Goal: Task Accomplishment & Management: Manage account settings

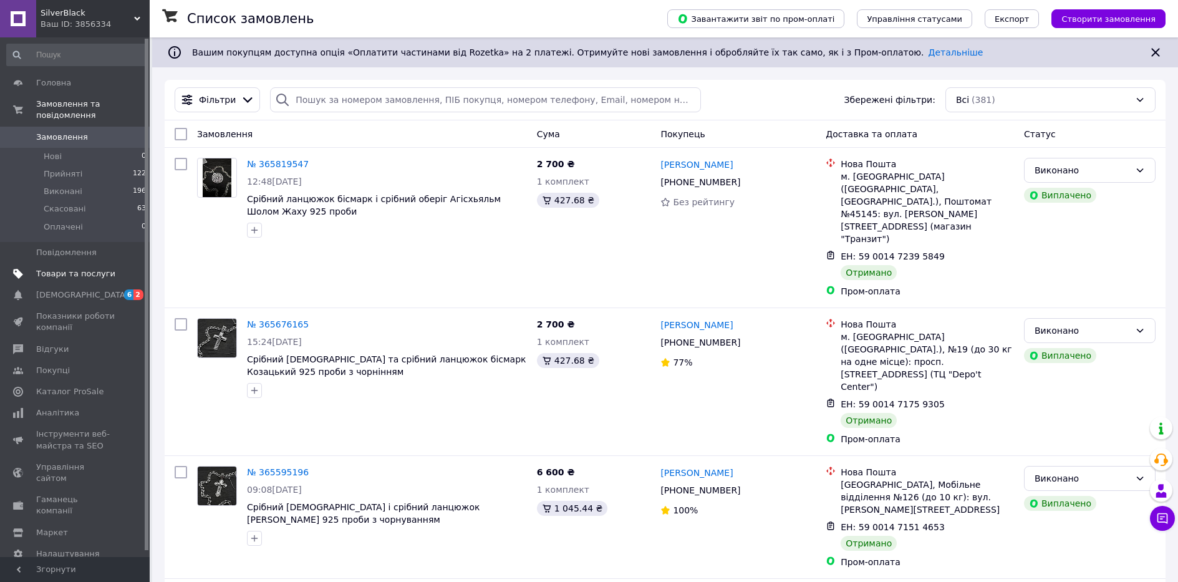
click at [78, 268] on span "Товари та послуги" at bounding box center [75, 273] width 79 height 11
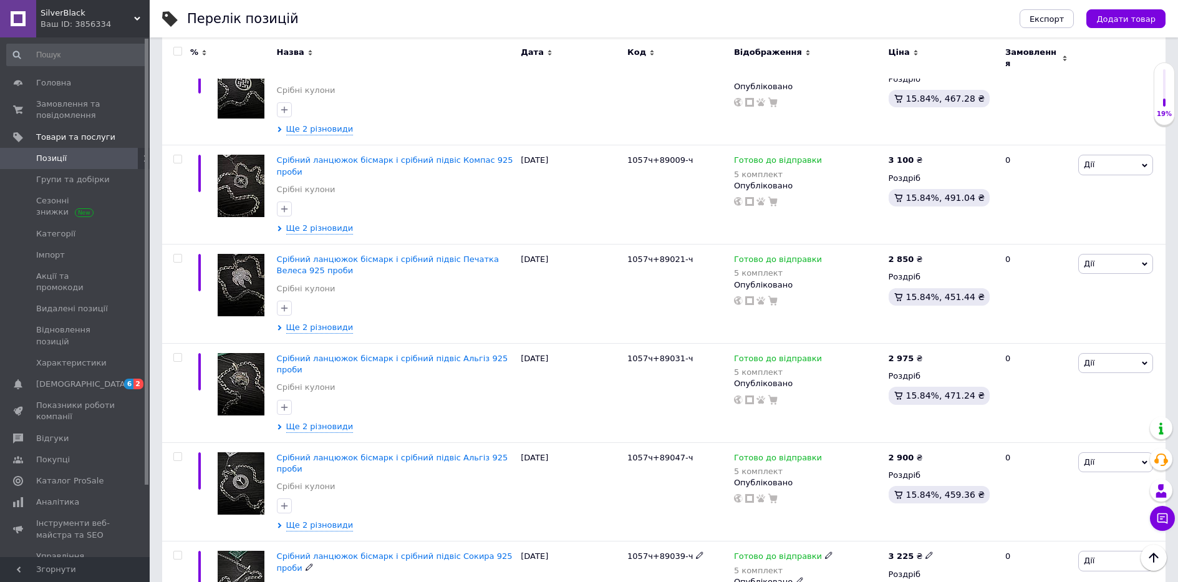
scroll to position [1604, 0]
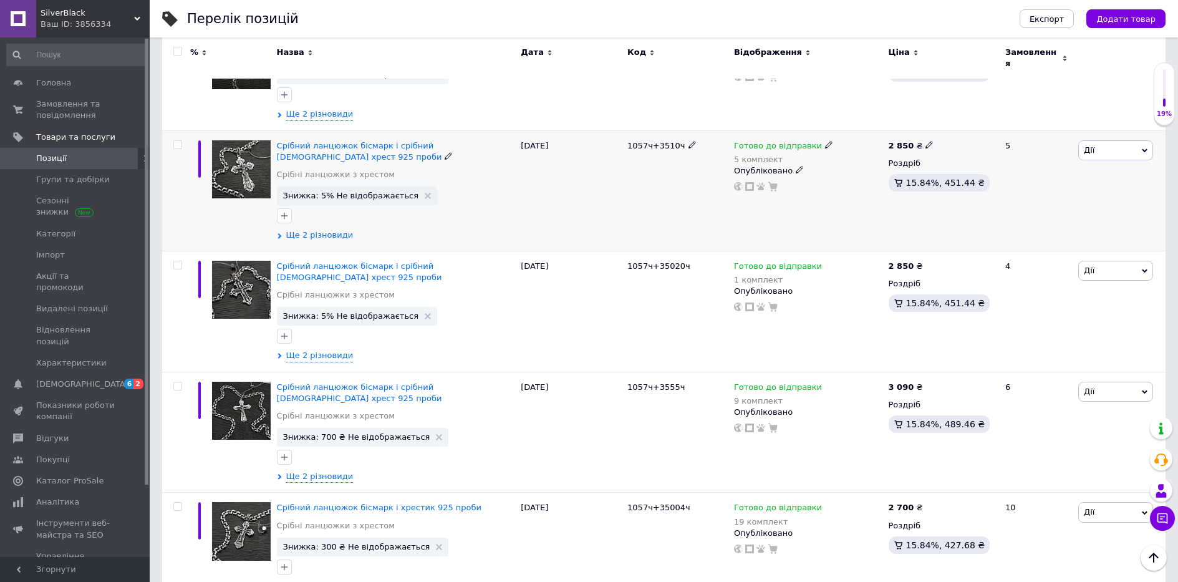
click at [315, 229] on span "Ще 2 різновиди" at bounding box center [319, 234] width 67 height 11
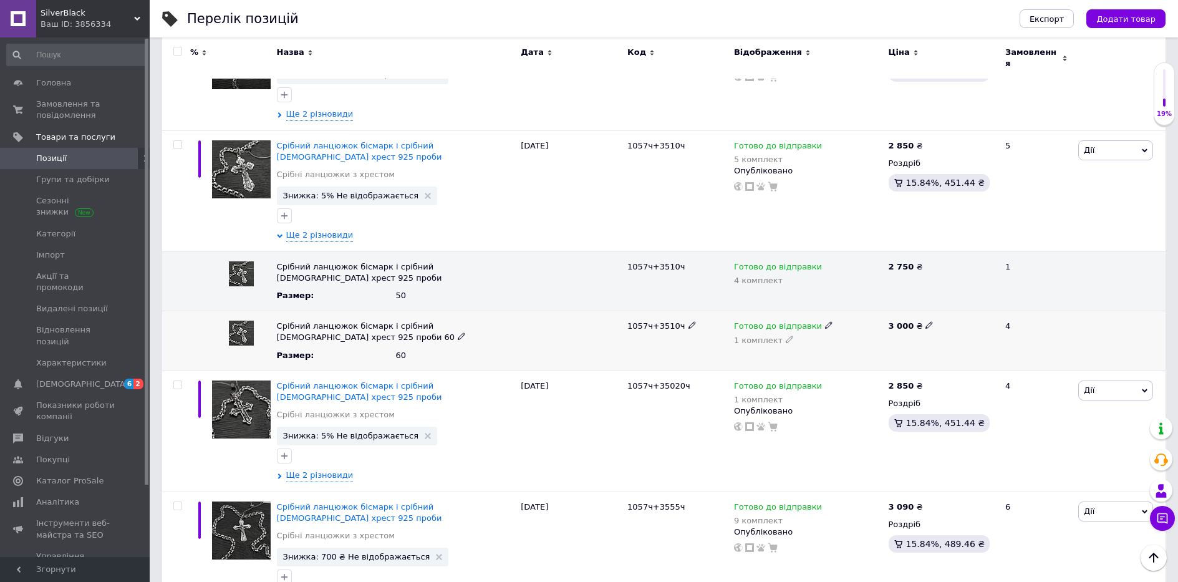
click at [926, 320] on span at bounding box center [929, 324] width 8 height 8
drag, startPoint x: 923, startPoint y: 315, endPoint x: 831, endPoint y: 317, distance: 91.7
click at [837, 317] on div "Срібний ланцюжок бісмарк і срібний православний хрест 925 проби 60 Размер : 60 …" at bounding box center [663, 341] width 1003 height 60
type input "3150"
click at [925, 141] on icon at bounding box center [928, 144] width 7 height 7
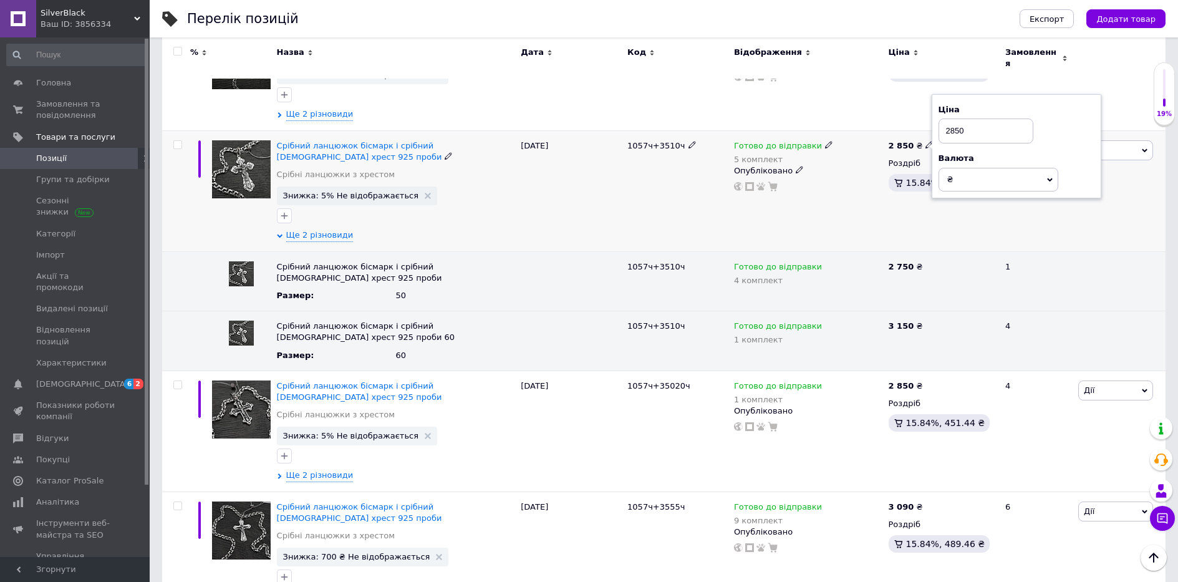
drag, startPoint x: 966, startPoint y: 118, endPoint x: 865, endPoint y: 128, distance: 101.4
click at [877, 130] on div "Срібний ланцюжок бісмарк і срібний православний хрест 925 проби Срібні ланцюжки…" at bounding box center [663, 190] width 1003 height 121
type input "3000"
click at [858, 182] on div "Готово до відправки 5 комплект Опубліковано" at bounding box center [808, 190] width 155 height 121
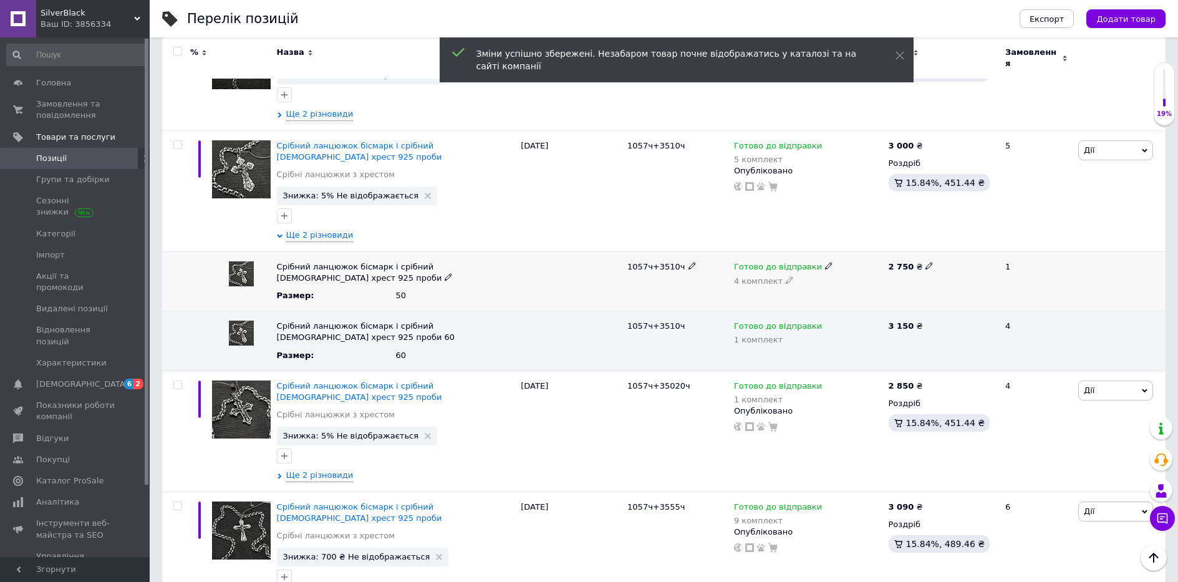
click at [925, 262] on icon at bounding box center [928, 265] width 7 height 7
drag, startPoint x: 940, startPoint y: 250, endPoint x: 814, endPoint y: 261, distance: 127.0
click at [829, 258] on div "Срібний ланцюжок бісмарк і срібний [DEMOGRAPHIC_DATA] хрест 925 проби Размер : …" at bounding box center [663, 281] width 1003 height 60
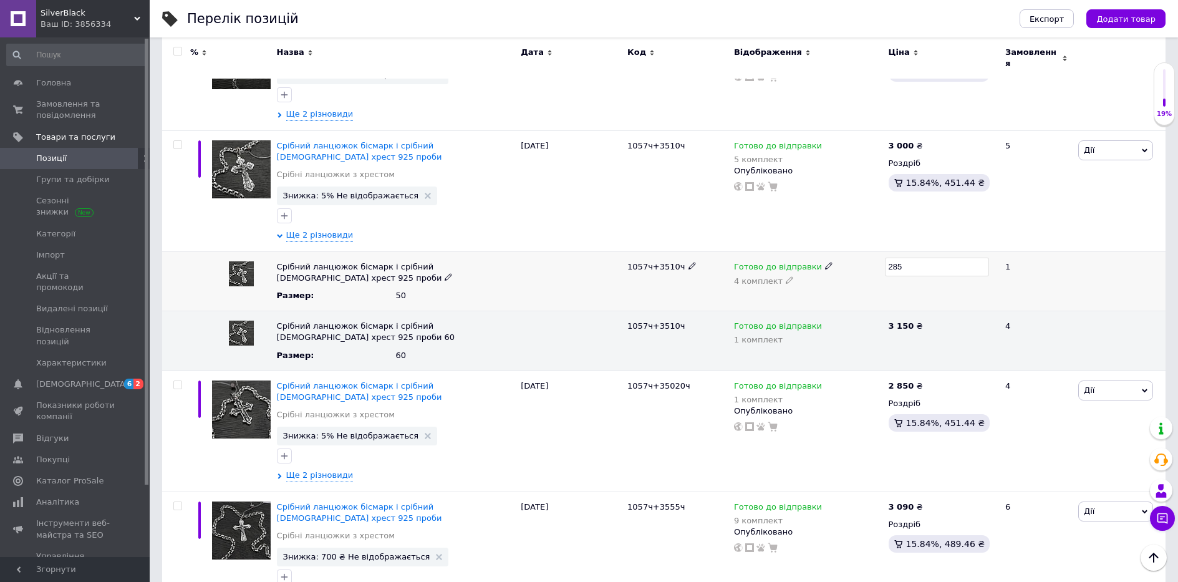
type input "2850"
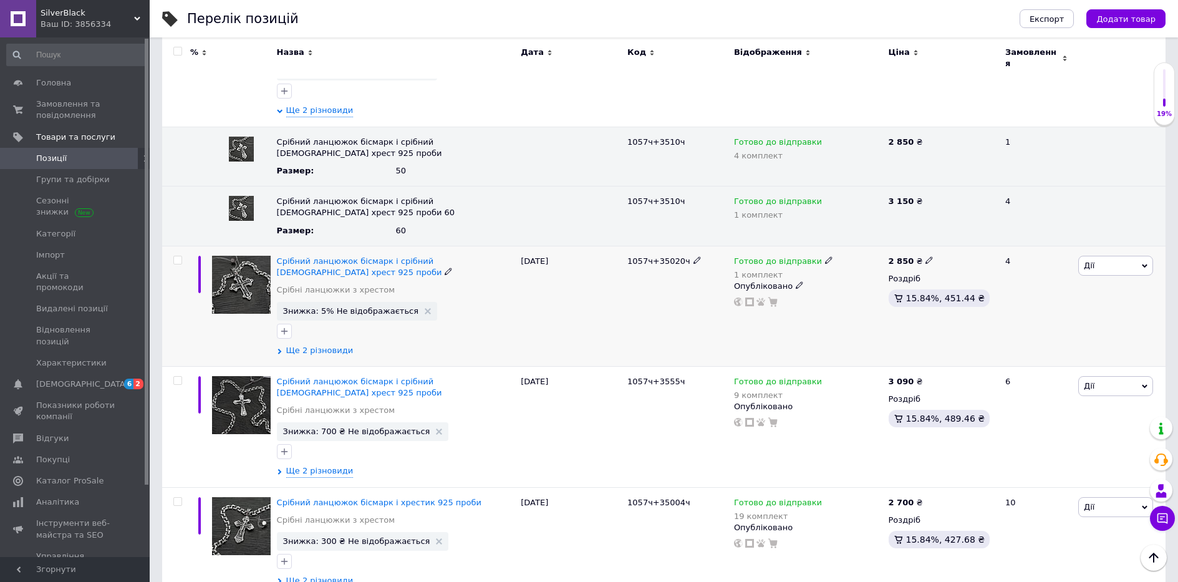
click at [320, 345] on span "Ще 2 різновиди" at bounding box center [319, 350] width 67 height 11
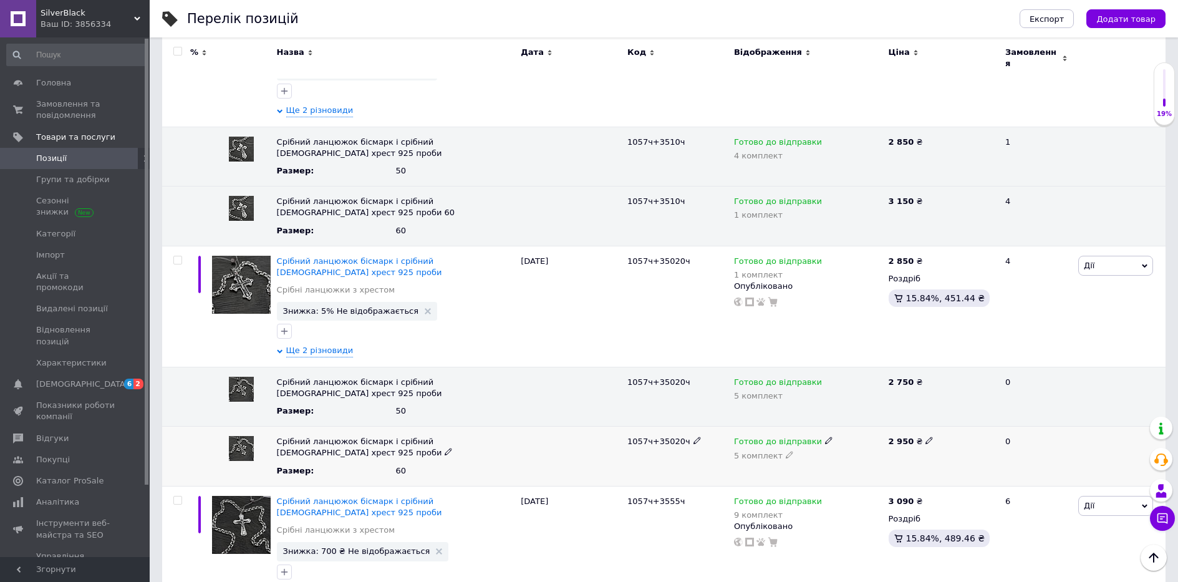
click at [923, 436] on div "2 950 ₴" at bounding box center [941, 441] width 106 height 11
click at [925, 436] on icon at bounding box center [928, 439] width 7 height 7
drag, startPoint x: 923, startPoint y: 425, endPoint x: 806, endPoint y: 424, distance: 117.8
click at [810, 426] on div "Срібний ланцюжок бісмарк і срібний [DEMOGRAPHIC_DATA] хрест 925 проби Размер : …" at bounding box center [663, 456] width 1003 height 60
type input "3200"
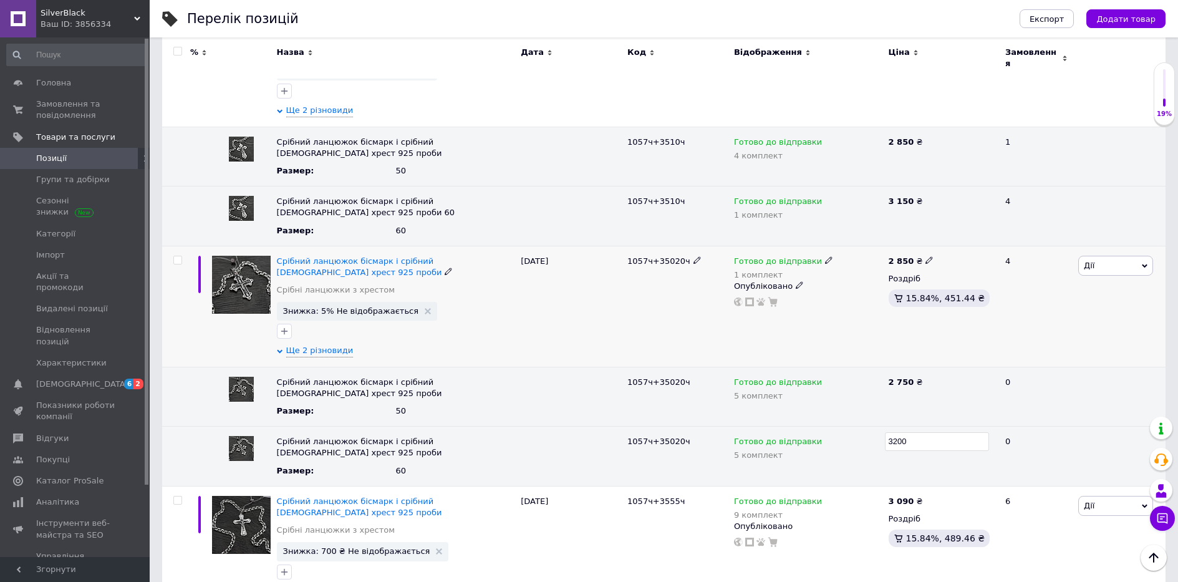
click at [945, 316] on div "2 850 ₴ Роздріб 15.84%, 451.44 ₴" at bounding box center [941, 306] width 112 height 121
click at [925, 256] on icon at bounding box center [928, 259] width 7 height 7
drag, startPoint x: 976, startPoint y: 221, endPoint x: 836, endPoint y: 236, distance: 141.1
click at [842, 246] on div "Срібний ланцюжок бісмарк і срібний православний хрест 925 проби Срібні ланцюжки…" at bounding box center [663, 306] width 1003 height 121
type input "3050"
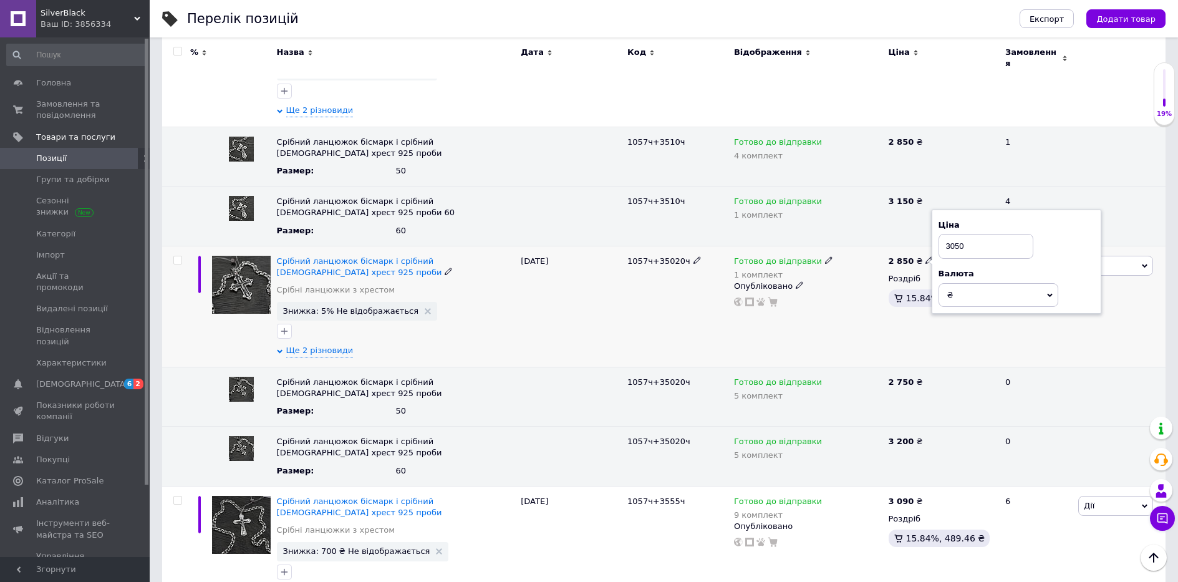
click at [824, 321] on div "Готово до відправки 1 комплект Опубліковано" at bounding box center [808, 306] width 155 height 121
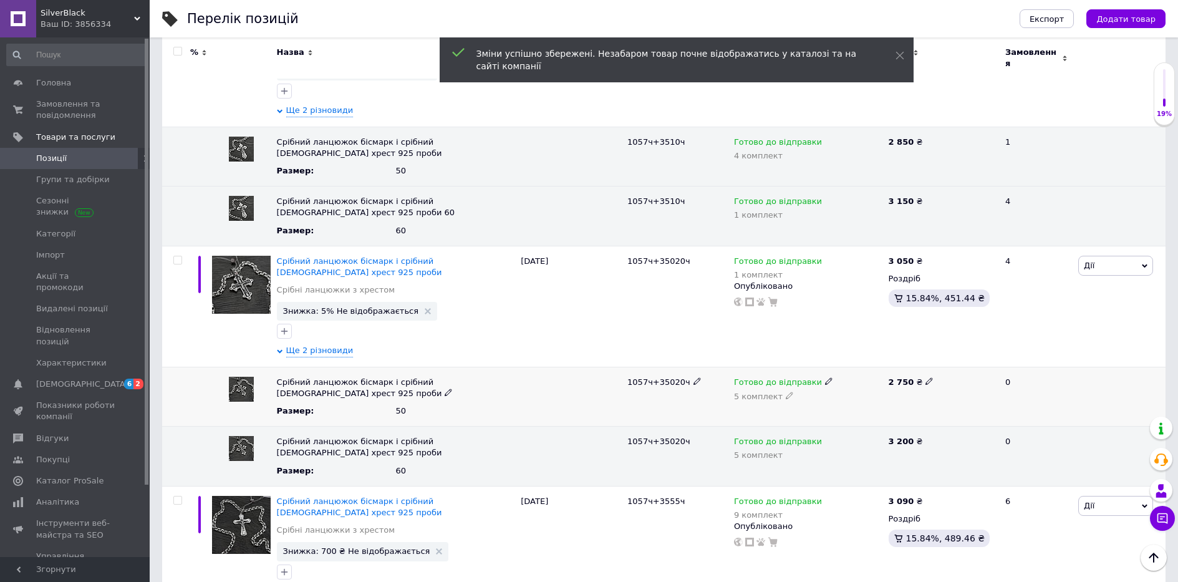
click at [928, 377] on div "2 750 ₴" at bounding box center [941, 382] width 106 height 11
click at [925, 377] on icon at bounding box center [928, 380] width 7 height 7
drag, startPoint x: 949, startPoint y: 357, endPoint x: 842, endPoint y: 363, distance: 106.8
click at [843, 367] on div "Срібний ланцюжок бісмарк і срібний [DEMOGRAPHIC_DATA] хрест 925 проби Размер : …" at bounding box center [663, 397] width 1003 height 60
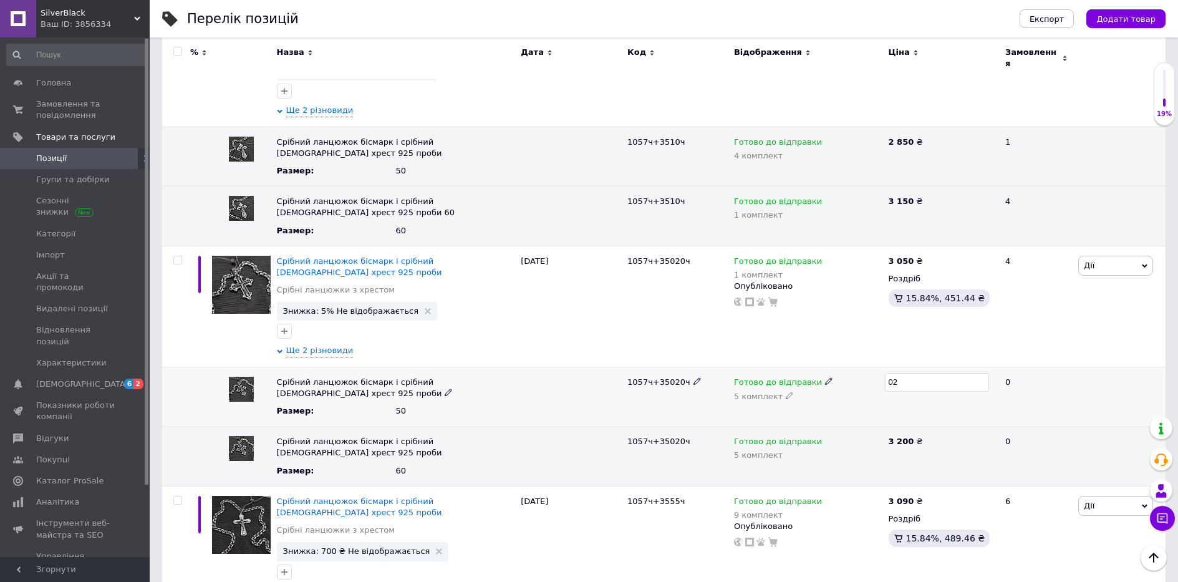
type input "0"
type input "2900"
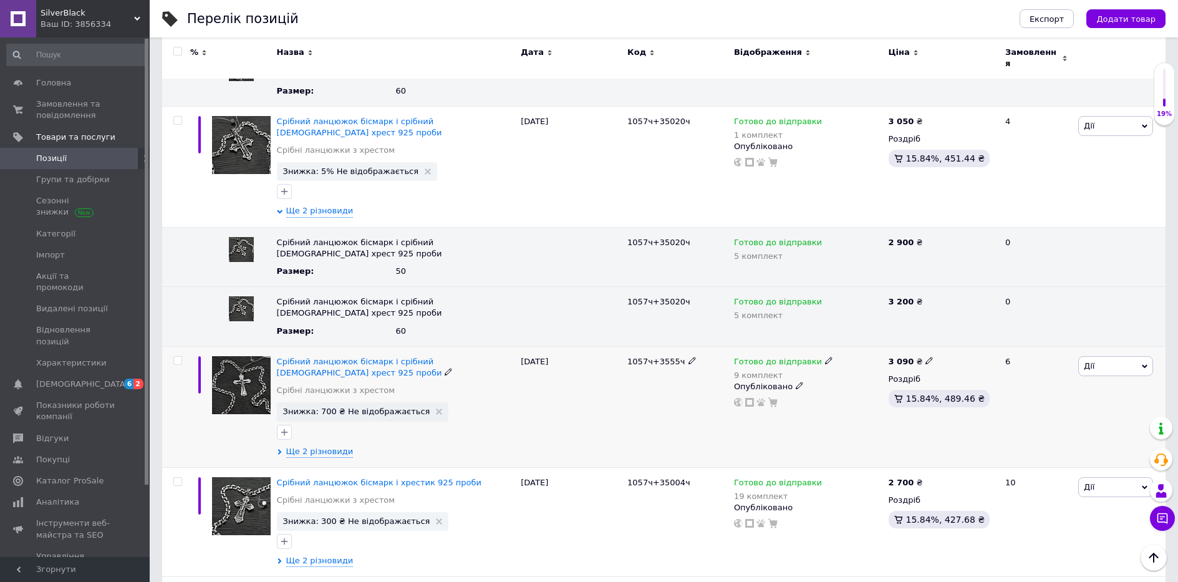
scroll to position [1978, 0]
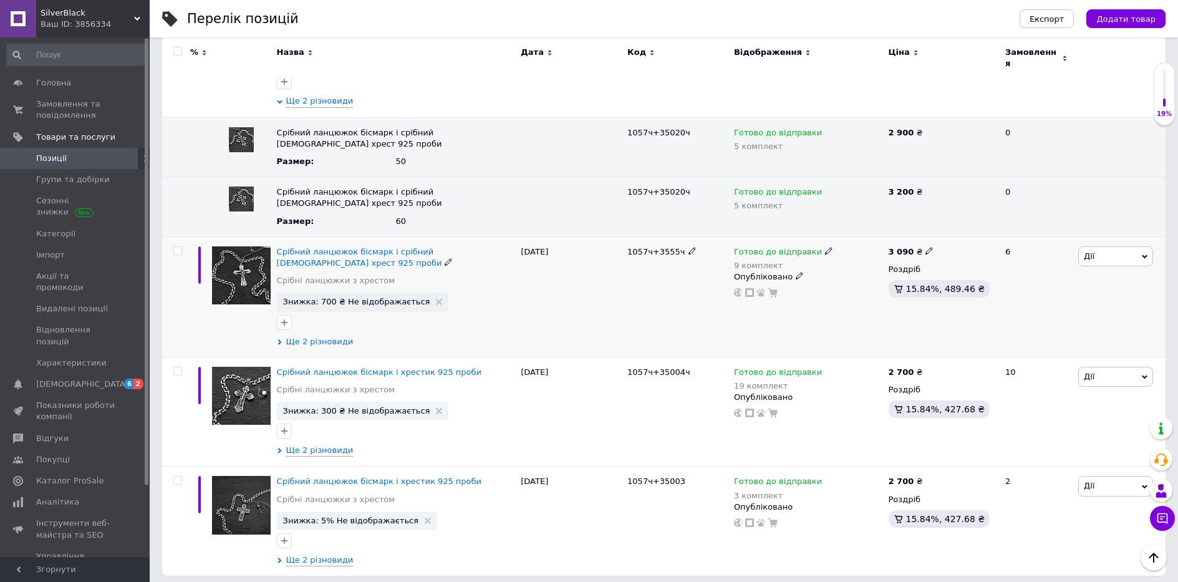
click at [309, 336] on span "Ще 2 різновиди" at bounding box center [319, 341] width 67 height 11
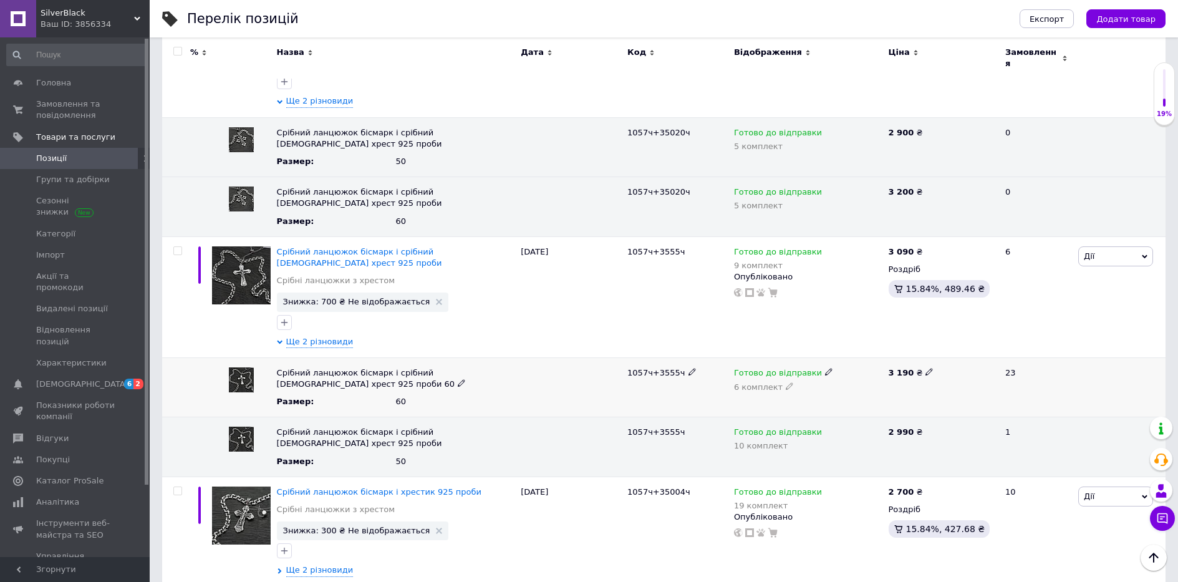
click at [925, 368] on icon at bounding box center [928, 371] width 7 height 7
drag, startPoint x: 930, startPoint y: 354, endPoint x: 868, endPoint y: 363, distance: 62.5
click at [869, 363] on div "Срібний ланцюжок бісмарк і срібний православний хрест 925 проби 60 Размер : 60 …" at bounding box center [663, 387] width 1003 height 60
type input "3150"
click at [925, 248] on use at bounding box center [928, 251] width 7 height 7
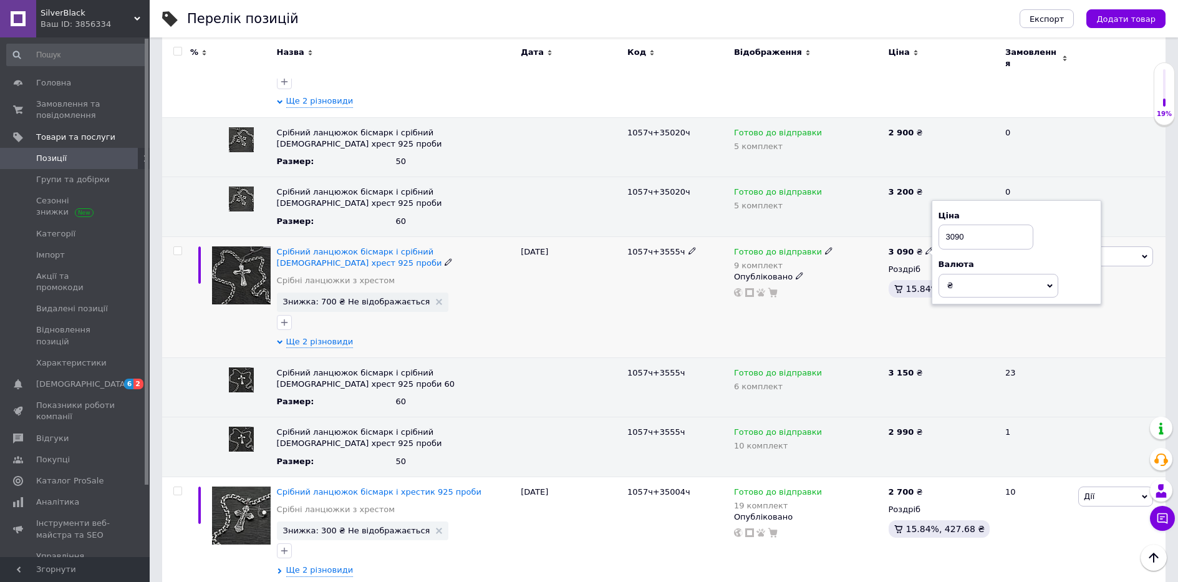
drag, startPoint x: 970, startPoint y: 223, endPoint x: 847, endPoint y: 226, distance: 122.8
click at [849, 236] on div "Срібний ланцюжок бісмарк і срібний православний хрест 925 проби Срібні ланцюжки…" at bounding box center [663, 296] width 1003 height 121
type input "3000"
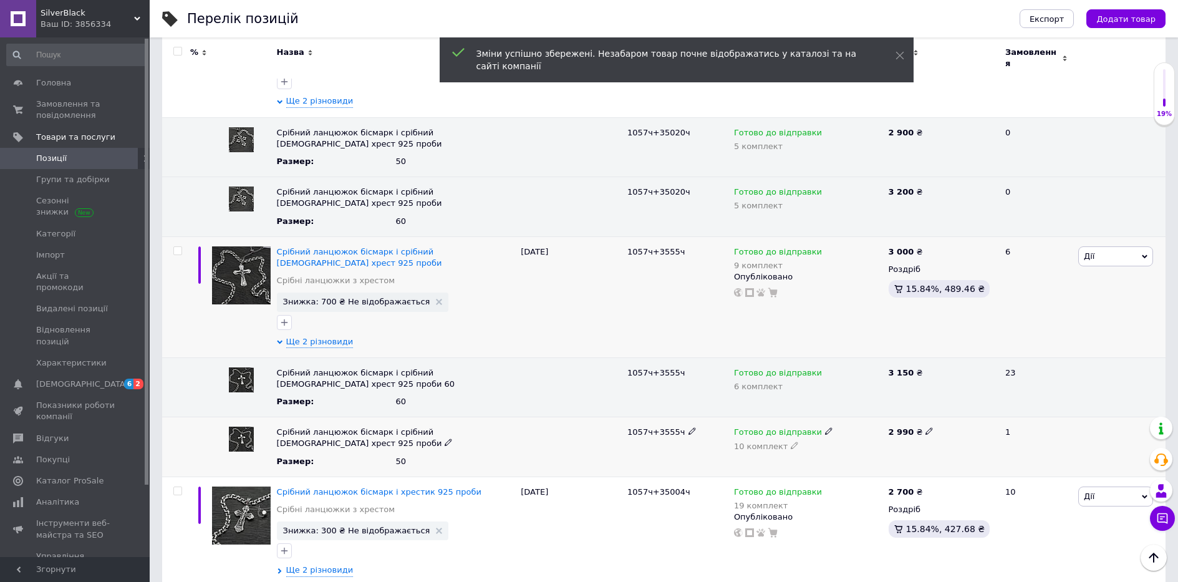
click at [925, 427] on icon at bounding box center [928, 430] width 7 height 7
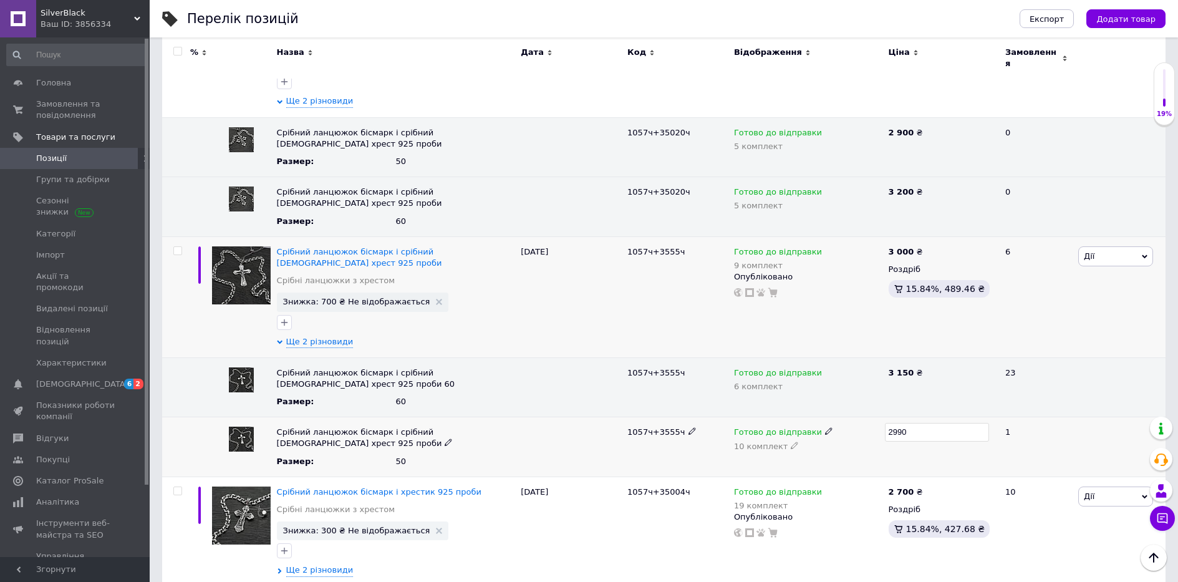
drag, startPoint x: 944, startPoint y: 411, endPoint x: 849, endPoint y: 418, distance: 95.6
click at [850, 418] on div "Срібний ланцюжок бісмарк і срібний [DEMOGRAPHIC_DATA] хрест 925 проби Размер : …" at bounding box center [663, 447] width 1003 height 60
type input "2900"
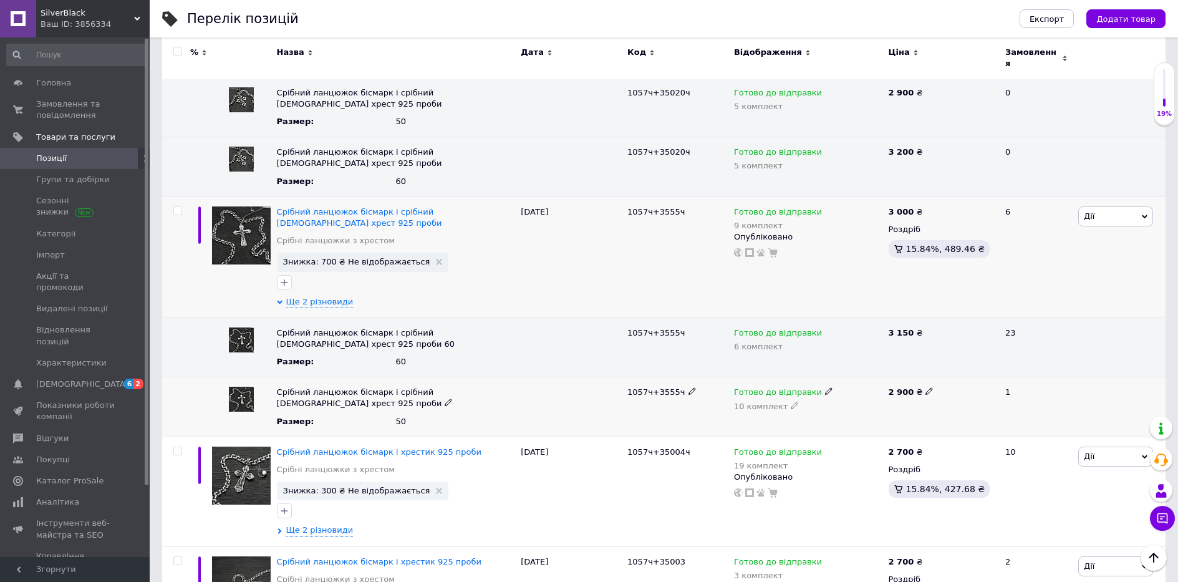
scroll to position [2041, 0]
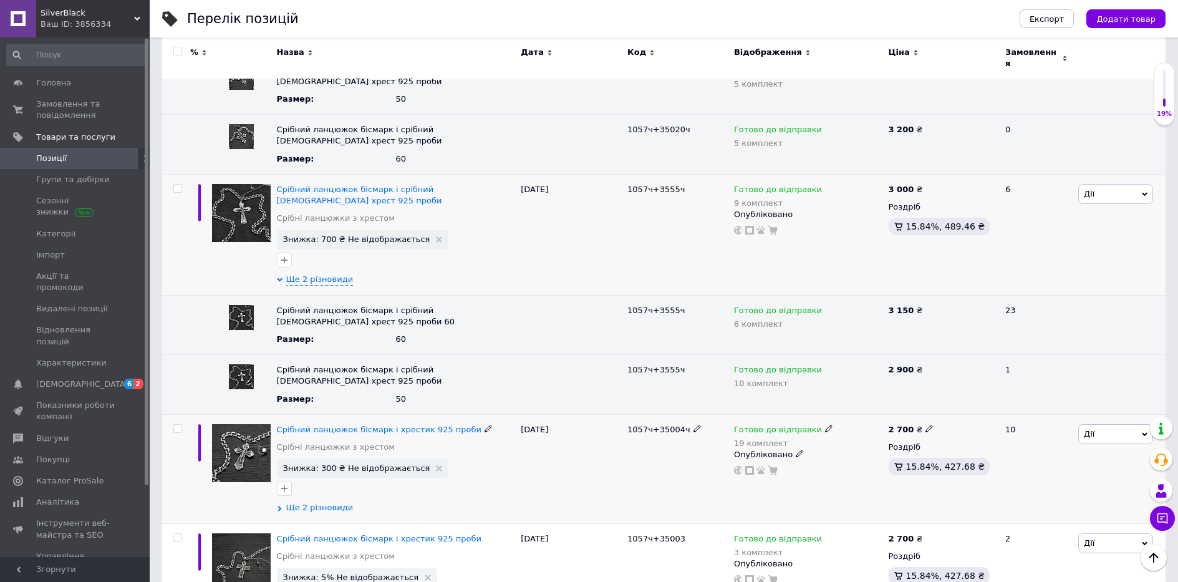
click at [333, 502] on span "Ще 2 різновиди" at bounding box center [319, 507] width 67 height 11
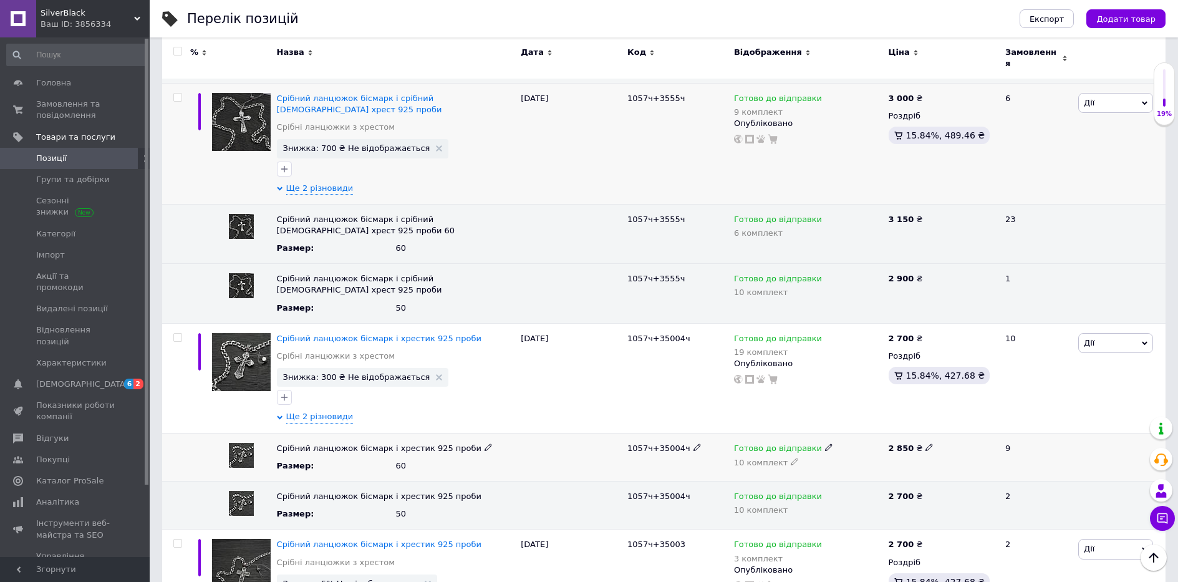
scroll to position [2103, 0]
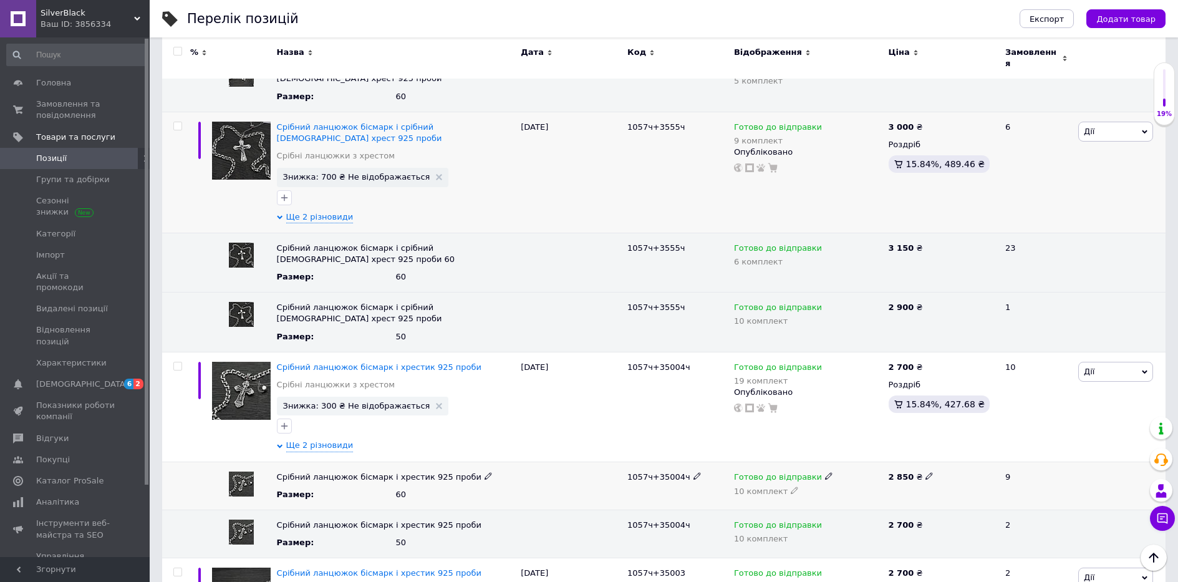
click at [925, 472] on use at bounding box center [928, 475] width 7 height 7
drag, startPoint x: 935, startPoint y: 455, endPoint x: 804, endPoint y: 467, distance: 130.8
click at [805, 466] on div "Срібний ланцюжок бісмарк і хрестик 925 проби Размер : 60 1057ч+35004ч Готово до…" at bounding box center [663, 485] width 1003 height 48
type input "3150"
click at [925, 362] on icon at bounding box center [928, 365] width 7 height 7
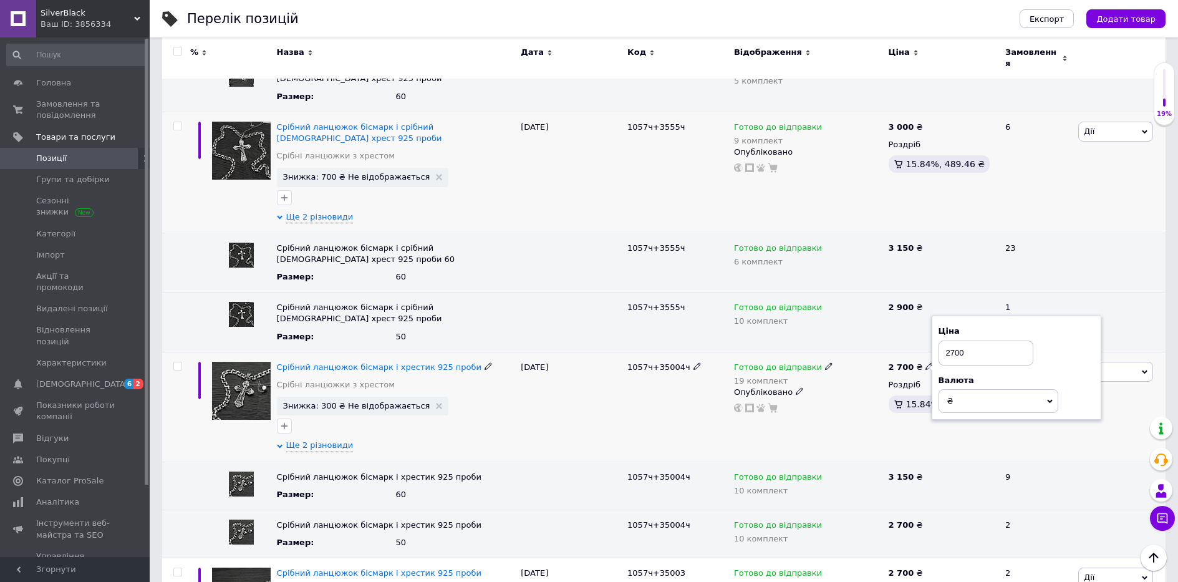
drag, startPoint x: 993, startPoint y: 329, endPoint x: 882, endPoint y: 336, distance: 111.2
click at [883, 352] on div "Срібний ланцюжок бісмарк і хрестик 925 проби Срібні ланцюжки з хрестом Знижка: …" at bounding box center [663, 407] width 1003 height 110
type input "3000"
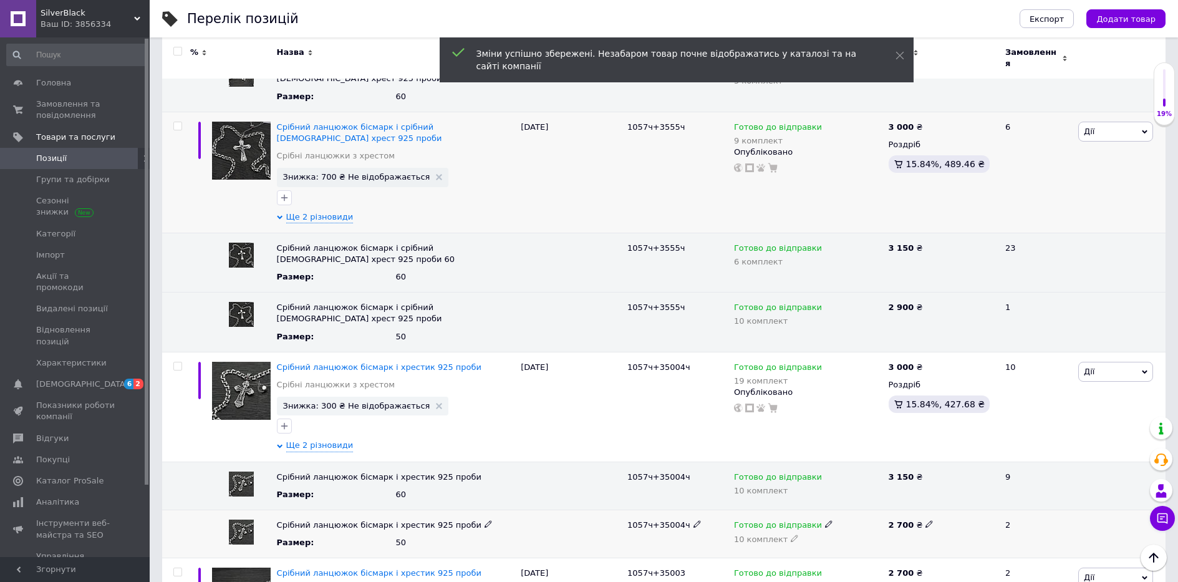
click at [925, 520] on icon at bounding box center [928, 523] width 7 height 7
drag, startPoint x: 925, startPoint y: 505, endPoint x: 828, endPoint y: 507, distance: 96.7
click at [828, 509] on div "Срібний ланцюжок бісмарк і хрестик 925 проби Размер : 50 1057ч+35004ч Готово до…" at bounding box center [663, 533] width 1003 height 48
type input "8"
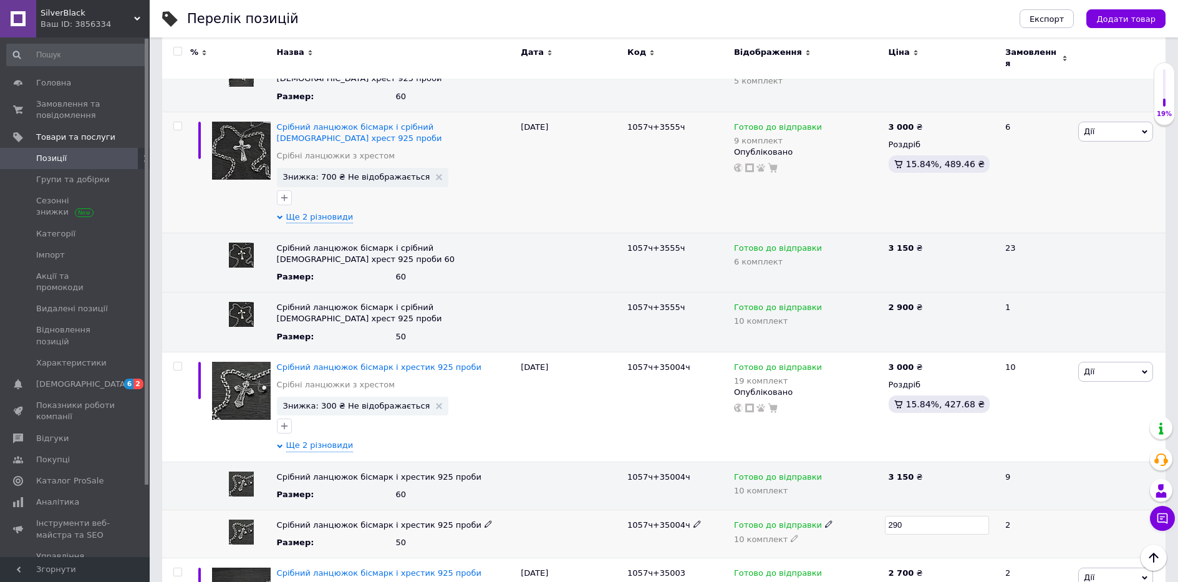
type input "2900"
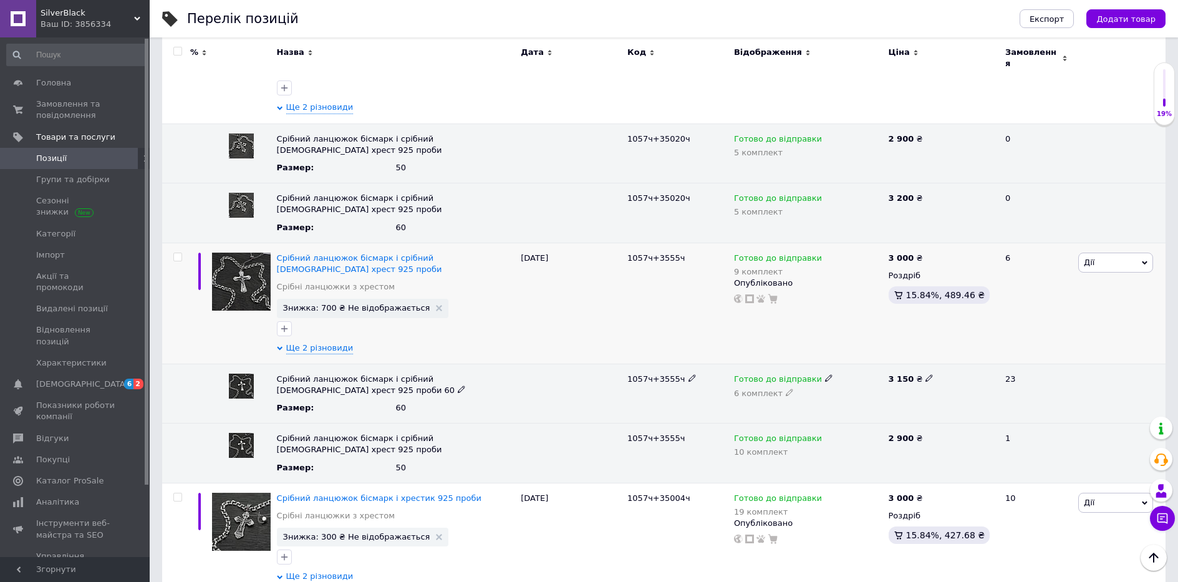
scroll to position [2221, 0]
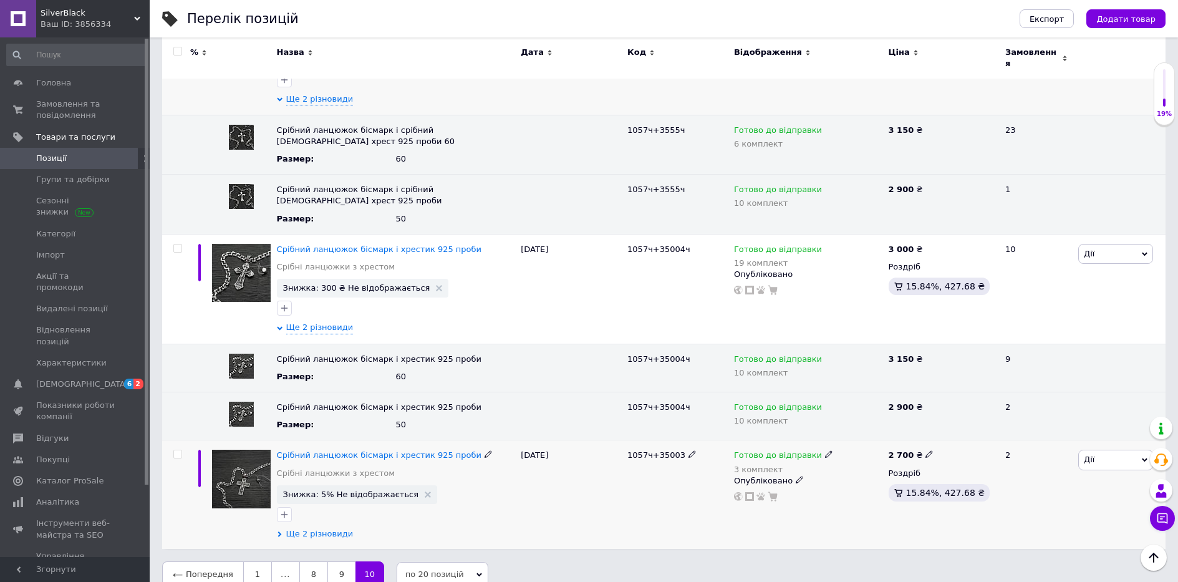
click at [315, 528] on span "Ще 2 різновиди" at bounding box center [319, 533] width 67 height 11
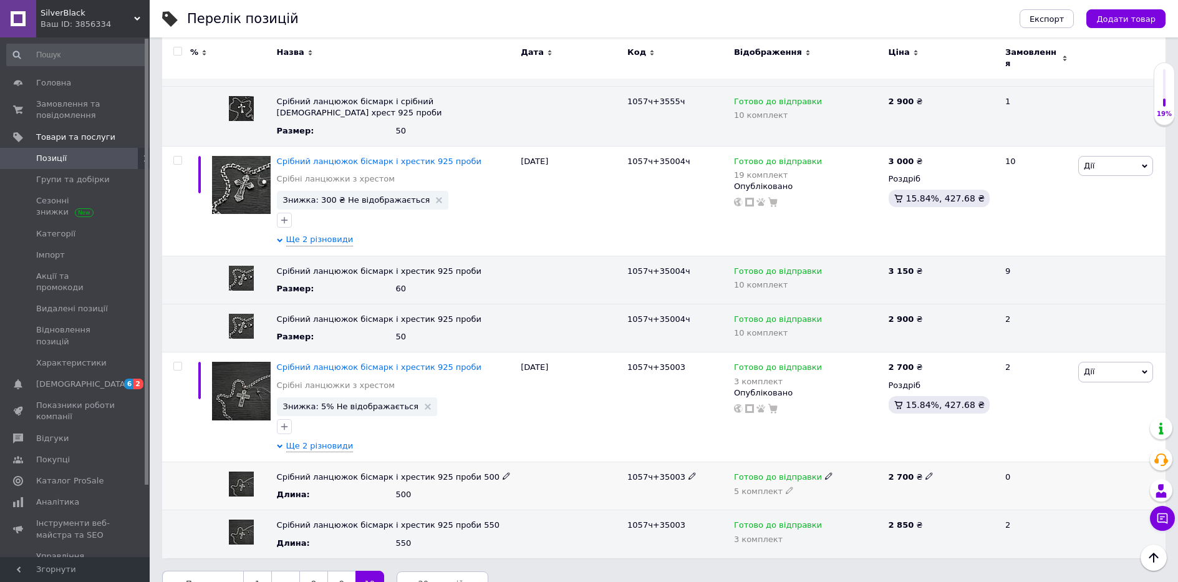
scroll to position [2318, 0]
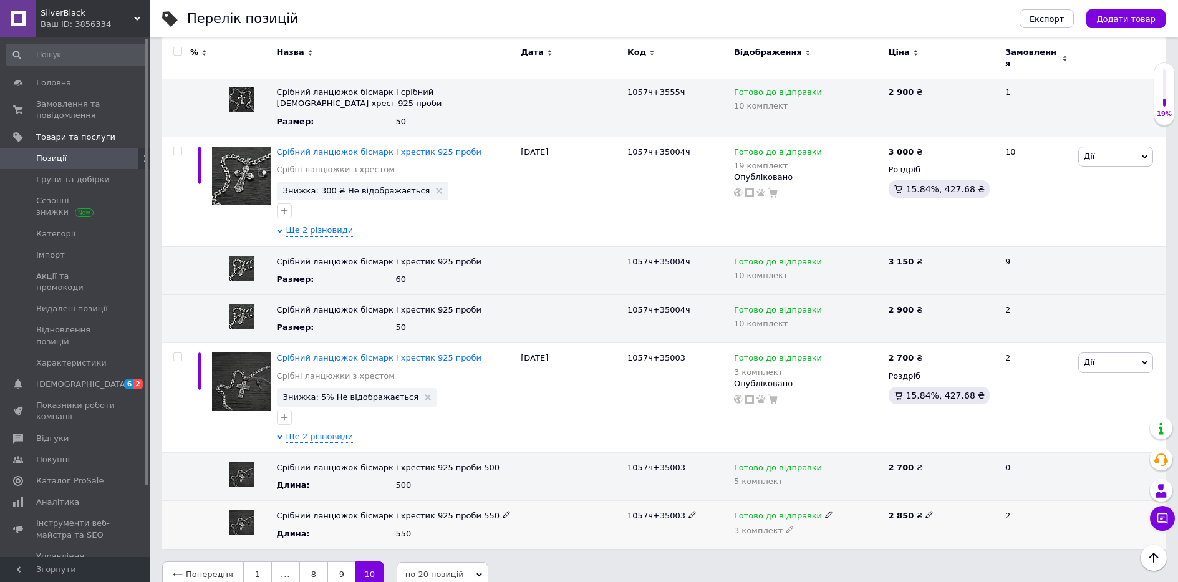
click at [925, 511] on icon at bounding box center [928, 514] width 7 height 7
click at [925, 353] on icon at bounding box center [928, 356] width 7 height 7
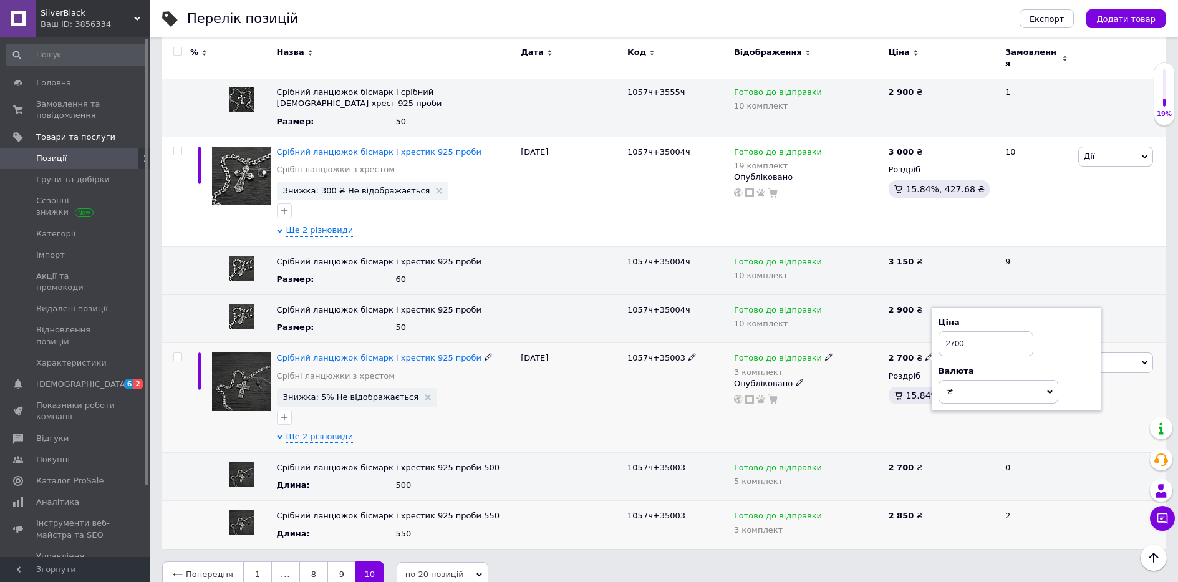
drag, startPoint x: 969, startPoint y: 329, endPoint x: 842, endPoint y: 353, distance: 128.9
click at [873, 351] on div "Срібний ланцюжок бісмарк і хрестик 925 проби Срібні ланцюжки з хрестом Знижка: …" at bounding box center [663, 398] width 1003 height 110
type input "3150"
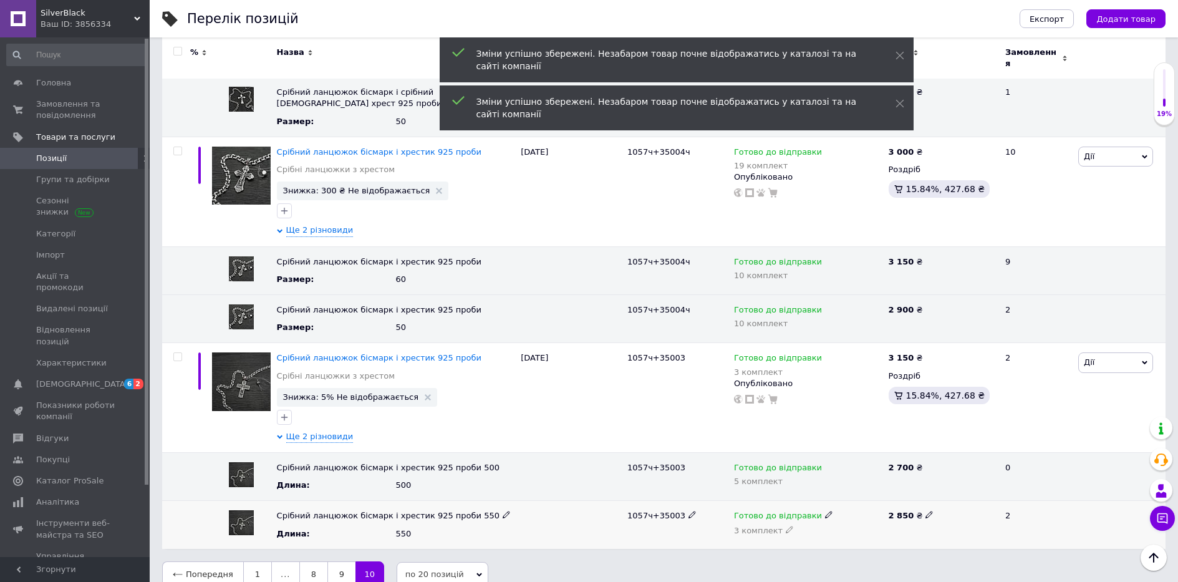
click at [925, 511] on icon at bounding box center [928, 514] width 7 height 7
drag, startPoint x: 891, startPoint y: 496, endPoint x: 820, endPoint y: 491, distance: 70.6
click at [824, 501] on div "Срібний ланцюжок бісмарк і хрестик 925 проби 550 Длина : 550 1057ч+35003 Готово…" at bounding box center [663, 525] width 1003 height 48
type input "3000"
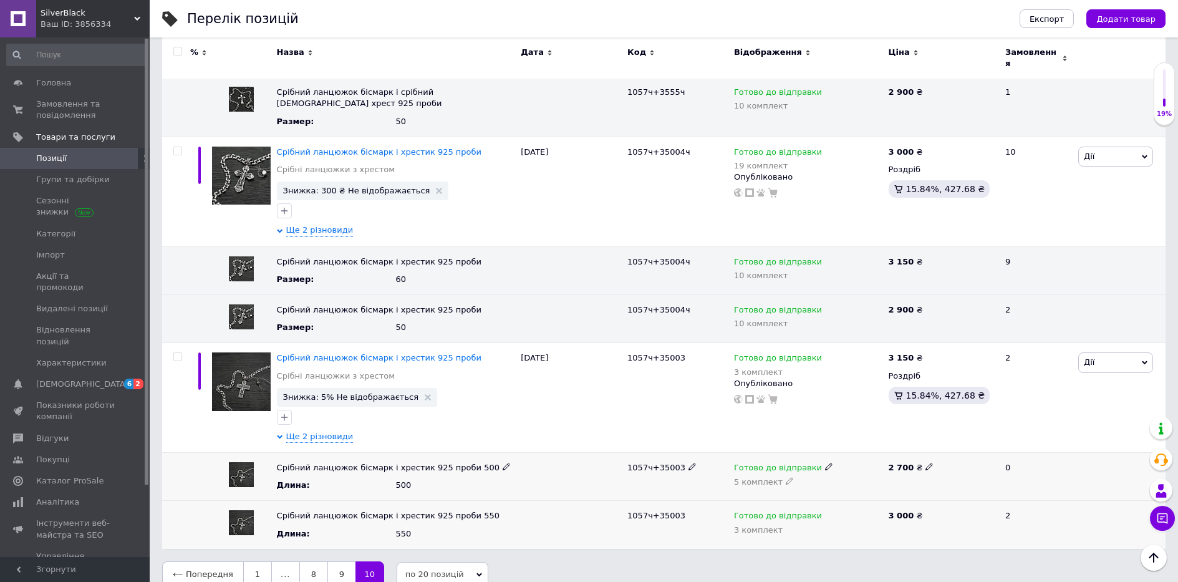
click at [925, 463] on icon at bounding box center [928, 466] width 7 height 7
drag, startPoint x: 946, startPoint y: 456, endPoint x: 829, endPoint y: 455, distance: 116.6
click at [832, 455] on div "Срібний ланцюжок бісмарк і хрестик 925 проби 500 Длина : 500 1057ч+35003 Готово…" at bounding box center [663, 477] width 1003 height 48
type input "2900"
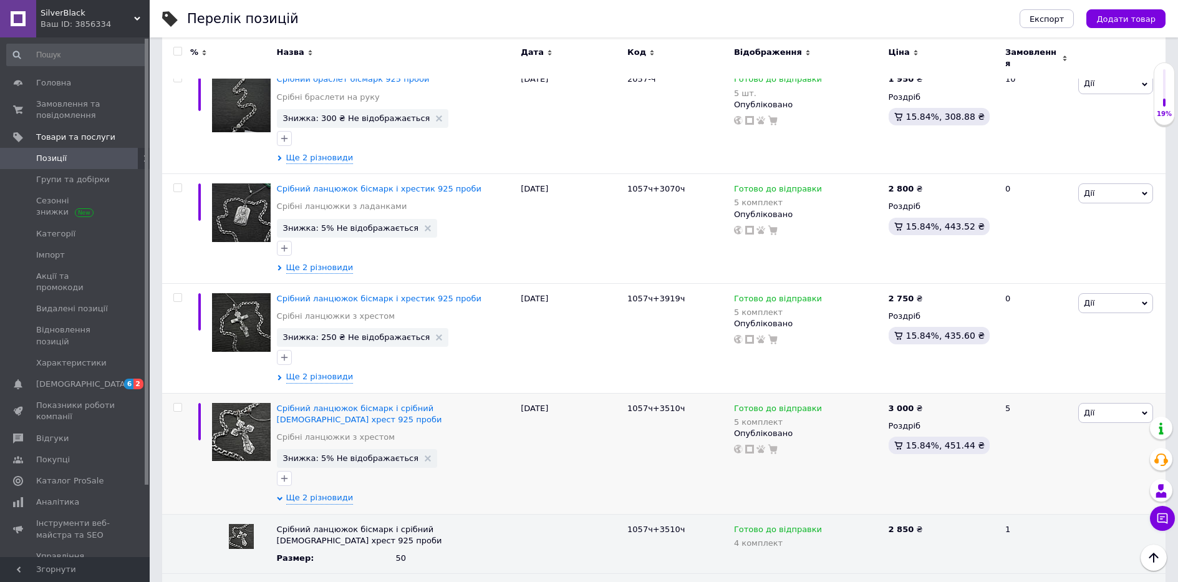
scroll to position [1321, 0]
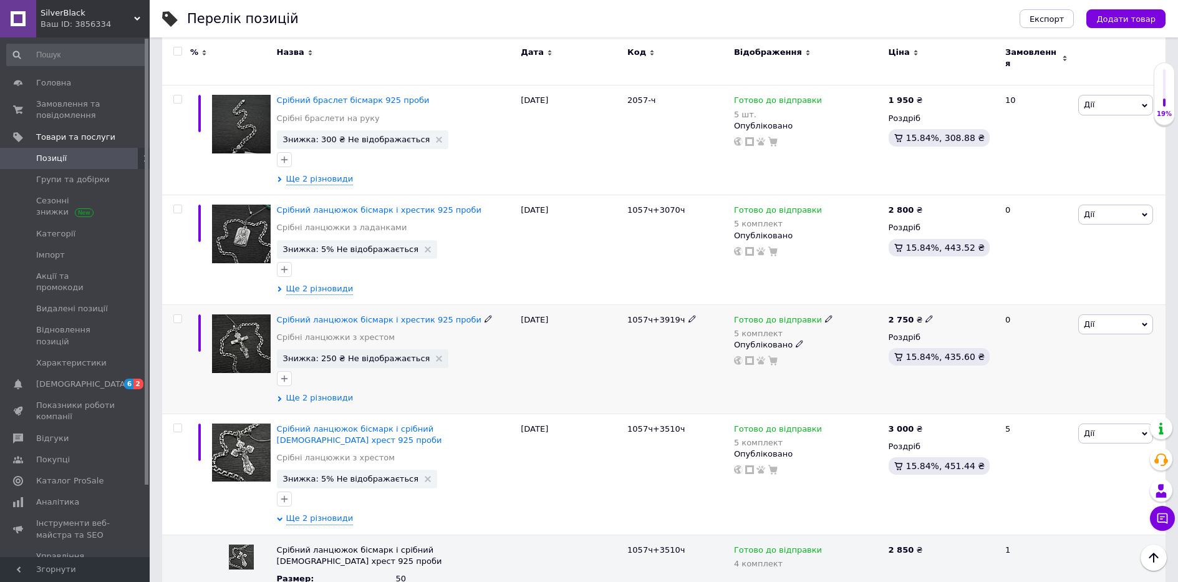
click at [318, 392] on span "Ще 2 різновиди" at bounding box center [319, 397] width 67 height 11
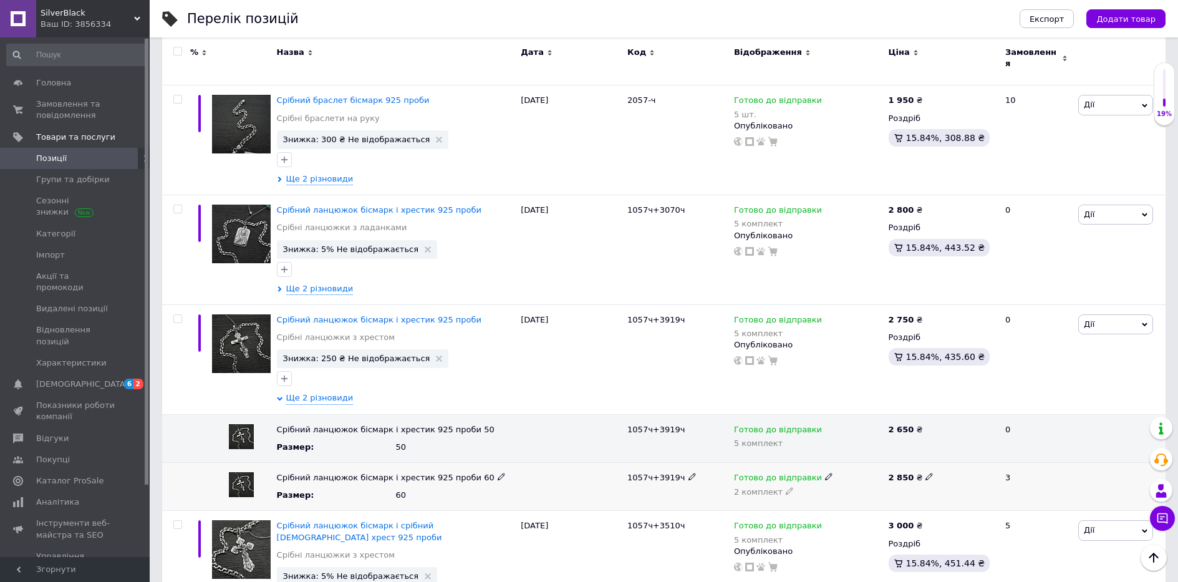
click at [925, 473] on icon at bounding box center [928, 476] width 7 height 7
drag, startPoint x: 928, startPoint y: 461, endPoint x: 815, endPoint y: 464, distance: 112.9
click at [816, 464] on div "Срібний ланцюжок бісмарк і хрестик 925 проби 60 Размер : 60 1057ч+3919ч Готово …" at bounding box center [663, 487] width 1003 height 48
type input "3100"
click at [922, 304] on div "2 750 ₴ Роздріб 15.84%, 435.60 ₴" at bounding box center [941, 359] width 112 height 110
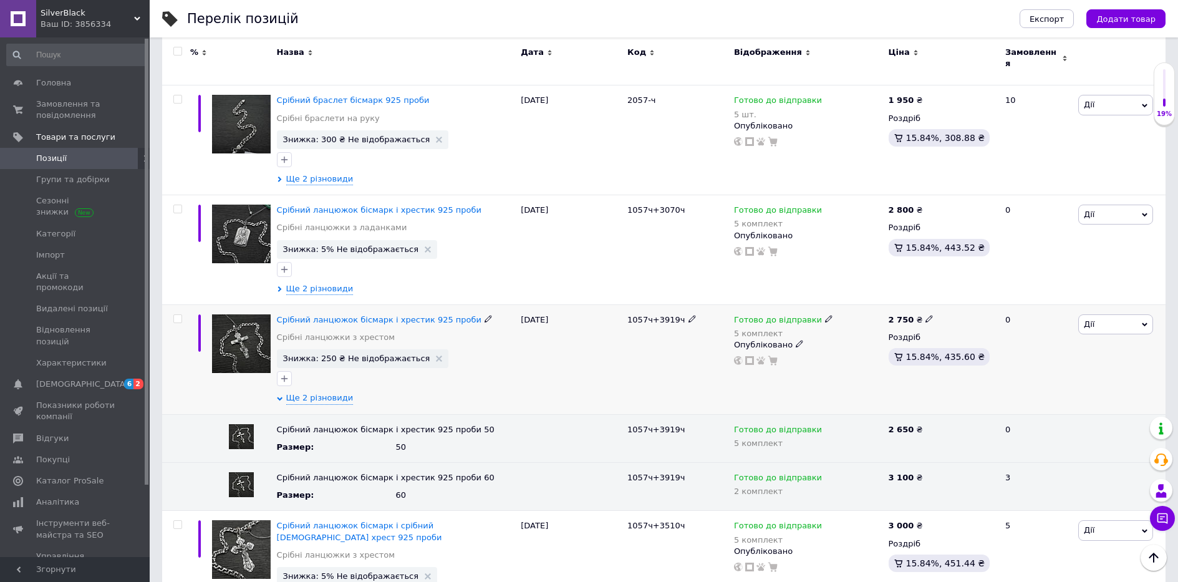
click at [925, 315] on icon at bounding box center [928, 318] width 7 height 7
drag, startPoint x: 982, startPoint y: 284, endPoint x: 888, endPoint y: 306, distance: 95.9
click at [890, 314] on span "2 750 ₴ Ціна 2750 Валюта ₴ $ EUR CHF GBP ¥ PLN ₸ MDL HUF KGS CNY TRY KRW lei" at bounding box center [911, 319] width 46 height 11
type input "3000"
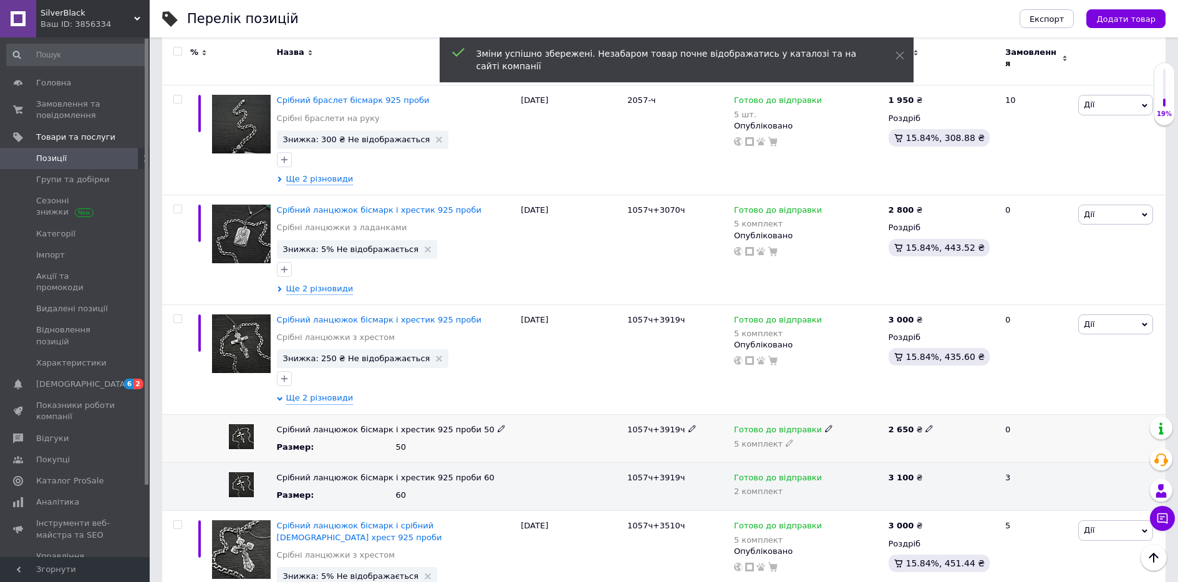
click at [928, 424] on div "2 650 ₴" at bounding box center [941, 429] width 106 height 11
drag, startPoint x: 915, startPoint y: 409, endPoint x: 931, endPoint y: 411, distance: 16.3
click at [916, 424] on div "2 650 ₴" at bounding box center [941, 429] width 106 height 11
click at [925, 425] on icon at bounding box center [928, 428] width 7 height 7
drag, startPoint x: 955, startPoint y: 411, endPoint x: 836, endPoint y: 418, distance: 119.2
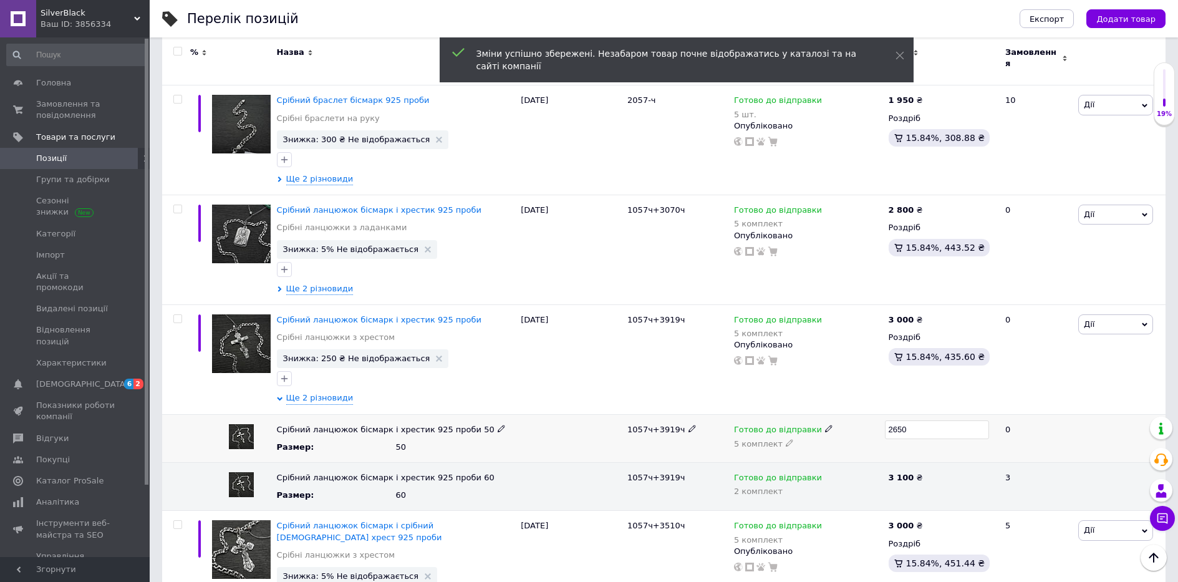
click at [848, 417] on div "Срібний ланцюжок бісмарк і хрестик 925 проби 50 Размер : 50 1057ч+3919ч Готово …" at bounding box center [663, 438] width 1003 height 48
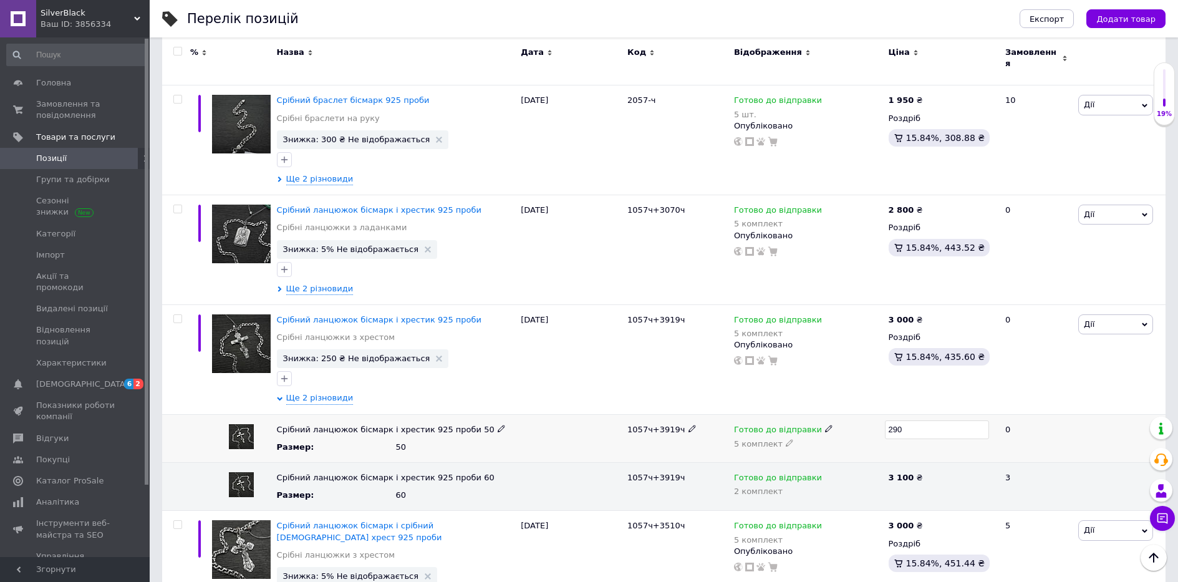
type input "2900"
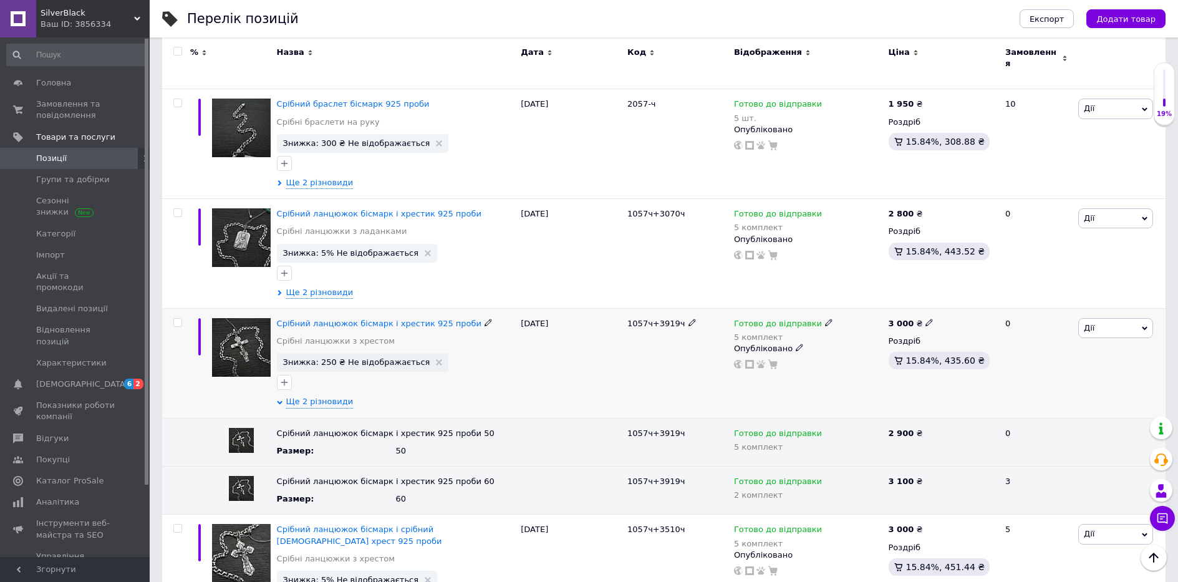
scroll to position [1258, 0]
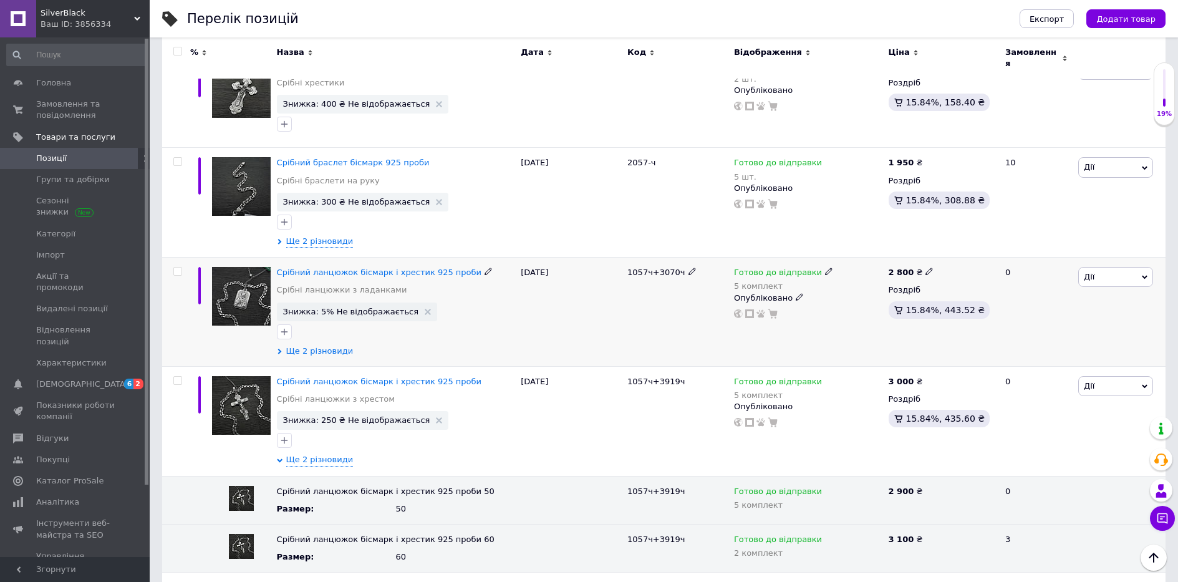
click at [306, 345] on span "Ще 2 різновиди" at bounding box center [319, 350] width 67 height 11
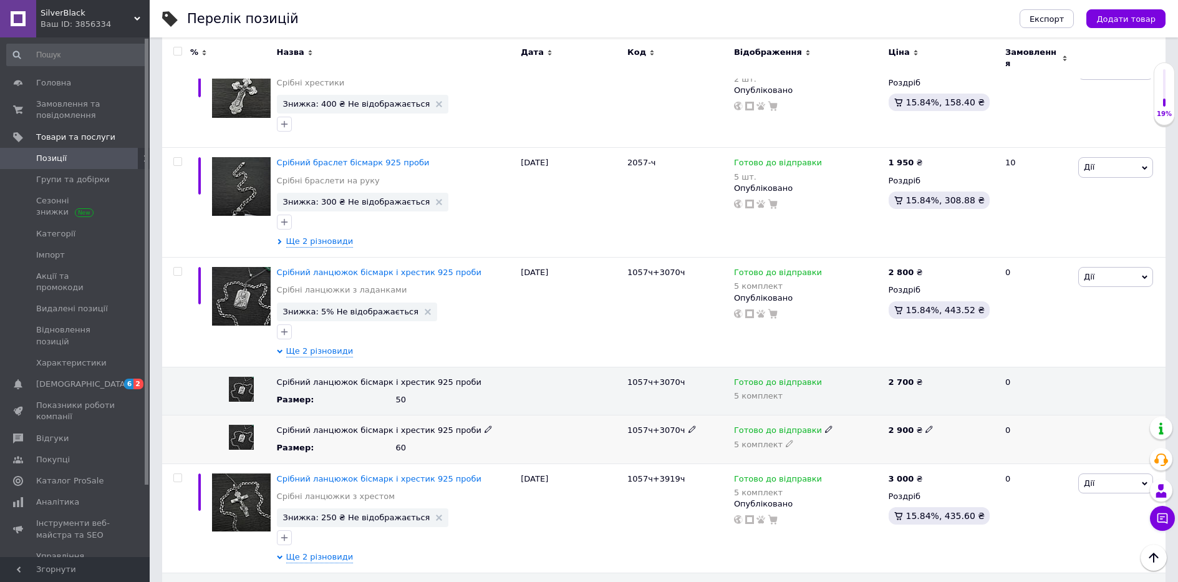
click at [926, 425] on span at bounding box center [929, 429] width 8 height 8
drag, startPoint x: 926, startPoint y: 409, endPoint x: 804, endPoint y: 406, distance: 122.9
click at [804, 415] on div "Срібний ланцюжок бісмарк і хрестик 925 проби Размер : 60 1057ч+3070ч Готово до …" at bounding box center [663, 439] width 1003 height 48
click at [925, 425] on icon at bounding box center [928, 428] width 7 height 7
drag, startPoint x: 912, startPoint y: 411, endPoint x: 817, endPoint y: 410, distance: 95.4
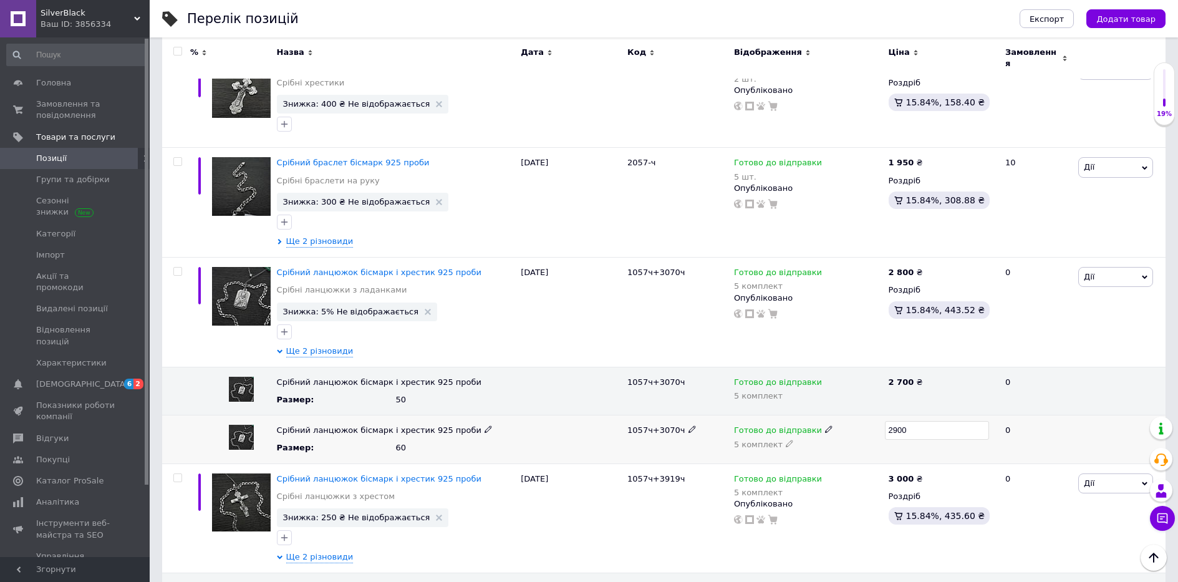
click at [821, 415] on div "Срібний ланцюжок бісмарк і хрестик 925 проби Размер : 60 1057ч+3070ч Готово до …" at bounding box center [663, 439] width 1003 height 48
type input "3350"
click at [925, 268] on use at bounding box center [928, 271] width 7 height 7
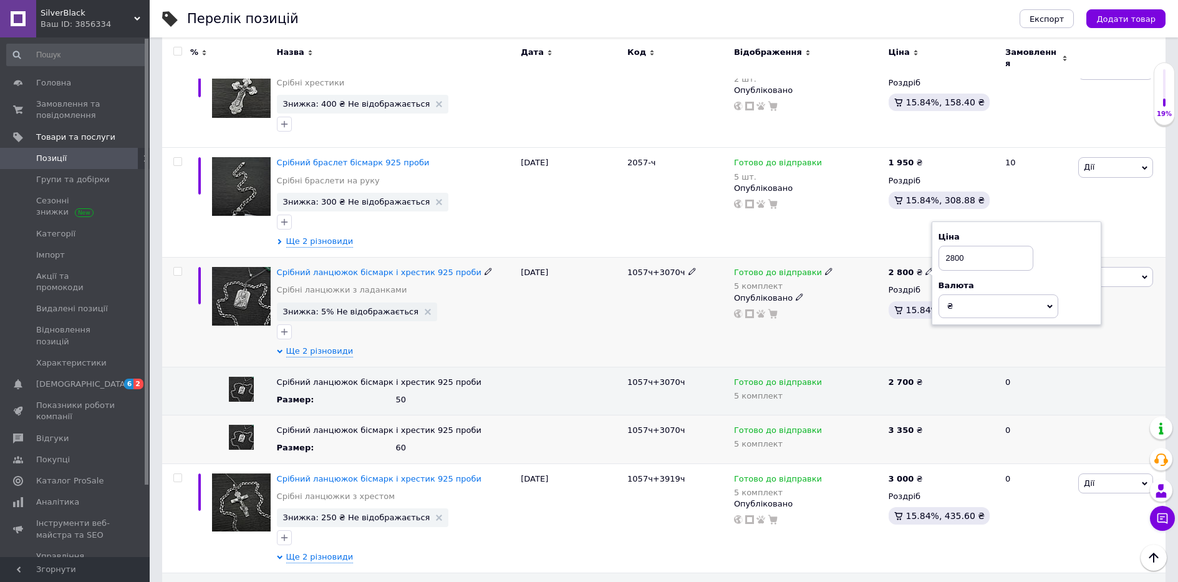
drag, startPoint x: 972, startPoint y: 247, endPoint x: 865, endPoint y: 256, distance: 107.0
click at [866, 257] on div "Срібний ланцюжок бісмарк і хрестик 925 проби Срібні ланцюжки з ладанками Знижка…" at bounding box center [663, 312] width 1003 height 110
type input "3200"
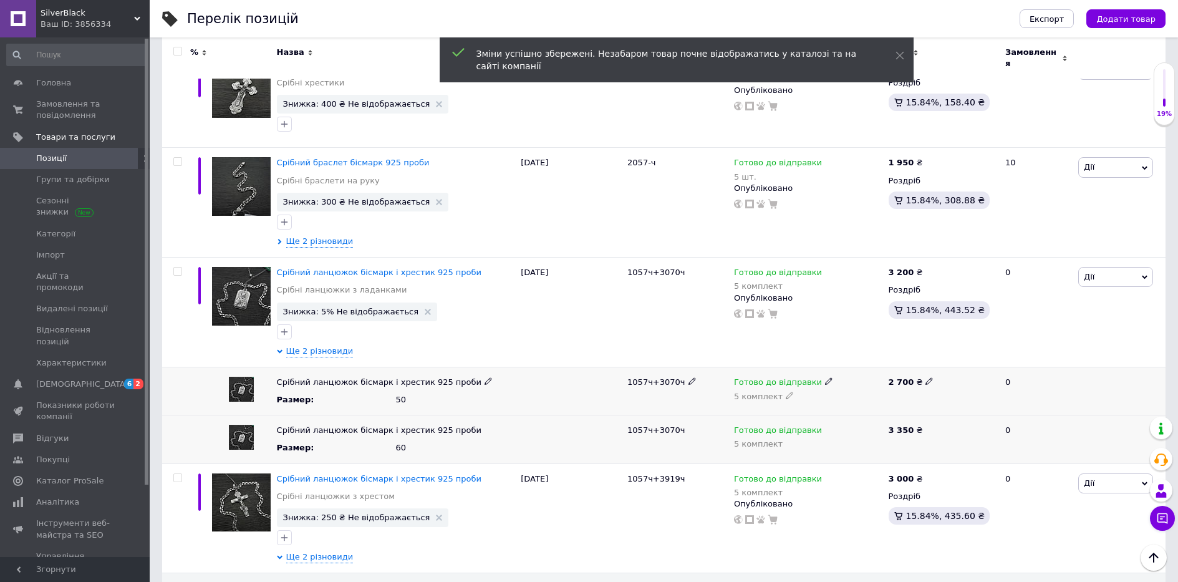
click at [927, 377] on div "2 700 ₴" at bounding box center [941, 382] width 106 height 11
click at [925, 378] on use at bounding box center [928, 381] width 7 height 7
drag, startPoint x: 958, startPoint y: 362, endPoint x: 806, endPoint y: 370, distance: 152.3
click at [817, 370] on div "Срібний ланцюжок бісмарк і хрестик 925 проби Размер : 50 1057ч+3070ч Готово до …" at bounding box center [663, 391] width 1003 height 48
type input "3100"
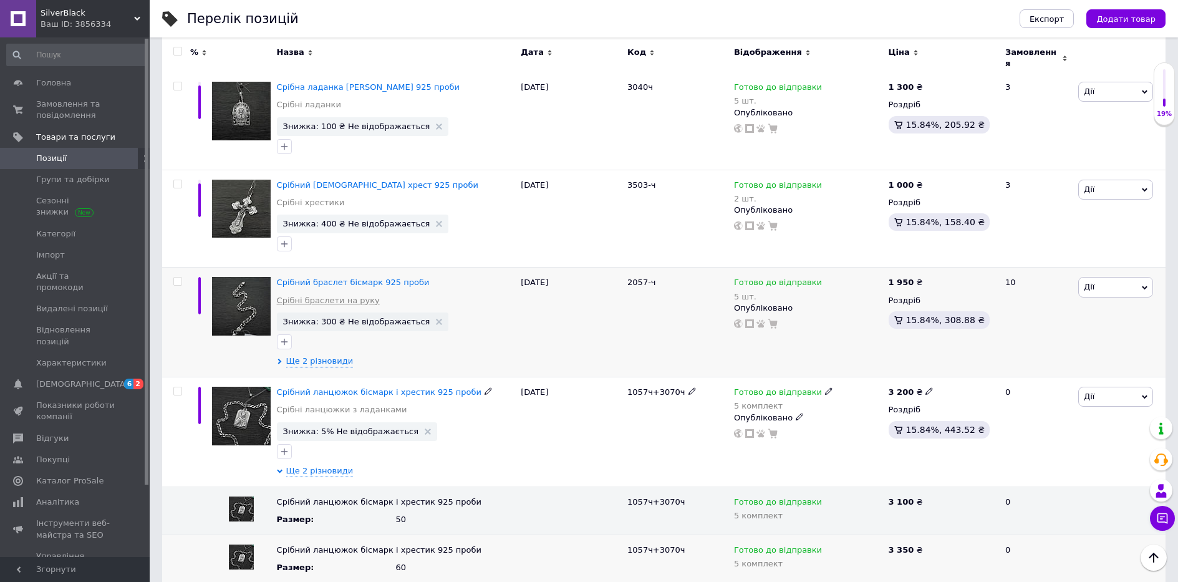
scroll to position [1133, 0]
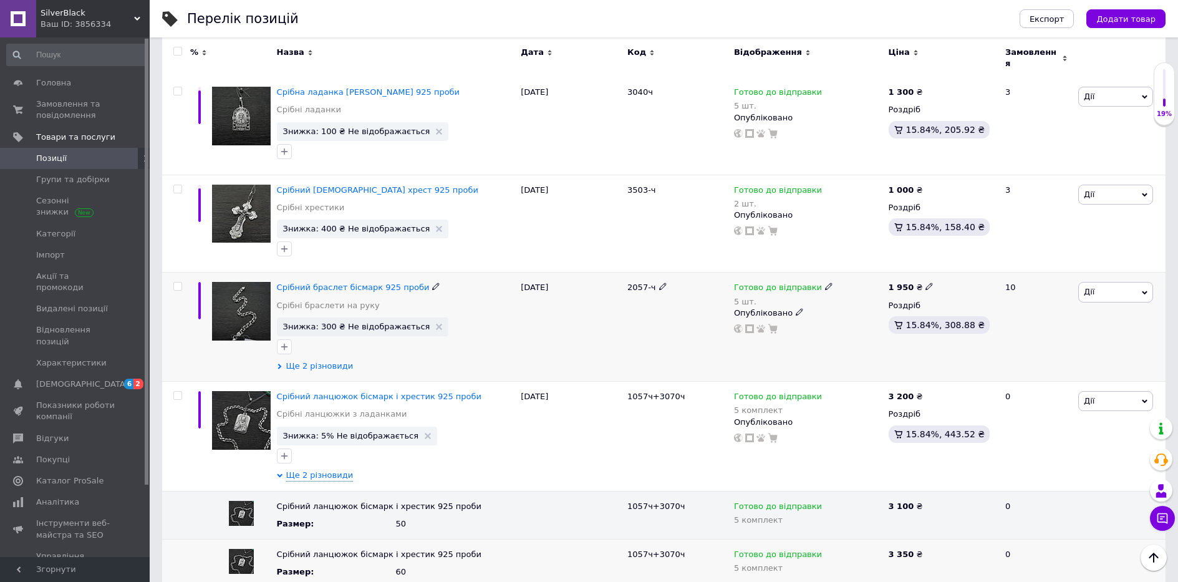
click at [315, 360] on span "Ще 2 різновиди" at bounding box center [319, 365] width 67 height 11
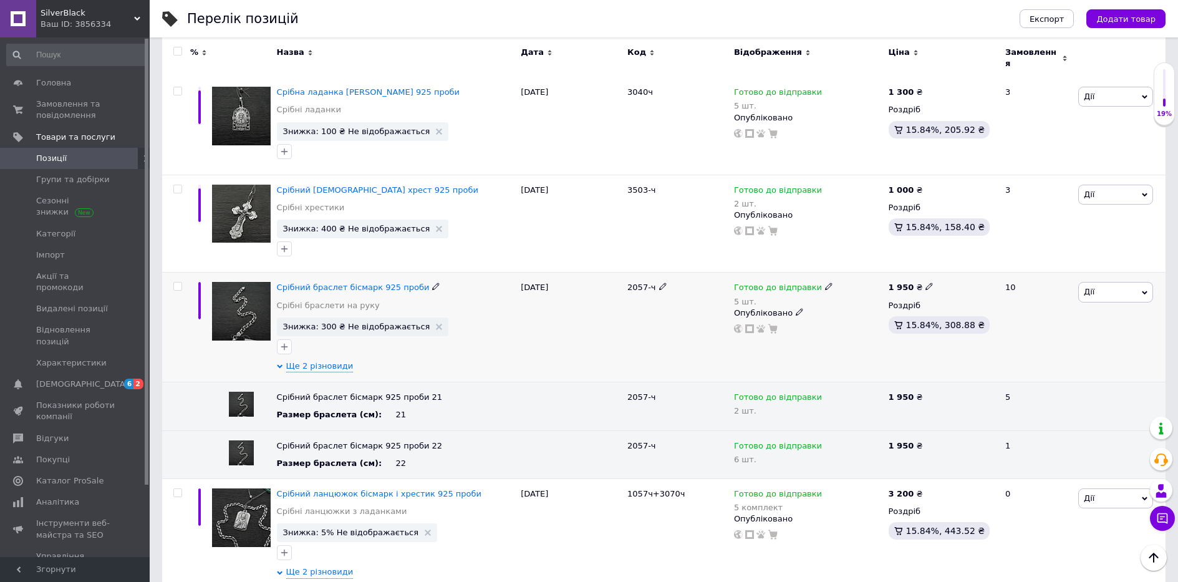
click at [925, 282] on icon at bounding box center [928, 285] width 7 height 7
drag, startPoint x: 958, startPoint y: 257, endPoint x: 984, endPoint y: 261, distance: 26.5
click at [928, 272] on div "1 950 ₴ Ціна 1950 Валюта ₴ $ EUR CHF GBP ¥ PLN ₸ MDL HUF KGS CNY TRY KRW lei Ро…" at bounding box center [941, 327] width 112 height 110
drag, startPoint x: 987, startPoint y: 257, endPoint x: 848, endPoint y: 263, distance: 139.1
click at [850, 272] on div "Срібний браслет бісмарк 925 проби Срібні браслети на руку Знижка: 300 ₴ Не відо…" at bounding box center [663, 327] width 1003 height 110
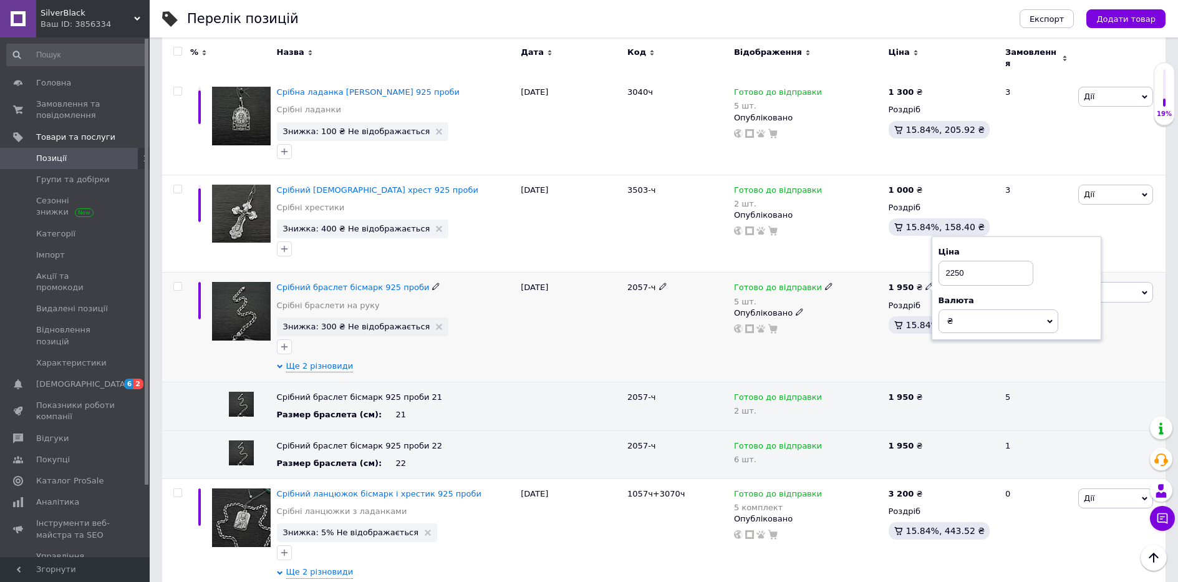
type input "2250"
drag, startPoint x: 850, startPoint y: 297, endPoint x: 877, endPoint y: 382, distance: 88.3
click at [850, 301] on div "Готово до відправки 5 шт. Опубліковано" at bounding box center [808, 308] width 148 height 52
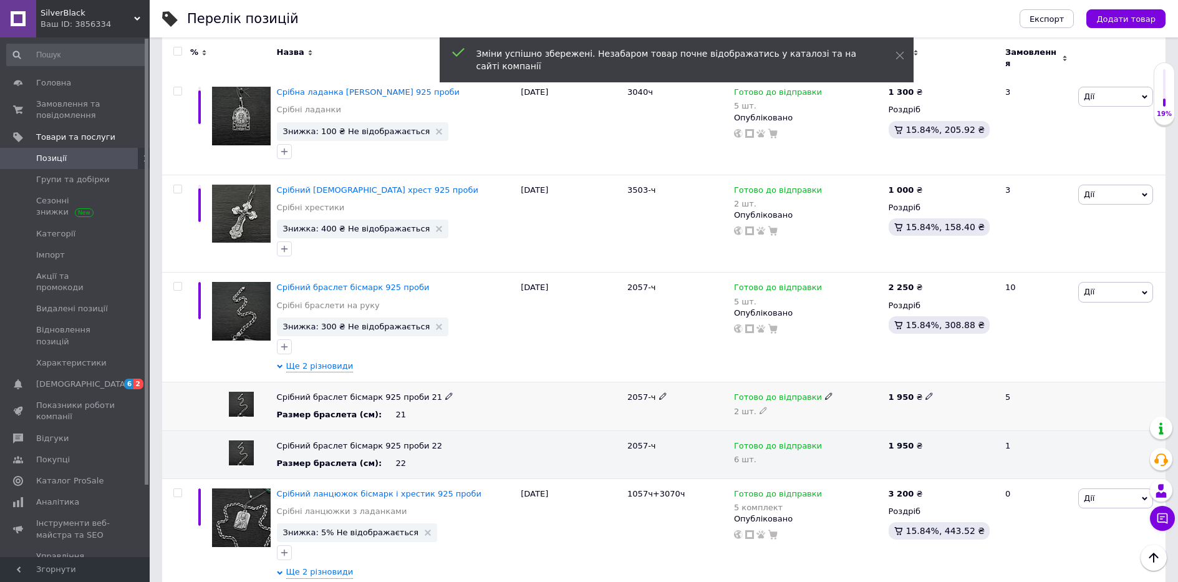
click at [925, 393] on use at bounding box center [928, 396] width 7 height 7
drag, startPoint x: 936, startPoint y: 382, endPoint x: 828, endPoint y: 381, distance: 107.9
click at [828, 382] on div "Срібний браслет бісмарк 925 проби 21 Размер браслета (см) : 21 2057-ч Готово до…" at bounding box center [663, 406] width 1003 height 48
type input "2250"
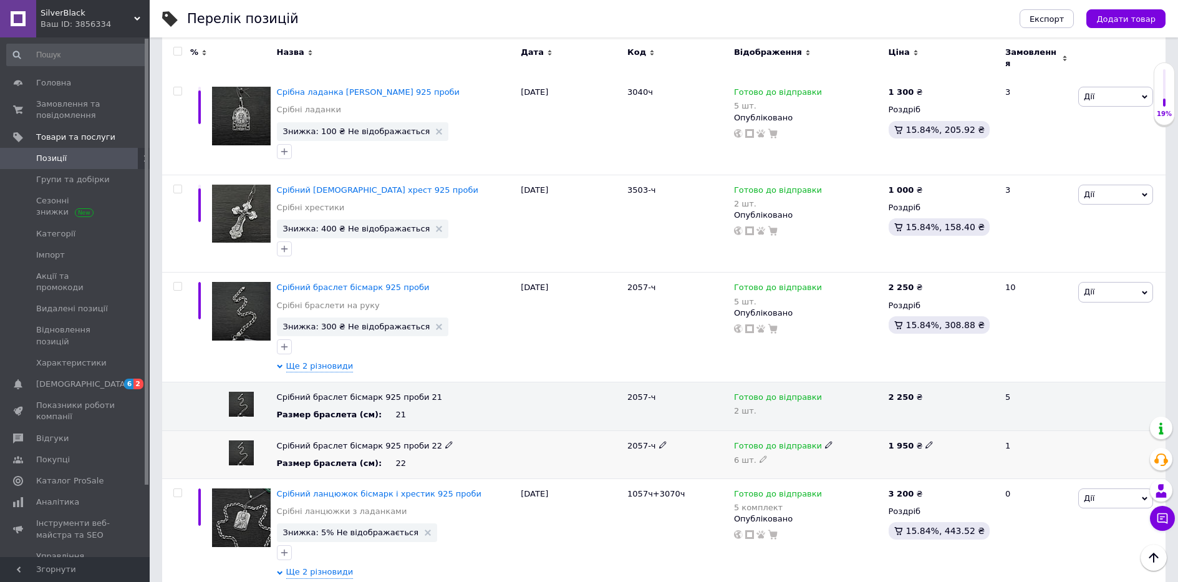
click at [925, 441] on icon at bounding box center [928, 444] width 7 height 7
drag, startPoint x: 944, startPoint y: 429, endPoint x: 813, endPoint y: 423, distance: 131.0
click at [815, 430] on div "Срібний браслет бісмарк 925 проби 22 Размер браслета (см) : 22 2057-ч Готово до…" at bounding box center [663, 454] width 1003 height 48
type input "2250"
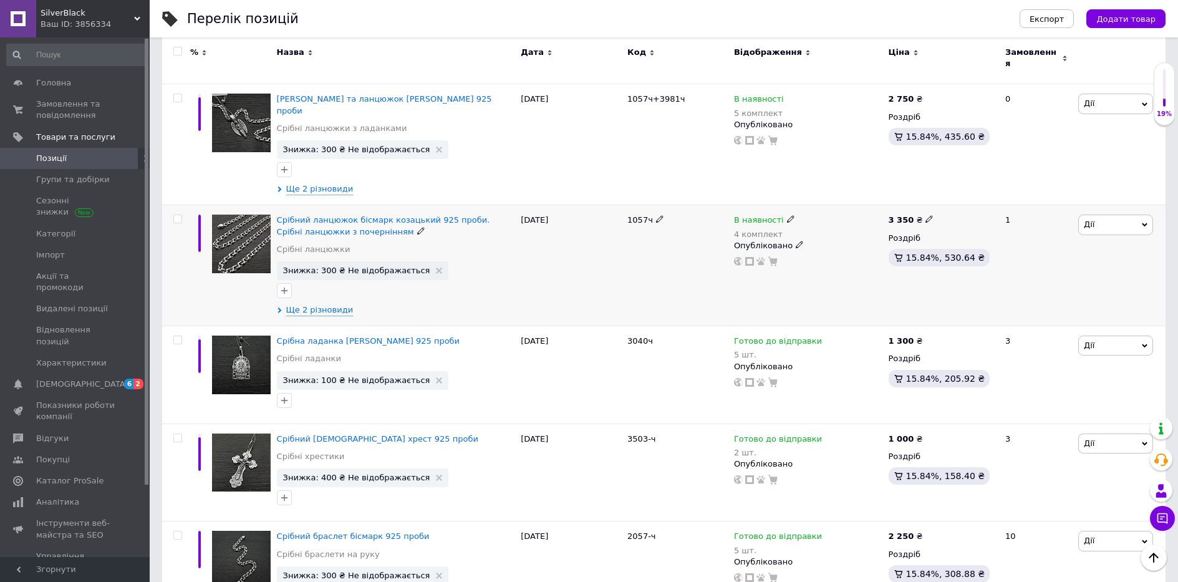
scroll to position [884, 0]
click at [319, 305] on span "Ще 2 різновиди" at bounding box center [319, 310] width 67 height 11
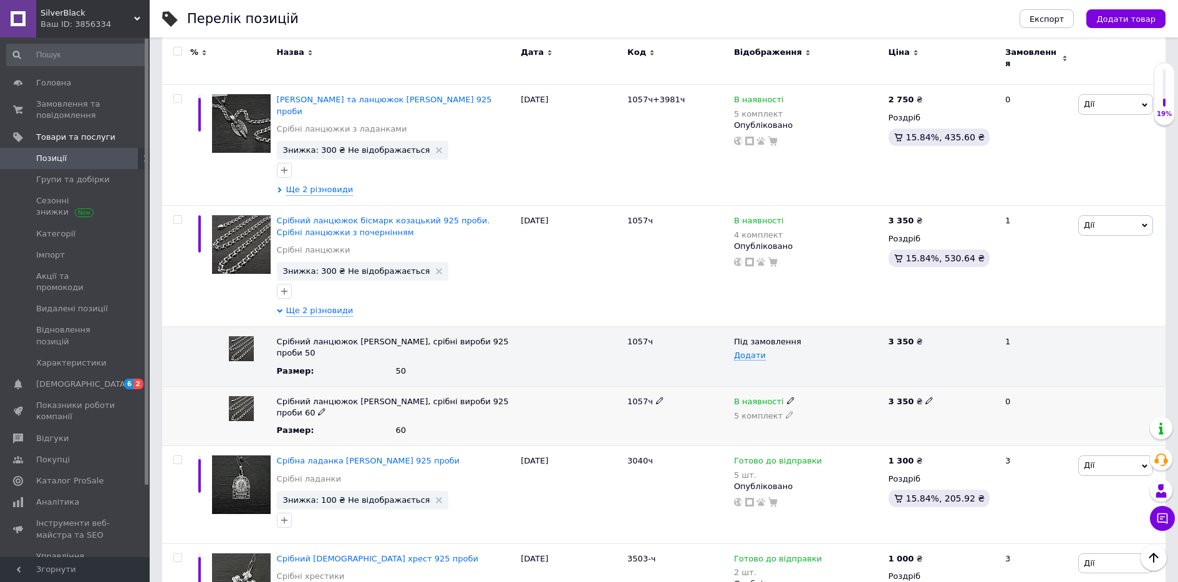
click at [925, 397] on use at bounding box center [928, 400] width 7 height 7
drag, startPoint x: 946, startPoint y: 385, endPoint x: 810, endPoint y: 393, distance: 136.8
click at [815, 392] on div "Срібний ланцюжок [PERSON_NAME], срібні вироби 925 проби 60 Размер : 60 1057ч В …" at bounding box center [663, 416] width 1003 height 60
type input "3840"
click at [925, 216] on icon at bounding box center [928, 219] width 7 height 7
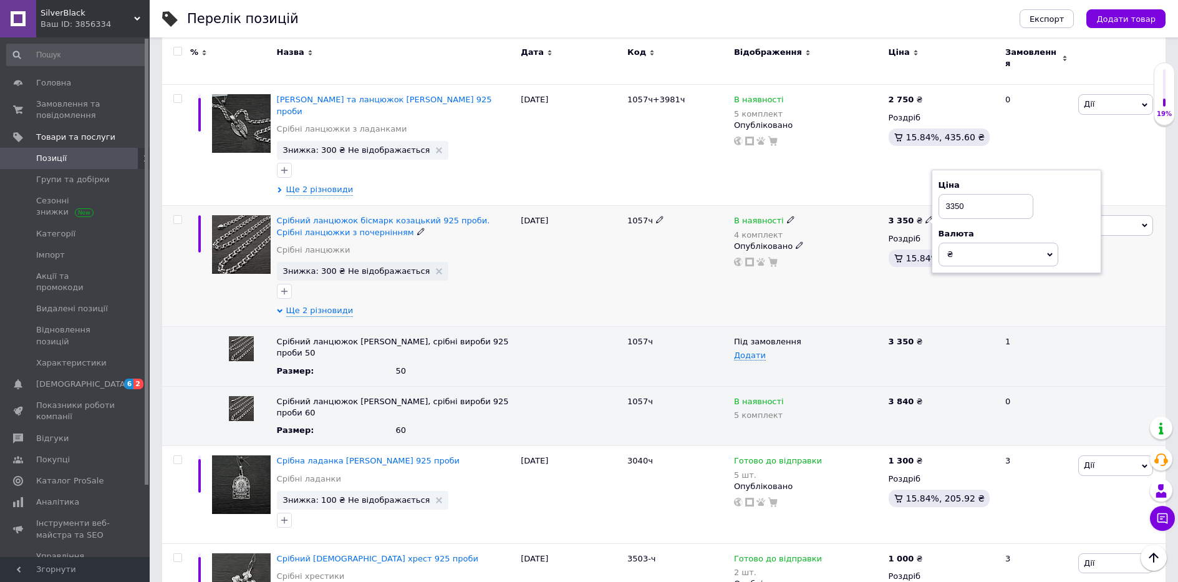
drag, startPoint x: 968, startPoint y: 183, endPoint x: 878, endPoint y: 191, distance: 90.8
click at [878, 206] on div "Срібний ланцюжок бісмарк козацький 925 проби. Срібні ланцюжки з почернінням Срі…" at bounding box center [663, 266] width 1003 height 121
type input "3700"
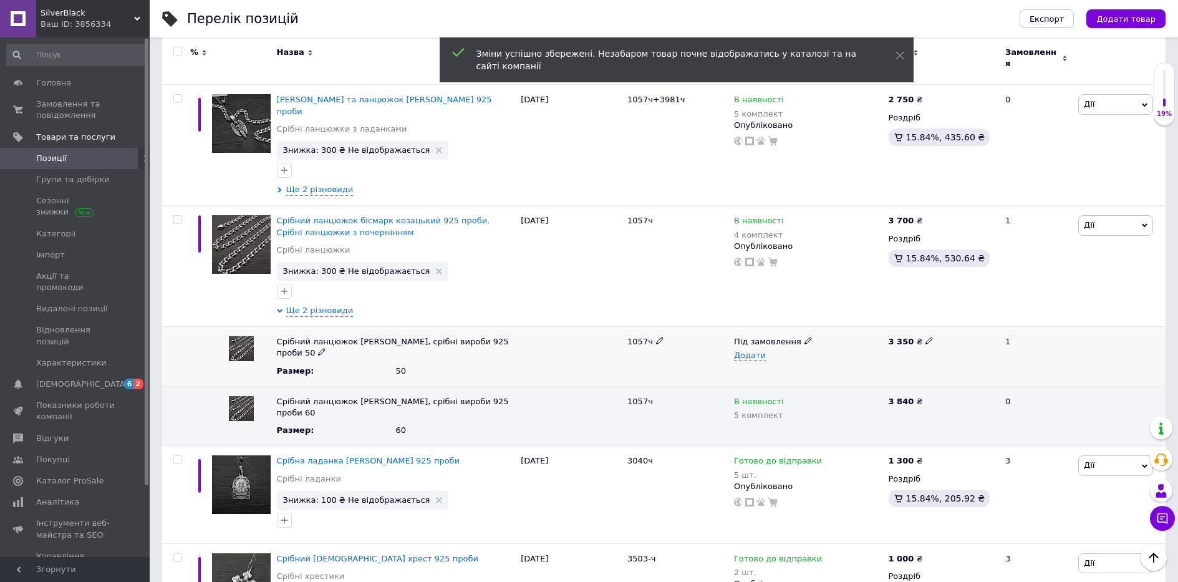
click at [926, 336] on span at bounding box center [929, 340] width 8 height 8
drag, startPoint x: 950, startPoint y: 320, endPoint x: 822, endPoint y: 323, distance: 127.8
click at [822, 327] on div "Срібний ланцюжок [PERSON_NAME], срібні вироби 925 проби 50 Размер : 50 1057ч Пі…" at bounding box center [663, 357] width 1003 height 60
type input "3600"
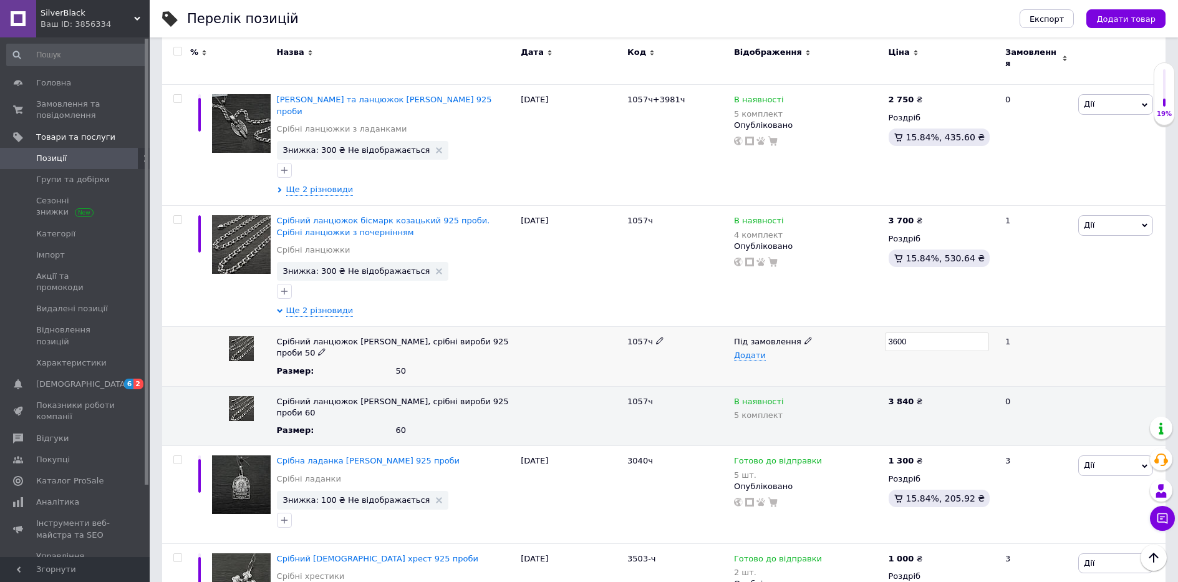
click at [830, 344] on div "Під замовлення Додати" at bounding box center [808, 357] width 155 height 60
click at [787, 216] on icon at bounding box center [790, 219] width 7 height 7
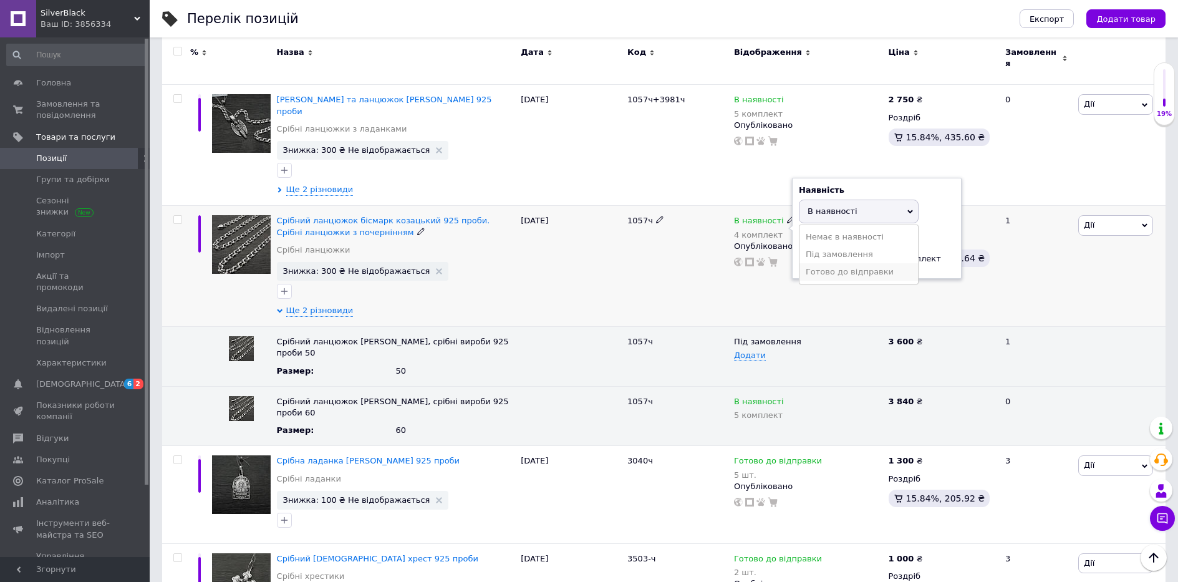
click at [830, 263] on li "Готово до відправки" at bounding box center [858, 271] width 118 height 17
click at [787, 397] on icon at bounding box center [790, 400] width 7 height 7
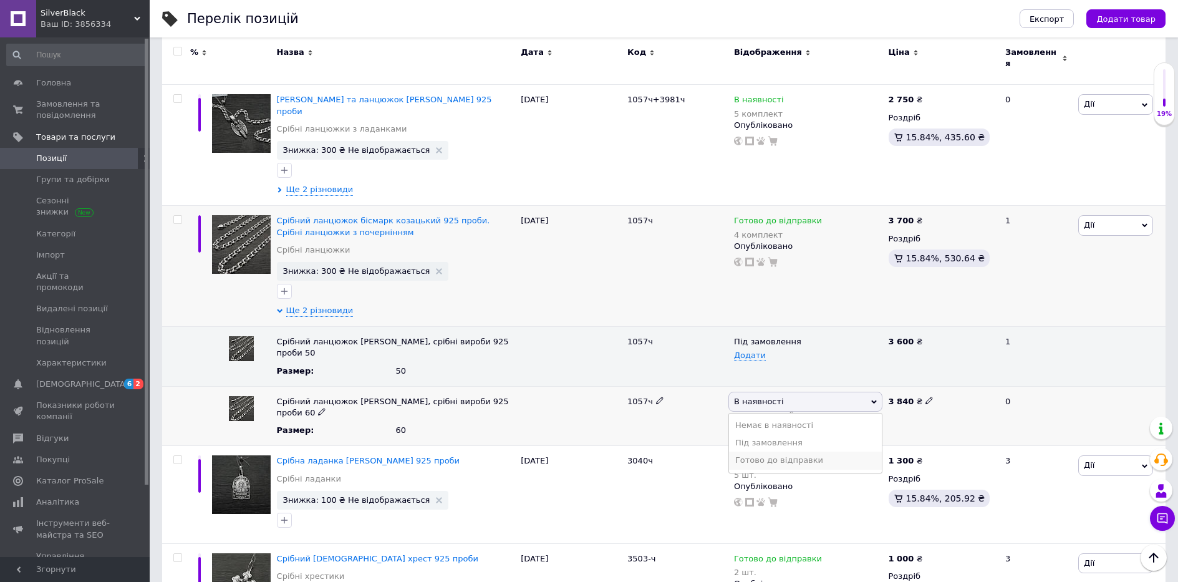
click at [776, 451] on li "Готово до відправки" at bounding box center [805, 459] width 153 height 17
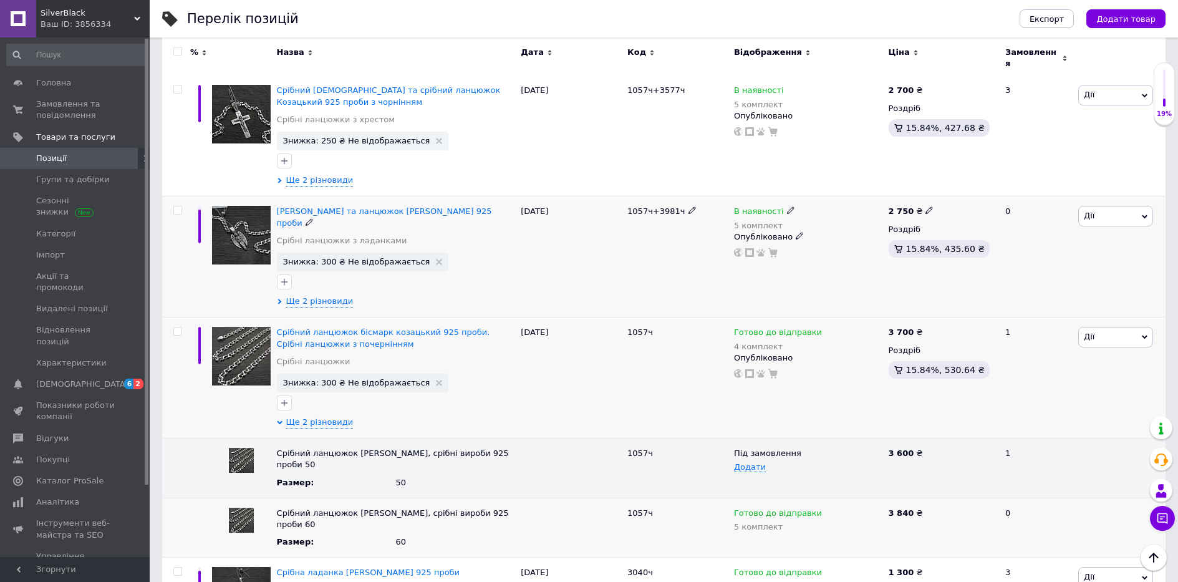
scroll to position [759, 0]
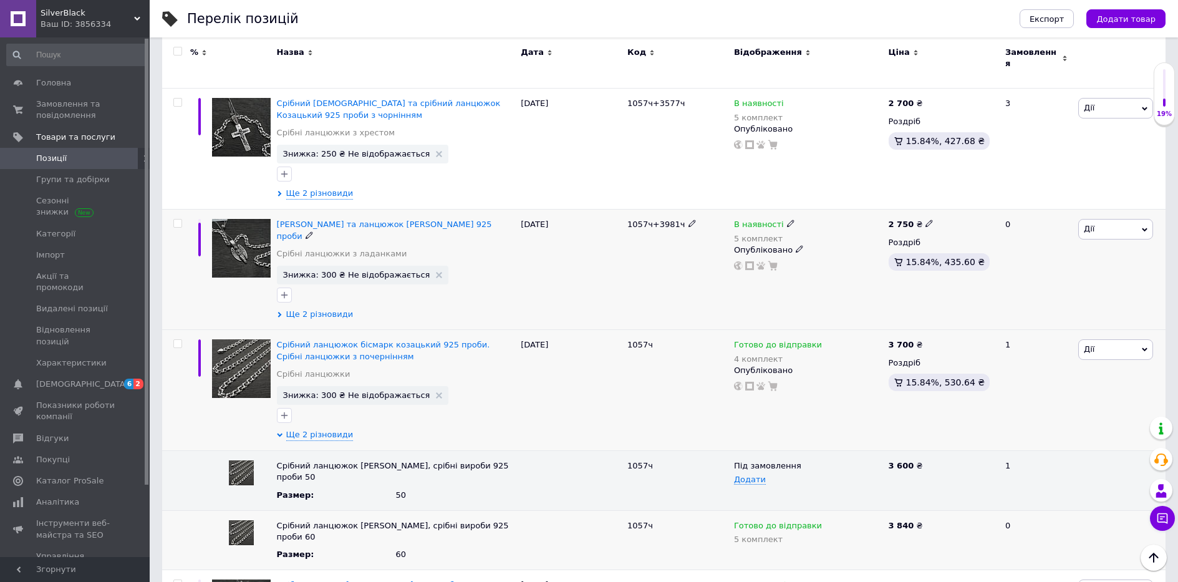
click at [308, 309] on span "Ще 2 різновиди" at bounding box center [319, 314] width 67 height 11
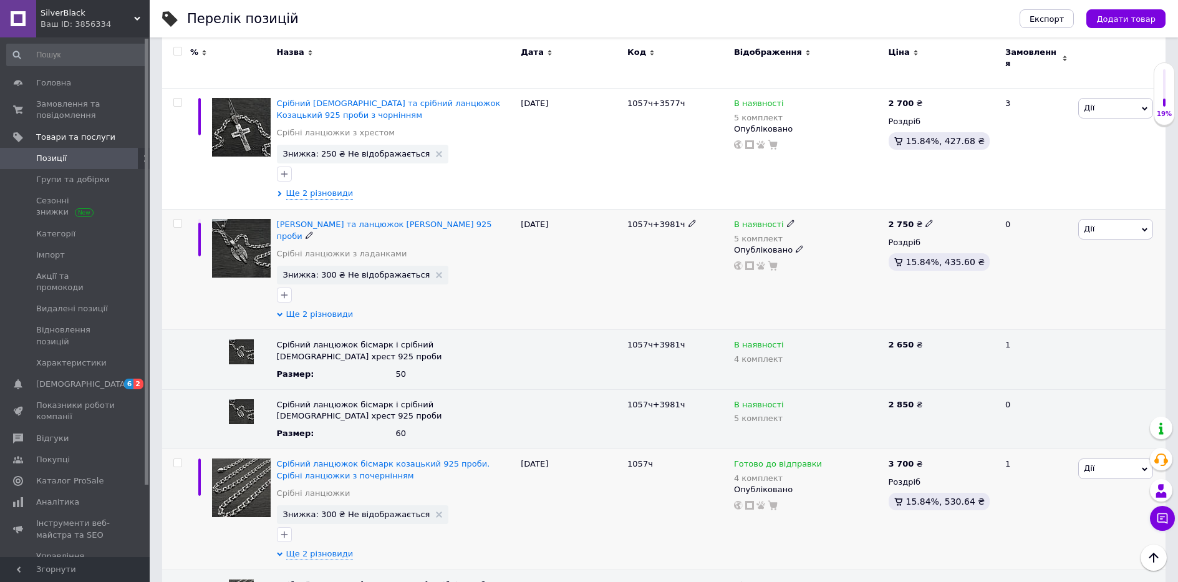
click at [325, 309] on span "Ще 2 різновиди" at bounding box center [319, 314] width 67 height 11
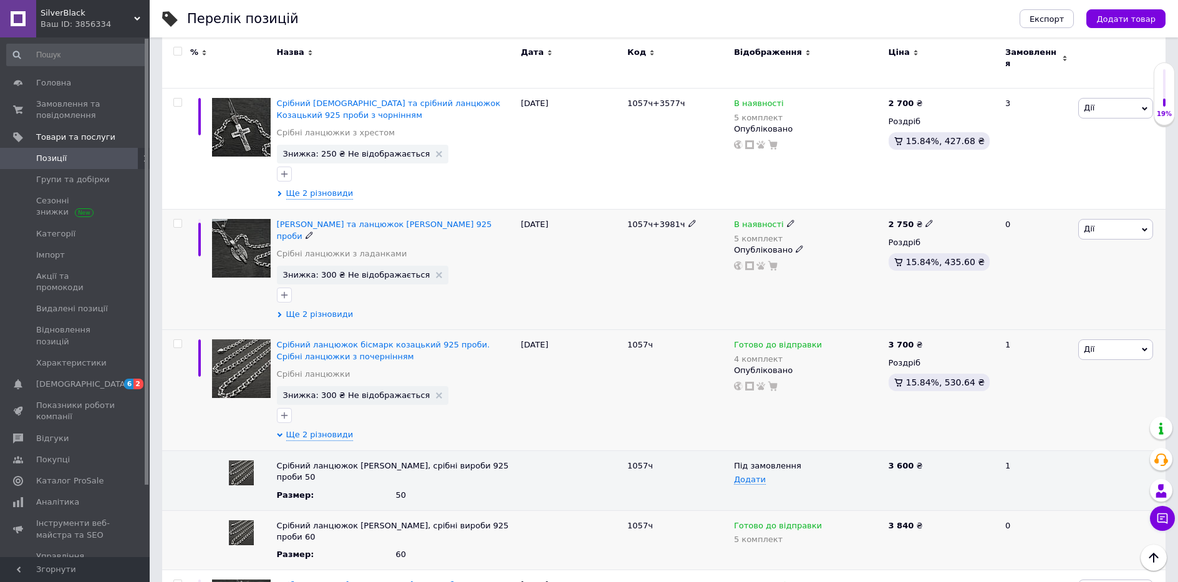
click at [324, 309] on span "Ще 2 різновиди" at bounding box center [319, 314] width 67 height 11
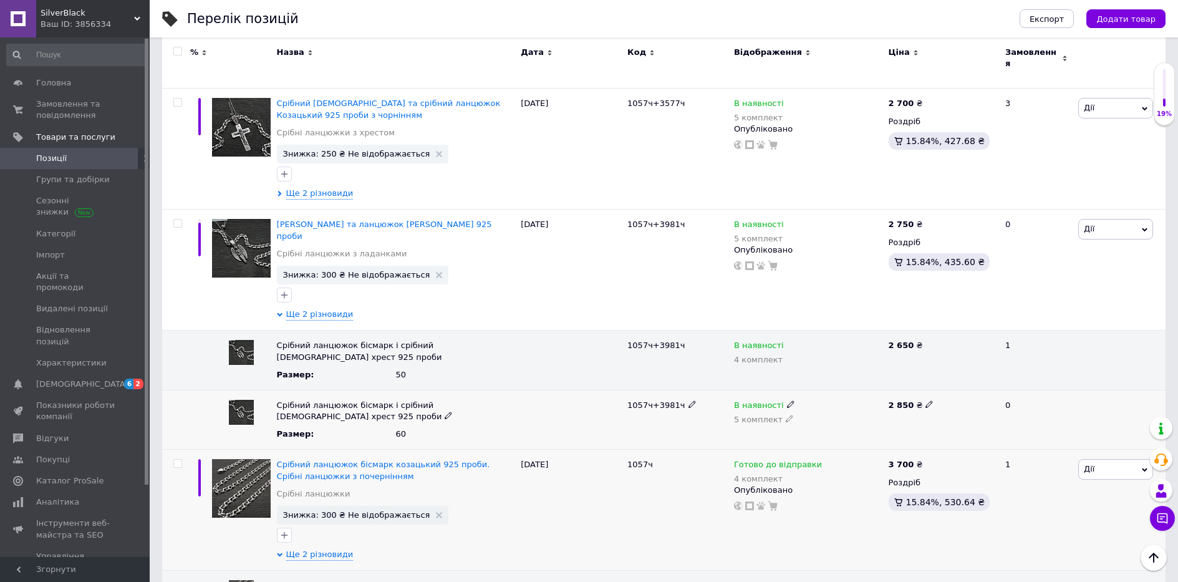
click at [925, 401] on use at bounding box center [928, 404] width 7 height 7
drag, startPoint x: 945, startPoint y: 387, endPoint x: 784, endPoint y: 393, distance: 161.0
click at [784, 393] on div "Срібний ланцюжок бісмарк і срібний [DEMOGRAPHIC_DATA] 925 проби Размер : 60 105…" at bounding box center [663, 420] width 1003 height 60
type input "3100"
click at [925, 219] on icon at bounding box center [928, 222] width 7 height 7
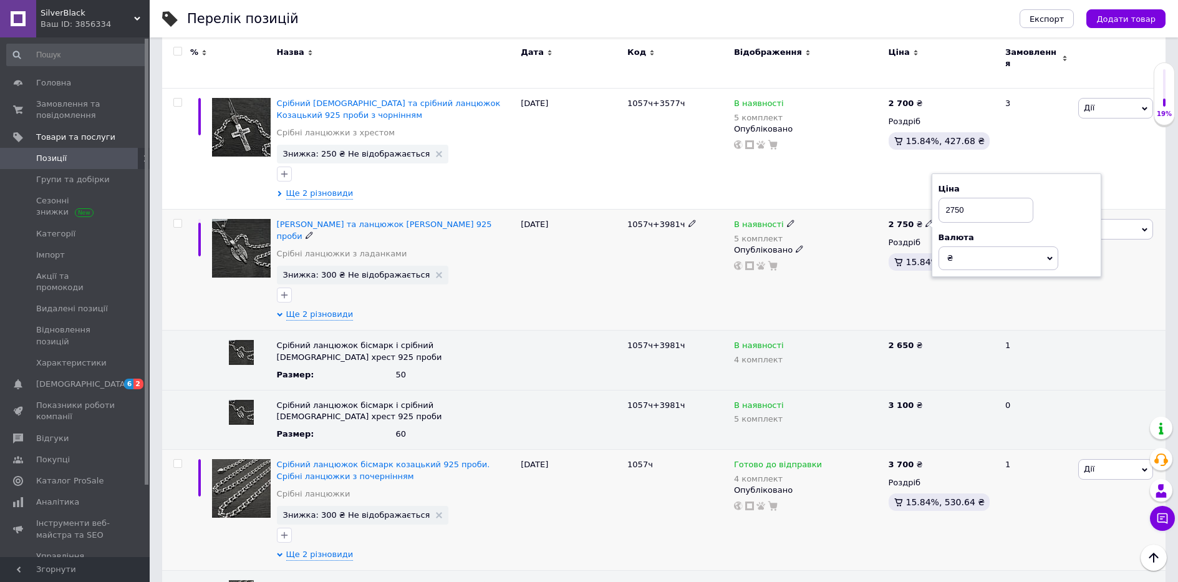
drag, startPoint x: 974, startPoint y: 196, endPoint x: 821, endPoint y: 203, distance: 152.9
click at [826, 209] on div "Срібний Янгол-Охоронець та ланцюжок бісмарк Козацький 925 проби Срібні ланцюжки…" at bounding box center [663, 269] width 1003 height 121
type input "3000"
click at [917, 340] on div "2 650 ₴" at bounding box center [941, 345] width 106 height 11
click at [925, 340] on icon at bounding box center [928, 343] width 7 height 7
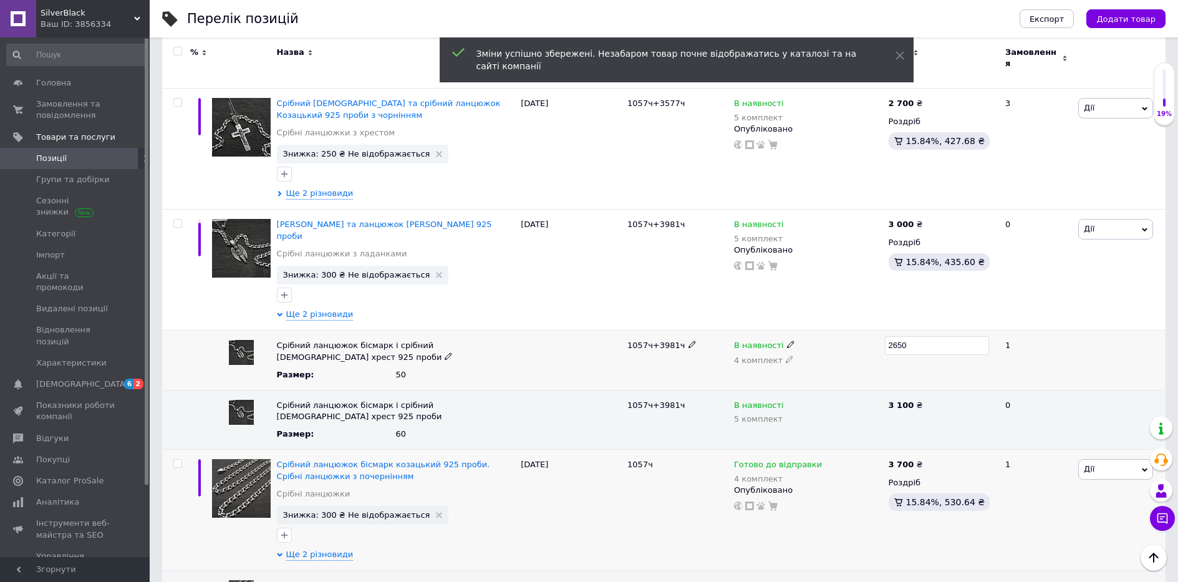
drag, startPoint x: 940, startPoint y: 324, endPoint x: 820, endPoint y: 352, distance: 122.3
click at [834, 349] on div "Срібний ланцюжок бісмарк і срібний [DEMOGRAPHIC_DATA] 925 проби Размер : 50 105…" at bounding box center [663, 360] width 1003 height 60
type input "2900"
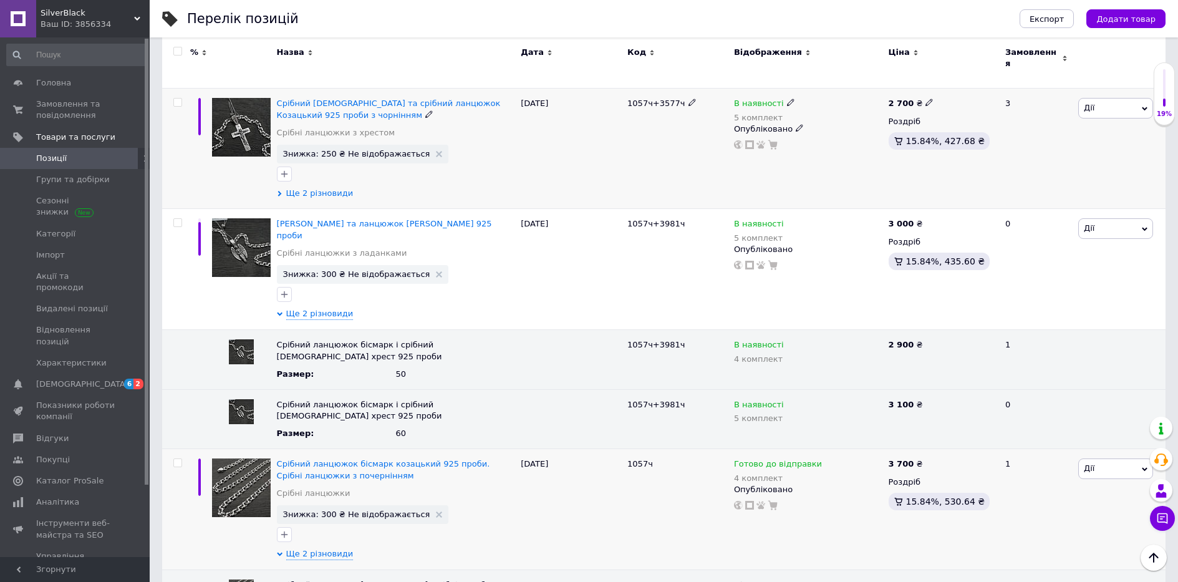
click at [325, 188] on span "Ще 2 різновиди" at bounding box center [319, 193] width 67 height 11
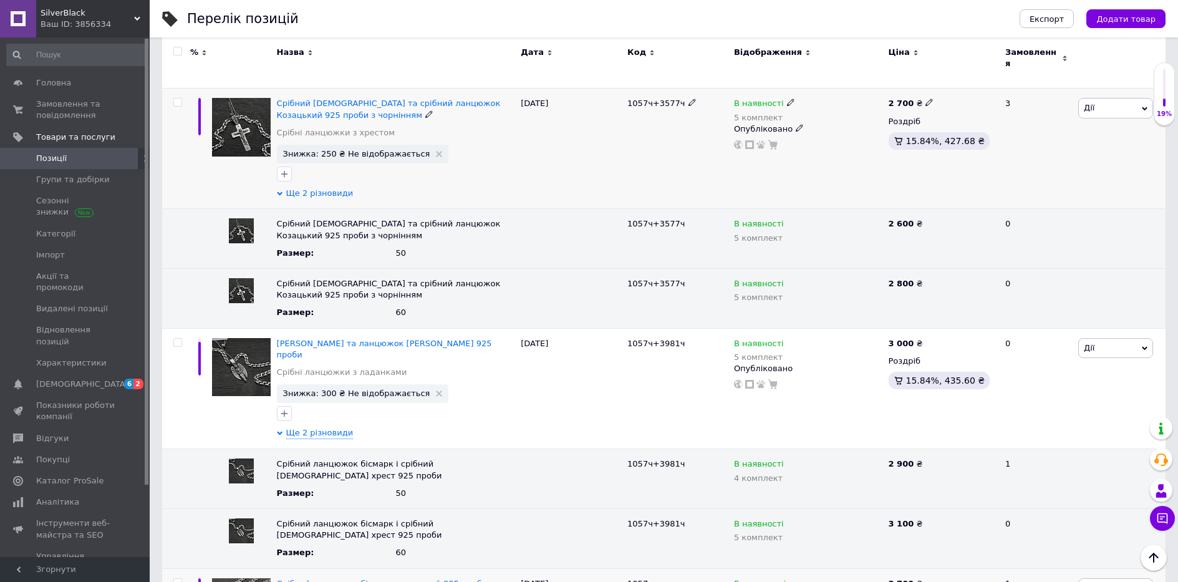
click at [325, 188] on span "Ще 2 різновиди" at bounding box center [319, 193] width 67 height 11
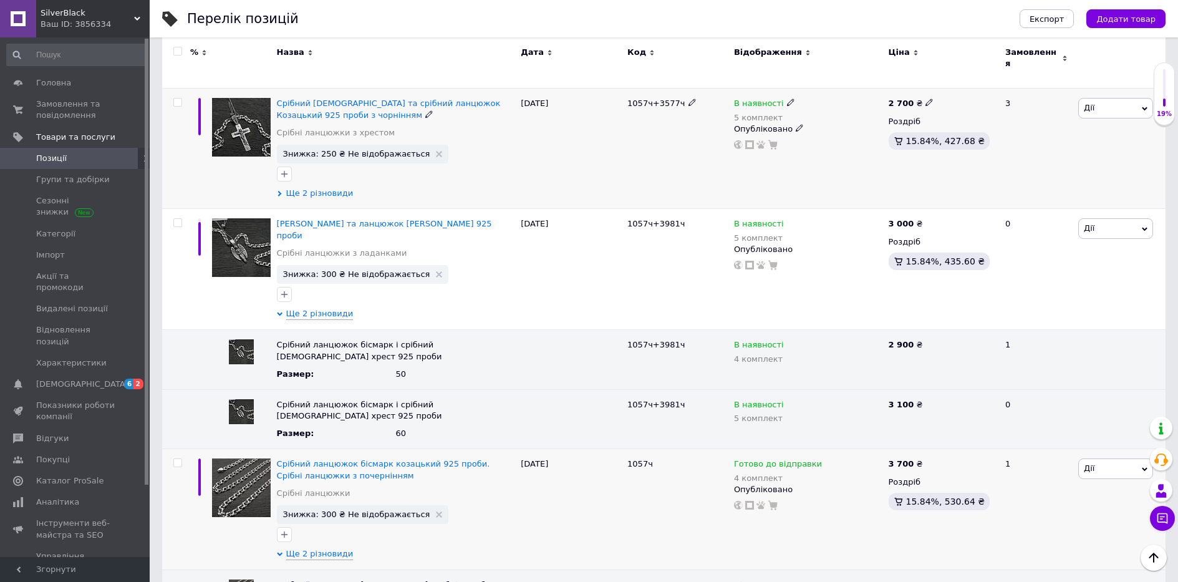
click at [325, 188] on span "Ще 2 різновиди" at bounding box center [319, 193] width 67 height 11
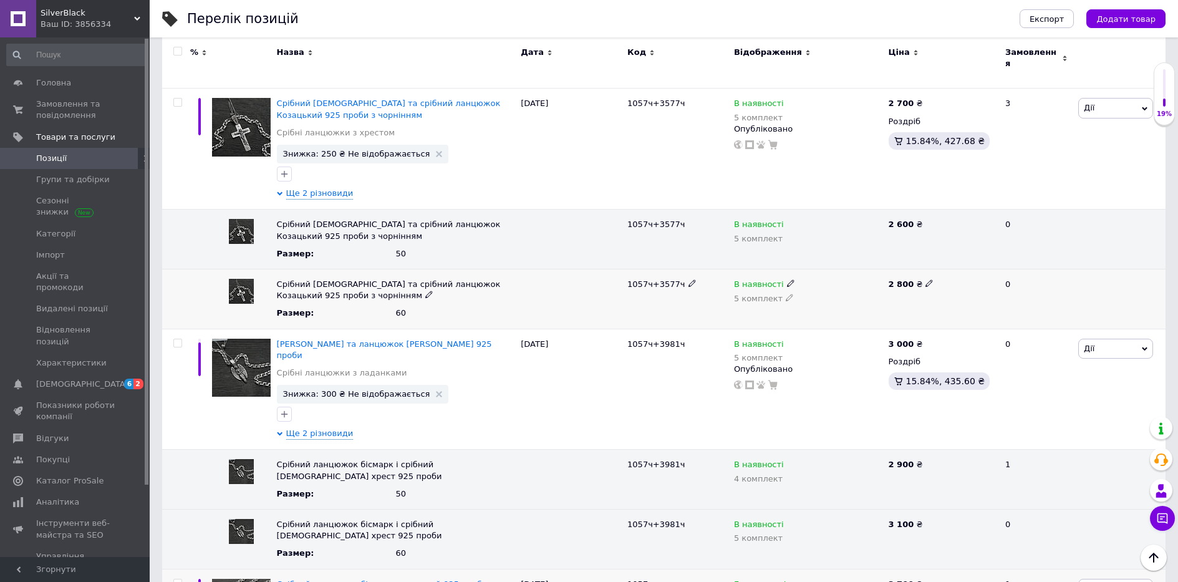
click at [925, 279] on icon at bounding box center [928, 282] width 7 height 7
drag, startPoint x: 930, startPoint y: 270, endPoint x: 801, endPoint y: 294, distance: 131.3
click at [833, 286] on div "Срібний [DEMOGRAPHIC_DATA] та срібний ланцюжок Козацький 925 проби з чорнінням …" at bounding box center [663, 299] width 1003 height 60
type input "2970"
click at [925, 99] on icon at bounding box center [928, 102] width 7 height 7
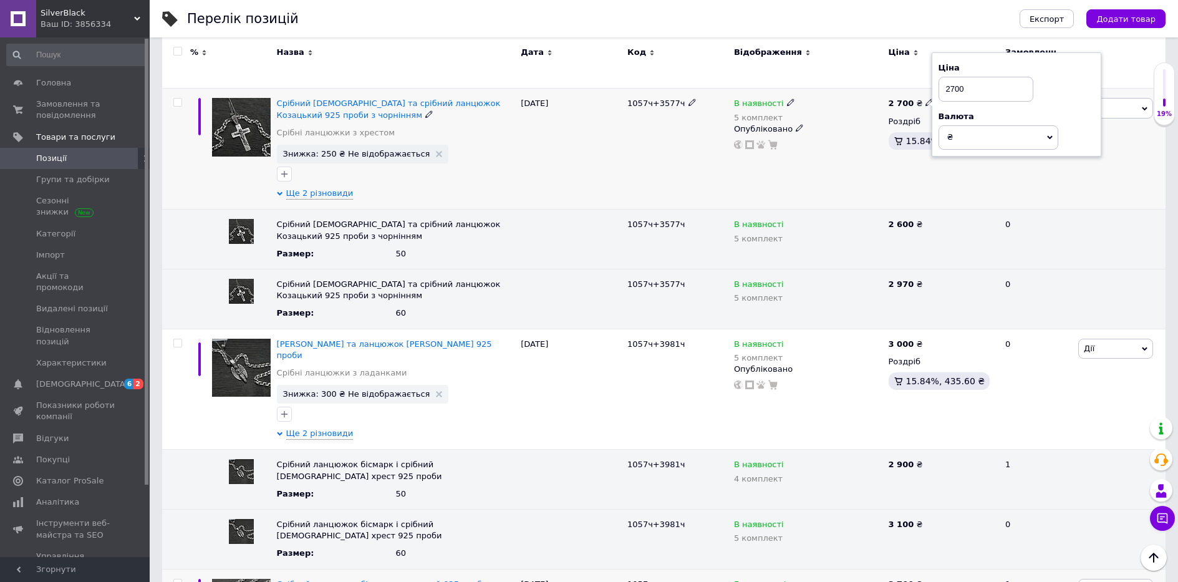
drag, startPoint x: 993, startPoint y: 69, endPoint x: 880, endPoint y: 85, distance: 114.1
click at [897, 98] on span "2 700 ₴ Ціна 2700 Валюта ₴ $ EUR CHF GBP ¥ PLN ₸ MDL HUF KGS CNY TRY KRW lei" at bounding box center [911, 103] width 46 height 11
type input "2870"
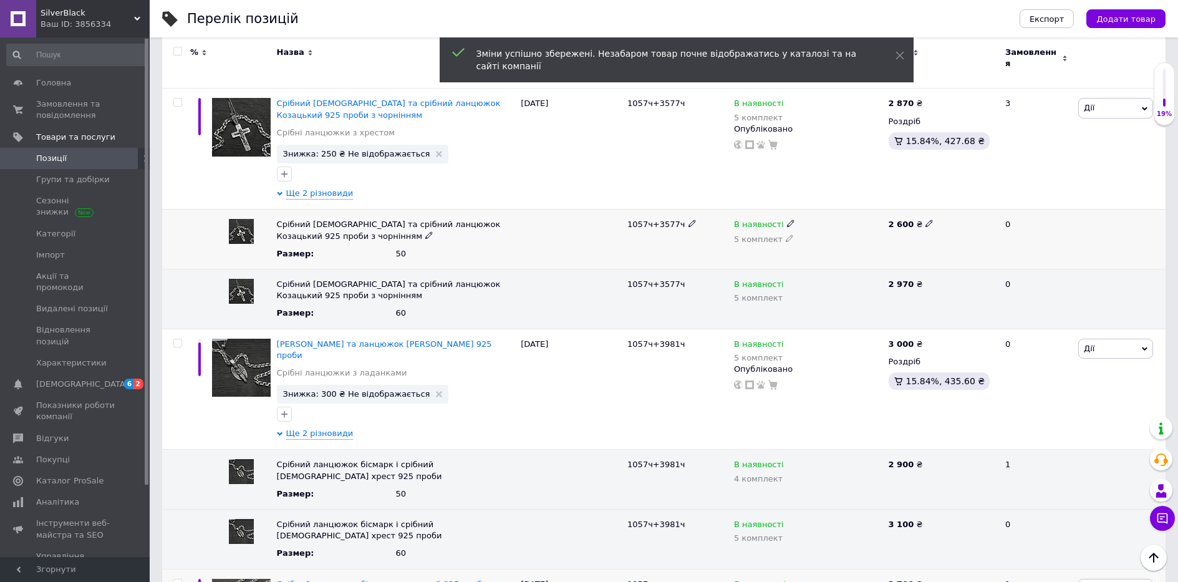
click at [925, 219] on icon at bounding box center [928, 222] width 7 height 7
drag, startPoint x: 948, startPoint y: 209, endPoint x: 817, endPoint y: 209, distance: 131.6
click at [827, 209] on div "Срібний [DEMOGRAPHIC_DATA] та срібний ланцюжок Козацький 925 проби з чорнінням …" at bounding box center [663, 239] width 1003 height 60
type input "2770"
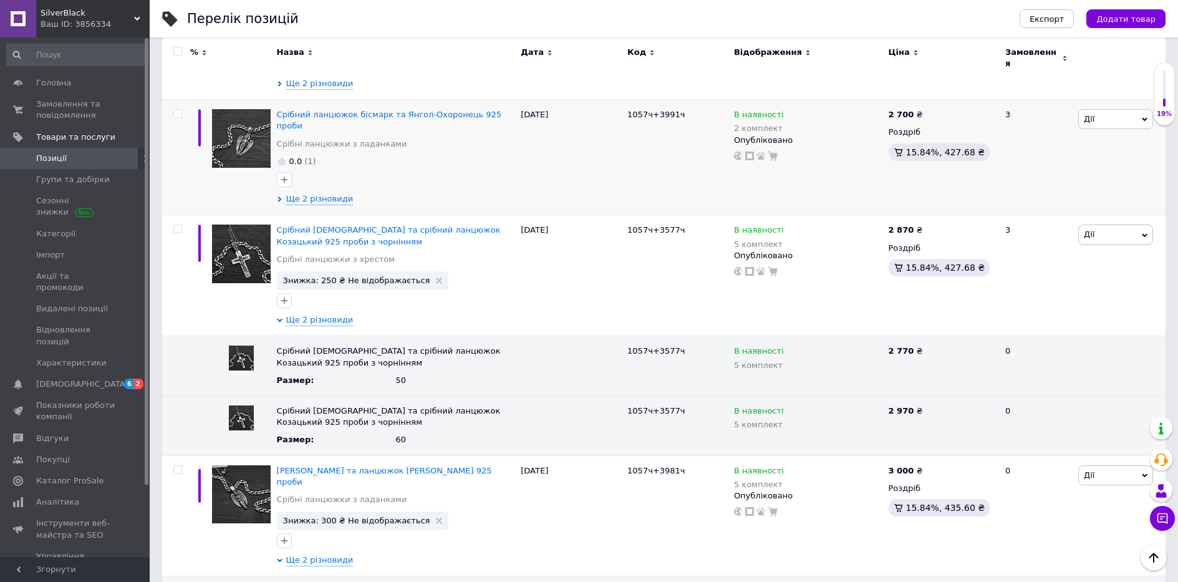
scroll to position [572, 0]
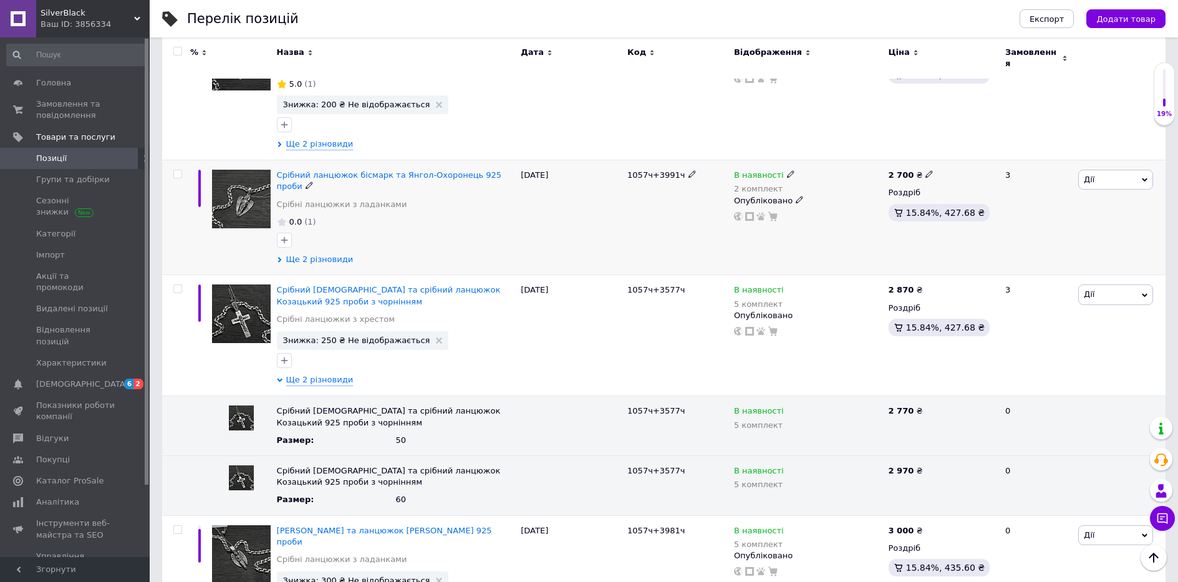
click at [310, 254] on span "Ще 2 різновиди" at bounding box center [319, 259] width 67 height 11
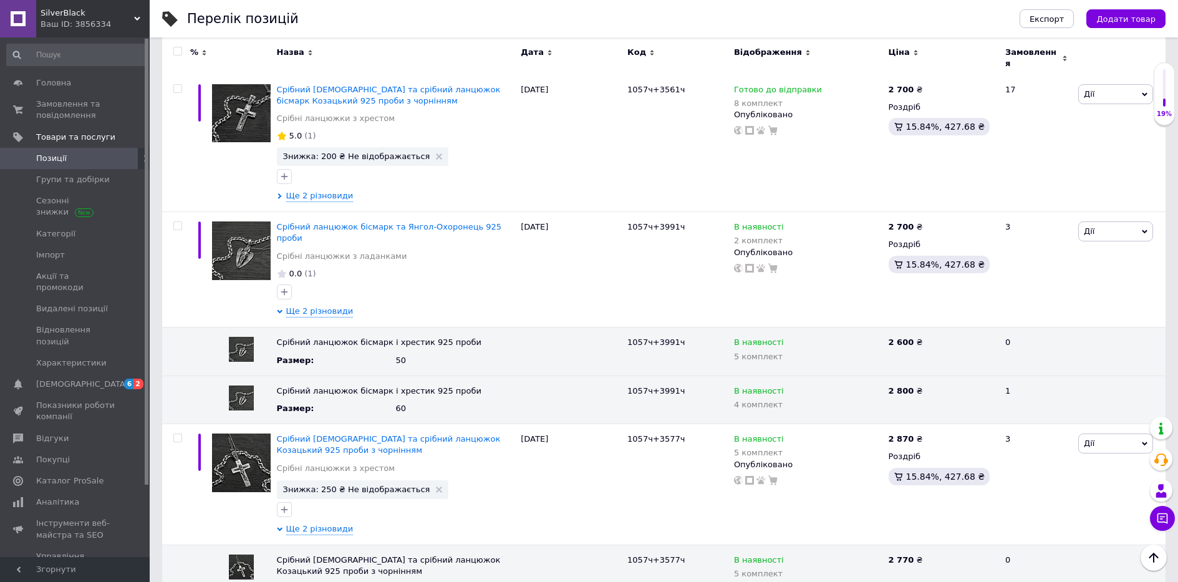
scroll to position [510, 0]
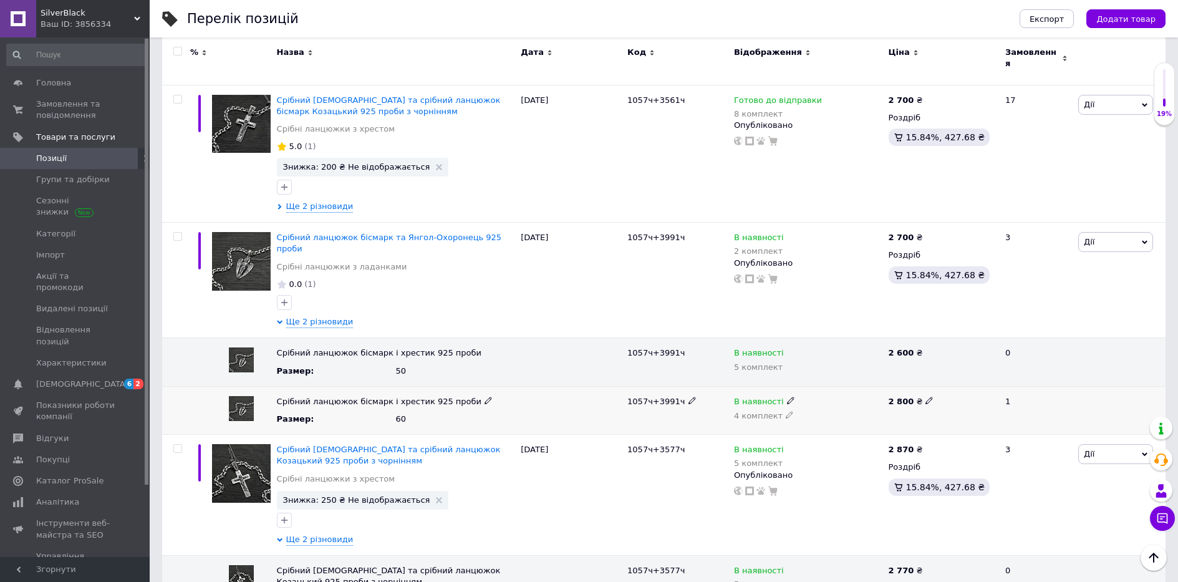
click at [925, 397] on icon at bounding box center [928, 400] width 7 height 7
drag, startPoint x: 937, startPoint y: 382, endPoint x: 804, endPoint y: 400, distance: 134.0
click at [804, 400] on div "Срібний ланцюжок бісмарк і хрестик 925 проби Размер : 60 1057ч+3991ч В наявност…" at bounding box center [663, 410] width 1003 height 48
type input "3100"
click at [926, 233] on icon at bounding box center [928, 236] width 7 height 7
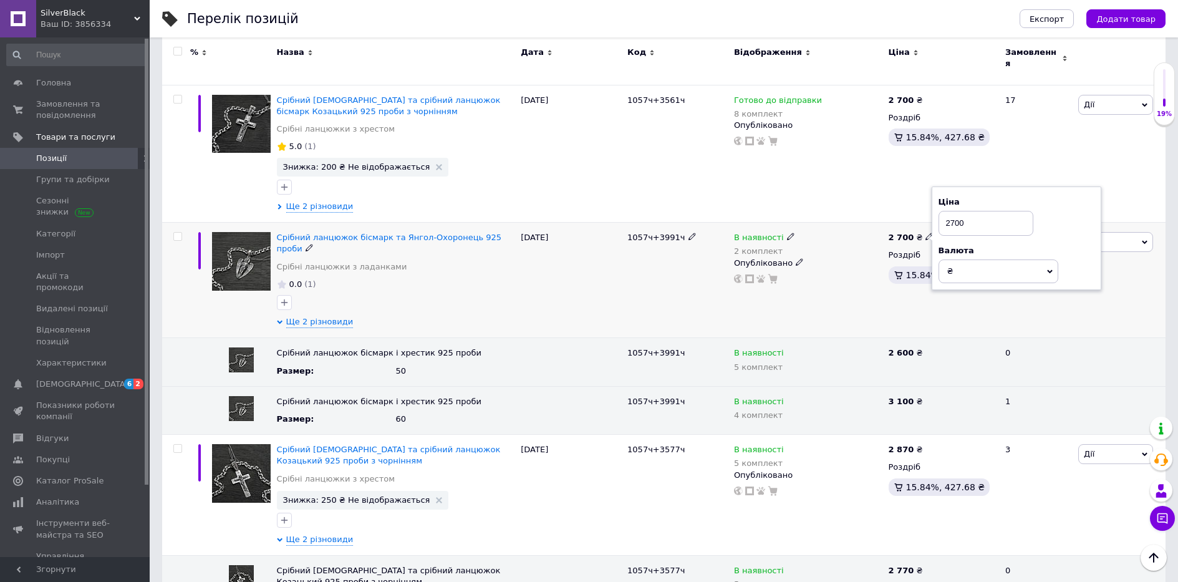
drag, startPoint x: 886, startPoint y: 230, endPoint x: 839, endPoint y: 242, distance: 48.2
click at [845, 240] on div "Срібний ланцюжок бісмарк та Янгол-[GEOGRAPHIC_DATA] 925 проби Срібні ланцюжки з…" at bounding box center [663, 280] width 1003 height 115
type input "3000"
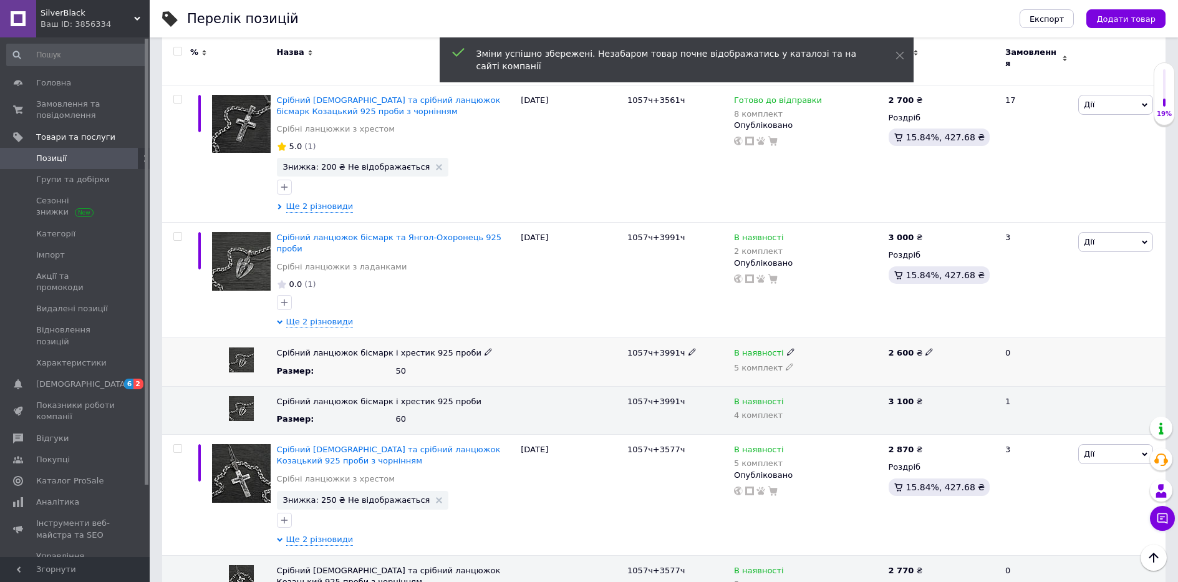
click at [917, 347] on div "2 600 ₴" at bounding box center [941, 352] width 106 height 11
click at [925, 349] on use at bounding box center [928, 352] width 7 height 7
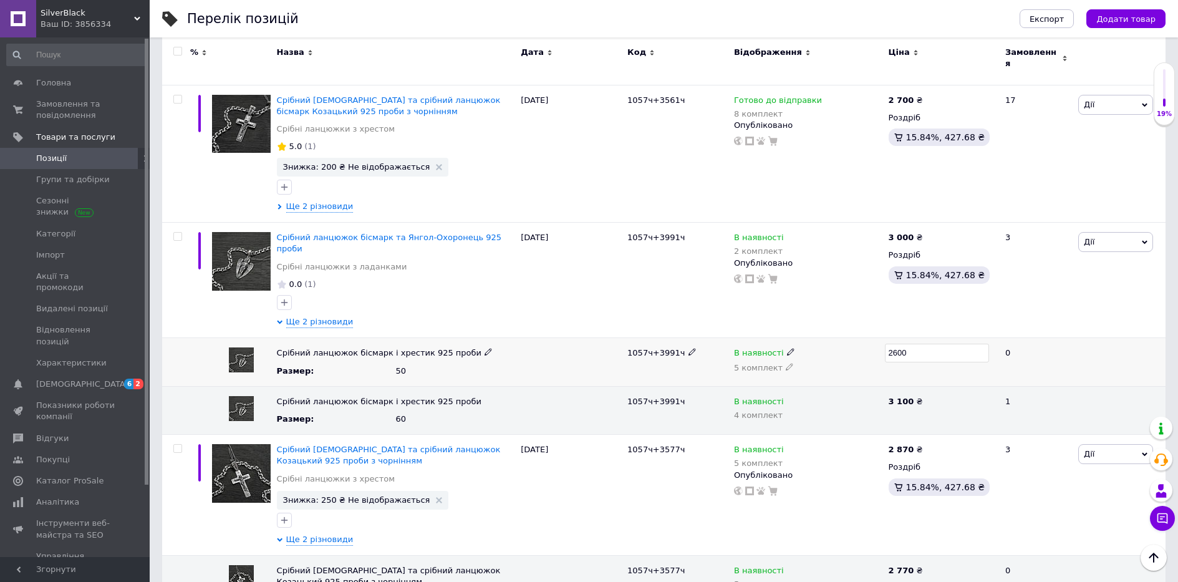
drag, startPoint x: 943, startPoint y: 335, endPoint x: 806, endPoint y: 325, distance: 137.5
click at [806, 338] on div "Срібний ланцюжок бісмарк і хрестик 925 проби Размер : 50 1057ч+3991ч В наявност…" at bounding box center [663, 362] width 1003 height 48
type input "2900"
click at [310, 205] on span "Ще 2 різновиди" at bounding box center [319, 207] width 67 height 12
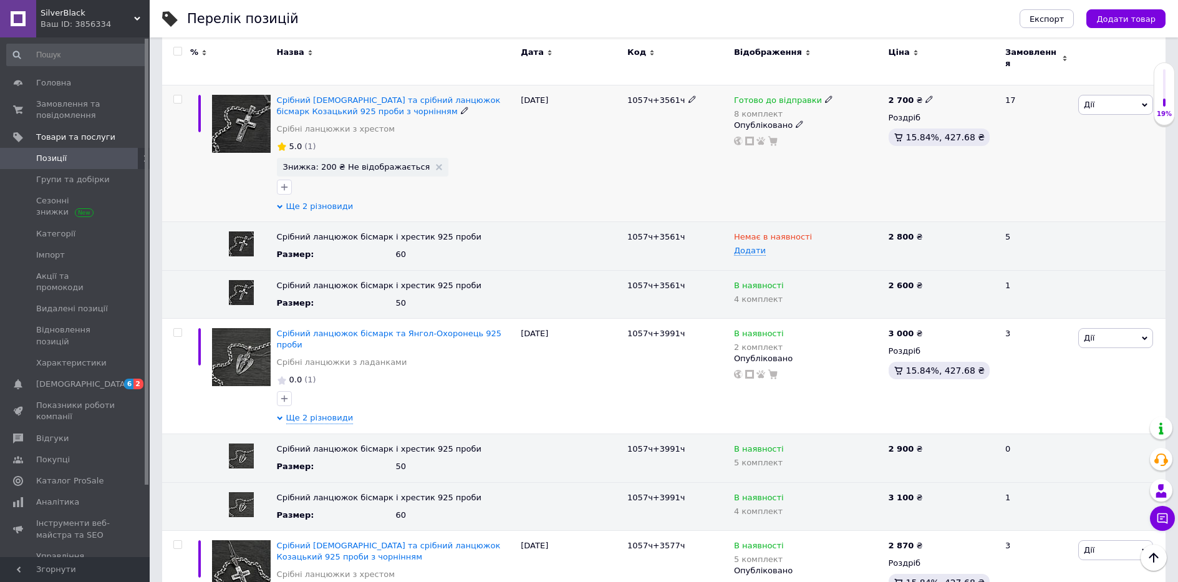
click at [310, 201] on span "Ще 2 різновиди" at bounding box center [319, 206] width 67 height 11
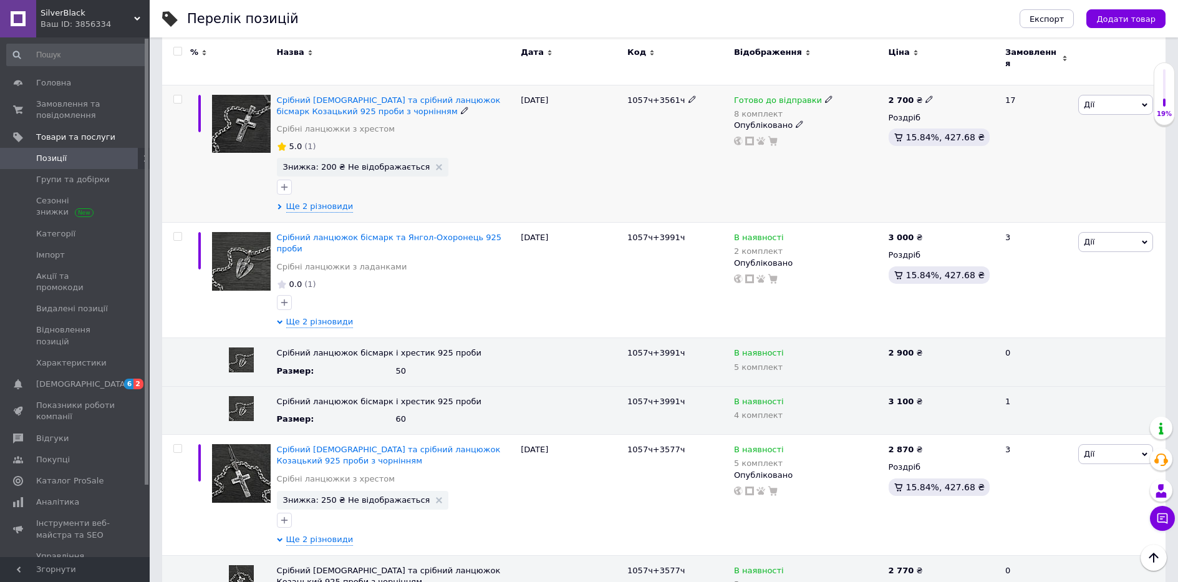
drag, startPoint x: 287, startPoint y: 199, endPoint x: 354, endPoint y: 204, distance: 66.9
click at [289, 201] on span "Ще 2 різновиди" at bounding box center [319, 207] width 67 height 12
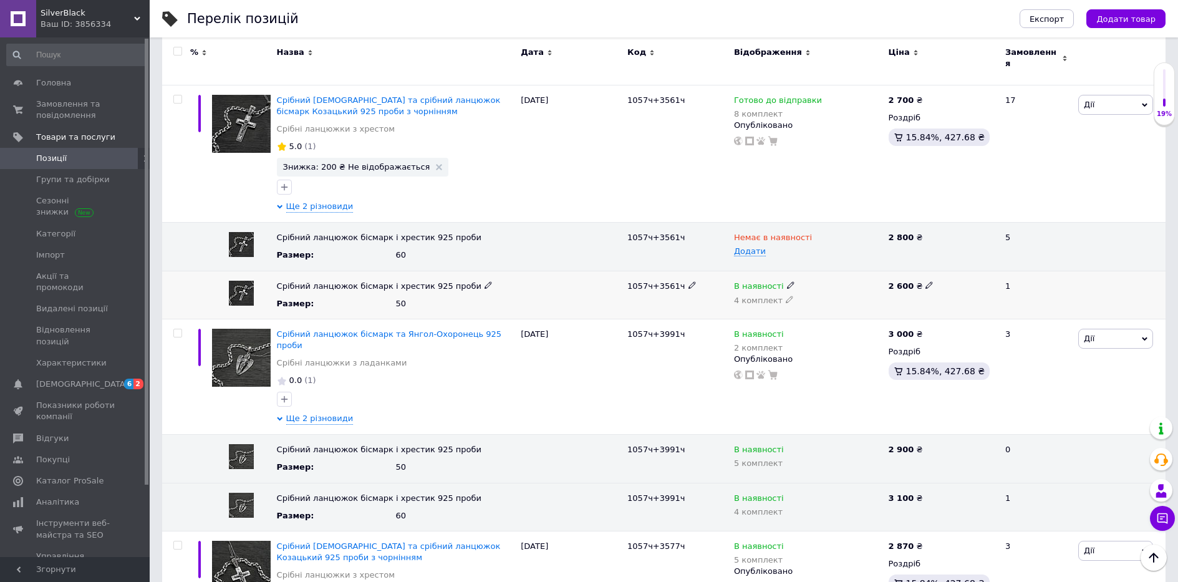
click at [925, 281] on div "2 600 ₴" at bounding box center [941, 286] width 106 height 11
click at [925, 281] on use at bounding box center [928, 284] width 7 height 7
drag, startPoint x: 934, startPoint y: 281, endPoint x: 815, endPoint y: 302, distance: 120.8
click at [841, 298] on div "Срібний ланцюжок бісмарк і хрестик 925 проби Размер : 50 1057ч+3561ч В наявност…" at bounding box center [663, 295] width 1003 height 48
type input "3200"
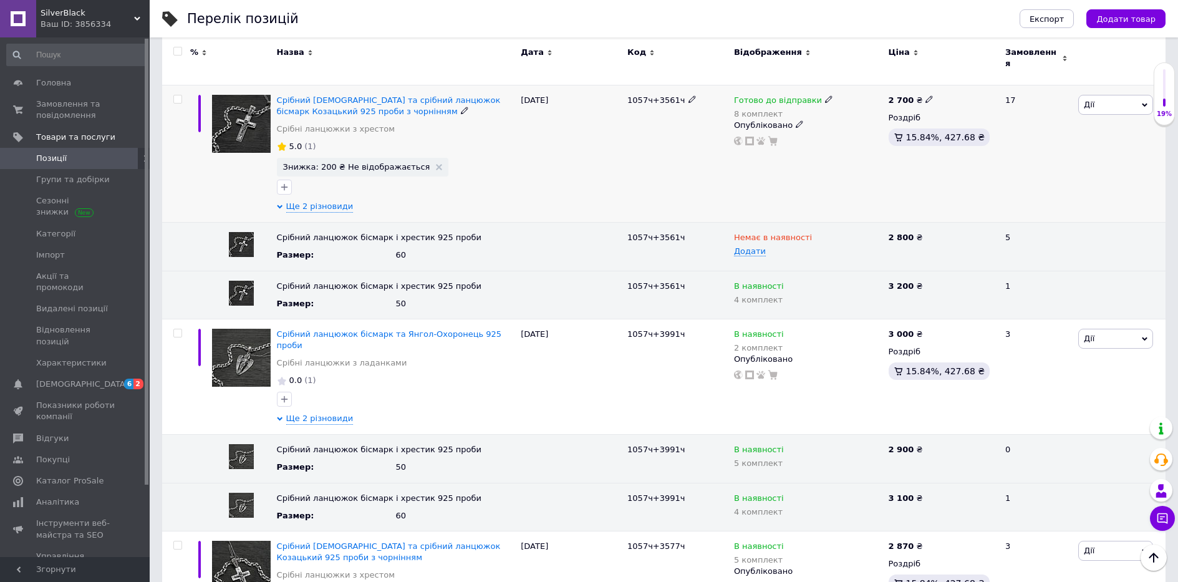
click at [925, 95] on icon at bounding box center [928, 98] width 7 height 7
drag, startPoint x: 973, startPoint y: 73, endPoint x: 871, endPoint y: 85, distance: 102.4
click at [873, 85] on div "Срібний православний хрестик та срібний ланцюжок бісмарк Козацький 925 проби з …" at bounding box center [663, 154] width 1003 height 138
type input "3100"
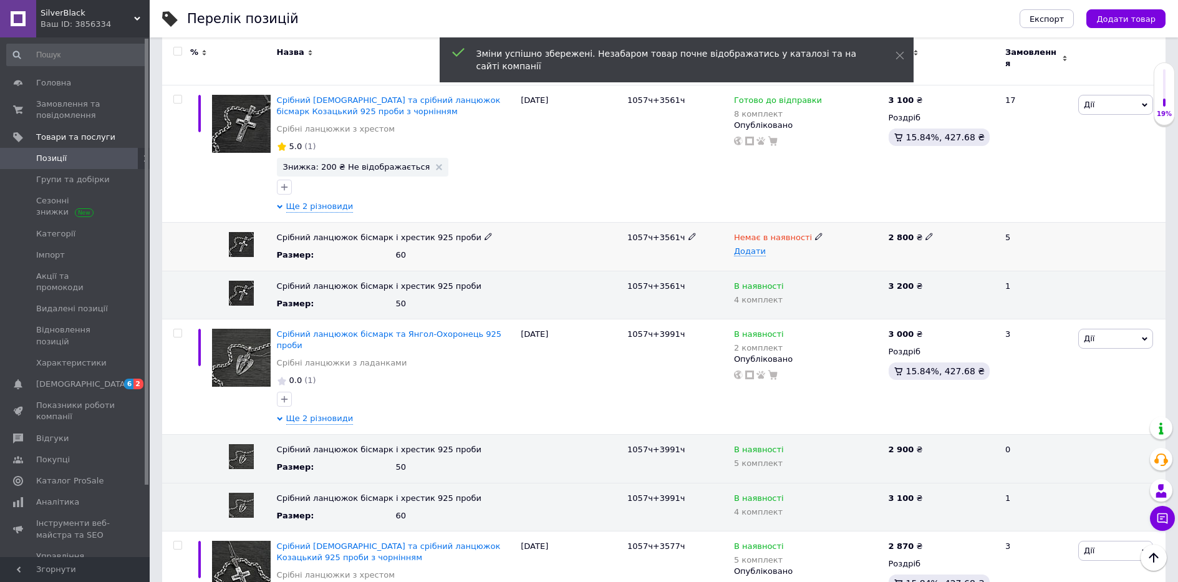
click at [925, 233] on icon at bounding box center [928, 236] width 7 height 7
drag, startPoint x: 916, startPoint y: 230, endPoint x: 759, endPoint y: 247, distance: 158.0
click at [761, 247] on div "Срібний ланцюжок бісмарк і хрестик 925 проби Размер : 60 1057ч+3561ч Немає в на…" at bounding box center [663, 247] width 1003 height 48
type input "3000"
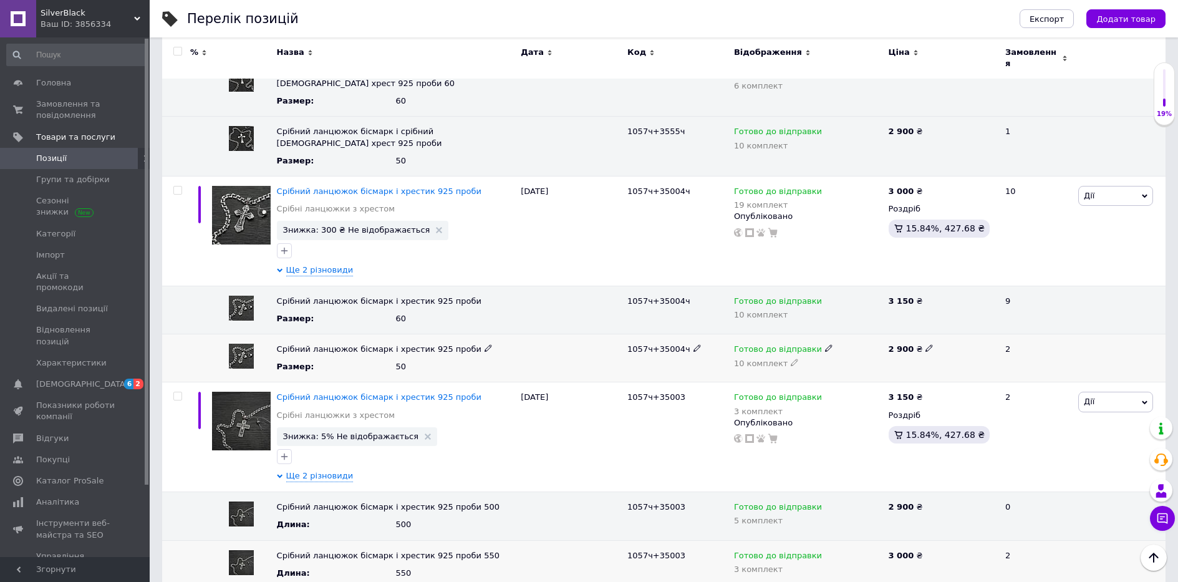
scroll to position [3158, 0]
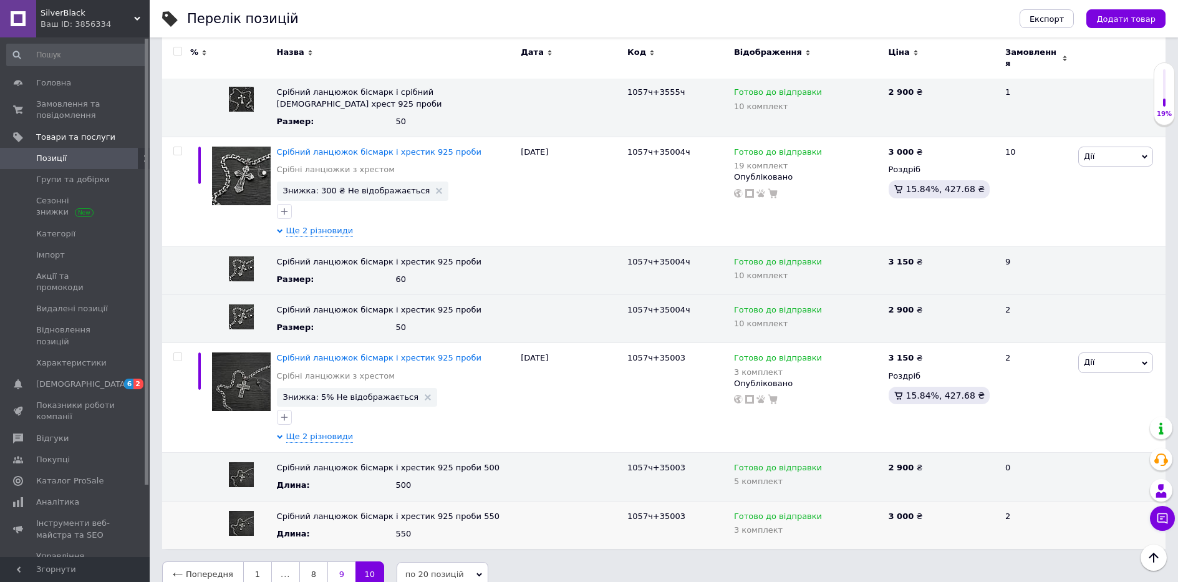
click at [337, 561] on link "9" at bounding box center [341, 574] width 28 height 26
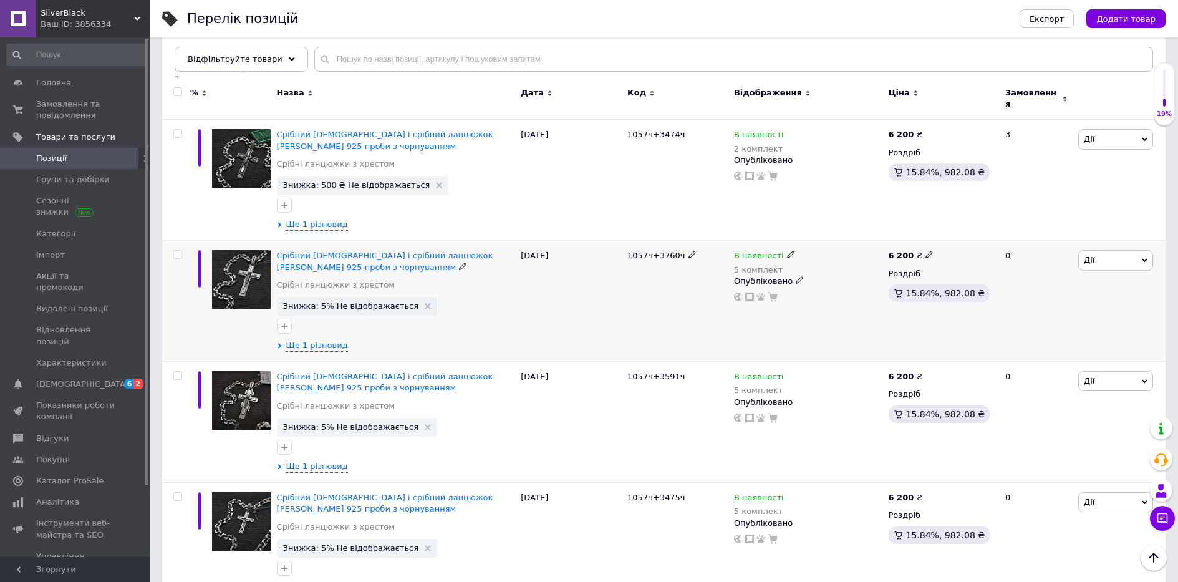
scroll to position [125, 0]
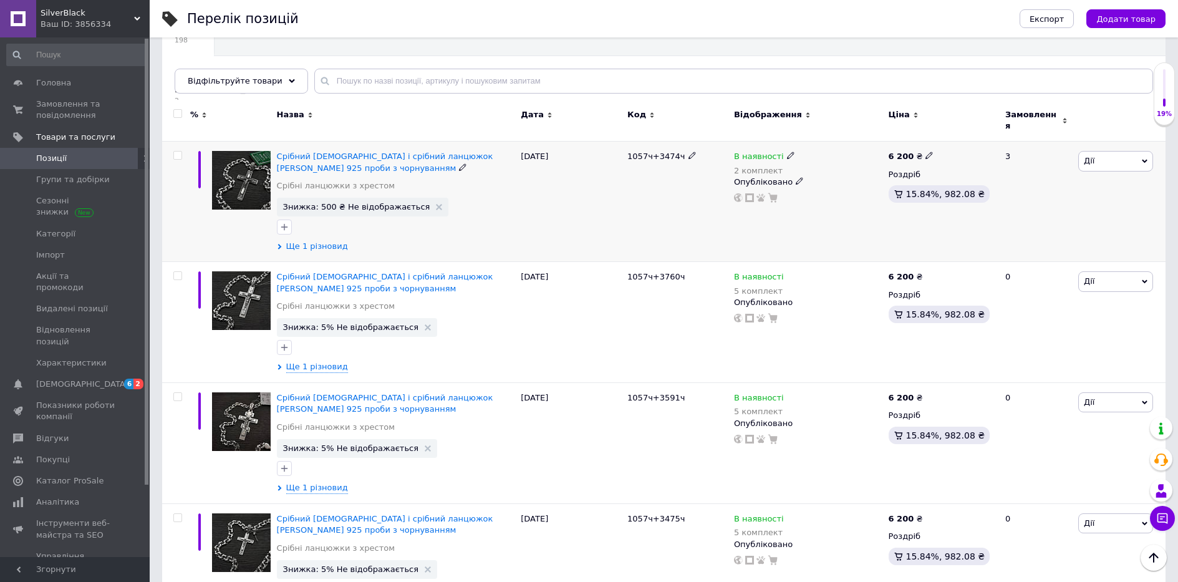
click at [320, 241] on span "Ще 1 різновид" at bounding box center [317, 246] width 62 height 11
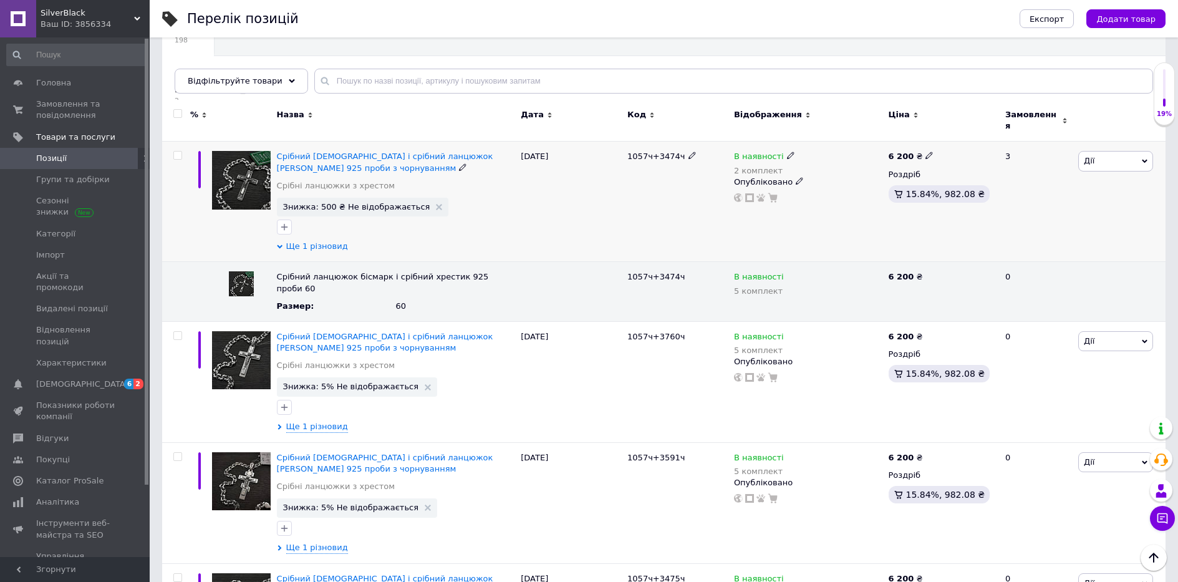
click at [296, 241] on span "Ще 1 різновид" at bounding box center [317, 246] width 62 height 11
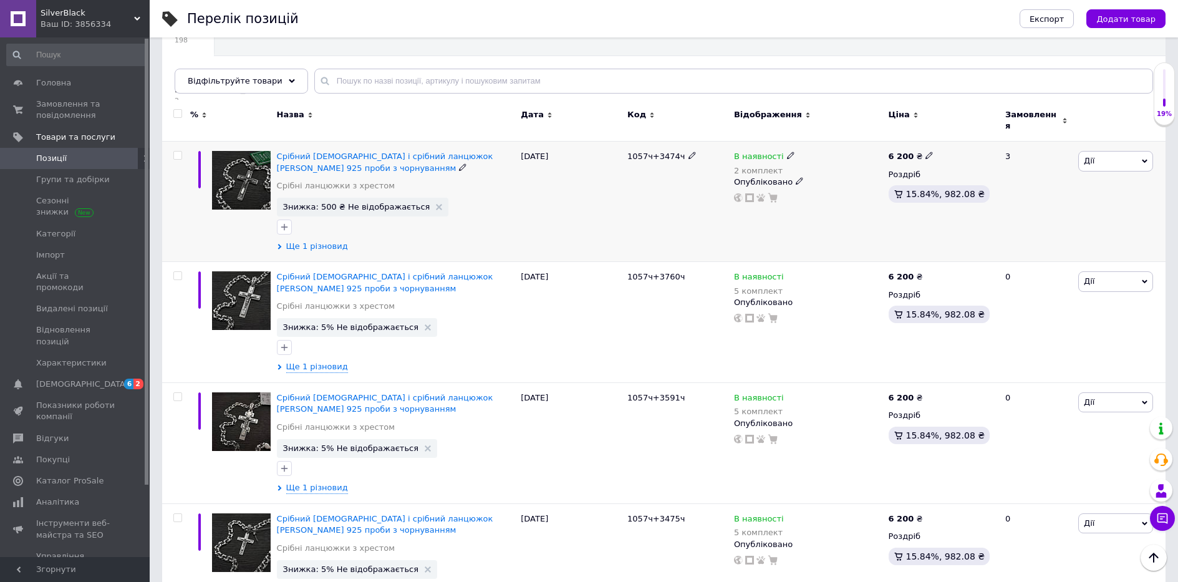
click at [314, 233] on div "Срібний [DEMOGRAPHIC_DATA] і срібний ланцюжок [PERSON_NAME] 925 проби з чорнува…" at bounding box center [396, 202] width 244 height 120
click at [315, 241] on span "Ще 1 різновид" at bounding box center [317, 246] width 62 height 11
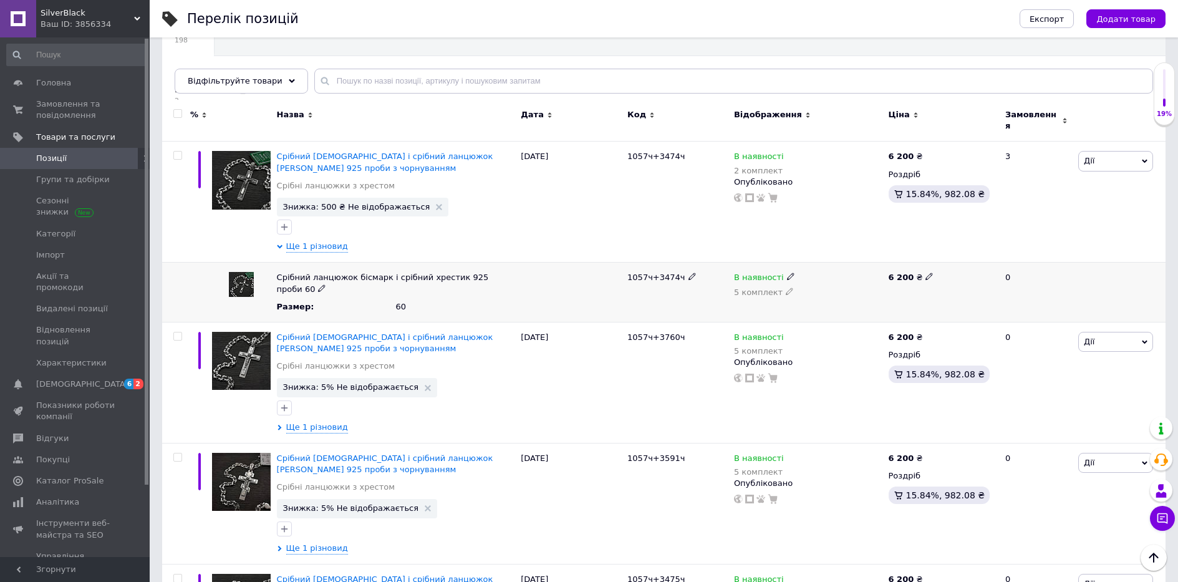
click at [925, 272] on icon at bounding box center [928, 275] width 7 height 7
drag, startPoint x: 931, startPoint y: 269, endPoint x: 819, endPoint y: 287, distance: 113.1
click at [819, 287] on div "Срібний ланцюжок бісмарк і срібний хрестик 925 проби 60 Размер : 60 1057ч+3474ч…" at bounding box center [663, 292] width 1003 height 60
type input "6800"
click at [925, 152] on icon at bounding box center [928, 155] width 7 height 7
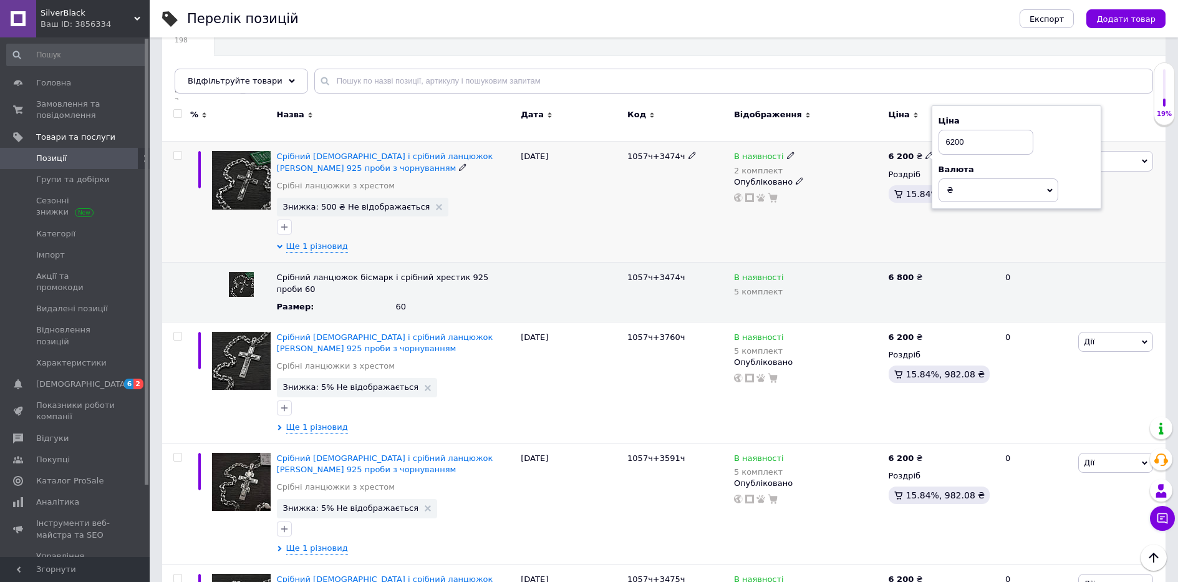
drag, startPoint x: 974, startPoint y: 138, endPoint x: 880, endPoint y: 148, distance: 94.1
click at [883, 148] on div "Срібний православний хрестик і срібний ланцюжок [PERSON_NAME] 925 проби з чорну…" at bounding box center [663, 202] width 1003 height 121
type input "6800"
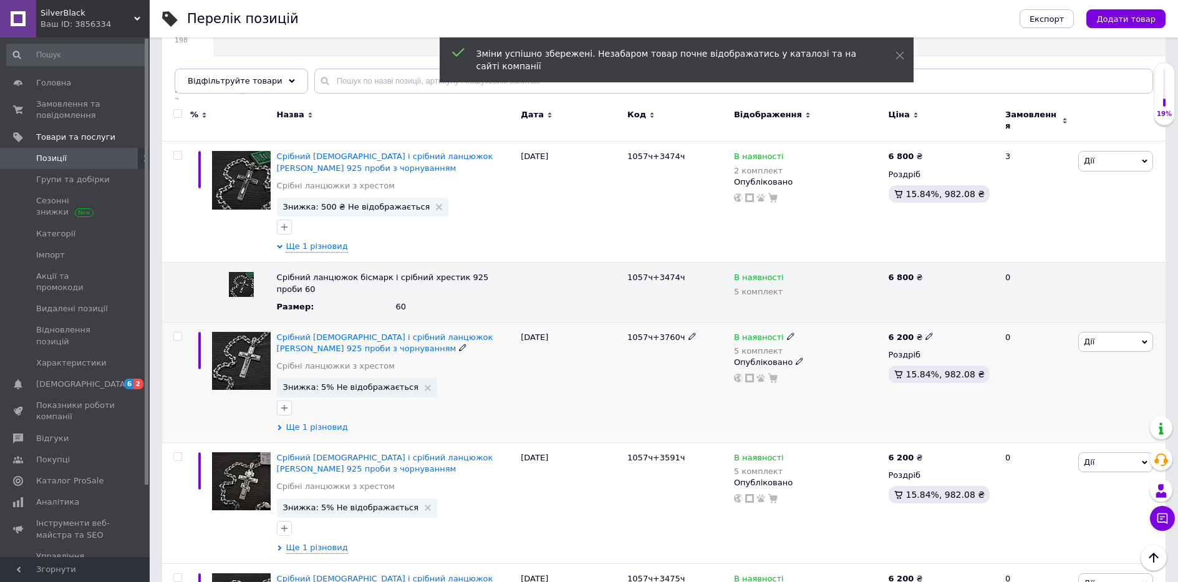
click at [314, 421] on span "Ще 1 різновид" at bounding box center [317, 426] width 62 height 11
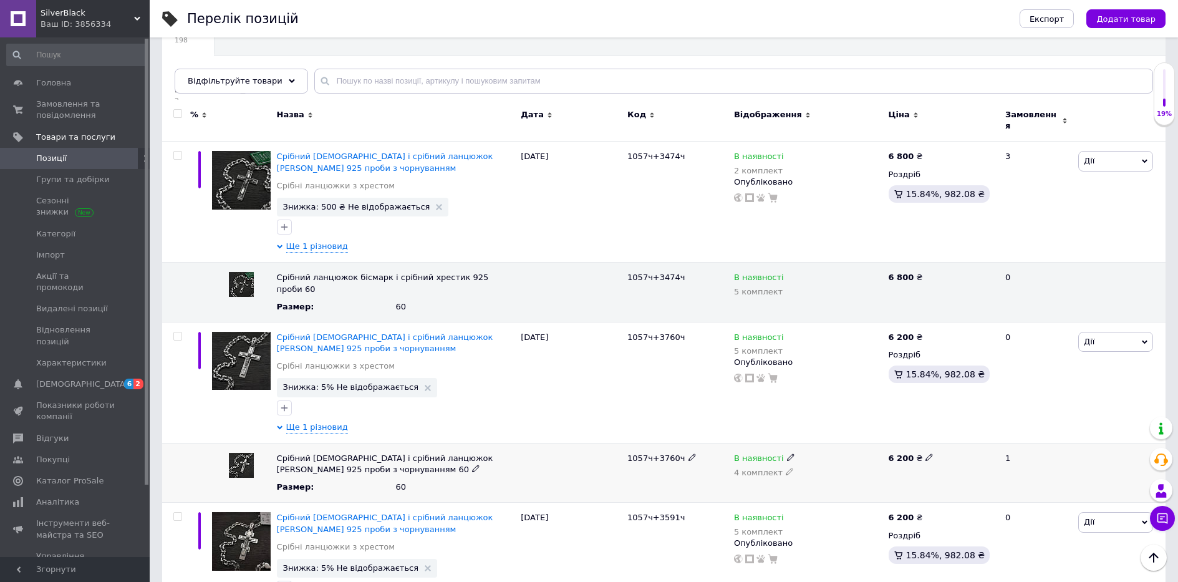
click at [925, 453] on icon at bounding box center [928, 456] width 7 height 7
drag, startPoint x: 946, startPoint y: 440, endPoint x: 839, endPoint y: 442, distance: 107.3
click at [843, 444] on div "Срібний [DEMOGRAPHIC_DATA] і срібний ланцюжок [PERSON_NAME] 925 проби з чорнува…" at bounding box center [663, 473] width 1003 height 60
type input "6800"
click at [925, 273] on use at bounding box center [928, 276] width 7 height 7
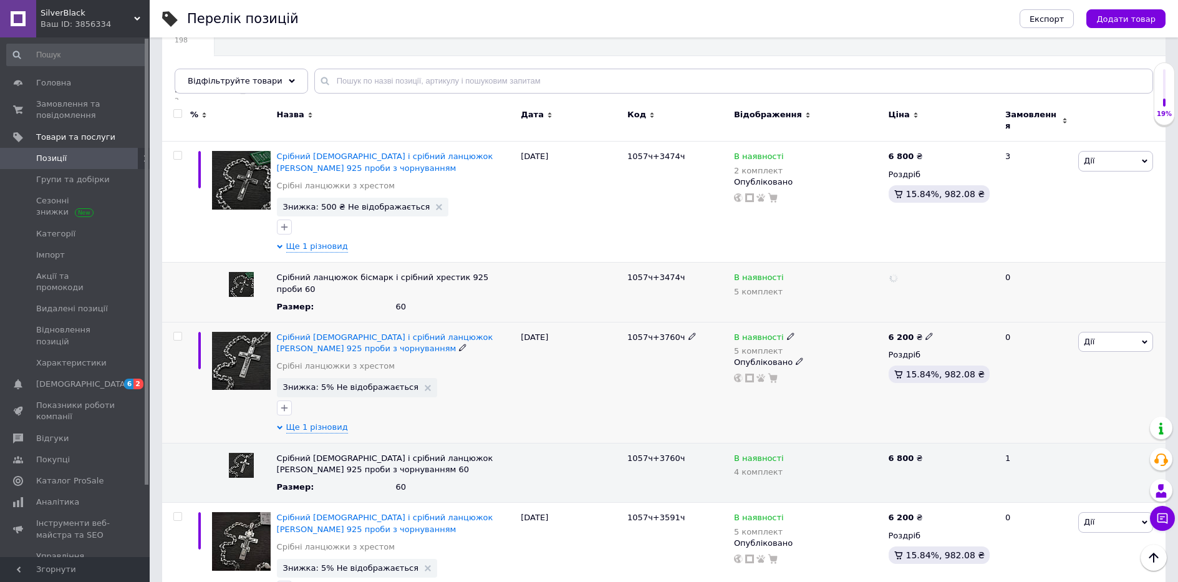
click at [925, 332] on icon at bounding box center [928, 335] width 7 height 7
drag, startPoint x: 983, startPoint y: 292, endPoint x: 928, endPoint y: 310, distance: 57.8
click at [929, 322] on div "6 200 ₴ Ціна 6200 Валюта ₴ $ EUR CHF GBP ¥ PLN ₸ MDL HUF KGS CNY TRY KRW lei Ро…" at bounding box center [941, 382] width 112 height 121
type input "6800"
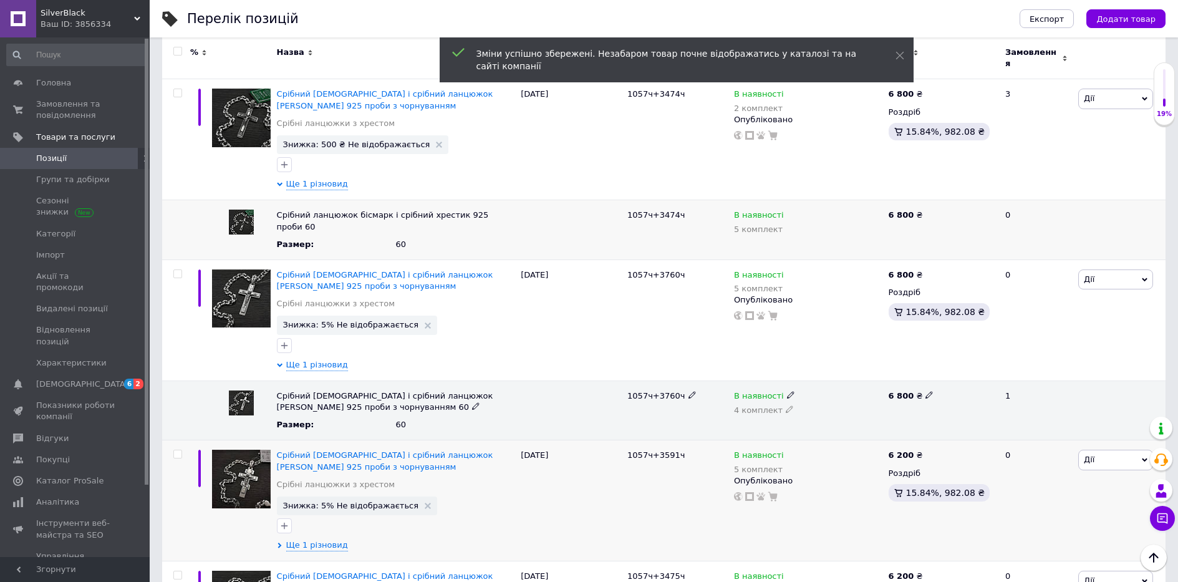
scroll to position [312, 0]
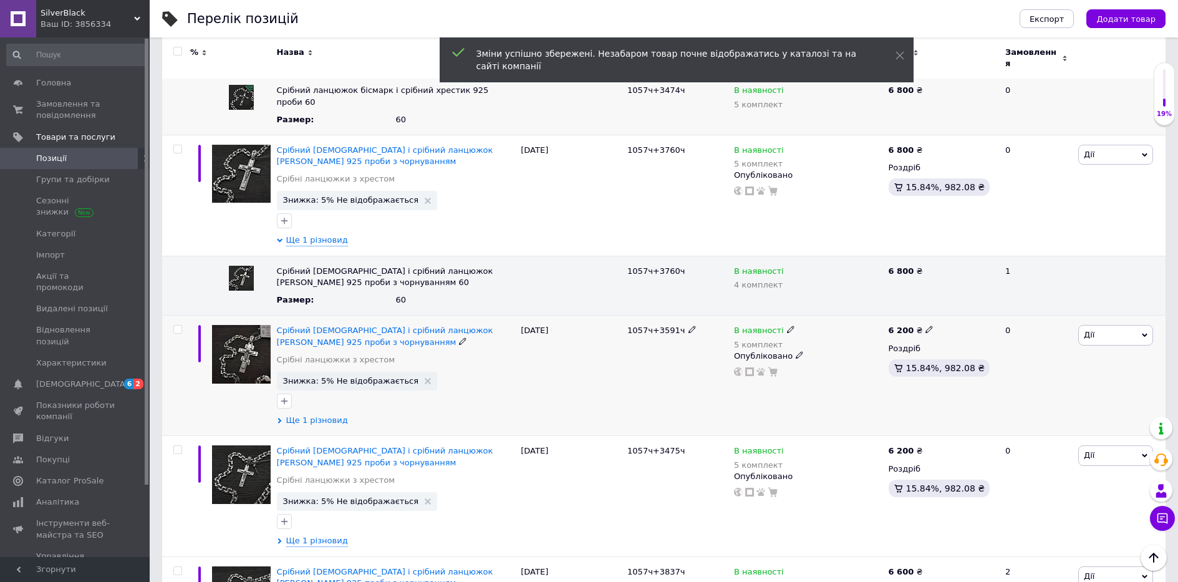
click at [309, 415] on span "Ще 1 різновид" at bounding box center [317, 420] width 62 height 11
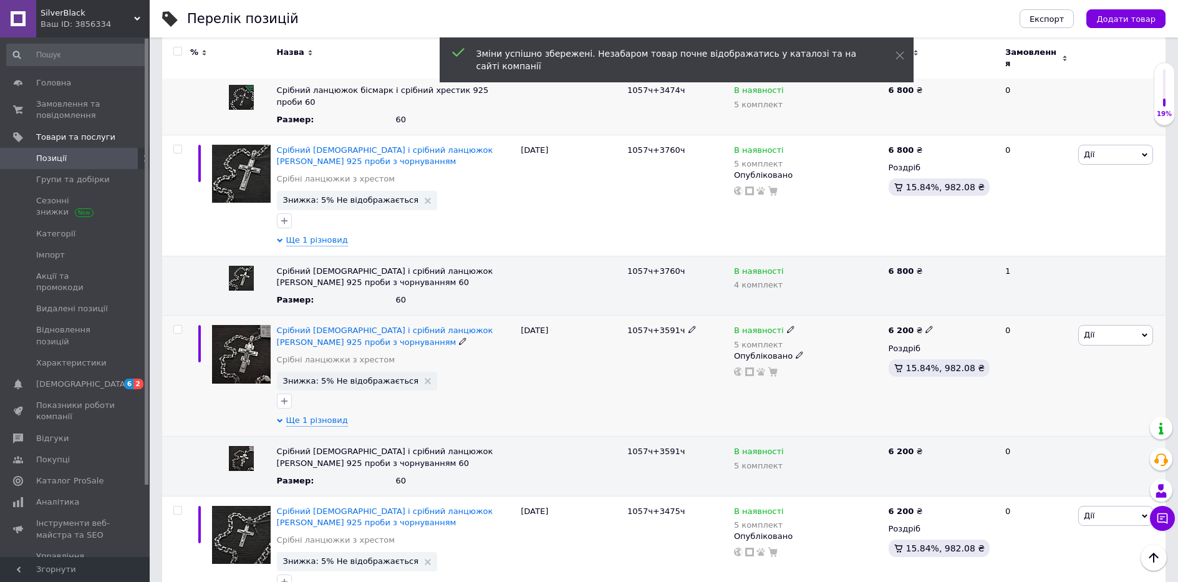
click at [931, 325] on div "6 200 ₴" at bounding box center [941, 330] width 106 height 11
click at [930, 325] on div "6 200 ₴" at bounding box center [941, 330] width 106 height 11
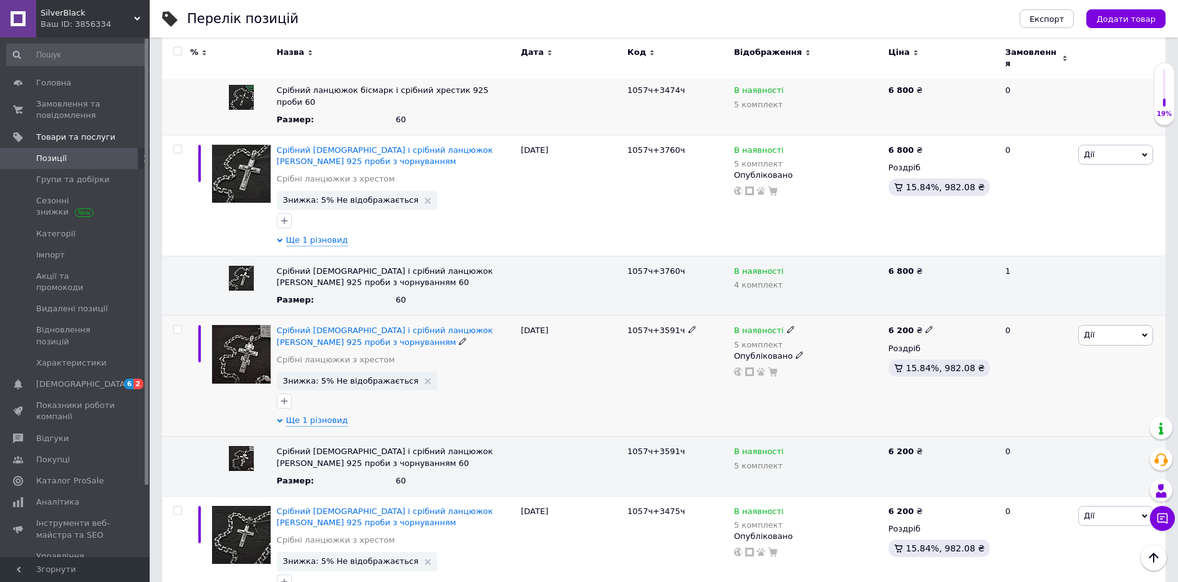
click at [928, 325] on div "6 200 ₴" at bounding box center [941, 330] width 106 height 11
click at [925, 325] on icon at bounding box center [928, 328] width 7 height 7
drag, startPoint x: 997, startPoint y: 296, endPoint x: 886, endPoint y: 304, distance: 111.3
click at [886, 315] on div "6 200 ₴ Ціна 6200 Валюта ₴ $ EUR CHF GBP ¥ PLN ₸ MDL HUF KGS CNY TRY KRW lei Ро…" at bounding box center [941, 375] width 112 height 121
type input "6800"
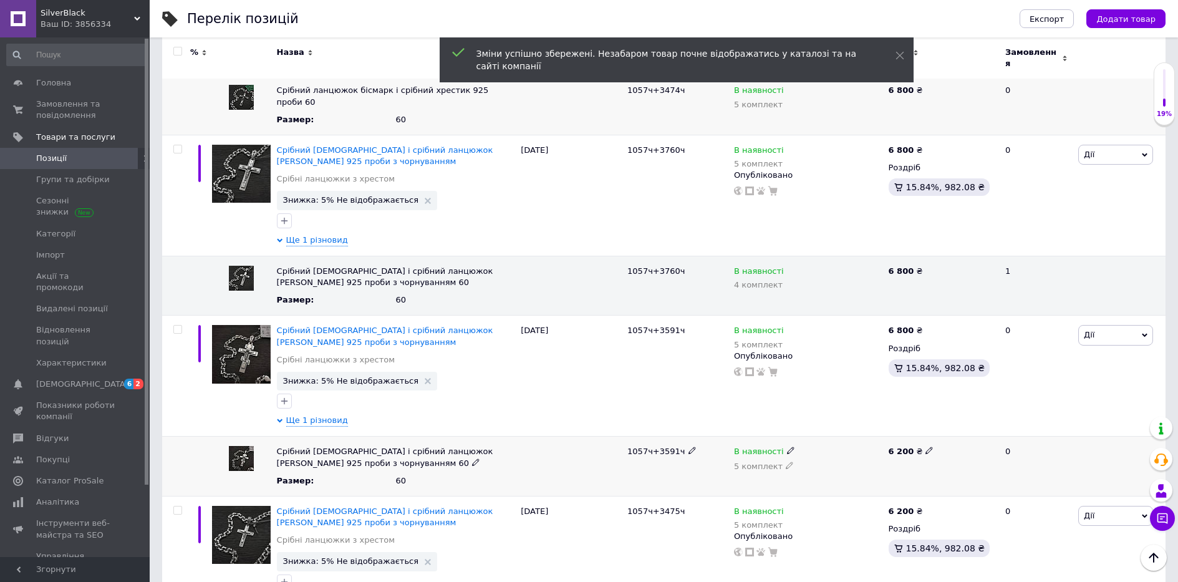
click at [925, 446] on icon at bounding box center [928, 449] width 7 height 7
drag, startPoint x: 941, startPoint y: 435, endPoint x: 803, endPoint y: 441, distance: 138.6
click at [812, 442] on div "Срібний [DEMOGRAPHIC_DATA] і срібний ланцюжок [PERSON_NAME] 925 проби з чорнува…" at bounding box center [663, 466] width 1003 height 60
type input "6800"
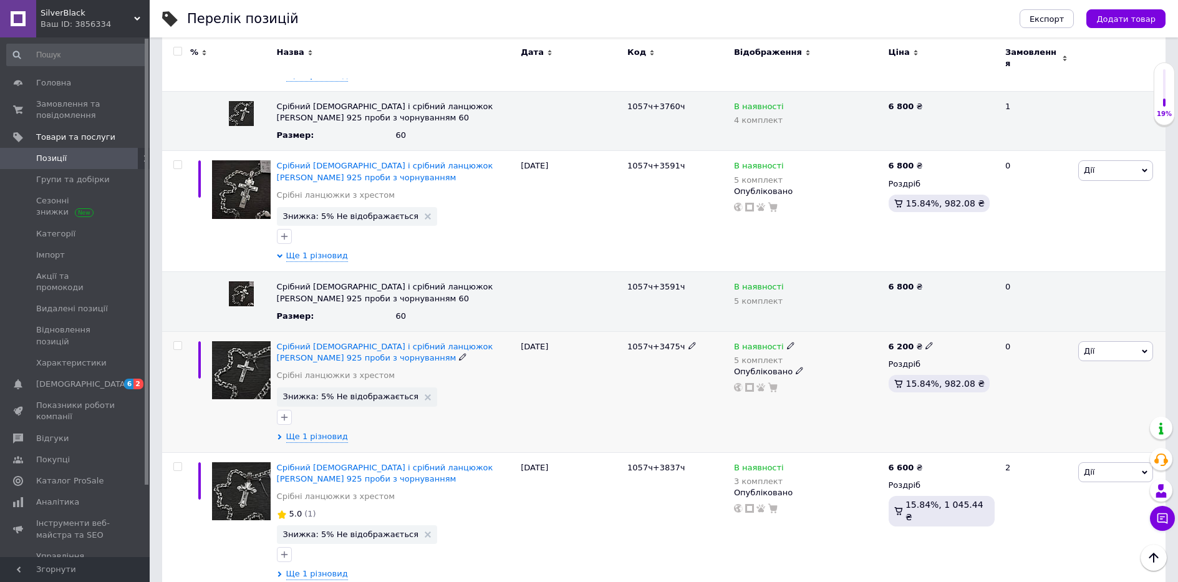
scroll to position [499, 0]
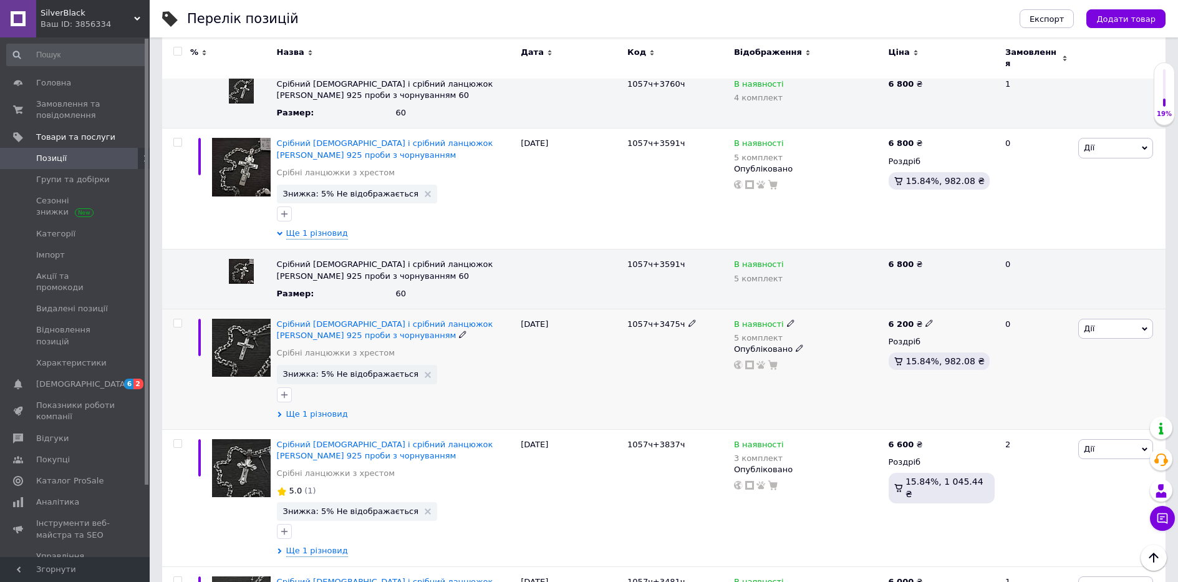
click at [293, 408] on span "Ще 1 різновид" at bounding box center [317, 413] width 62 height 11
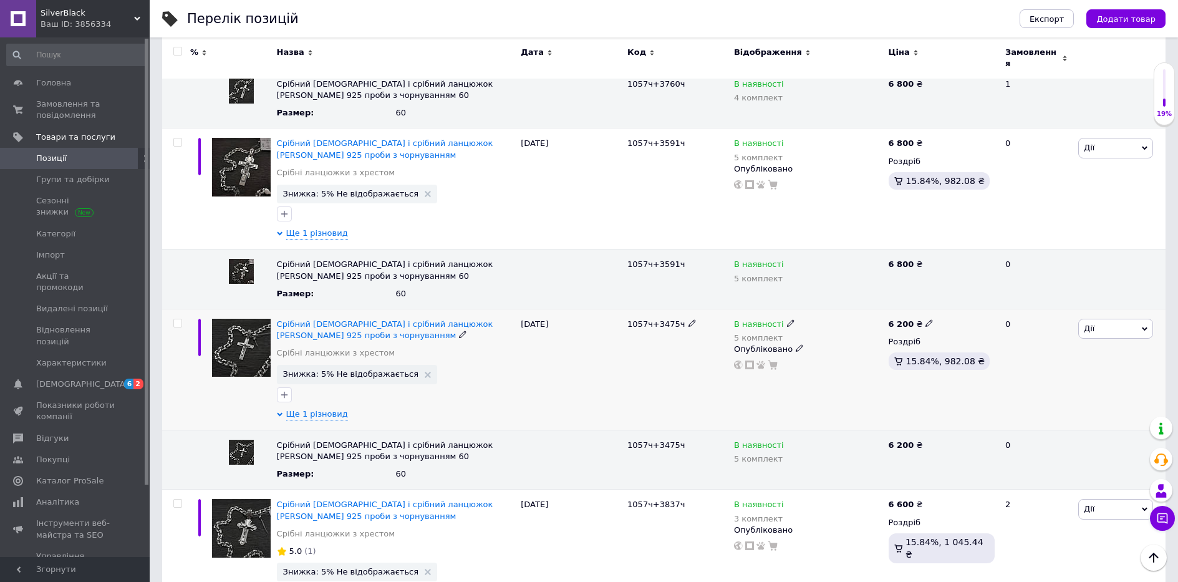
click at [928, 319] on div "6 200 ₴" at bounding box center [941, 324] width 106 height 11
click at [925, 319] on icon at bounding box center [928, 322] width 7 height 7
drag, startPoint x: 930, startPoint y: 296, endPoint x: 893, endPoint y: 303, distance: 38.1
click at [897, 319] on span "6 200 ₴ Ціна 6200 Валюта ₴ $ EUR CHF GBP ¥ PLN ₸ MDL HUF KGS CNY TRY KRW lei" at bounding box center [911, 324] width 46 height 11
type input "6800"
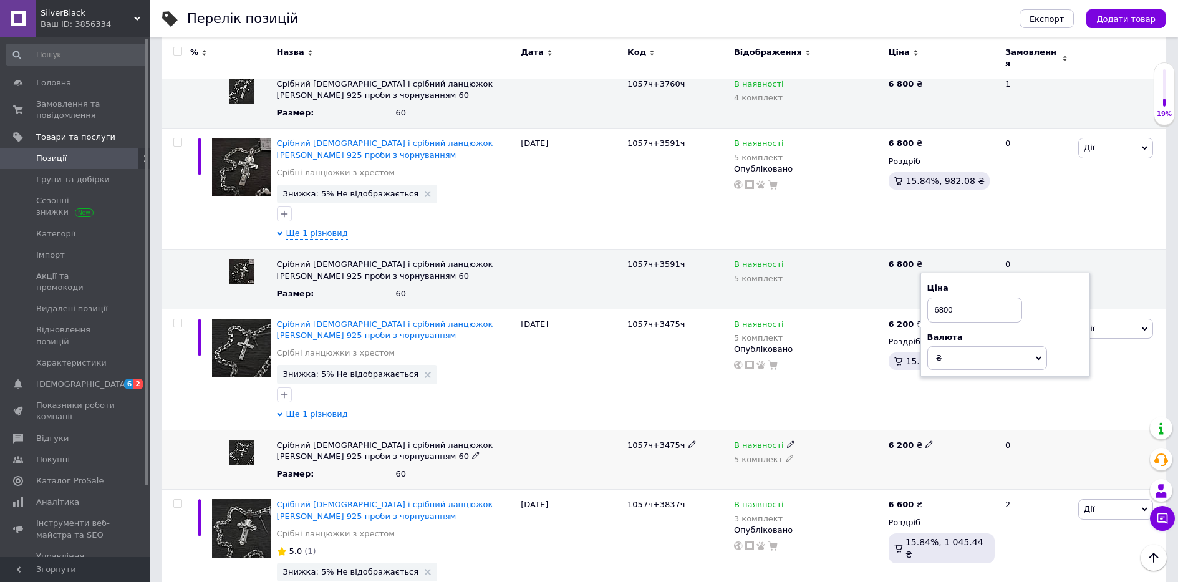
click at [925, 440] on icon at bounding box center [928, 443] width 7 height 7
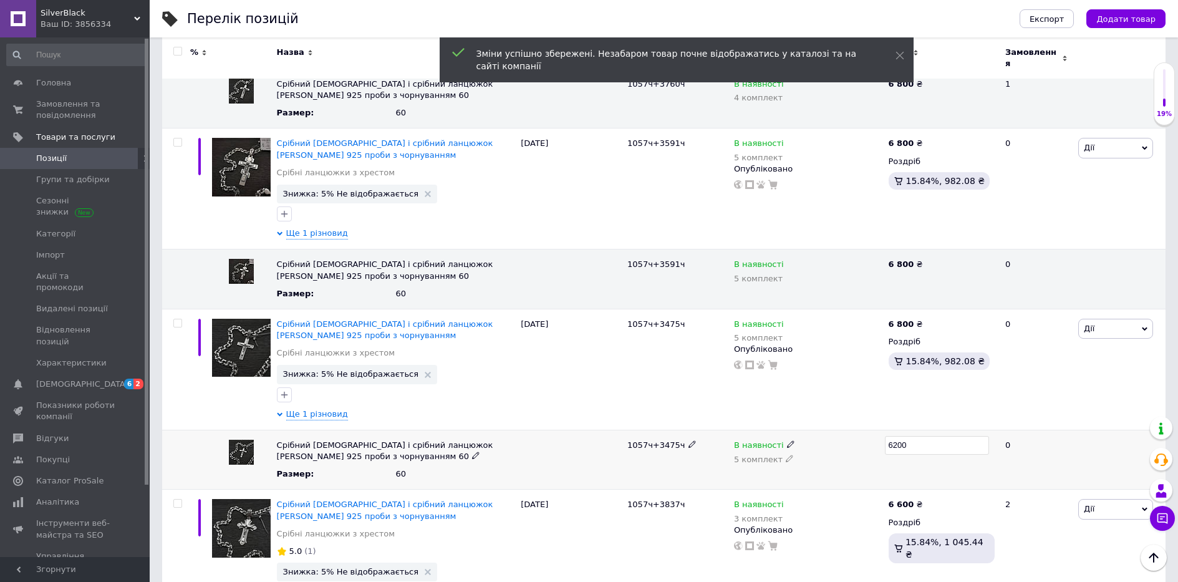
drag, startPoint x: 931, startPoint y: 428, endPoint x: 813, endPoint y: 440, distance: 118.5
click at [813, 440] on div "Срібний [DEMOGRAPHIC_DATA] і срібний ланцюжок [PERSON_NAME] 925 проби з чорнува…" at bounding box center [663, 460] width 1003 height 60
type input "6800"
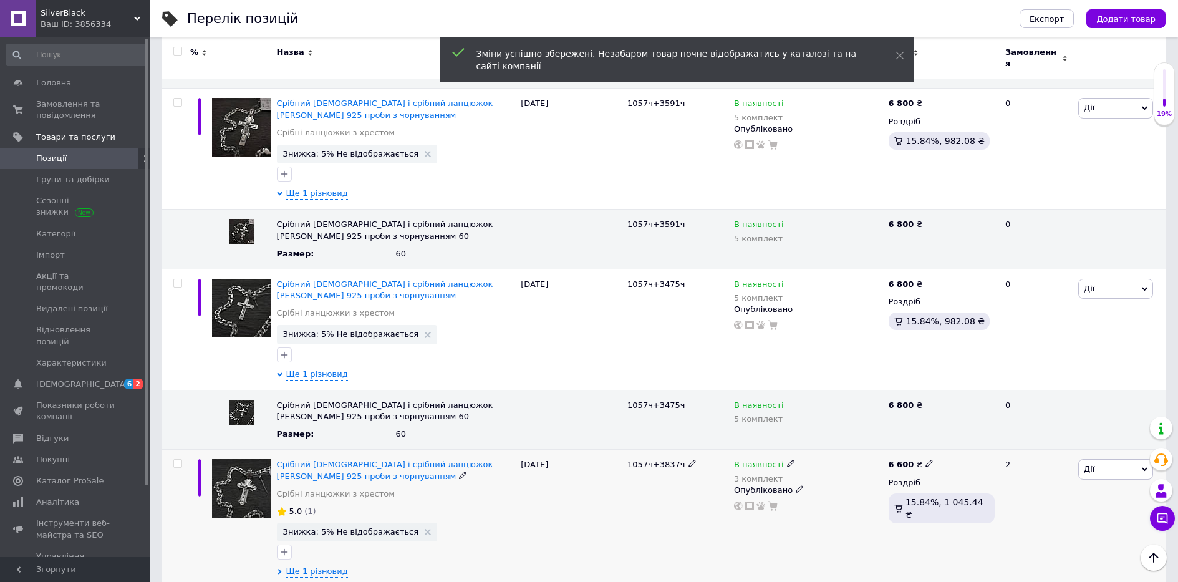
scroll to position [561, 0]
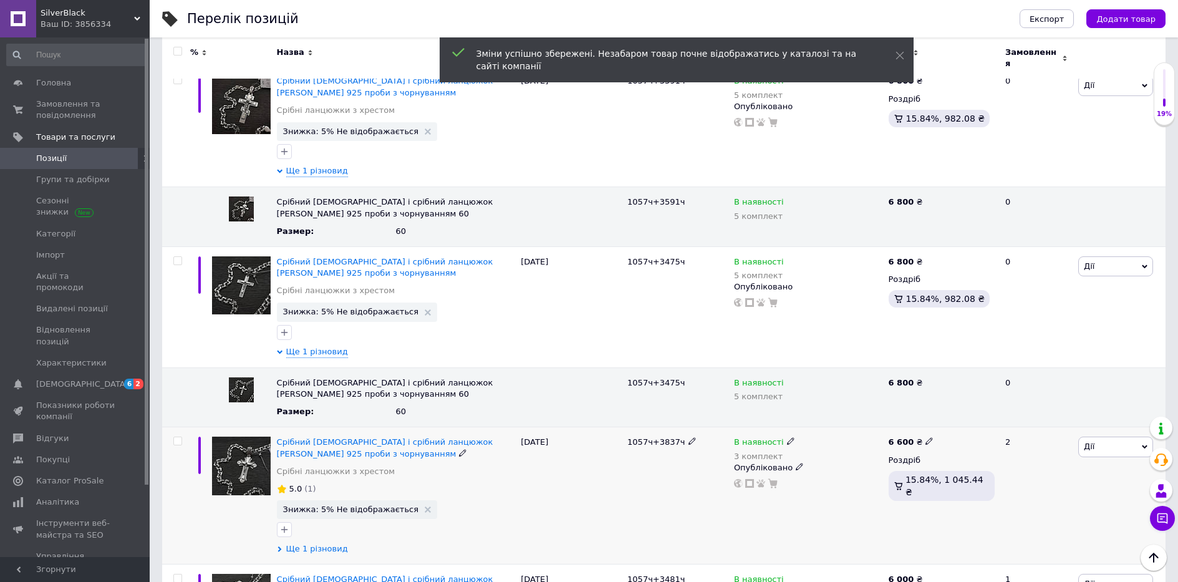
click at [292, 543] on span "Ще 1 різновид" at bounding box center [317, 548] width 62 height 11
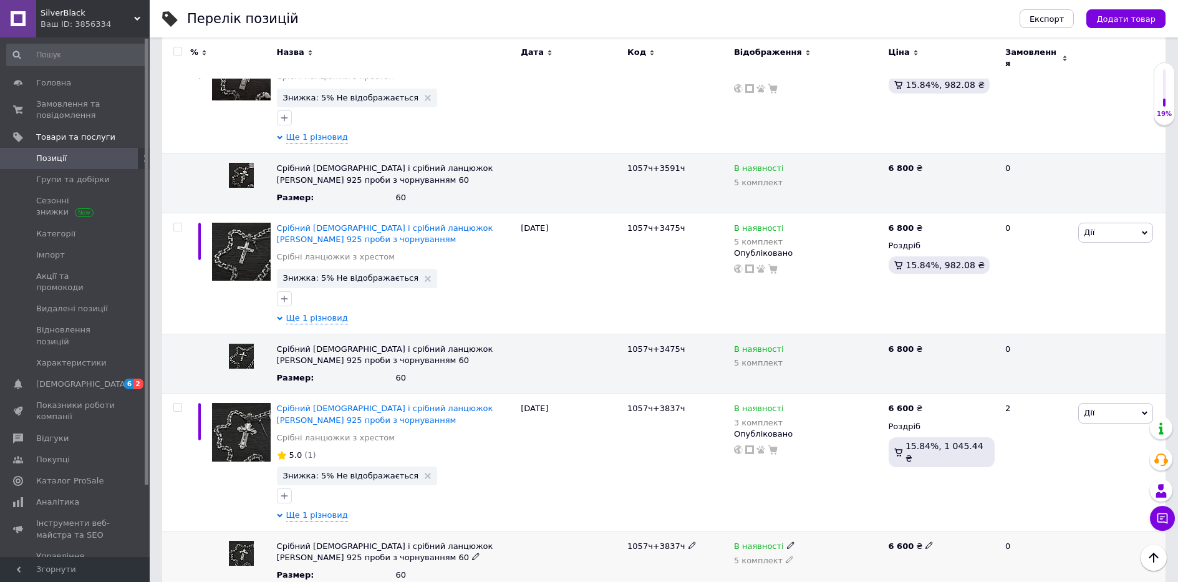
scroll to position [623, 0]
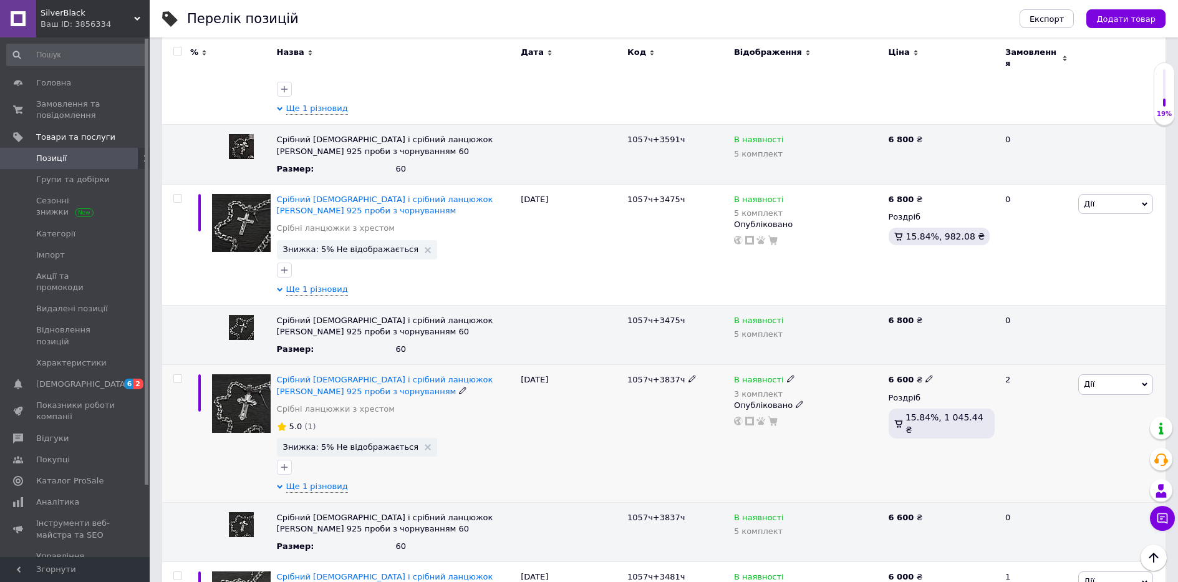
click at [925, 375] on use at bounding box center [928, 378] width 7 height 7
drag, startPoint x: 979, startPoint y: 344, endPoint x: 860, endPoint y: 363, distance: 120.5
click at [862, 365] on div "Срібний православний хрестик і срібний ланцюжок [PERSON_NAME] 925 проби з чорну…" at bounding box center [663, 434] width 1003 height 138
type input "7200"
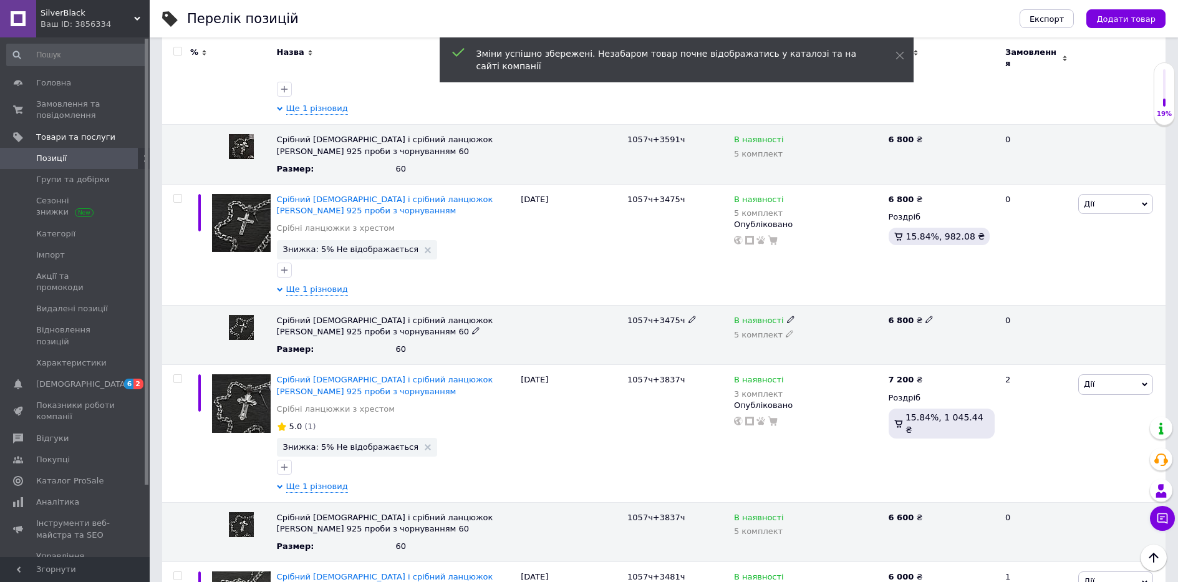
click at [925, 315] on icon at bounding box center [928, 318] width 7 height 7
drag, startPoint x: 909, startPoint y: 301, endPoint x: 785, endPoint y: 312, distance: 124.6
click at [788, 310] on div "Срібний [DEMOGRAPHIC_DATA] і срібний ланцюжок [PERSON_NAME] 925 проби з чорнува…" at bounding box center [663, 335] width 1003 height 60
type input "0"
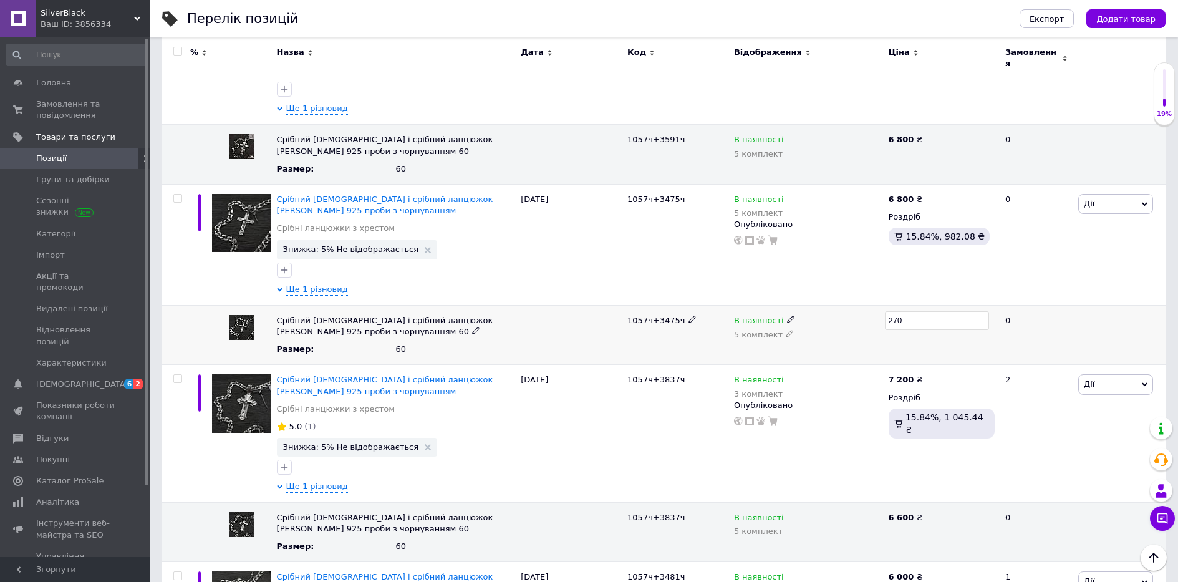
type input "2700"
click at [925, 316] on use at bounding box center [928, 319] width 7 height 7
drag, startPoint x: 926, startPoint y: 301, endPoint x: 761, endPoint y: 309, distance: 164.8
click at [764, 308] on div "Срібний [DEMOGRAPHIC_DATA] і срібний ланцюжок [PERSON_NAME] 925 проби з чорнува…" at bounding box center [663, 335] width 1003 height 60
type input "6800"
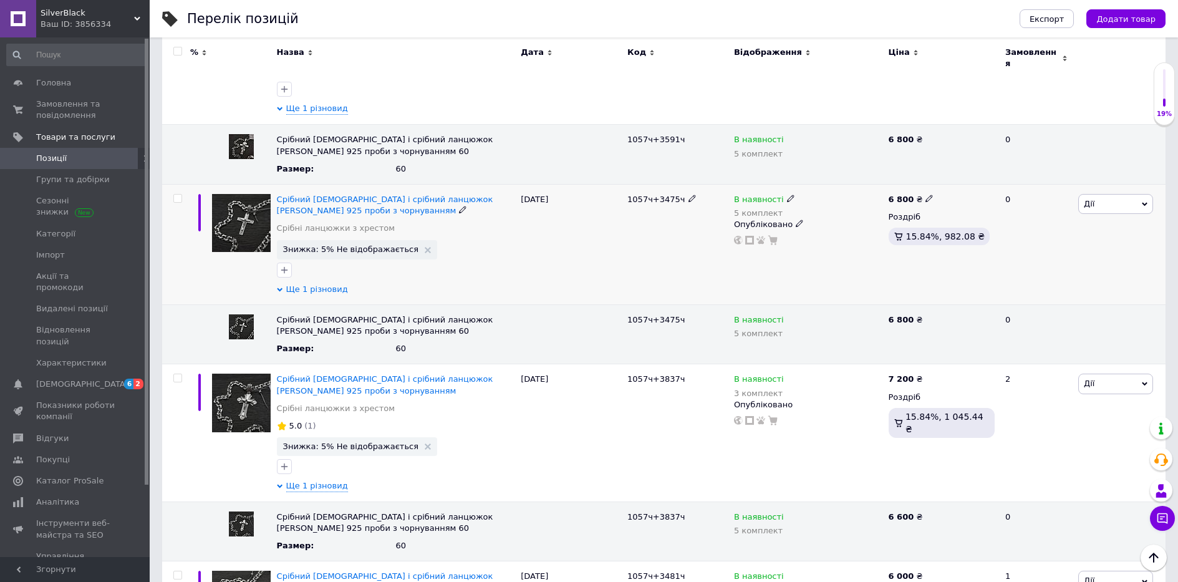
click at [329, 284] on span "Ще 1 різновид" at bounding box center [317, 289] width 62 height 11
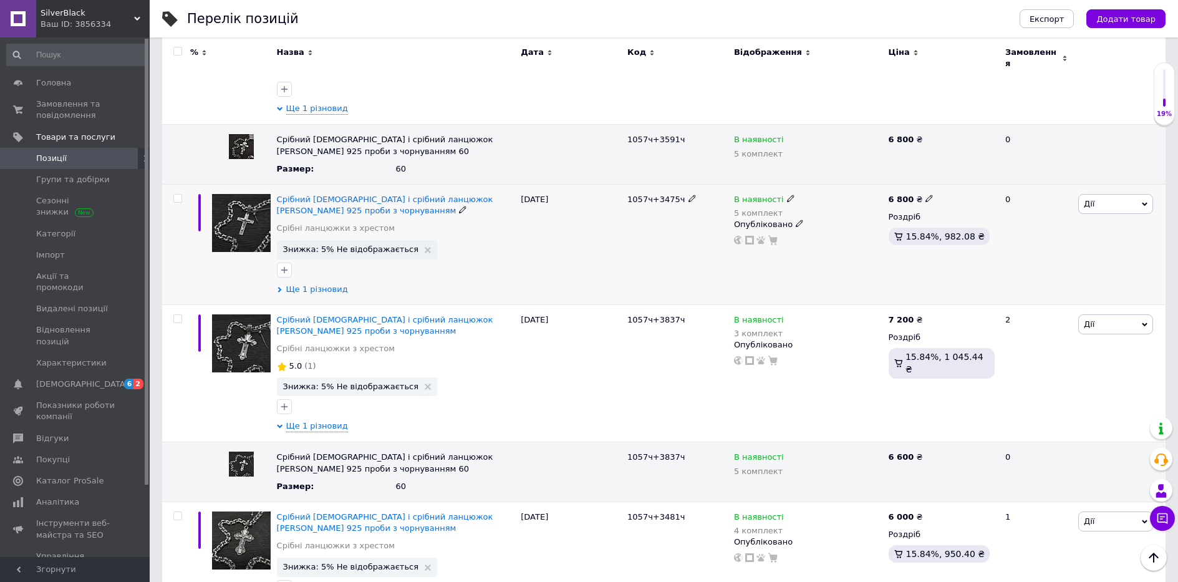
click at [329, 284] on span "Ще 1 різновид" at bounding box center [317, 289] width 62 height 11
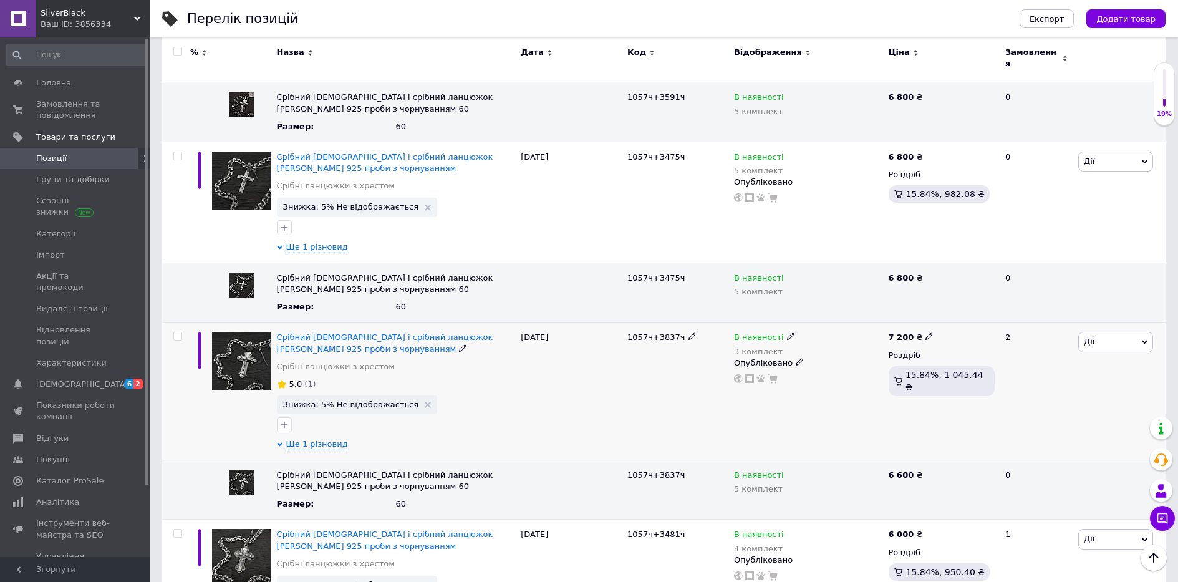
scroll to position [686, 0]
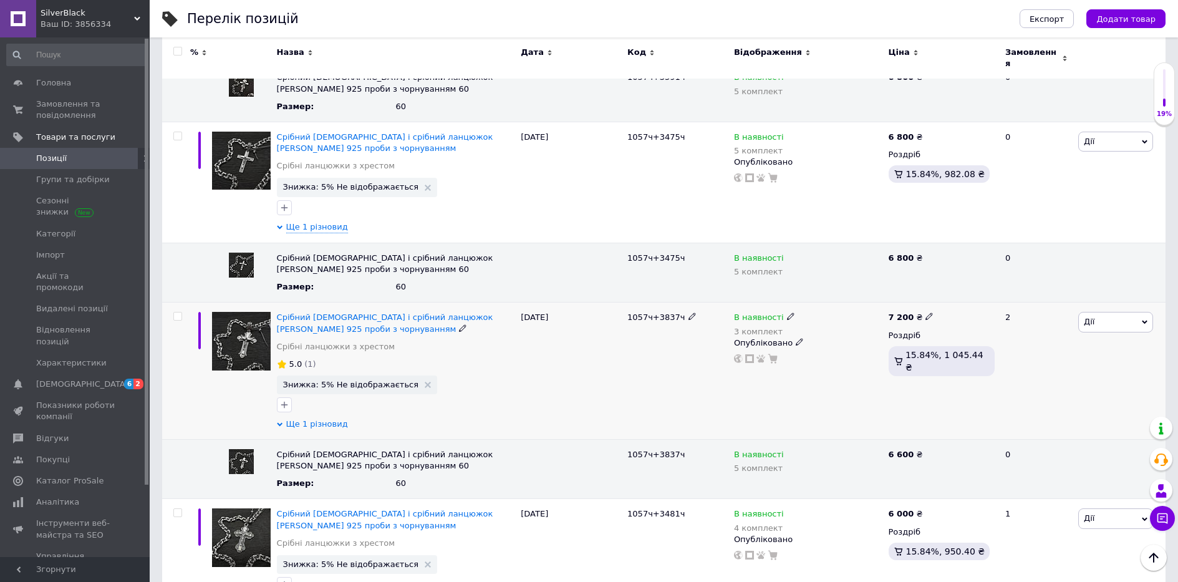
click at [325, 418] on span "Ще 1 різновид" at bounding box center [317, 423] width 62 height 11
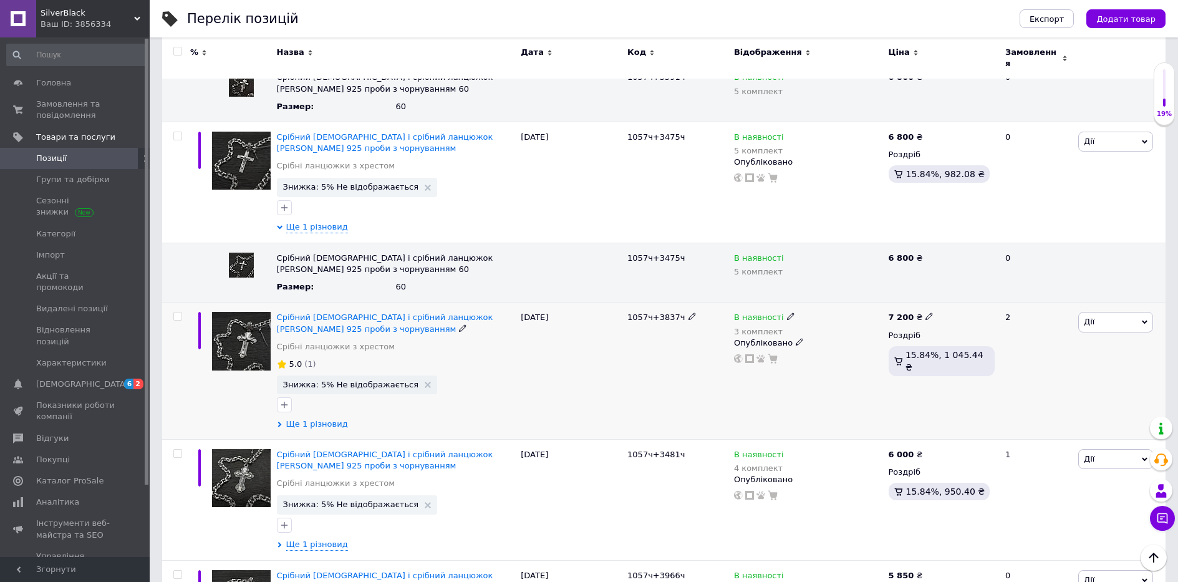
click at [325, 418] on span "Ще 1 різновид" at bounding box center [317, 423] width 62 height 11
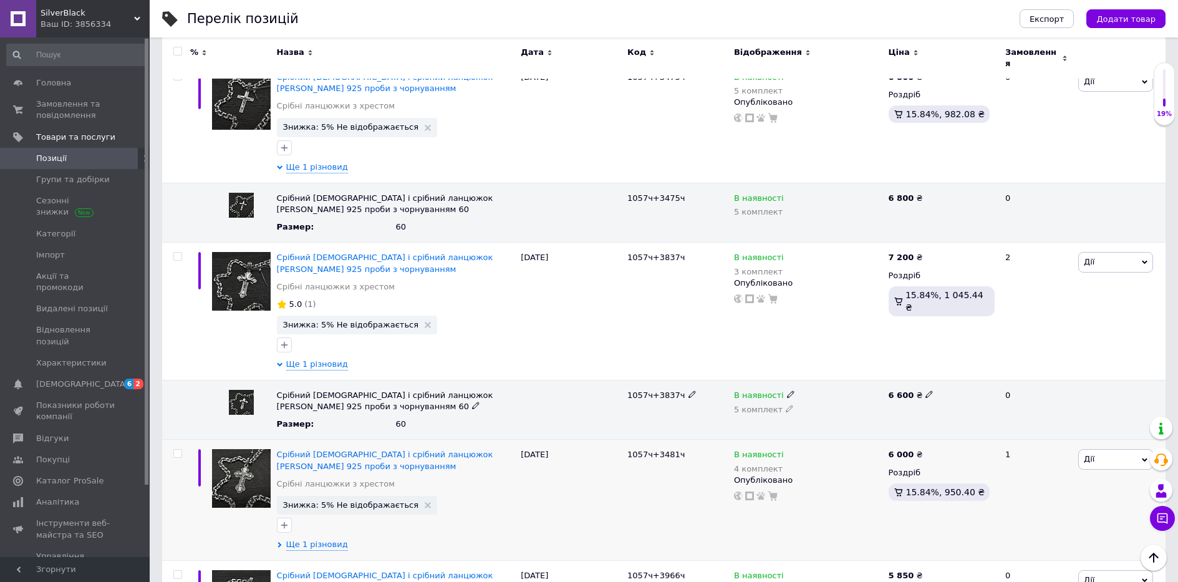
scroll to position [748, 0]
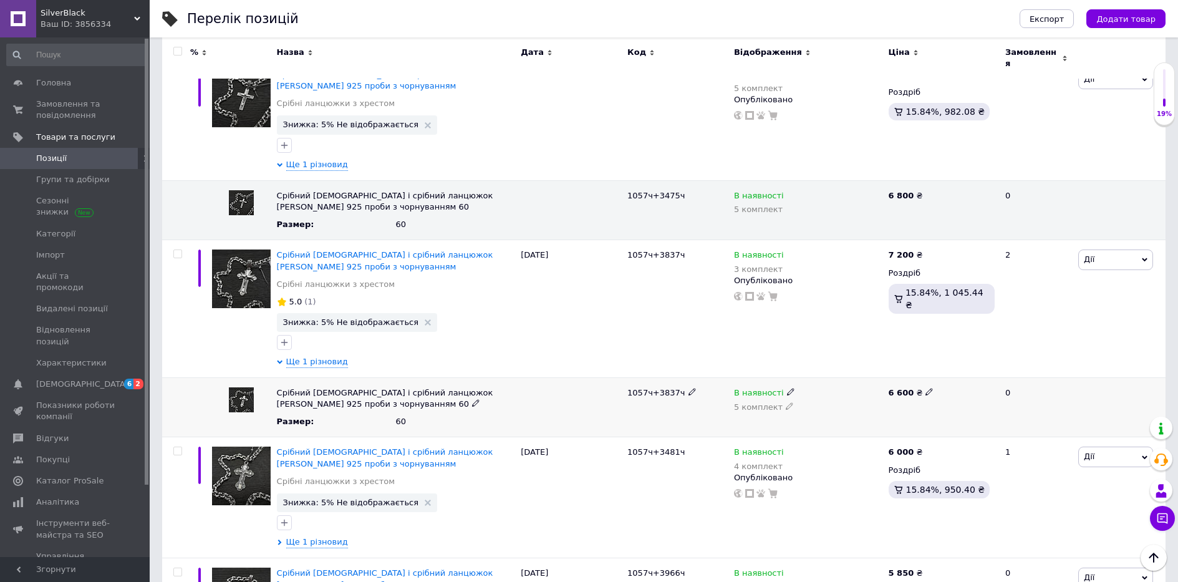
click at [925, 388] on icon at bounding box center [928, 391] width 7 height 7
drag, startPoint x: 940, startPoint y: 378, endPoint x: 828, endPoint y: 390, distance: 112.8
click at [828, 390] on div "Срібний [DEMOGRAPHIC_DATA] і срібний ланцюжок [PERSON_NAME] 925 проби з чорнува…" at bounding box center [663, 407] width 1003 height 60
type input "7200"
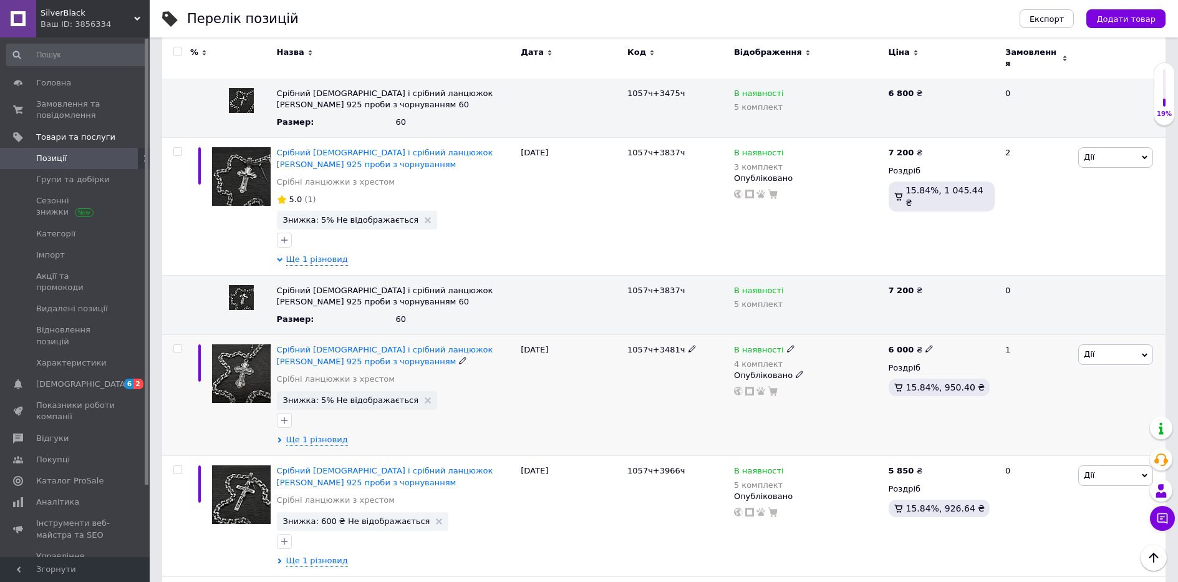
scroll to position [873, 0]
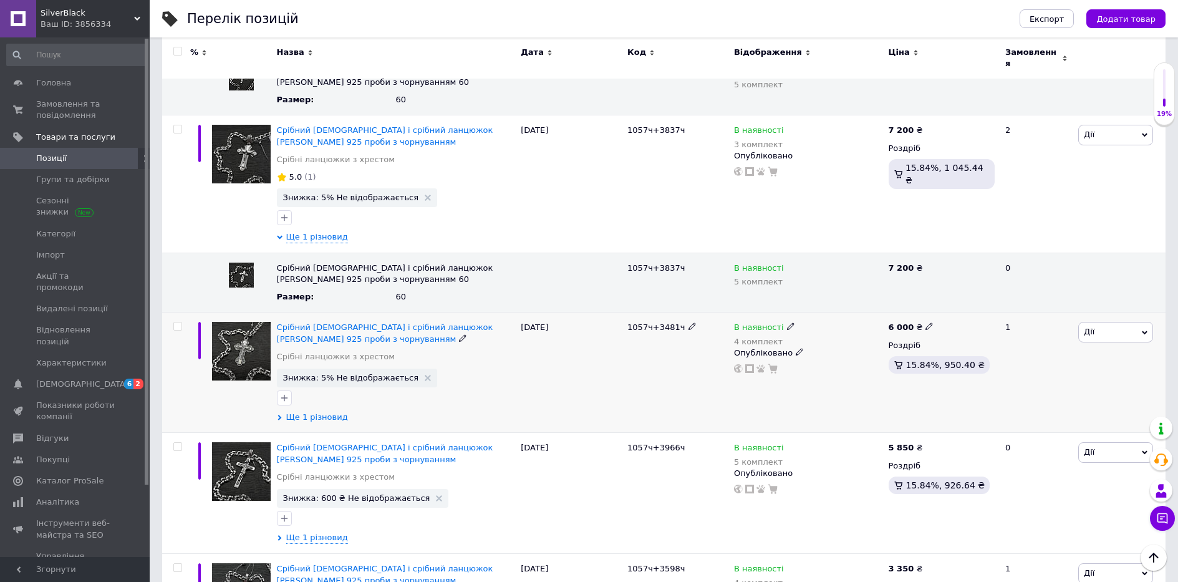
click at [325, 411] on span "Ще 1 різновид" at bounding box center [317, 416] width 62 height 11
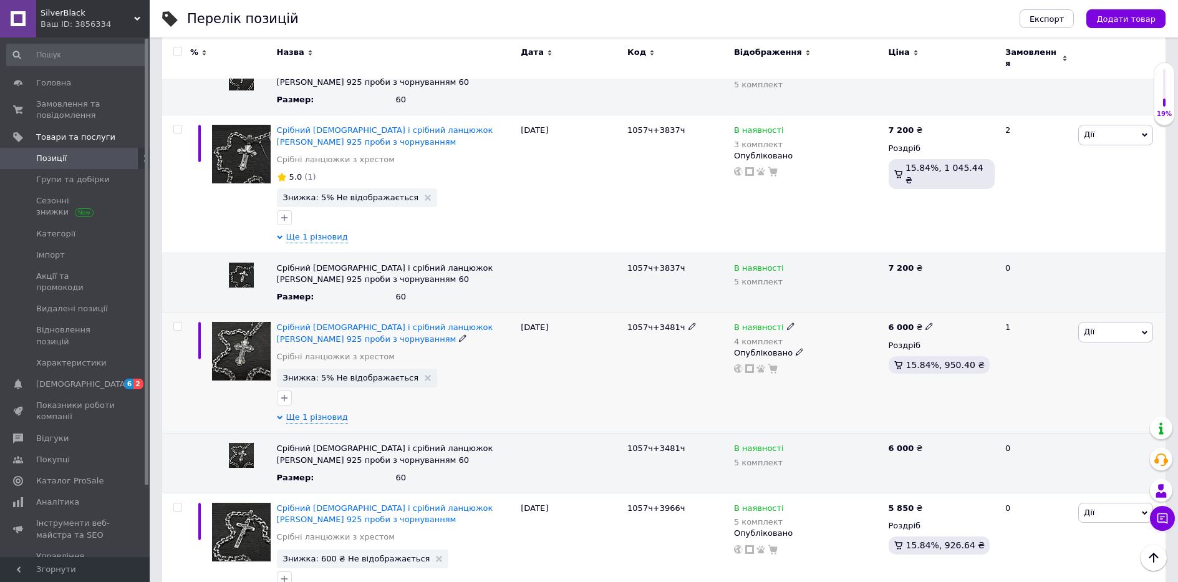
click at [925, 322] on icon at bounding box center [928, 325] width 7 height 7
drag, startPoint x: 983, startPoint y: 292, endPoint x: 878, endPoint y: 308, distance: 106.0
click at [879, 312] on div "Срібний православний хрестик і срібний ланцюжок [PERSON_NAME] 925 проби з чорну…" at bounding box center [663, 372] width 1003 height 121
type input "6600"
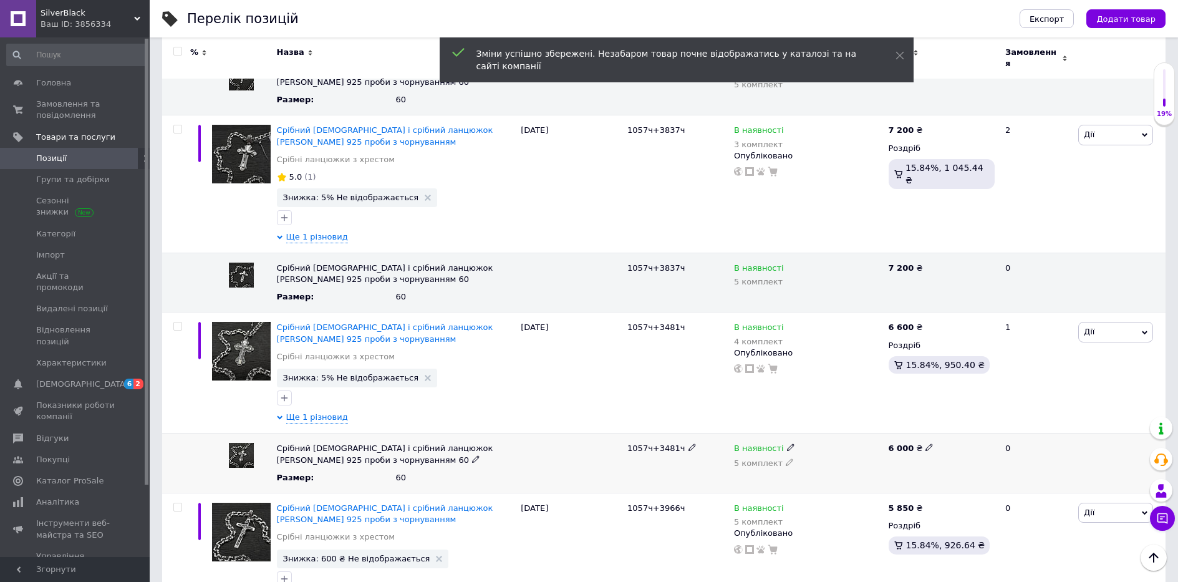
click at [925, 443] on icon at bounding box center [928, 446] width 7 height 7
drag, startPoint x: 939, startPoint y: 428, endPoint x: 824, endPoint y: 433, distance: 115.5
click at [825, 433] on div "Срібний [DEMOGRAPHIC_DATA] і срібний ланцюжок [PERSON_NAME] 925 проби з чорнува…" at bounding box center [663, 463] width 1003 height 60
type input "6600"
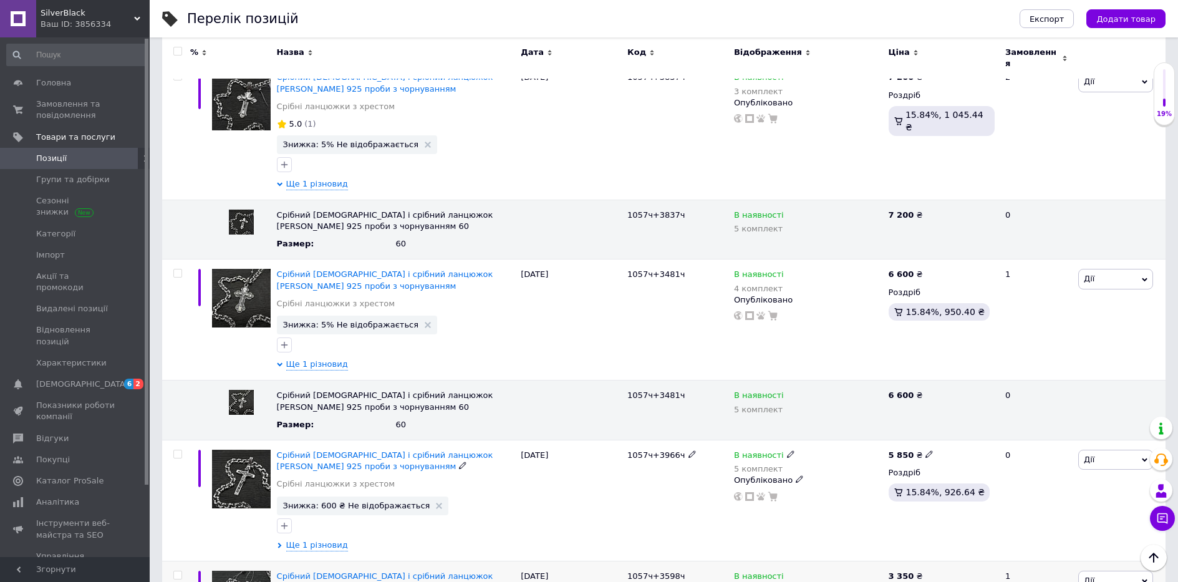
scroll to position [998, 0]
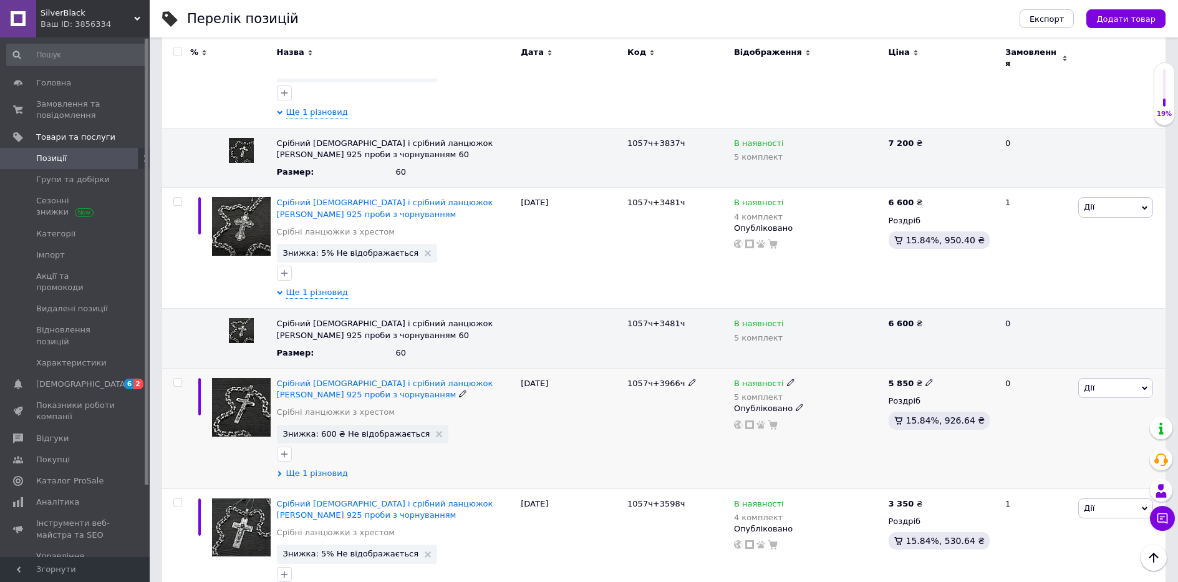
click at [321, 468] on span "Ще 1 різновид" at bounding box center [317, 473] width 62 height 11
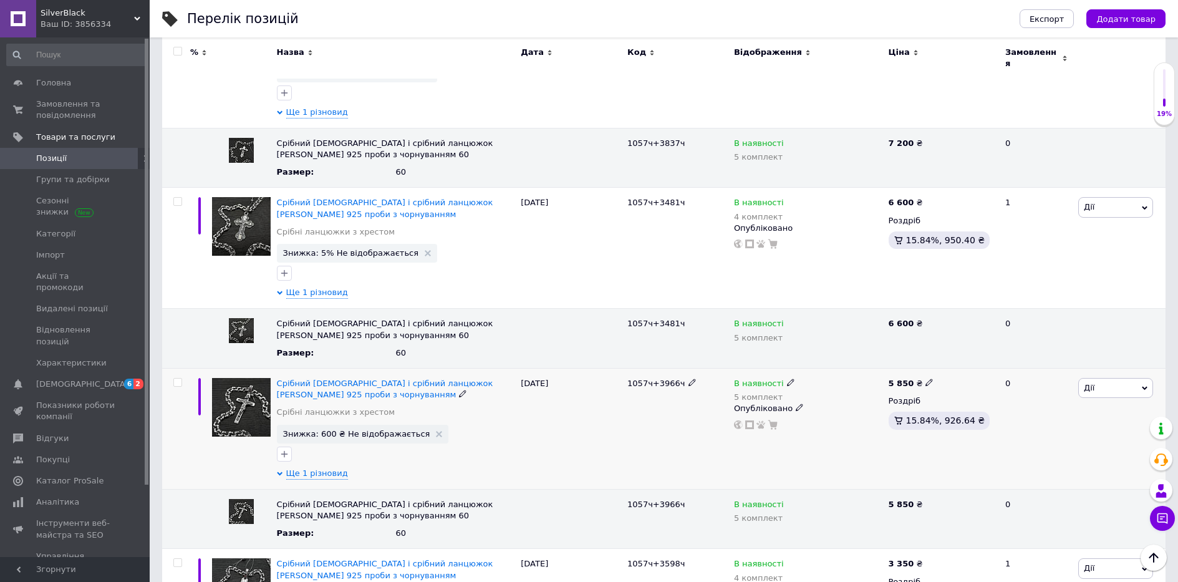
click at [925, 379] on use at bounding box center [928, 382] width 7 height 7
drag, startPoint x: 986, startPoint y: 351, endPoint x: 905, endPoint y: 351, distance: 81.1
click at [905, 368] on div "5 850 ₴ Ціна 5850 Валюта ₴ $ EUR CHF GBP ¥ PLN ₸ MDL HUF KGS CNY TRY KRW lei Ро…" at bounding box center [941, 428] width 112 height 121
type input "6450"
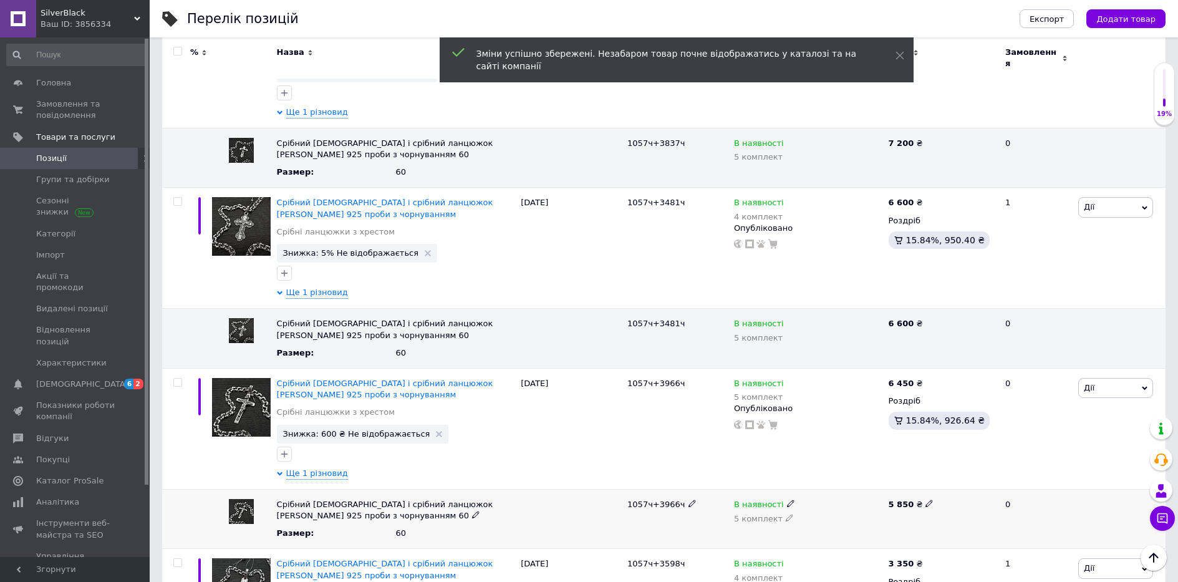
click at [919, 499] on div "5 850 ₴" at bounding box center [941, 504] width 106 height 11
click at [925, 500] on use at bounding box center [928, 503] width 7 height 7
drag, startPoint x: 934, startPoint y: 485, endPoint x: 831, endPoint y: 497, distance: 103.6
click at [832, 497] on div "Срібний [DEMOGRAPHIC_DATA] і срібний ланцюжок [PERSON_NAME] 925 проби з чорнува…" at bounding box center [663, 519] width 1003 height 60
type input "6450"
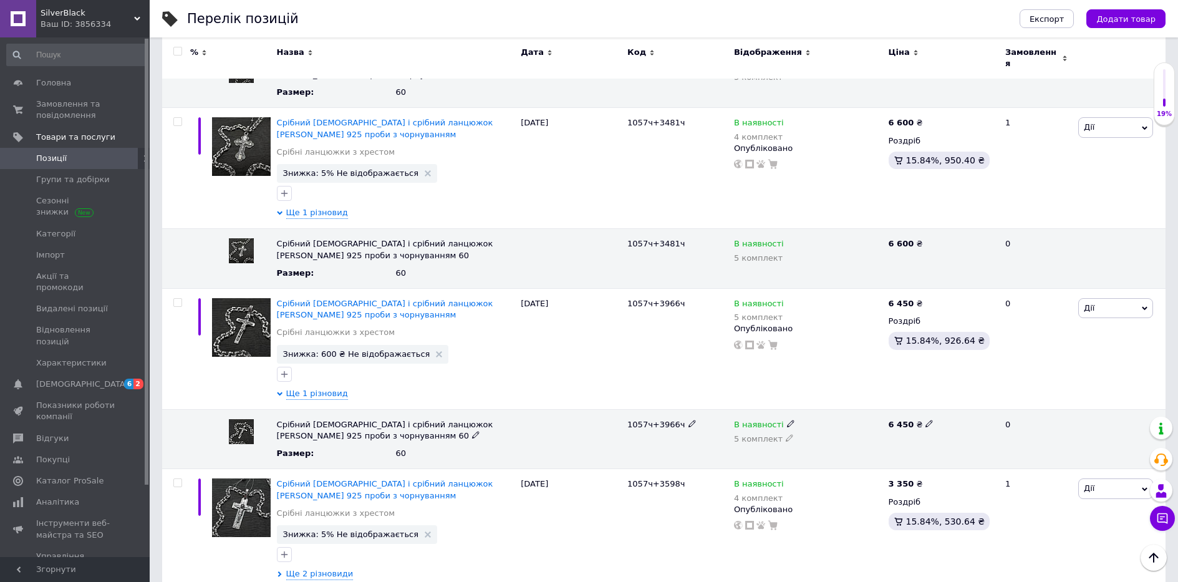
scroll to position [1185, 0]
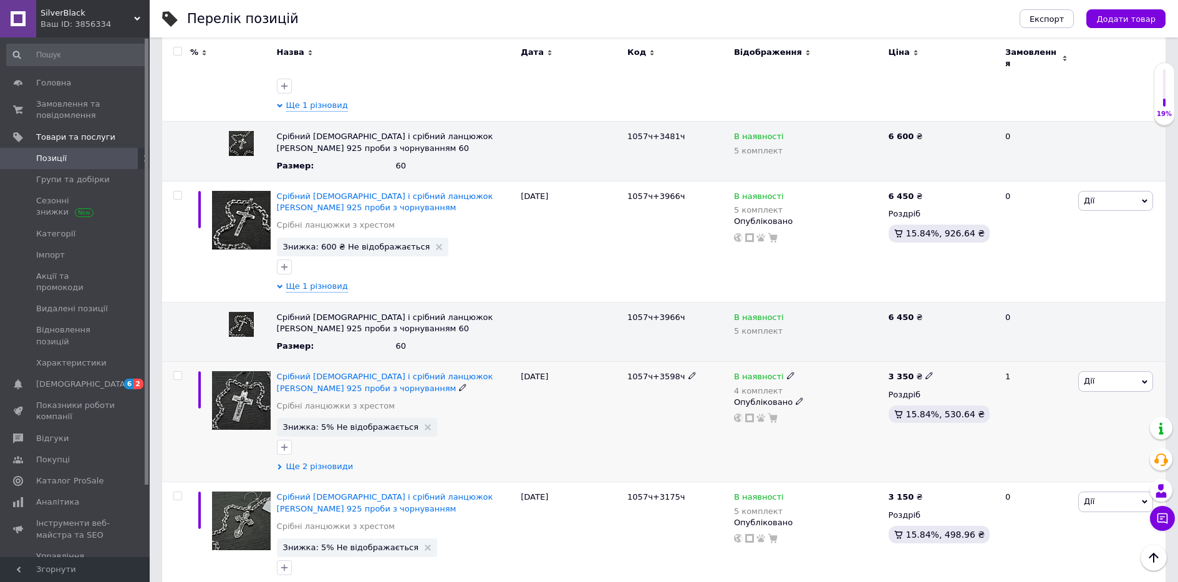
click at [320, 461] on span "Ще 2 різновиди" at bounding box center [319, 466] width 67 height 11
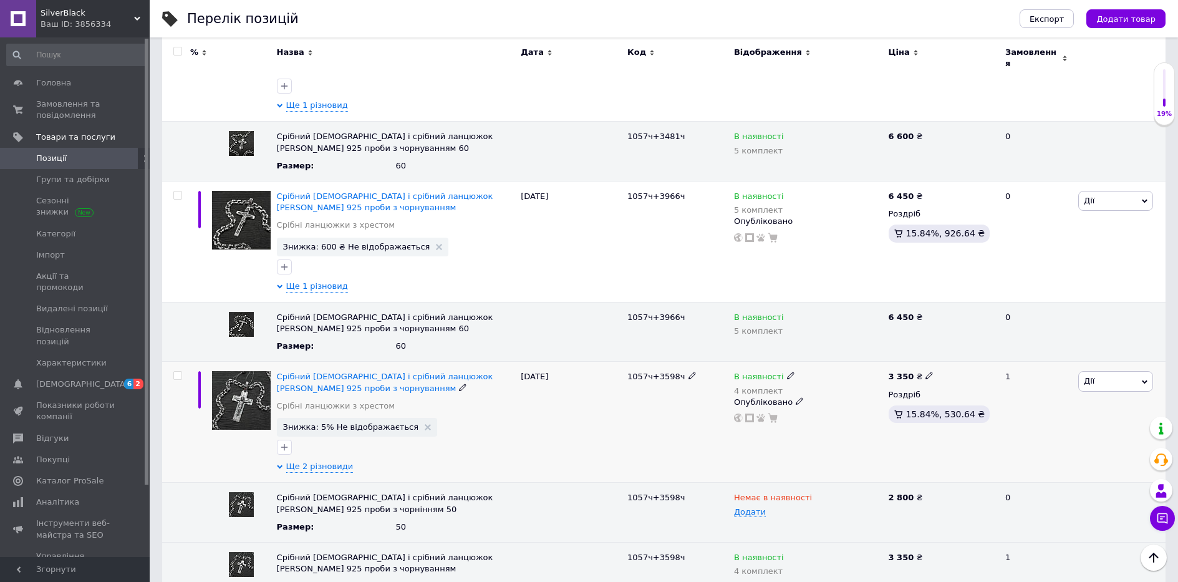
scroll to position [1247, 0]
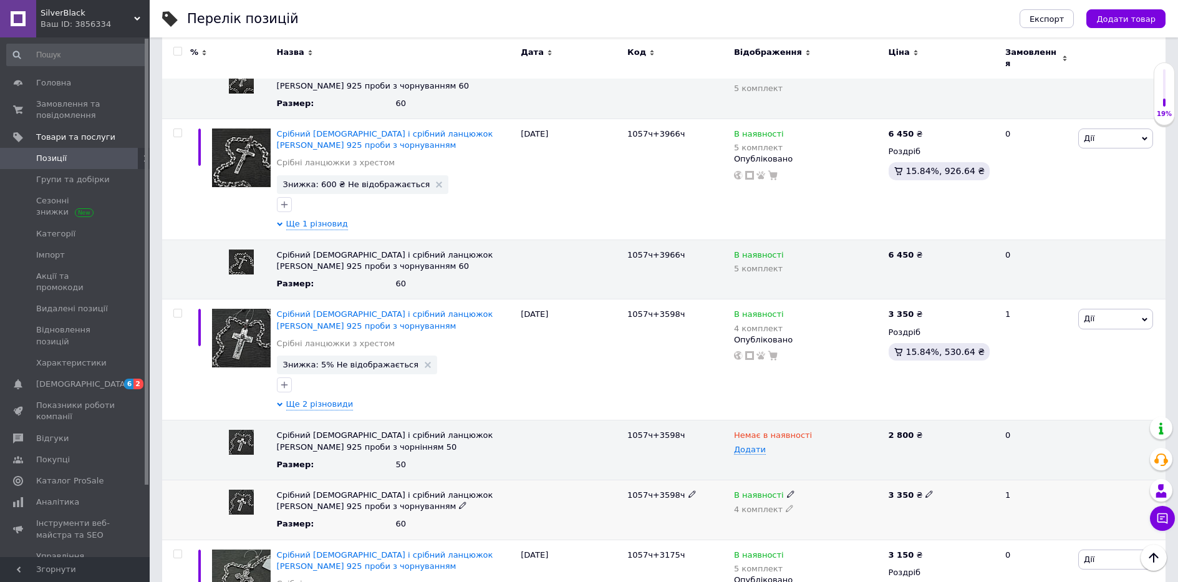
click at [930, 489] on div "3 350 ₴" at bounding box center [941, 494] width 106 height 11
click at [928, 489] on div "3 350 ₴" at bounding box center [941, 494] width 106 height 11
click at [925, 490] on icon at bounding box center [928, 493] width 7 height 7
drag, startPoint x: 931, startPoint y: 474, endPoint x: 837, endPoint y: 481, distance: 95.0
click at [837, 481] on div "Срібний [DEMOGRAPHIC_DATA] і срібний ланцюжок [PERSON_NAME] 925 проби з чорнува…" at bounding box center [663, 509] width 1003 height 60
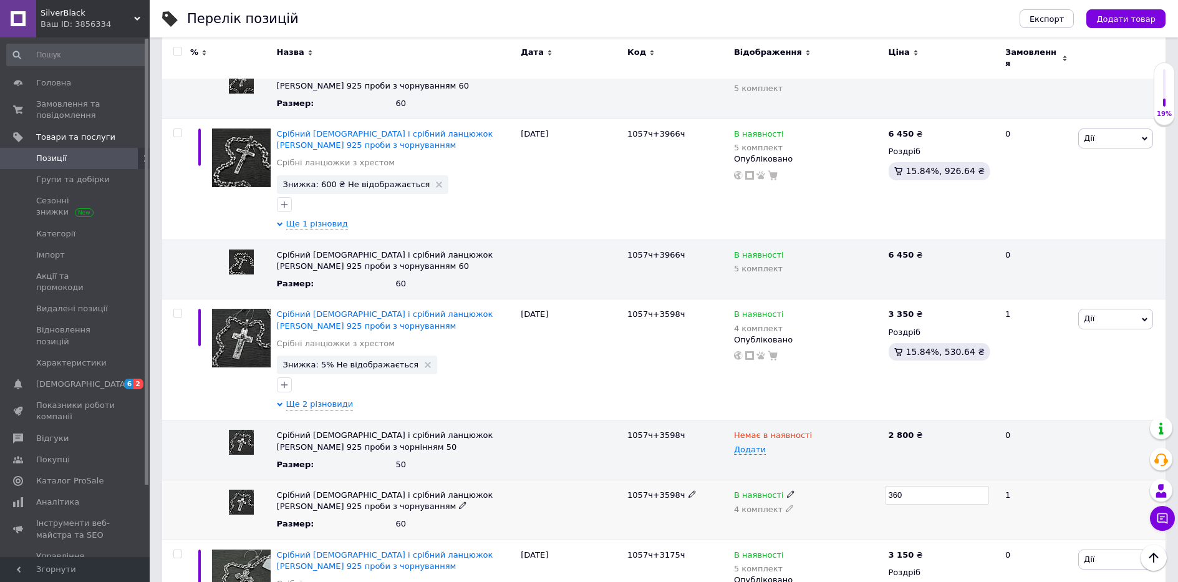
type input "3600"
click at [925, 309] on icon at bounding box center [928, 312] width 7 height 7
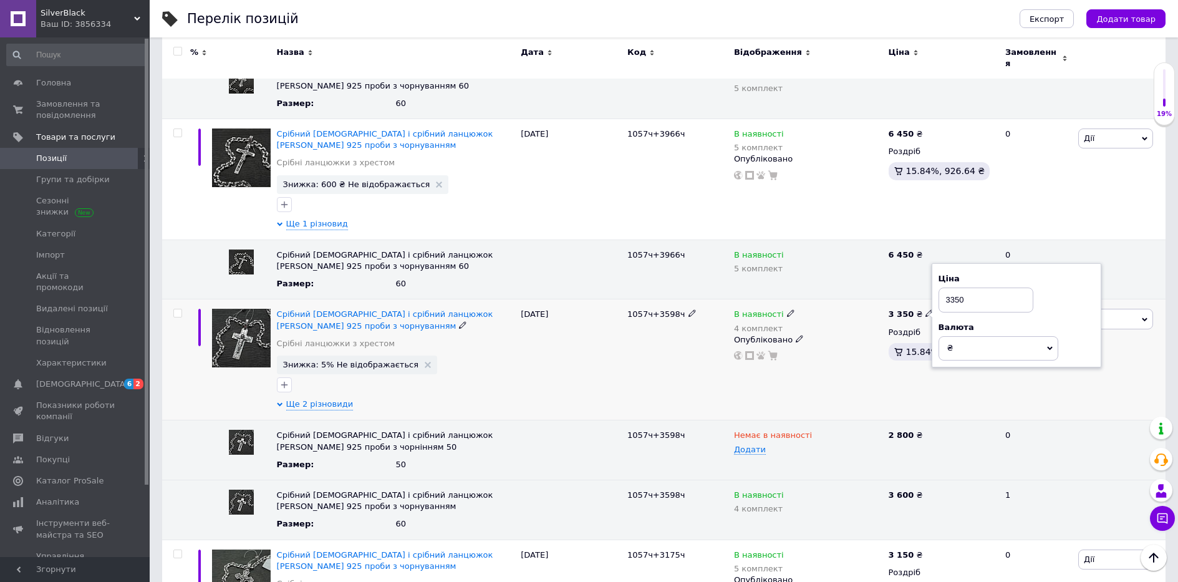
drag, startPoint x: 982, startPoint y: 282, endPoint x: 870, endPoint y: 304, distance: 114.2
click at [873, 301] on div "Срібний православний хрестик і срібний ланцюжок [PERSON_NAME] 925 проби з чорну…" at bounding box center [663, 359] width 1003 height 121
type input "3500"
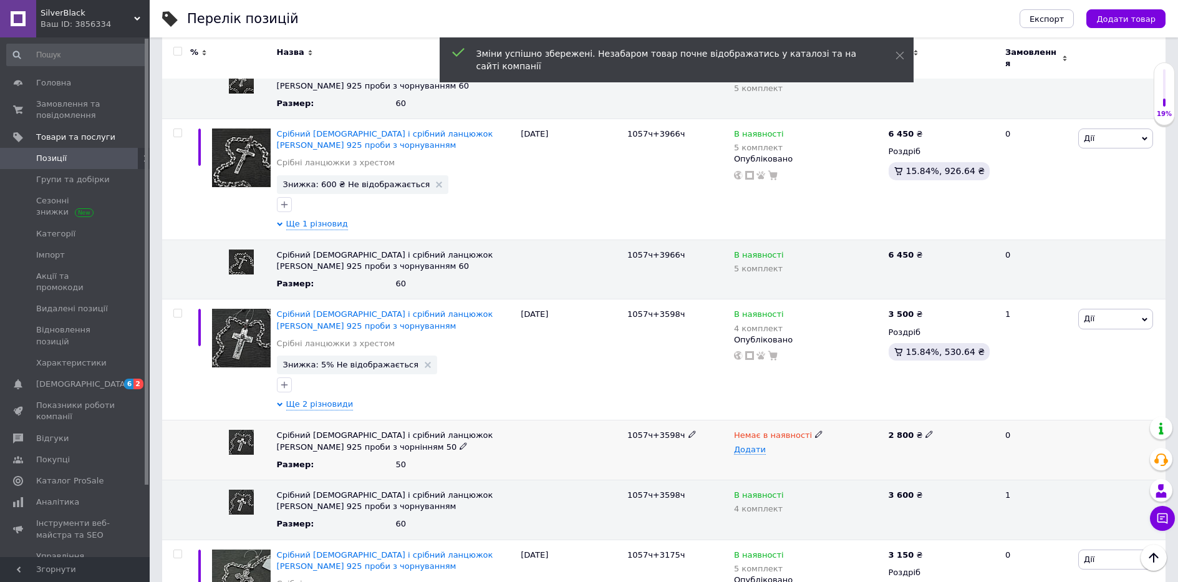
click at [925, 430] on icon at bounding box center [928, 433] width 7 height 7
drag, startPoint x: 921, startPoint y: 415, endPoint x: 773, endPoint y: 416, distance: 147.8
click at [773, 420] on div "Срібний [DEMOGRAPHIC_DATA] і срібний ланцюжок [PERSON_NAME] 925 проби з чорнінн…" at bounding box center [663, 450] width 1003 height 60
type input "3400"
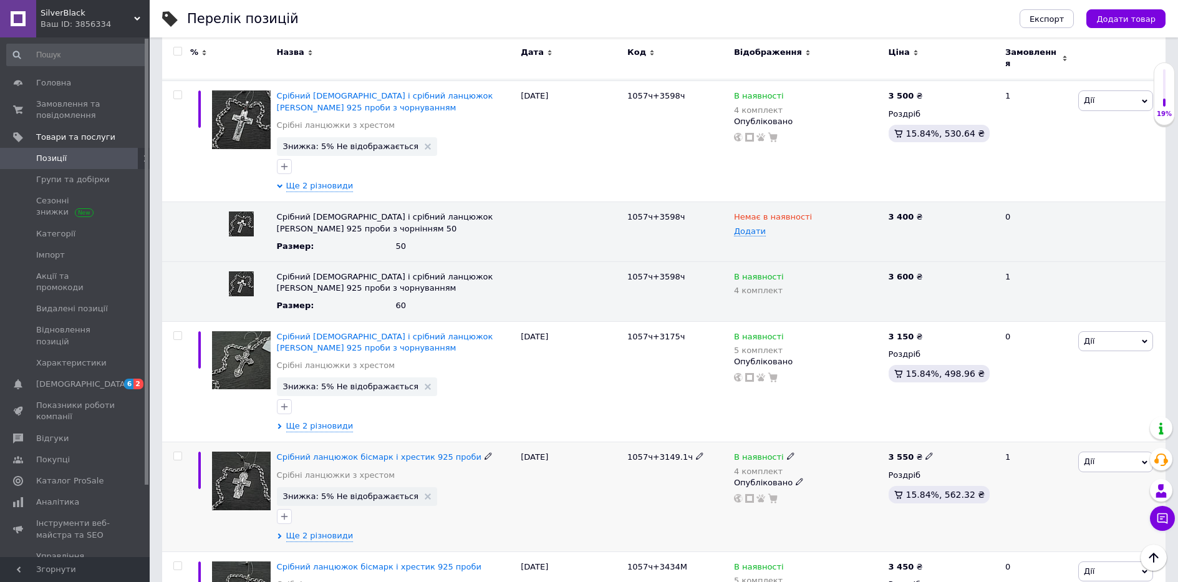
scroll to position [1496, 0]
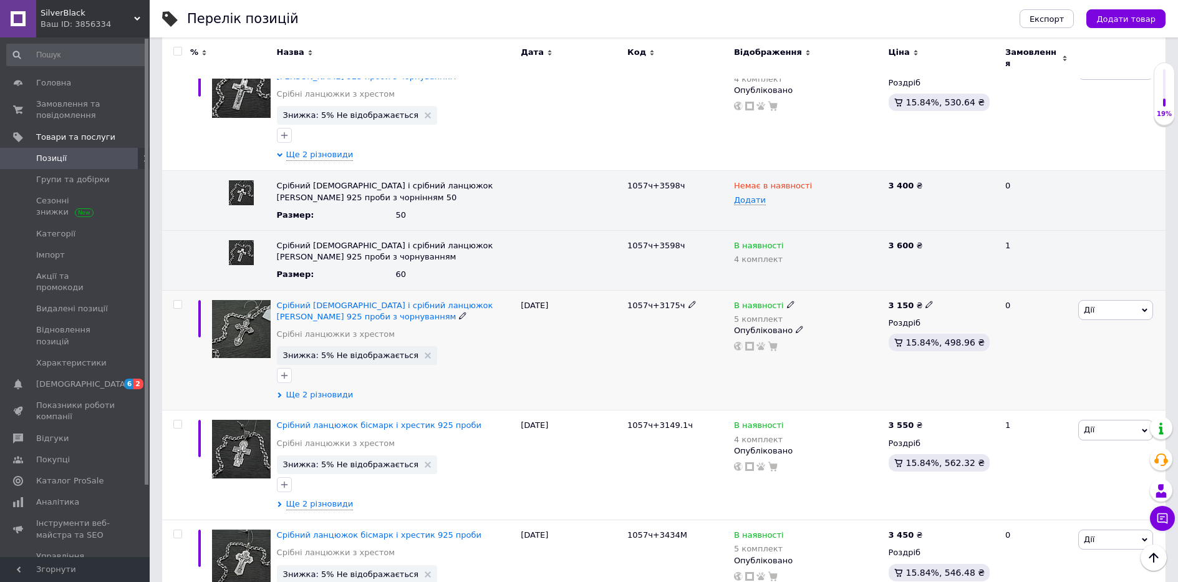
click at [321, 389] on span "Ще 2 різновиди" at bounding box center [319, 394] width 67 height 11
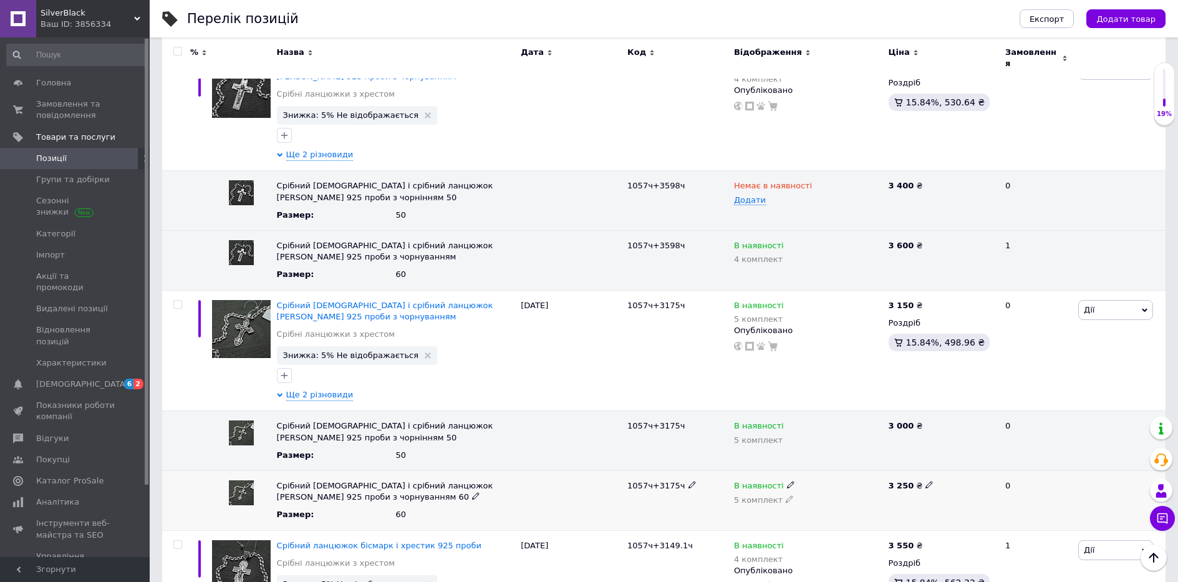
click at [925, 481] on icon at bounding box center [928, 484] width 7 height 7
drag, startPoint x: 955, startPoint y: 466, endPoint x: 838, endPoint y: 468, distance: 117.2
click at [839, 471] on div "Срібний [DEMOGRAPHIC_DATA] і срібний ланцюжок [PERSON_NAME] 925 проби з чорнува…" at bounding box center [663, 501] width 1003 height 60
type input "3500"
click at [925, 301] on icon at bounding box center [928, 304] width 7 height 7
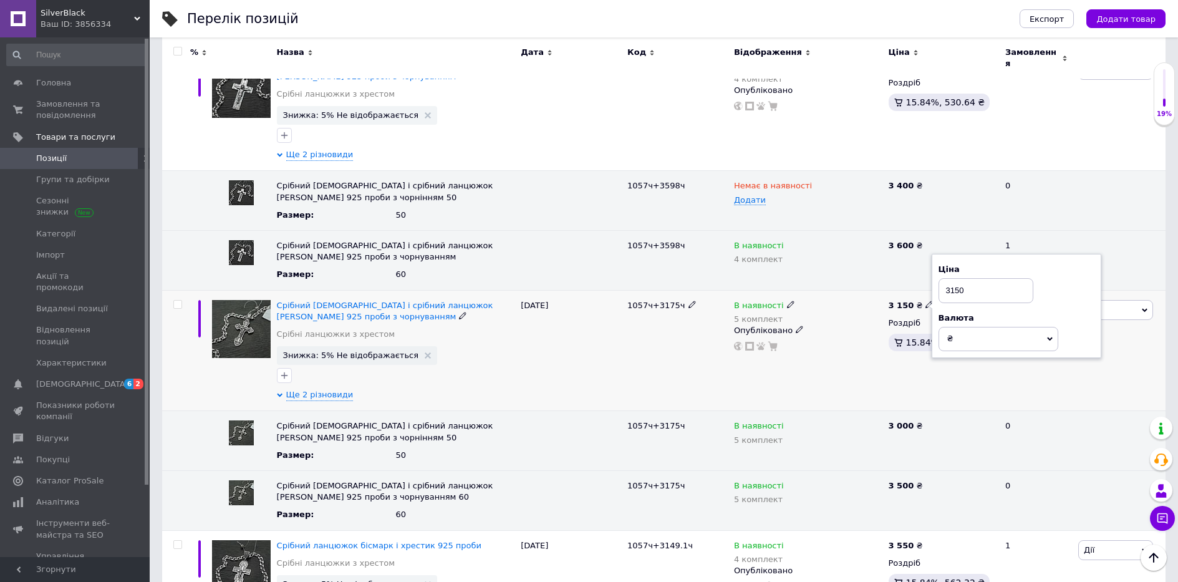
drag, startPoint x: 986, startPoint y: 273, endPoint x: 864, endPoint y: 294, distance: 123.9
click at [865, 291] on div "Срібний православний хрестик і срібний ланцюжок [PERSON_NAME] 925 проби з чорну…" at bounding box center [663, 350] width 1003 height 121
type input "3400"
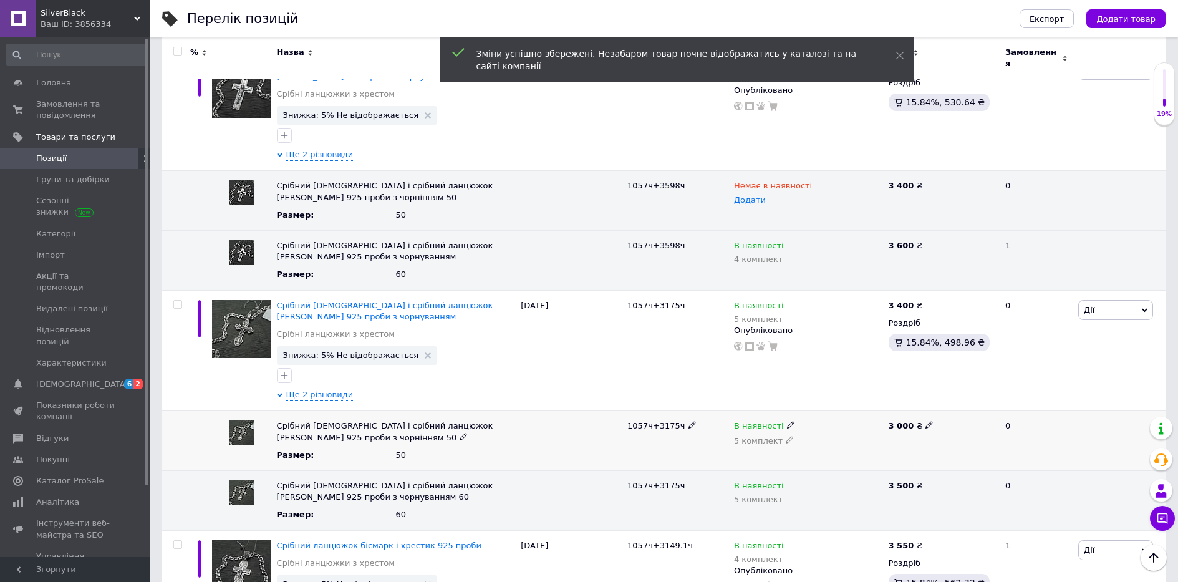
click at [924, 420] on div "3 000 ₴" at bounding box center [941, 425] width 106 height 11
click at [926, 420] on span at bounding box center [929, 424] width 8 height 8
drag, startPoint x: 955, startPoint y: 407, endPoint x: 814, endPoint y: 406, distance: 140.9
click at [814, 411] on div "Срібний [DEMOGRAPHIC_DATA] і срібний ланцюжок [PERSON_NAME] 925 проби з чорнінн…" at bounding box center [663, 441] width 1003 height 60
type input "3300"
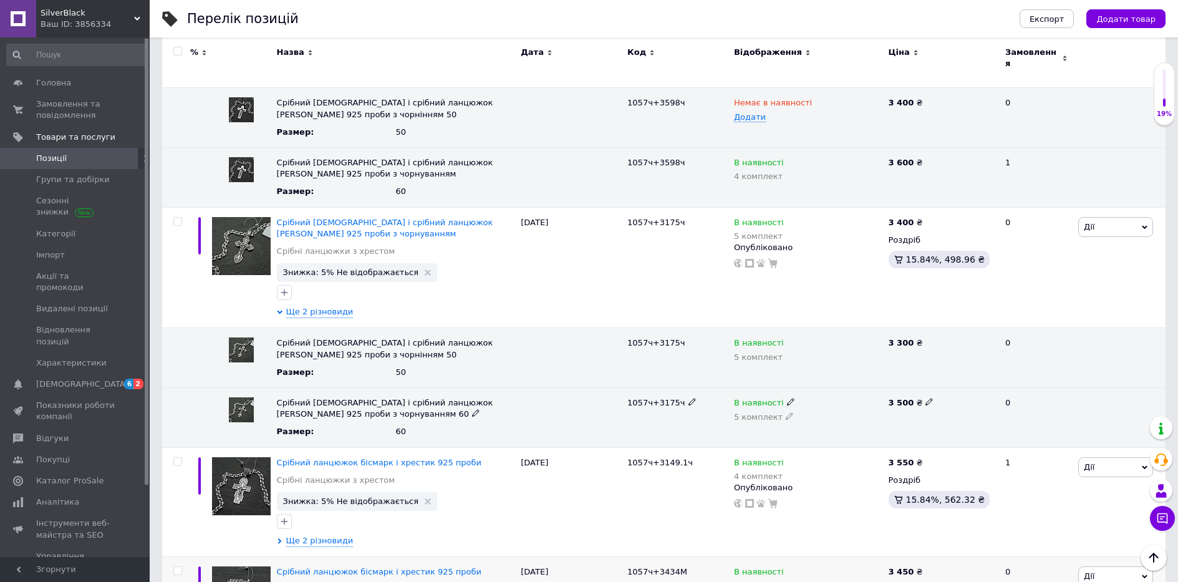
scroll to position [1683, 0]
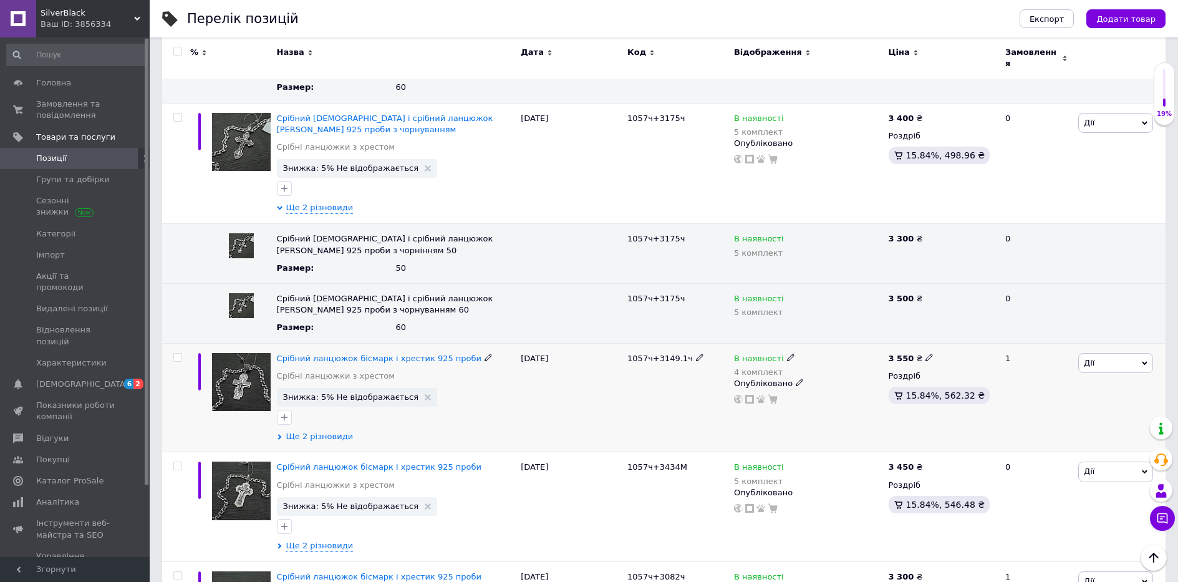
click at [327, 431] on span "Ще 2 різновиди" at bounding box center [319, 436] width 67 height 11
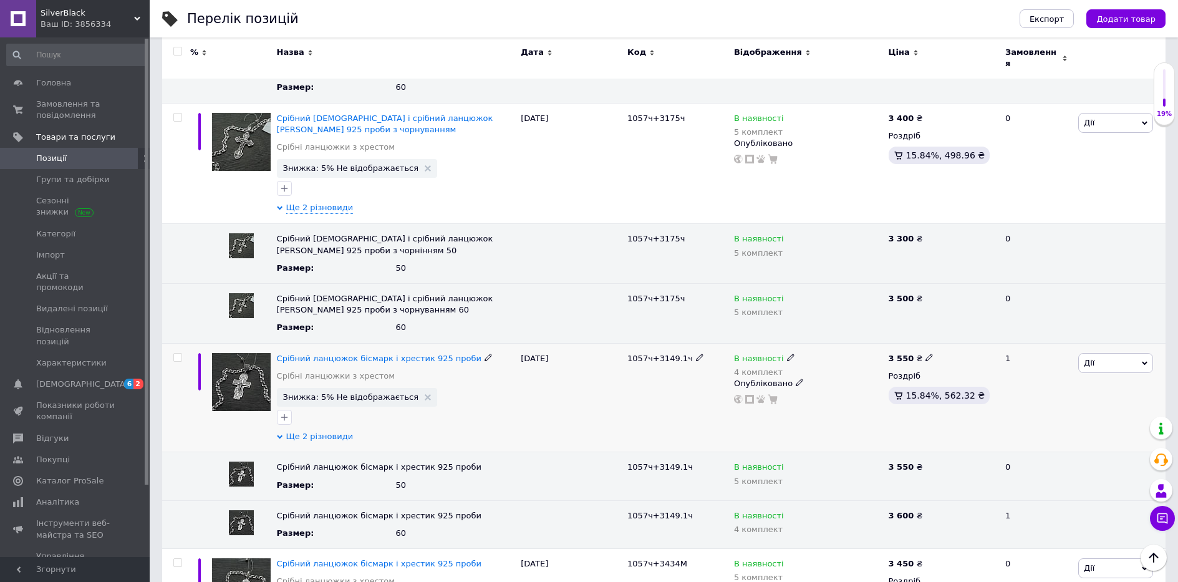
click at [327, 431] on span "Ще 2 різновиди" at bounding box center [319, 436] width 67 height 11
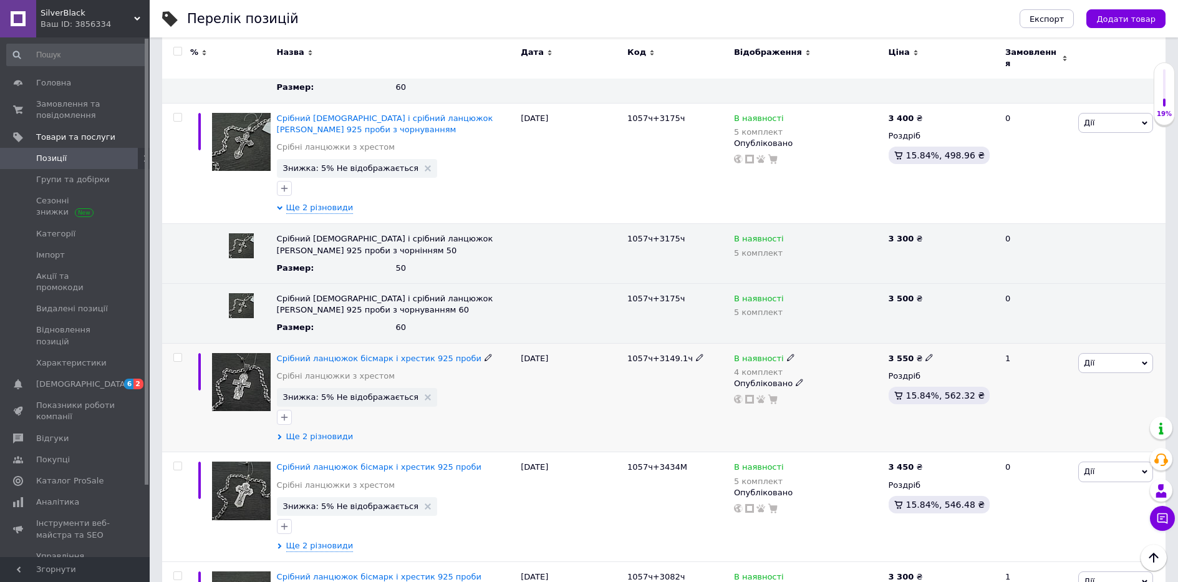
click at [327, 431] on span "Ще 2 різновиди" at bounding box center [319, 436] width 67 height 11
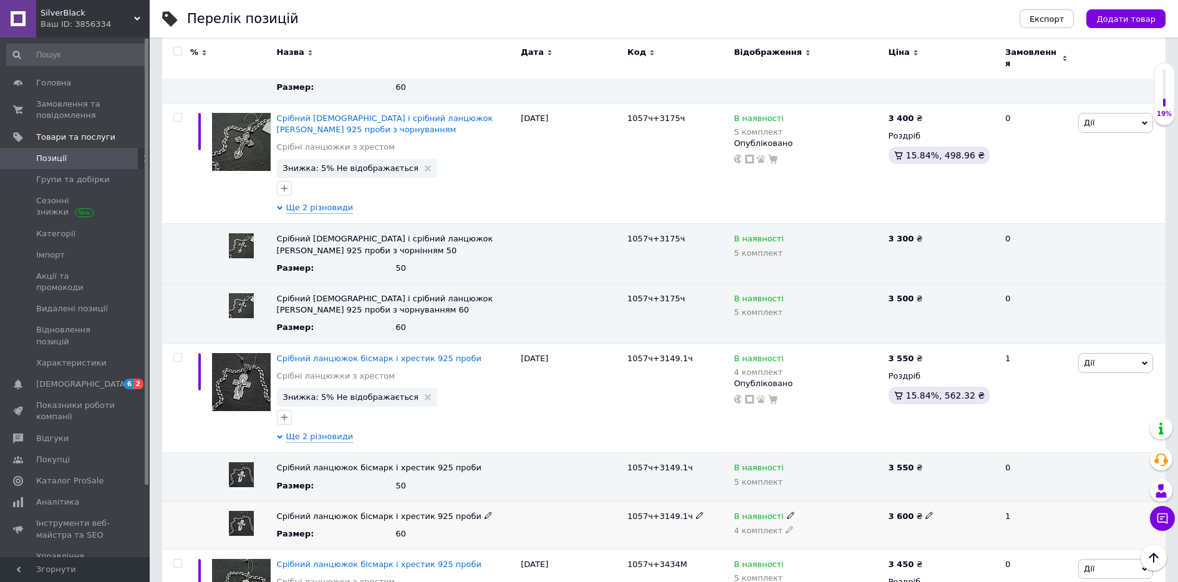
click at [926, 511] on icon at bounding box center [928, 514] width 7 height 7
drag, startPoint x: 947, startPoint y: 495, endPoint x: 839, endPoint y: 501, distance: 108.0
click at [845, 501] on div "Срібний ланцюжок бісмарк і хрестик 925 проби Размер : 60 1057ч+3149.1ч В наявно…" at bounding box center [663, 525] width 1003 height 48
type input "3900"
click at [925, 354] on icon at bounding box center [928, 357] width 7 height 7
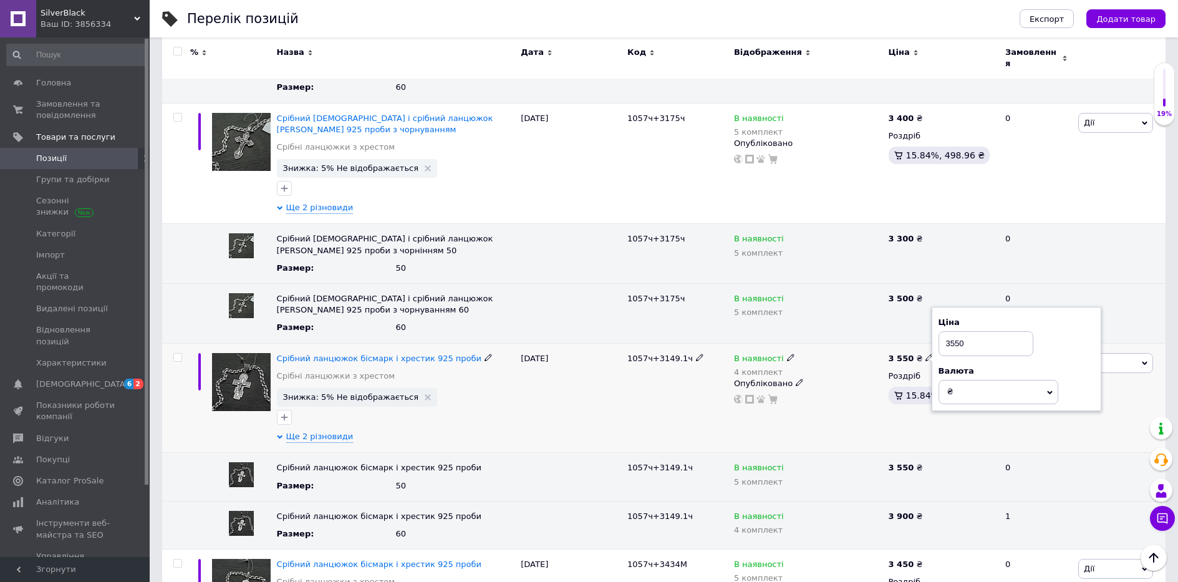
drag, startPoint x: 954, startPoint y: 329, endPoint x: 844, endPoint y: 345, distance: 111.4
click at [844, 345] on div "Срібний ланцюжок бісмарк і хрестик 925 проби Срібні ланцюжки з хрестом Знижка: …" at bounding box center [663, 398] width 1003 height 110
type input "3800"
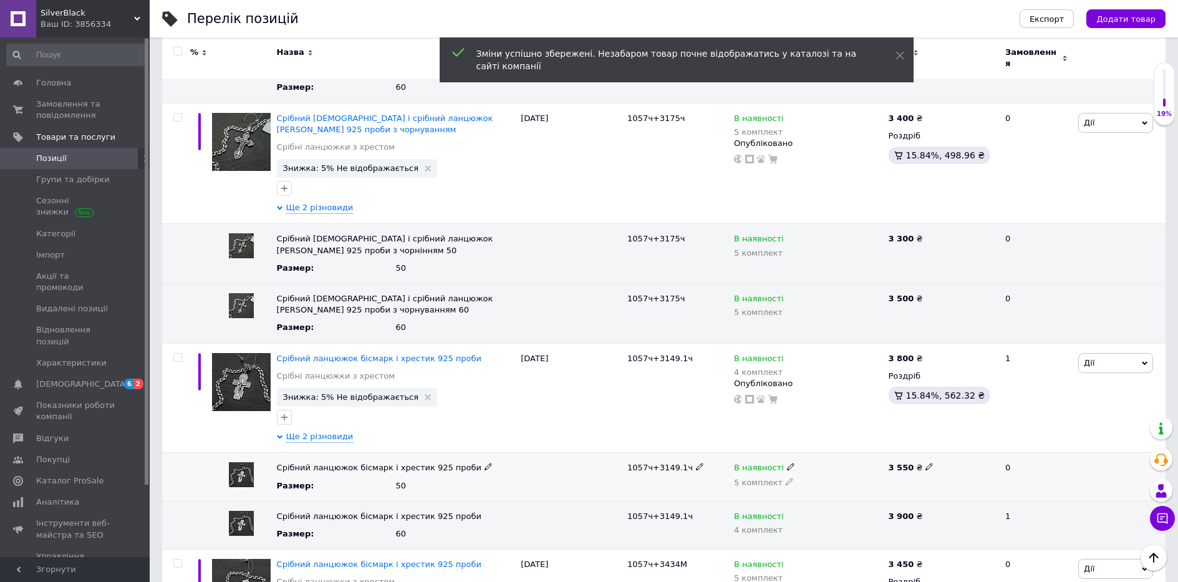
click at [925, 463] on use at bounding box center [928, 466] width 7 height 7
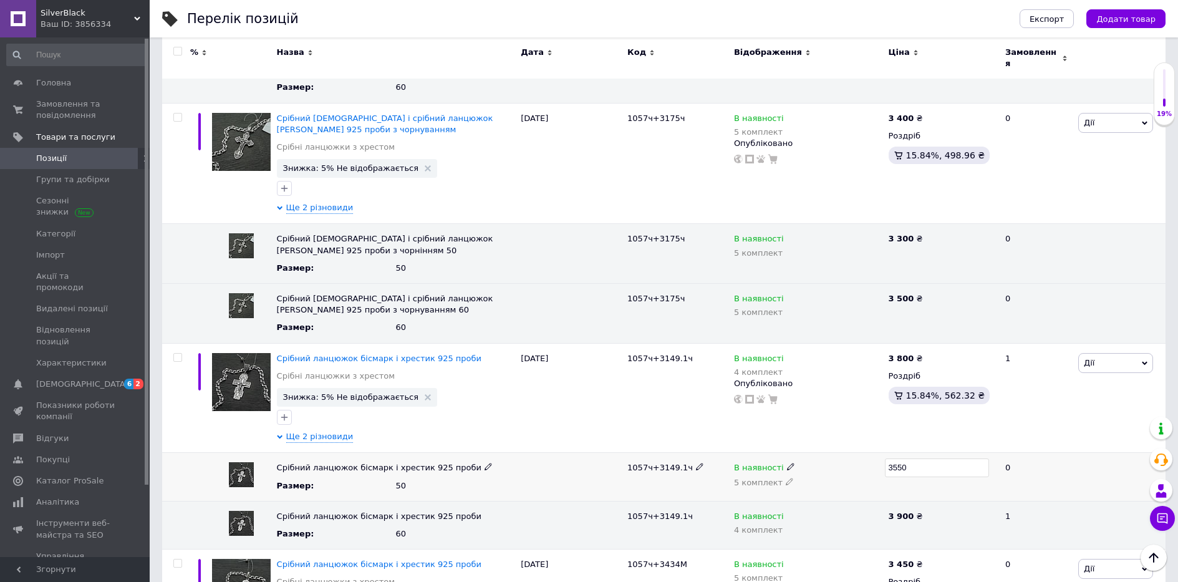
drag, startPoint x: 928, startPoint y: 443, endPoint x: 791, endPoint y: 447, distance: 137.2
click at [791, 453] on div "Срібний ланцюжок бісмарк і хрестик 925 проби Размер : 50 1057ч+3149.1ч В наявно…" at bounding box center [663, 477] width 1003 height 48
type input "3700"
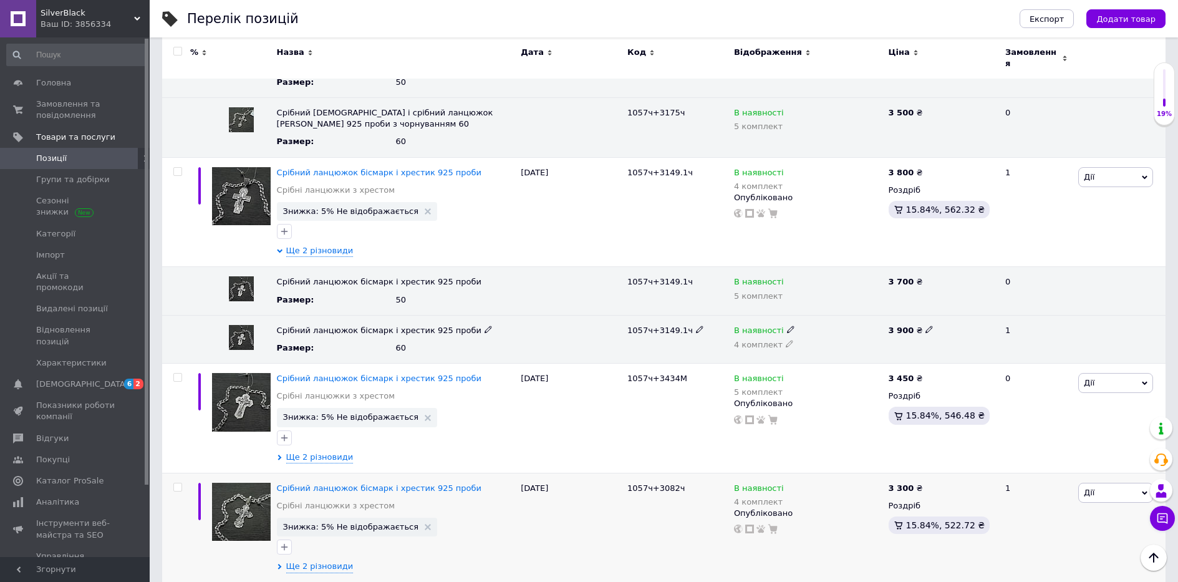
scroll to position [1870, 0]
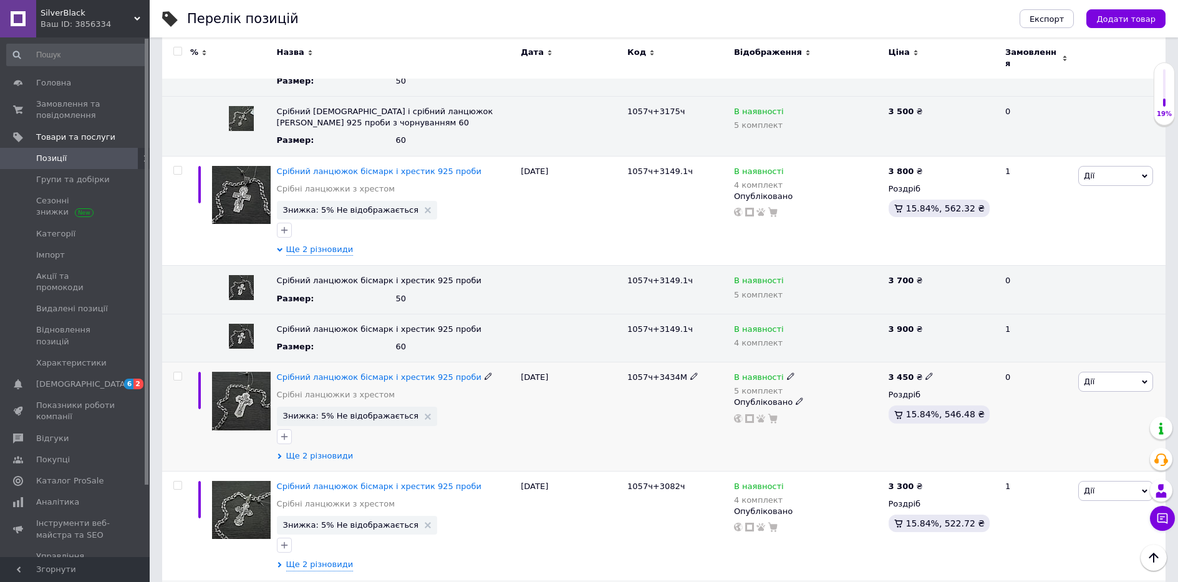
click at [301, 450] on span "Ще 2 різновиди" at bounding box center [319, 455] width 67 height 11
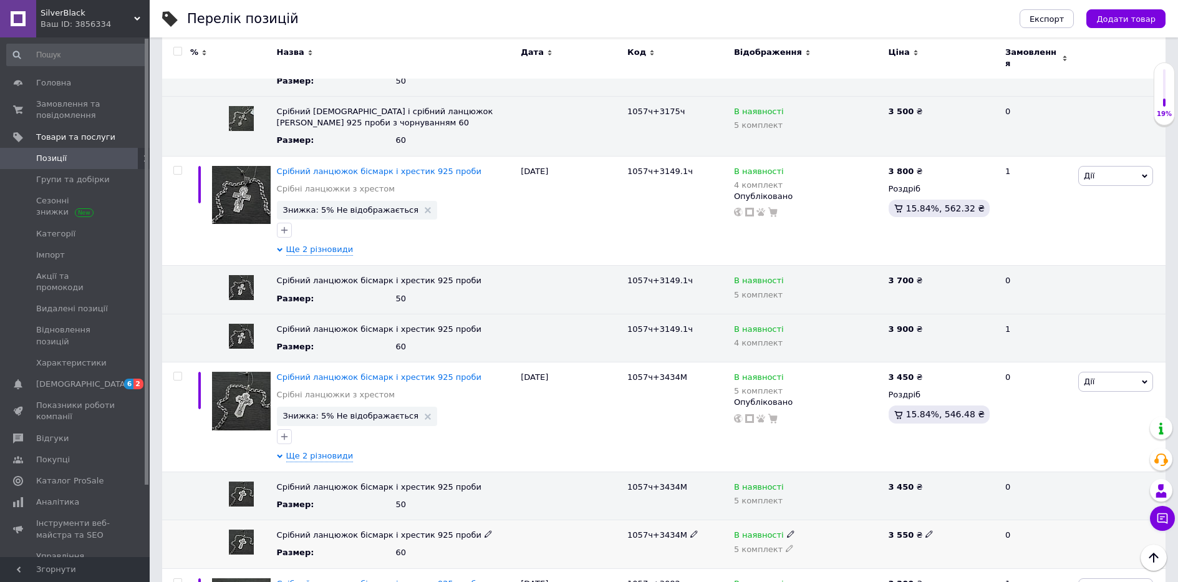
click at [925, 530] on icon at bounding box center [928, 533] width 7 height 7
drag, startPoint x: 921, startPoint y: 522, endPoint x: 817, endPoint y: 526, distance: 104.8
click at [824, 525] on div "Срібний ланцюжок бісмарк і хрестик 925 проби Размер : 60 1057ч+3434М В наявност…" at bounding box center [663, 544] width 1003 height 48
type input "3900"
drag, startPoint x: 920, startPoint y: 355, endPoint x: 930, endPoint y: 363, distance: 12.0
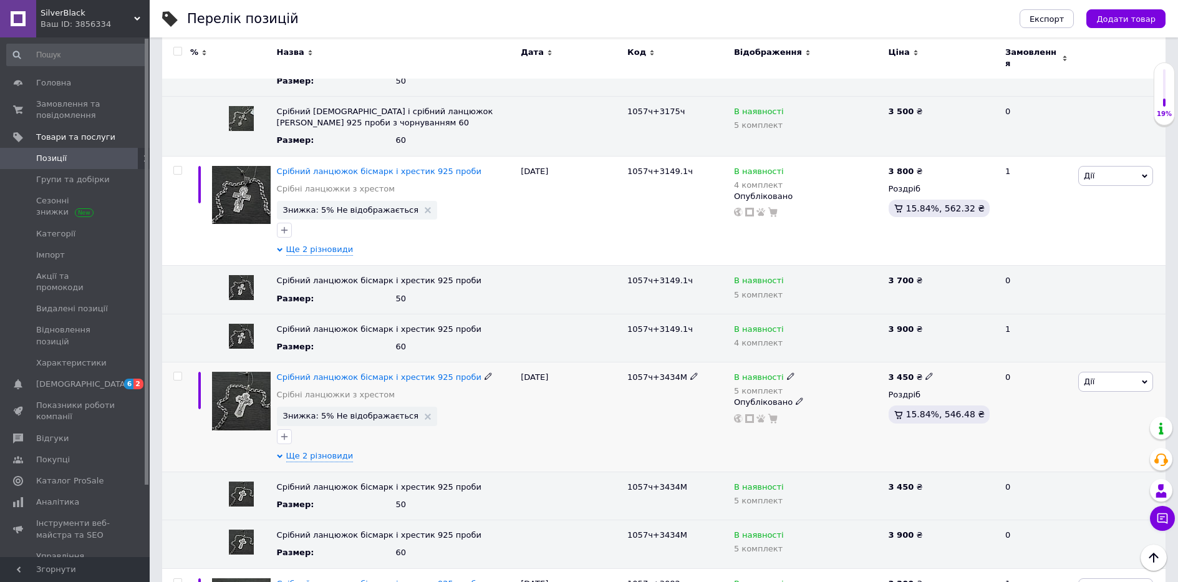
click at [925, 372] on icon at bounding box center [928, 375] width 7 height 7
drag, startPoint x: 997, startPoint y: 349, endPoint x: 851, endPoint y: 366, distance: 146.9
click at [865, 362] on div "Срібний ланцюжок бісмарк і хрестик 925 проби Срібні ланцюжки з хрестом Знижка: …" at bounding box center [663, 417] width 1003 height 110
type input "3800"
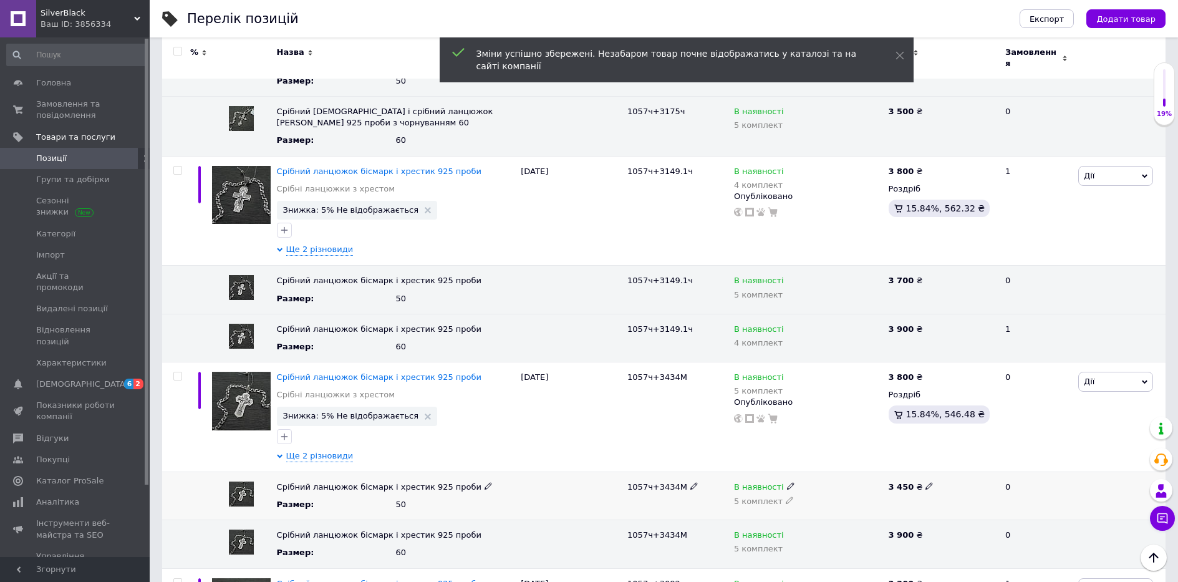
click at [924, 481] on div "3 450 ₴" at bounding box center [941, 486] width 106 height 11
click at [925, 482] on icon at bounding box center [928, 485] width 7 height 7
drag, startPoint x: 932, startPoint y: 465, endPoint x: 819, endPoint y: 468, distance: 112.9
click at [819, 471] on div "Срібний ланцюжок бісмарк і хрестик 925 проби Размер : 50 1057ч+3434М В наявност…" at bounding box center [663, 495] width 1003 height 48
type input "3700"
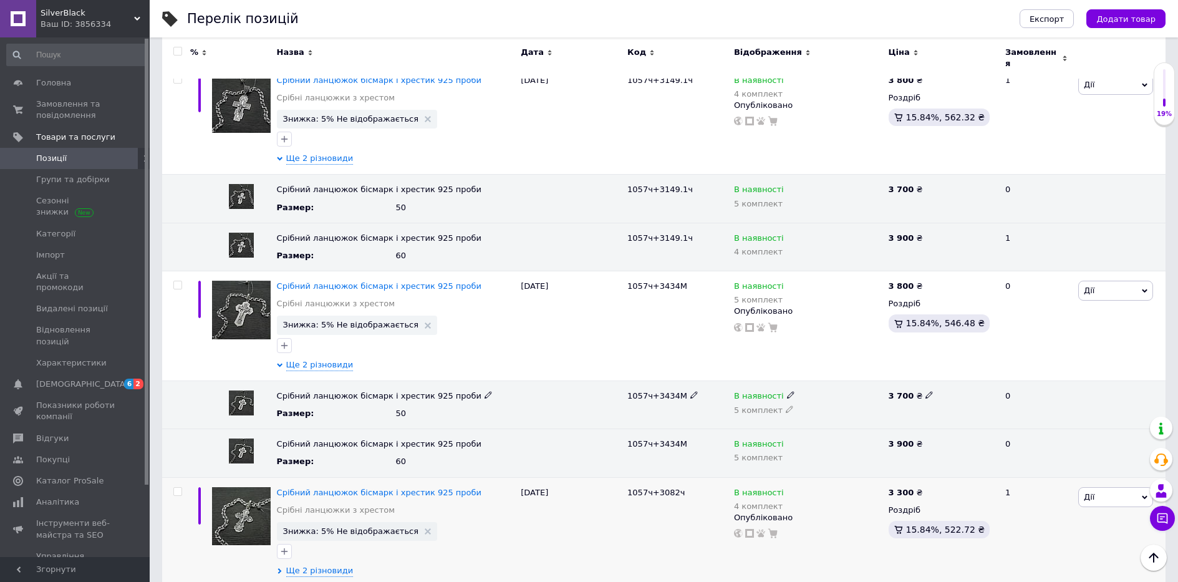
scroll to position [2057, 0]
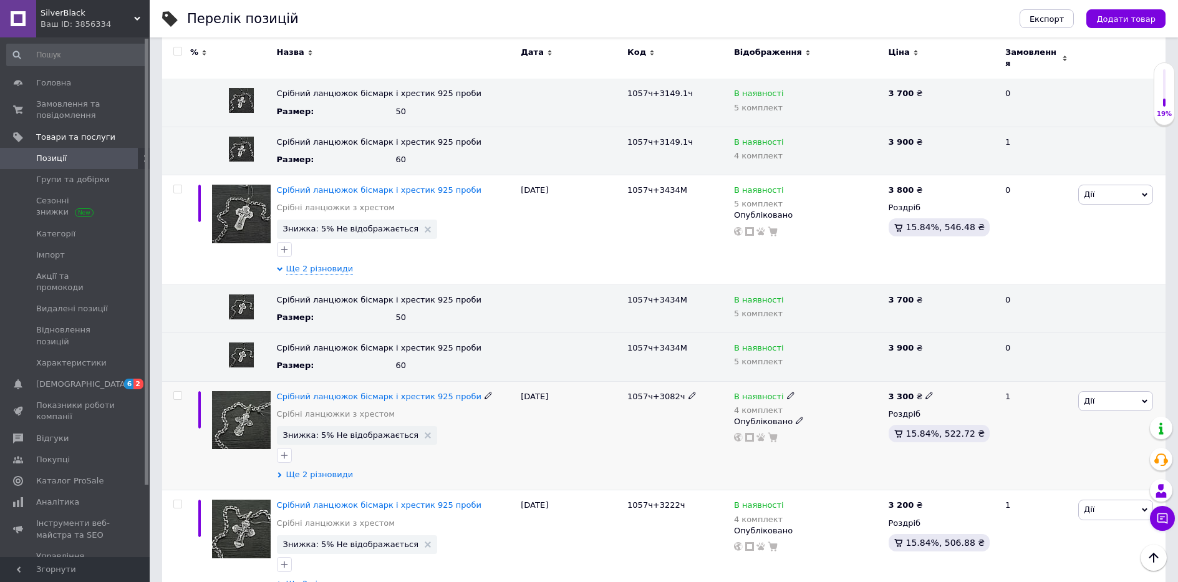
click at [300, 469] on span "Ще 2 різновиди" at bounding box center [319, 474] width 67 height 11
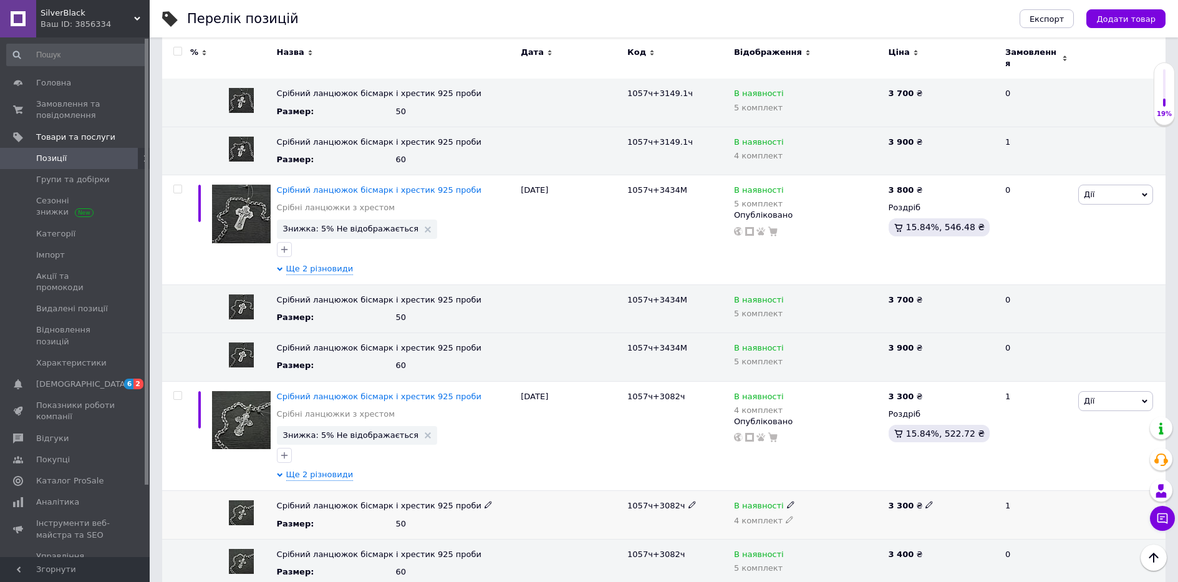
scroll to position [2120, 0]
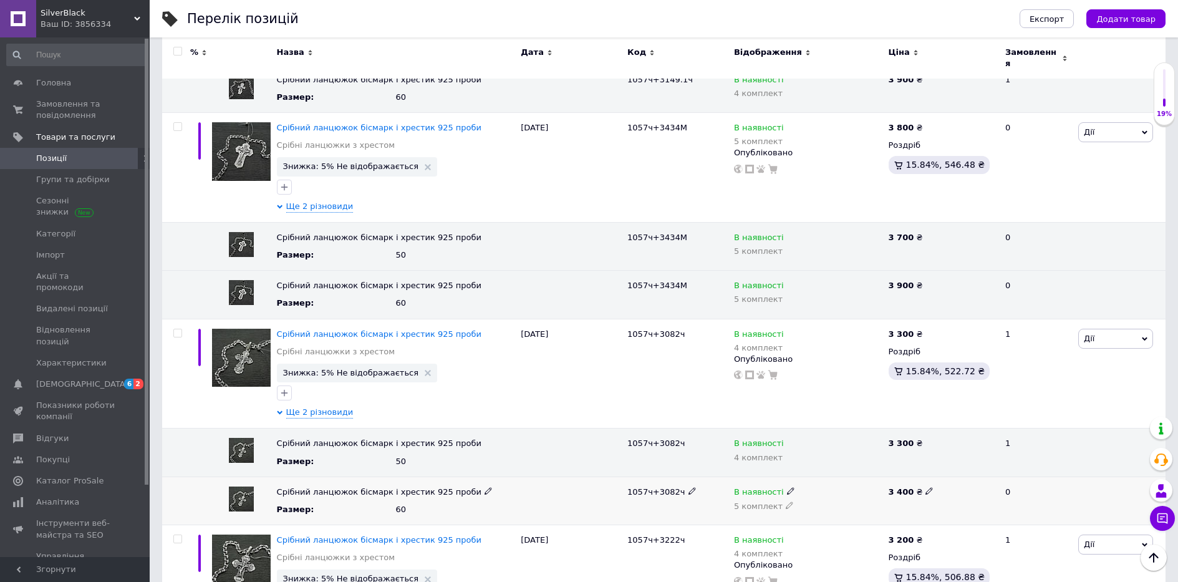
drag, startPoint x: 923, startPoint y: 469, endPoint x: 952, endPoint y: 484, distance: 32.1
click at [926, 487] on icon at bounding box center [928, 490] width 7 height 7
drag, startPoint x: 953, startPoint y: 483, endPoint x: 897, endPoint y: 476, distance: 56.6
click at [897, 476] on div at bounding box center [941, 500] width 112 height 48
click at [925, 488] on use at bounding box center [928, 491] width 7 height 7
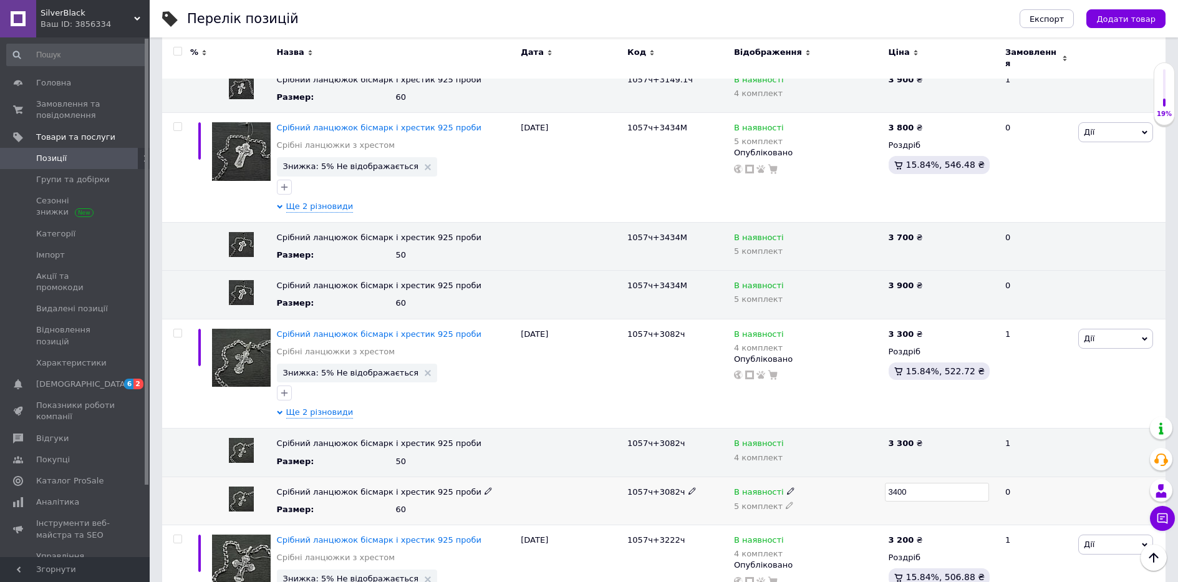
drag, startPoint x: 930, startPoint y: 478, endPoint x: 827, endPoint y: 481, distance: 102.9
click at [842, 481] on div "Срібний ланцюжок бісмарк і хрестик 925 проби Размер : 60 1057ч+3082ч В наявност…" at bounding box center [663, 500] width 1003 height 48
type input "3800"
click at [925, 329] on icon at bounding box center [928, 332] width 7 height 7
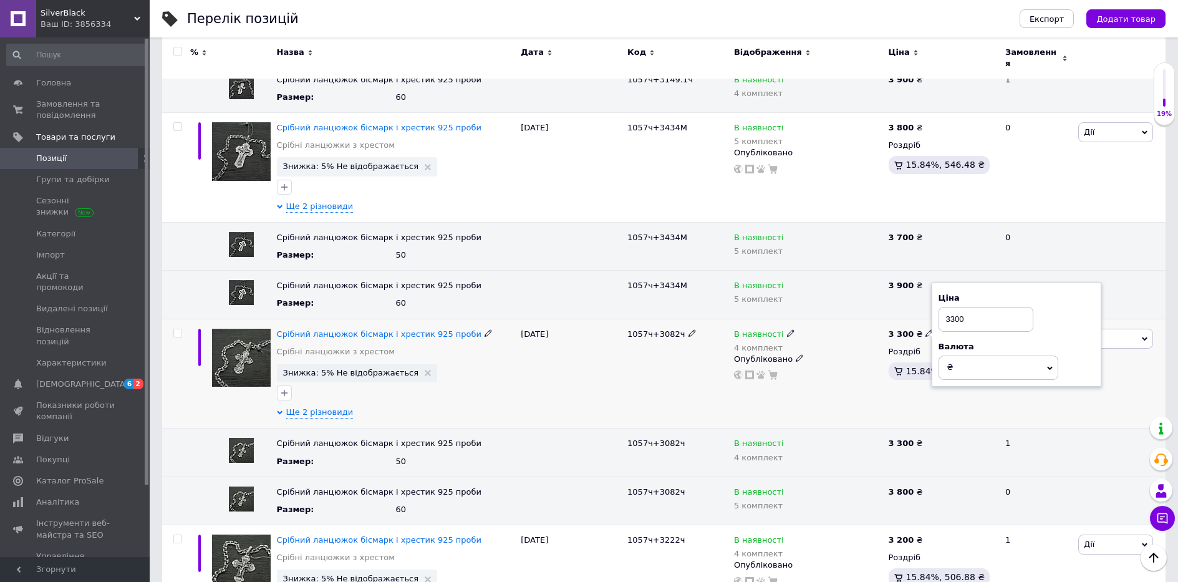
drag, startPoint x: 984, startPoint y: 304, endPoint x: 885, endPoint y: 319, distance: 99.7
click at [890, 329] on span "3 300 ₴ Ціна 3300 Валюта ₴ $ EUR CHF GBP ¥ PLN ₸ MDL HUF KGS CNY TRY KRW lei" at bounding box center [911, 334] width 46 height 11
type input "3700"
click at [842, 329] on div "В наявності 4 комплект" at bounding box center [808, 341] width 148 height 25
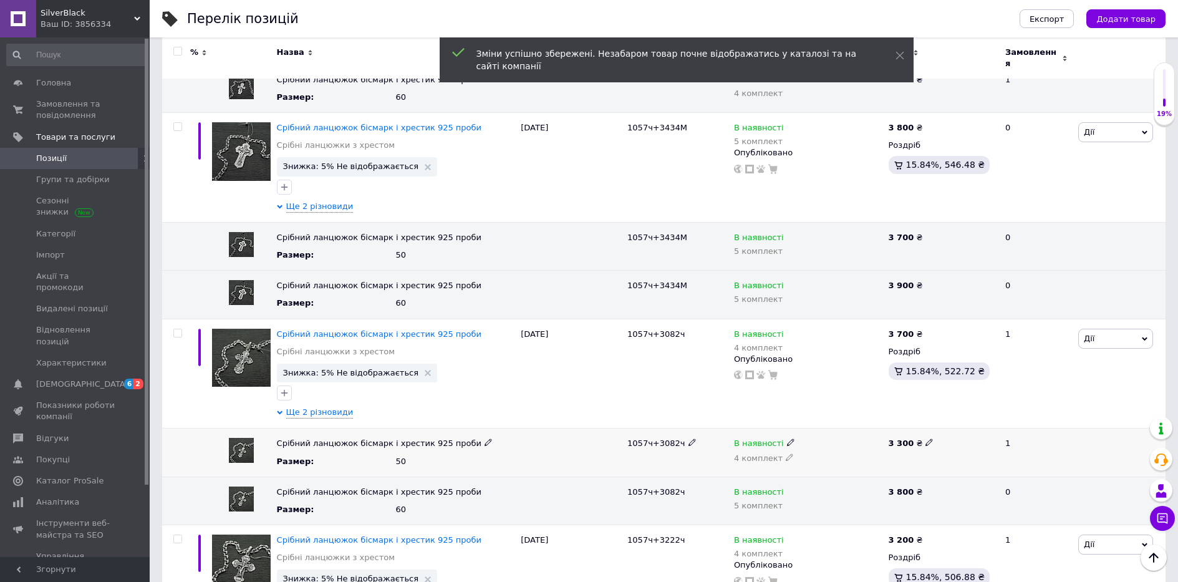
click at [925, 438] on icon at bounding box center [928, 441] width 7 height 7
drag, startPoint x: 911, startPoint y: 430, endPoint x: 819, endPoint y: 429, distance: 91.7
click at [823, 430] on div "Срібний ланцюжок бісмарк і хрестик 925 проби Размер : 50 1057ч+3082ч В наявност…" at bounding box center [663, 452] width 1003 height 48
type input "3600"
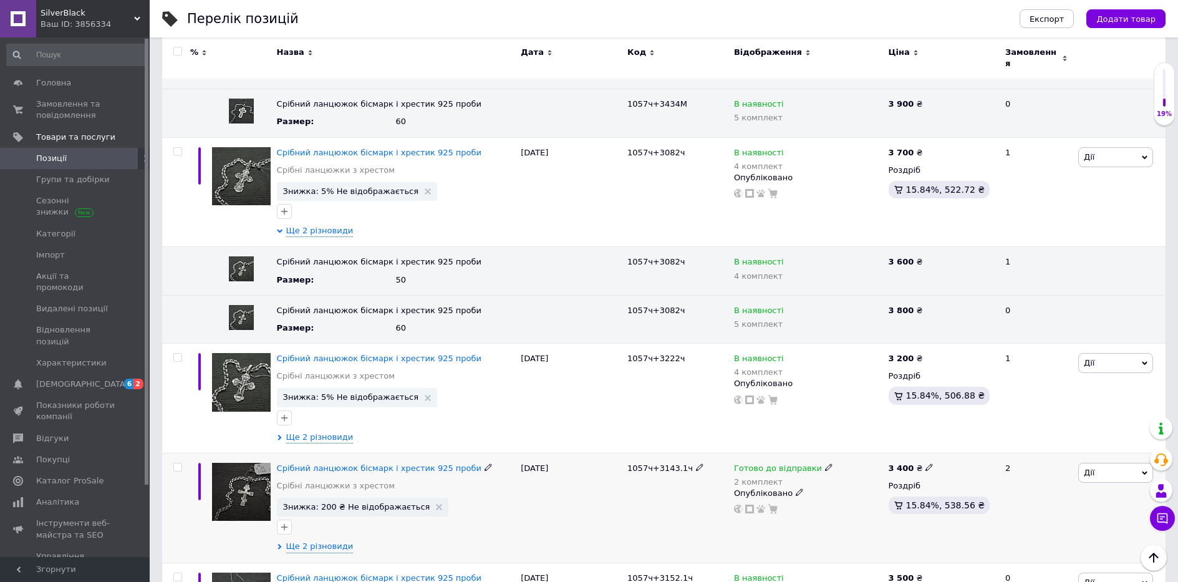
scroll to position [2369, 0]
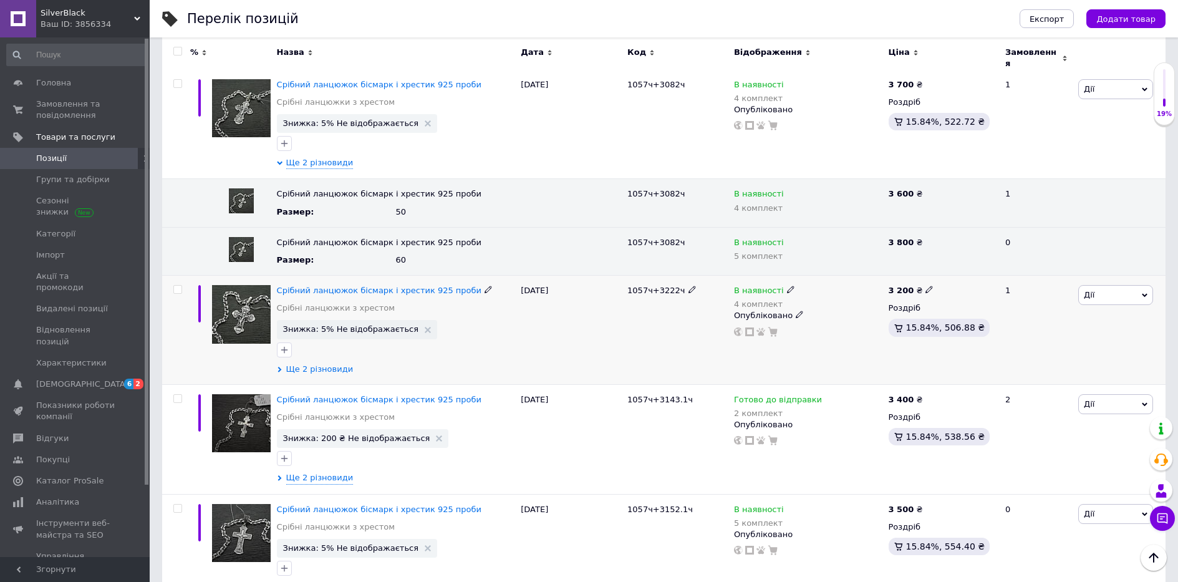
click at [326, 363] on span "Ще 2 різновиди" at bounding box center [319, 368] width 67 height 11
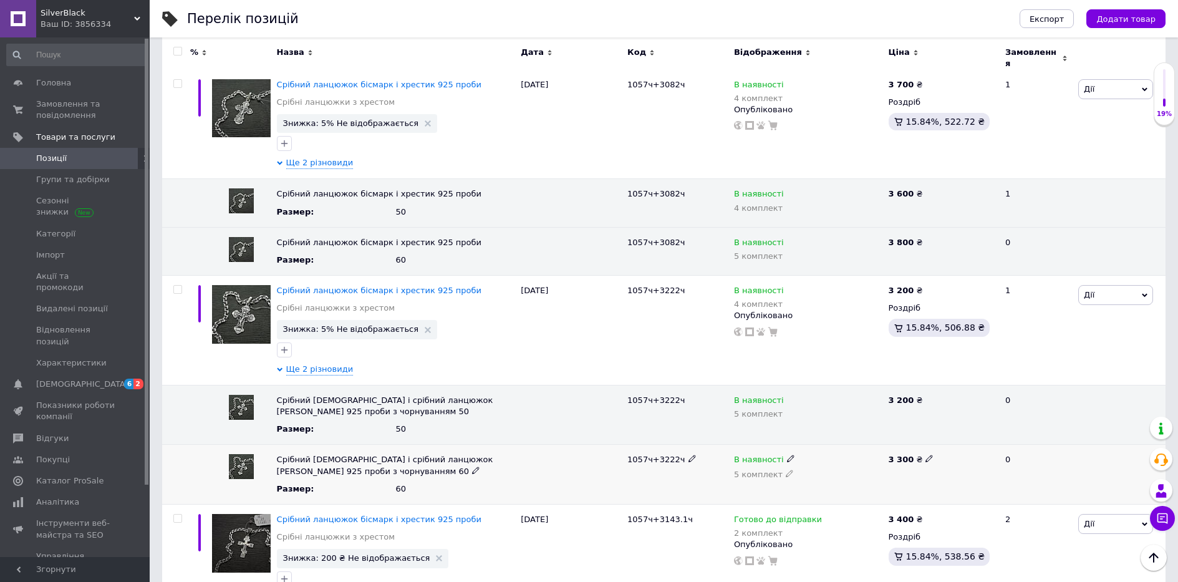
click at [925, 455] on icon at bounding box center [928, 458] width 7 height 7
drag, startPoint x: 849, startPoint y: 452, endPoint x: 840, endPoint y: 453, distance: 8.8
click at [844, 453] on div "Срібний [DEMOGRAPHIC_DATA] і срібний ланцюжок [PERSON_NAME] 925 проби з чорнува…" at bounding box center [663, 475] width 1003 height 60
type input "3600"
click at [925, 286] on icon at bounding box center [928, 289] width 7 height 7
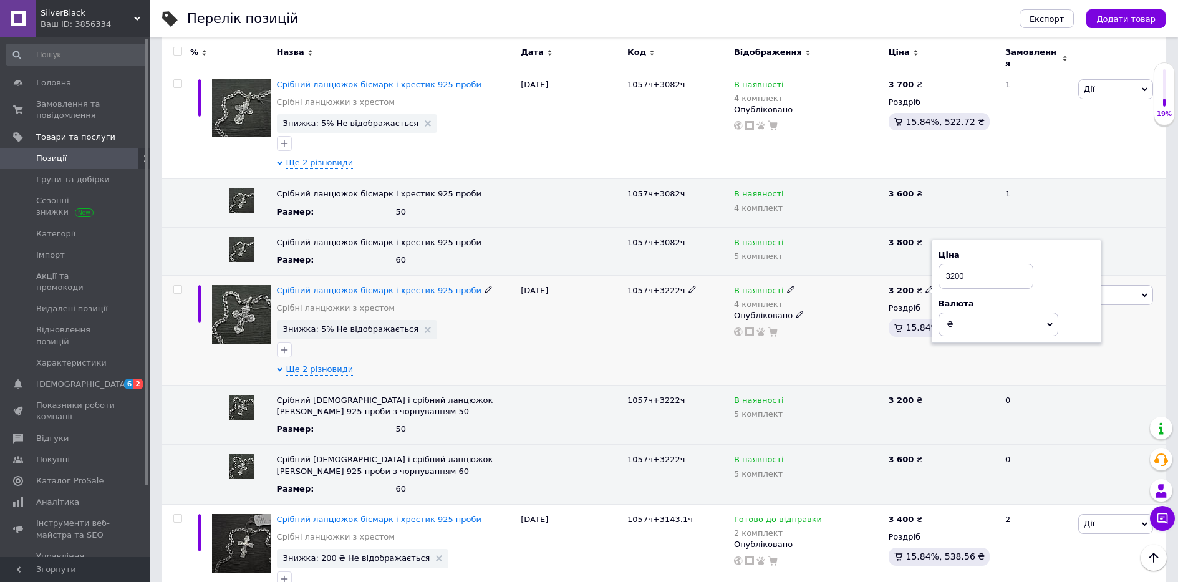
drag, startPoint x: 978, startPoint y: 257, endPoint x: 849, endPoint y: 270, distance: 130.3
click at [854, 276] on div "Срібний ланцюжок бісмарк і хрестик 925 проби Срібні ланцюжки з хрестом Знижка: …" at bounding box center [663, 331] width 1003 height 110
type input "3500"
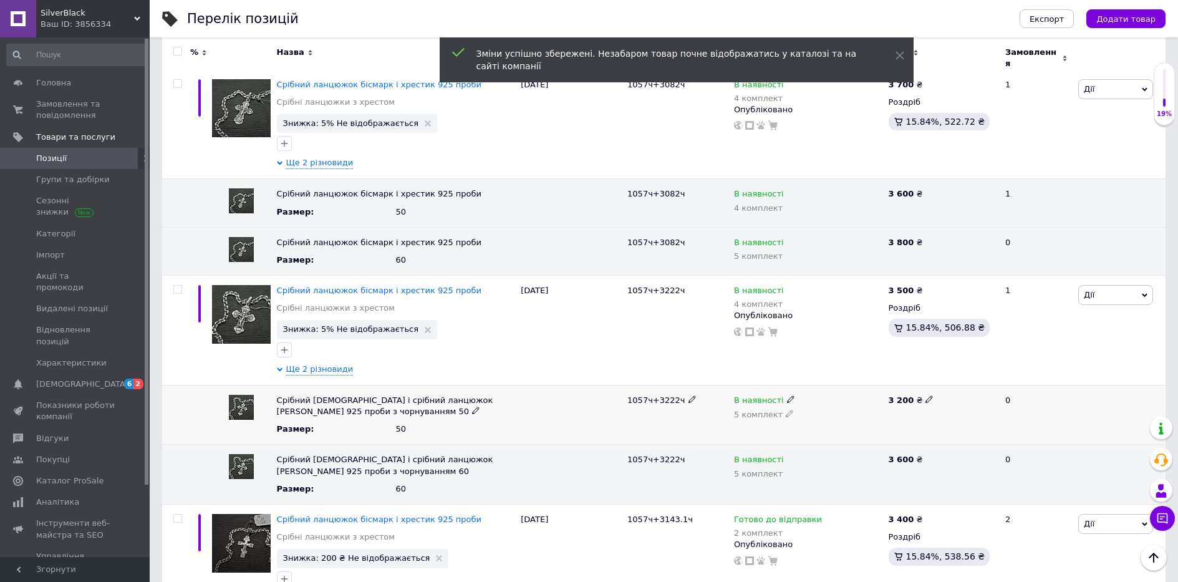
click at [925, 396] on use at bounding box center [928, 399] width 7 height 7
drag, startPoint x: 940, startPoint y: 386, endPoint x: 802, endPoint y: 383, distance: 137.8
click at [802, 385] on div "Срібний [DEMOGRAPHIC_DATA] і срібний ланцюжок [PERSON_NAME] 925 проби з чорнува…" at bounding box center [663, 415] width 1003 height 60
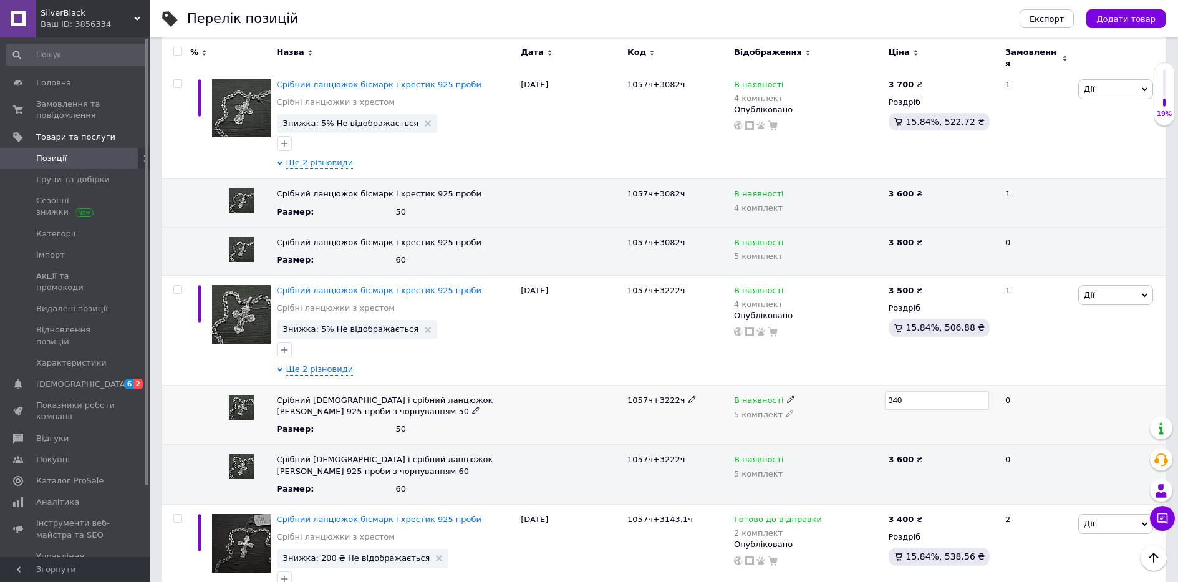
type input "3400"
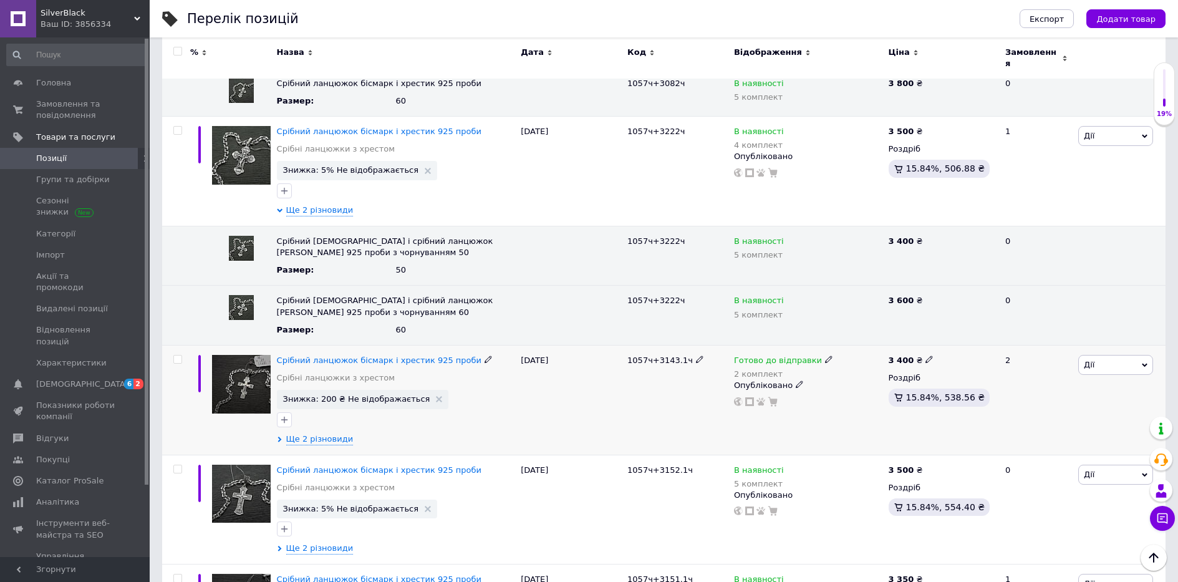
scroll to position [2582, 0]
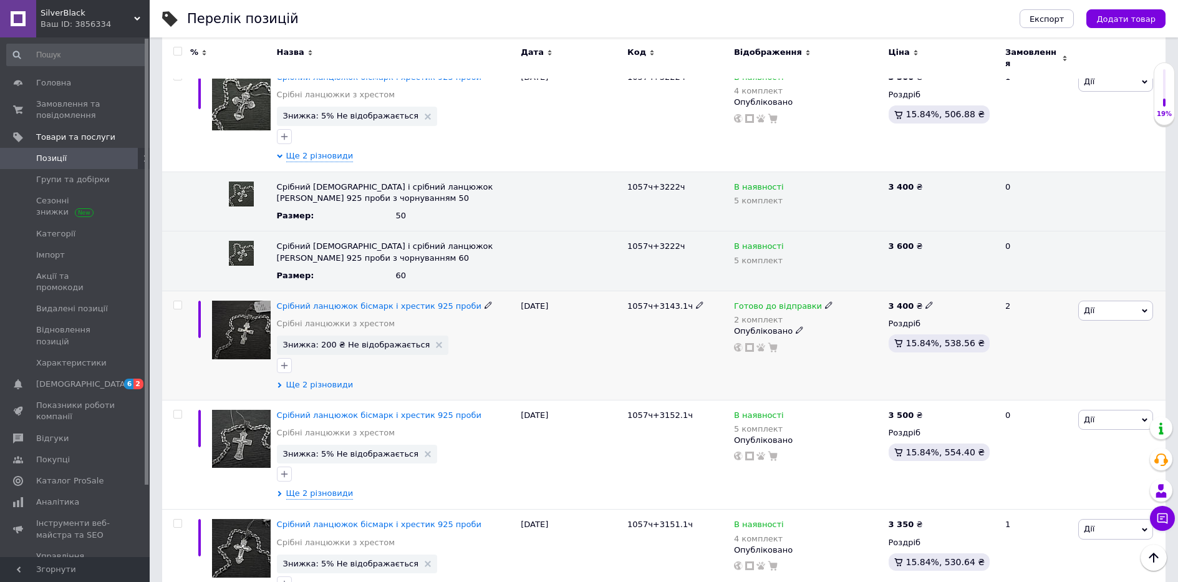
click at [325, 379] on span "Ще 2 різновиди" at bounding box center [319, 384] width 67 height 11
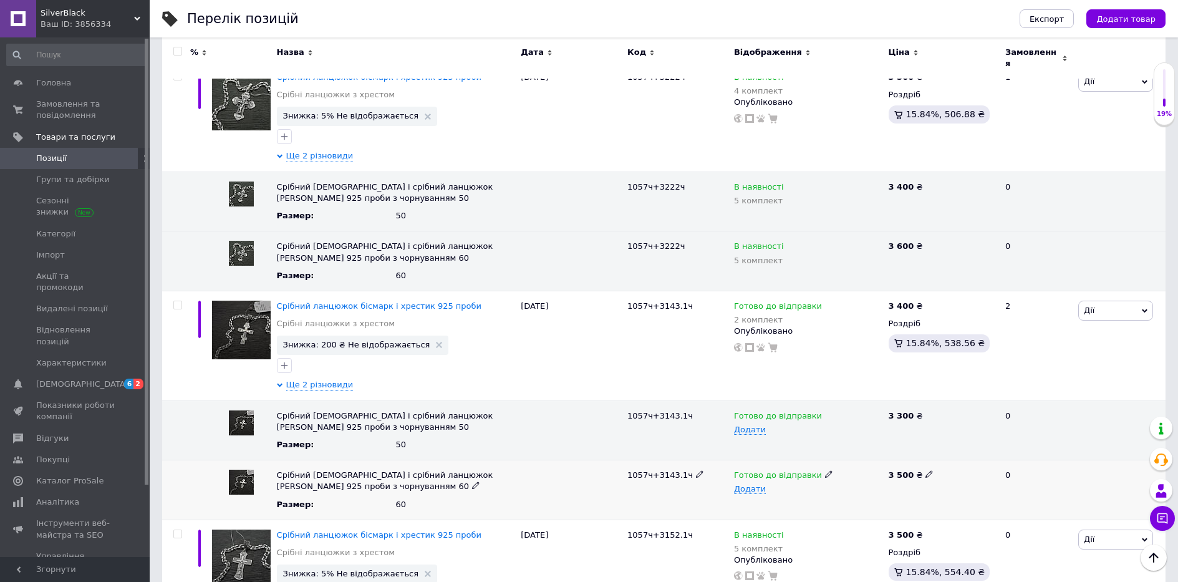
click at [925, 469] on div "3 500 ₴" at bounding box center [941, 474] width 106 height 11
click at [925, 470] on icon at bounding box center [928, 473] width 7 height 7
drag, startPoint x: 941, startPoint y: 453, endPoint x: 812, endPoint y: 476, distance: 131.1
click at [839, 472] on div "Срібний [DEMOGRAPHIC_DATA] і срібний ланцюжок [PERSON_NAME] 925 проби з чорнува…" at bounding box center [663, 490] width 1003 height 60
type input "3850"
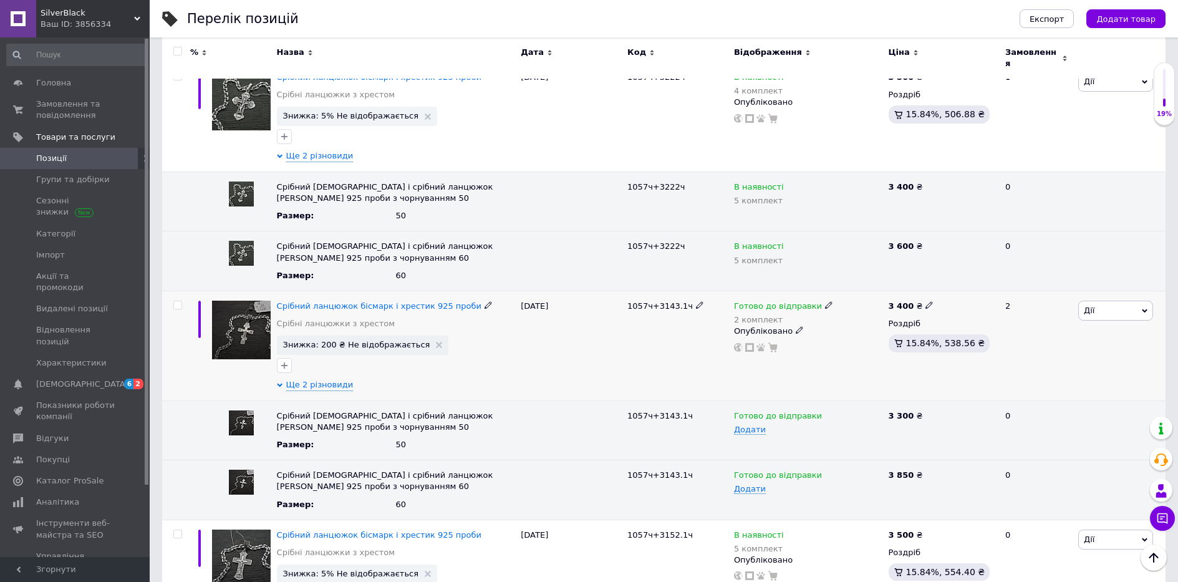
drag, startPoint x: 922, startPoint y: 289, endPoint x: 930, endPoint y: 291, distance: 8.5
click at [925, 301] on icon at bounding box center [928, 304] width 7 height 7
drag, startPoint x: 974, startPoint y: 270, endPoint x: 832, endPoint y: 287, distance: 143.2
click at [844, 291] on div "Срібний ланцюжок бісмарк і хрестик 925 проби Срібні ланцюжки з хрестом Знижка: …" at bounding box center [663, 346] width 1003 height 110
type input "3750"
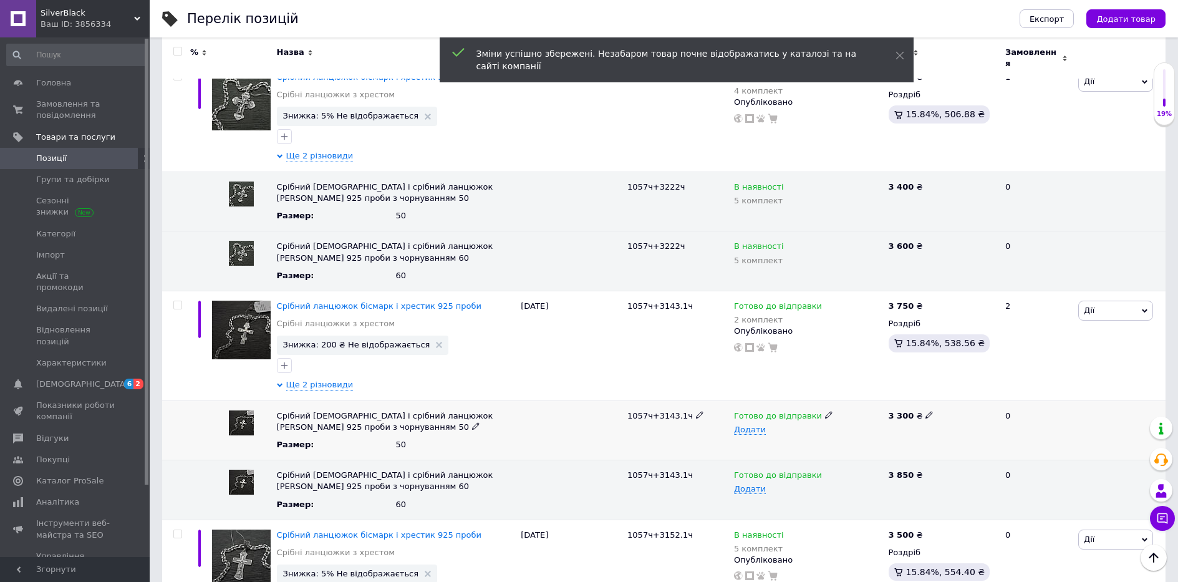
drag, startPoint x: 923, startPoint y: 405, endPoint x: 923, endPoint y: 396, distance: 8.8
click at [923, 403] on div "3 300 ₴" at bounding box center [941, 430] width 112 height 60
click at [925, 411] on icon at bounding box center [928, 414] width 7 height 7
drag, startPoint x: 904, startPoint y: 398, endPoint x: 837, endPoint y: 404, distance: 67.6
click at [839, 403] on div "Срібний [DEMOGRAPHIC_DATA] і срібний ланцюжок [PERSON_NAME] 925 проби з чорнува…" at bounding box center [663, 430] width 1003 height 60
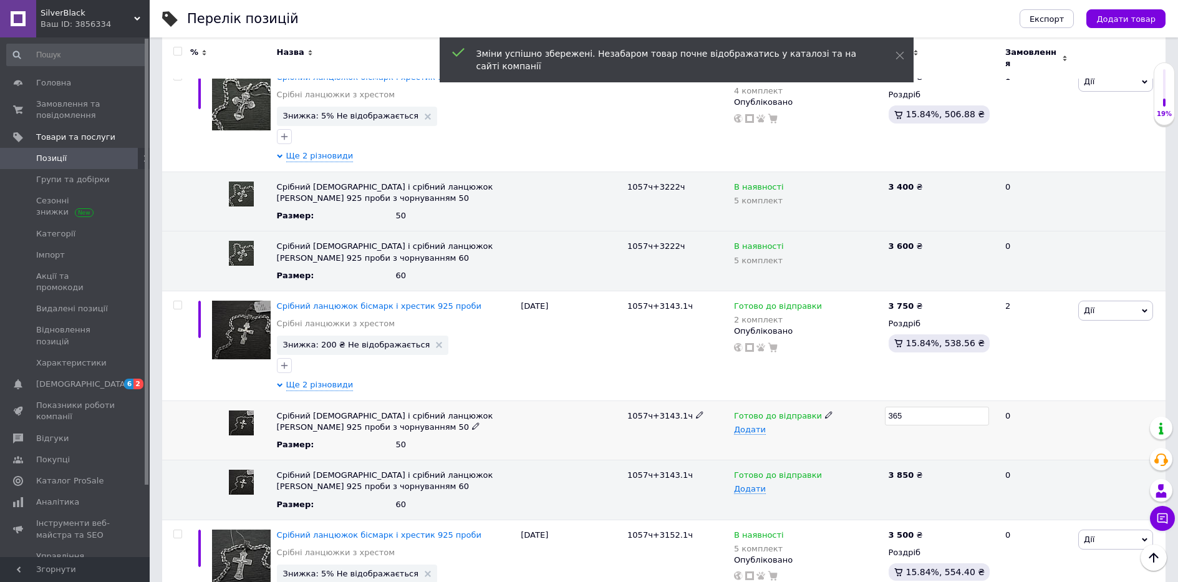
type input "3650"
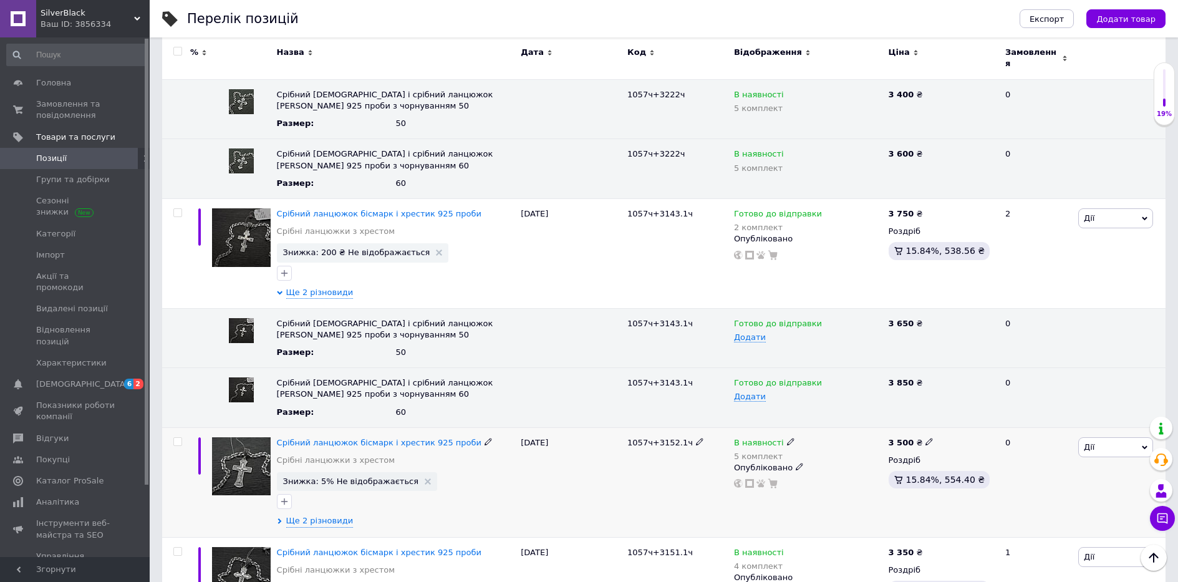
scroll to position [2769, 0]
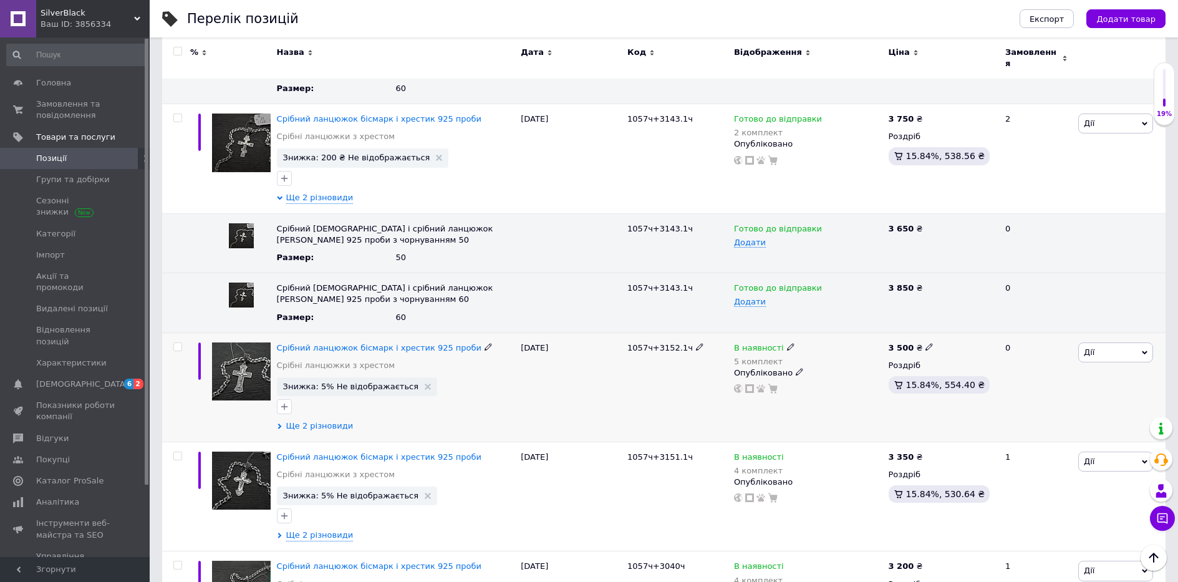
click at [327, 420] on span "Ще 2 різновиди" at bounding box center [319, 425] width 67 height 11
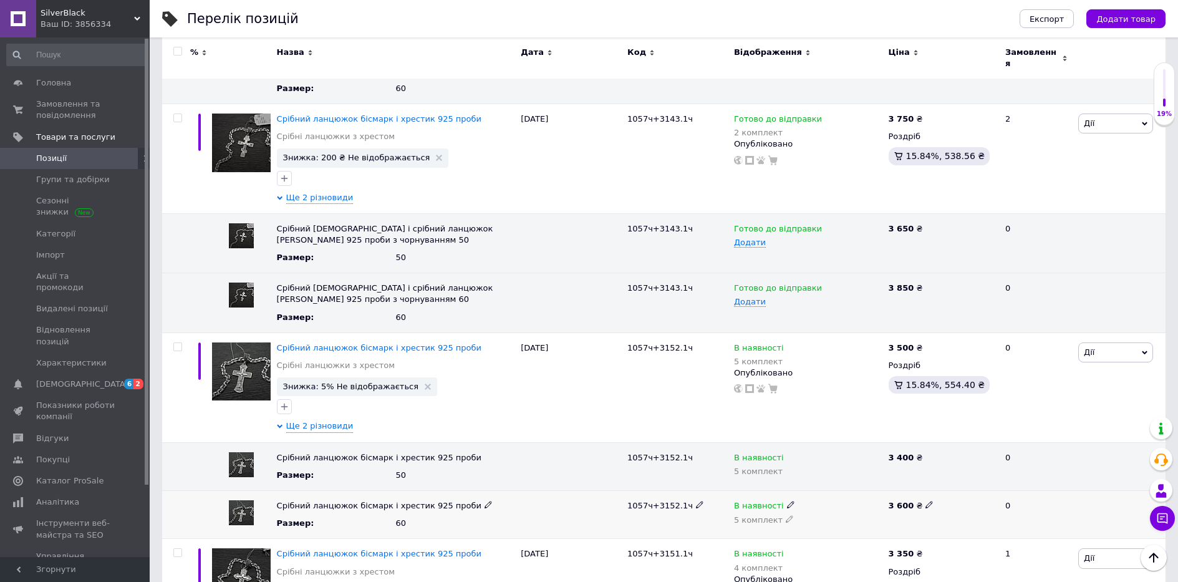
click at [925, 501] on icon at bounding box center [928, 504] width 7 height 7
drag, startPoint x: 940, startPoint y: 482, endPoint x: 794, endPoint y: 502, distance: 147.3
click at [816, 500] on div "Срібний ланцюжок бісмарк і хрестик 925 проби Размер : 60 1057ч+3152.1ч В наявно…" at bounding box center [663, 514] width 1003 height 48
type input "3950"
click at [925, 343] on icon at bounding box center [928, 346] width 7 height 7
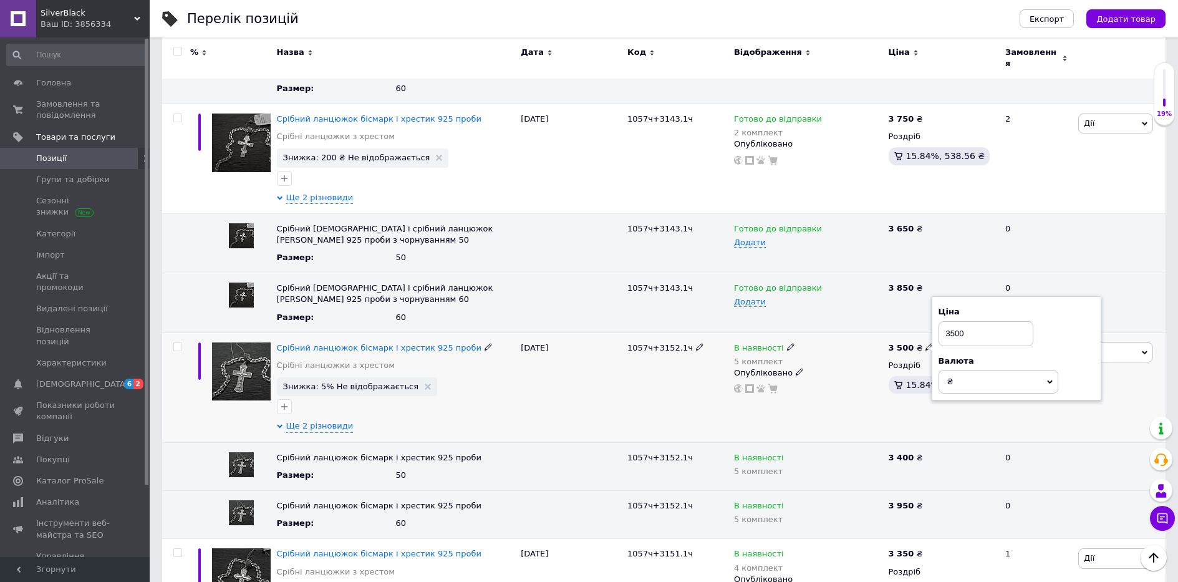
drag, startPoint x: 999, startPoint y: 308, endPoint x: 872, endPoint y: 326, distance: 129.1
click at [872, 332] on div "Срібний ланцюжок бісмарк і хрестик 925 проби Срібні ланцюжки з хрестом Знижка: …" at bounding box center [663, 387] width 1003 height 110
type input "3850"
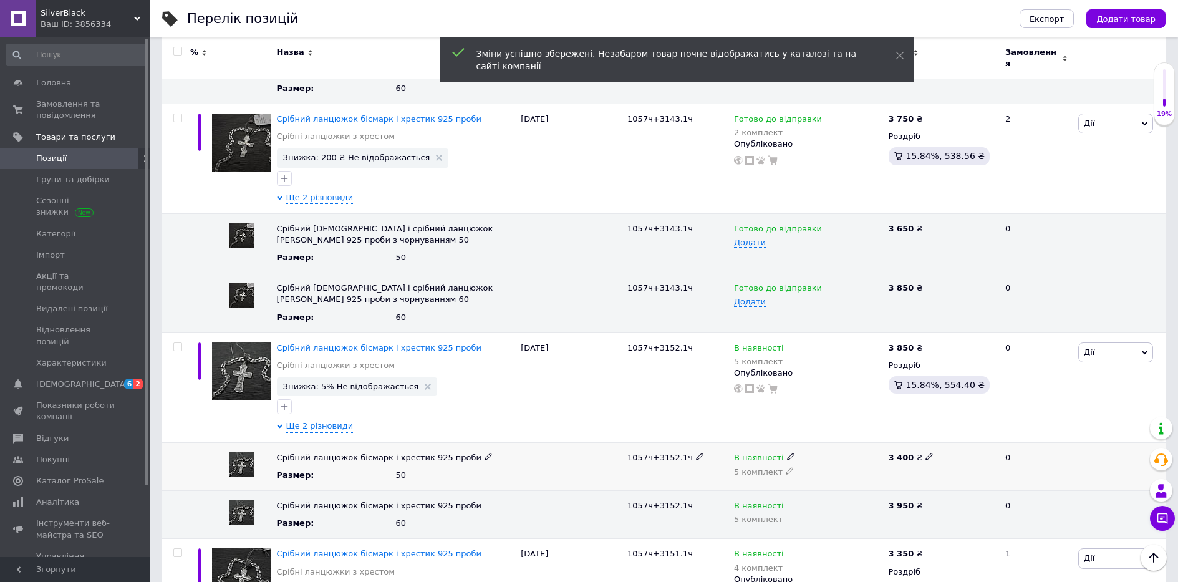
click at [925, 453] on icon at bounding box center [928, 456] width 7 height 7
drag, startPoint x: 923, startPoint y: 440, endPoint x: 809, endPoint y: 442, distance: 114.1
click at [811, 442] on div "Срібний ланцюжок бісмарк і хрестик 925 проби Размер : 50 1057ч+3152.1ч В наявно…" at bounding box center [663, 466] width 1003 height 48
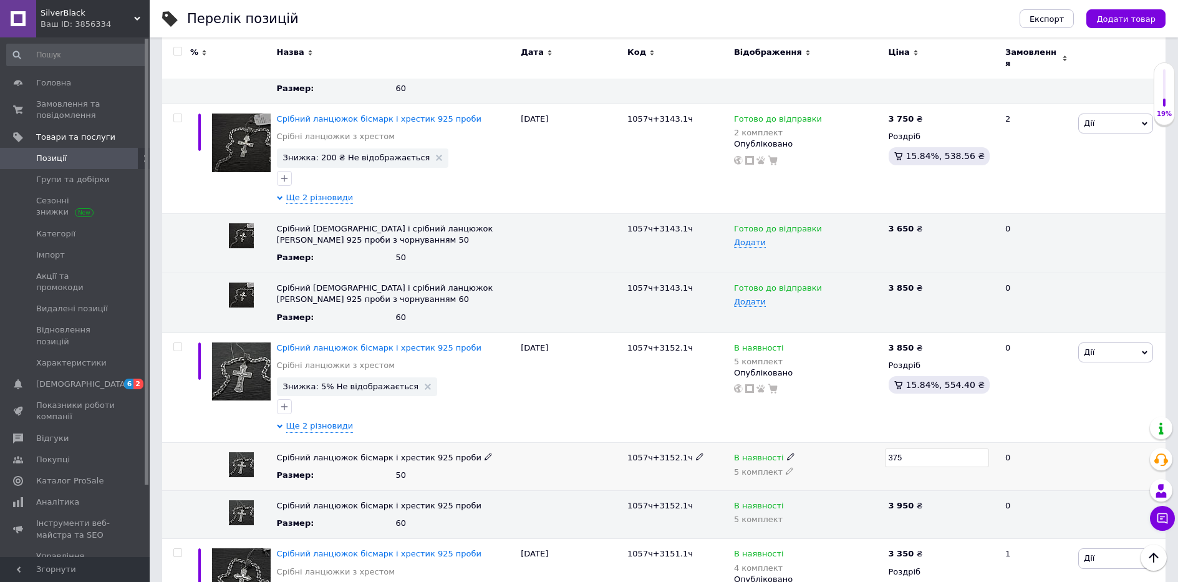
type input "3750"
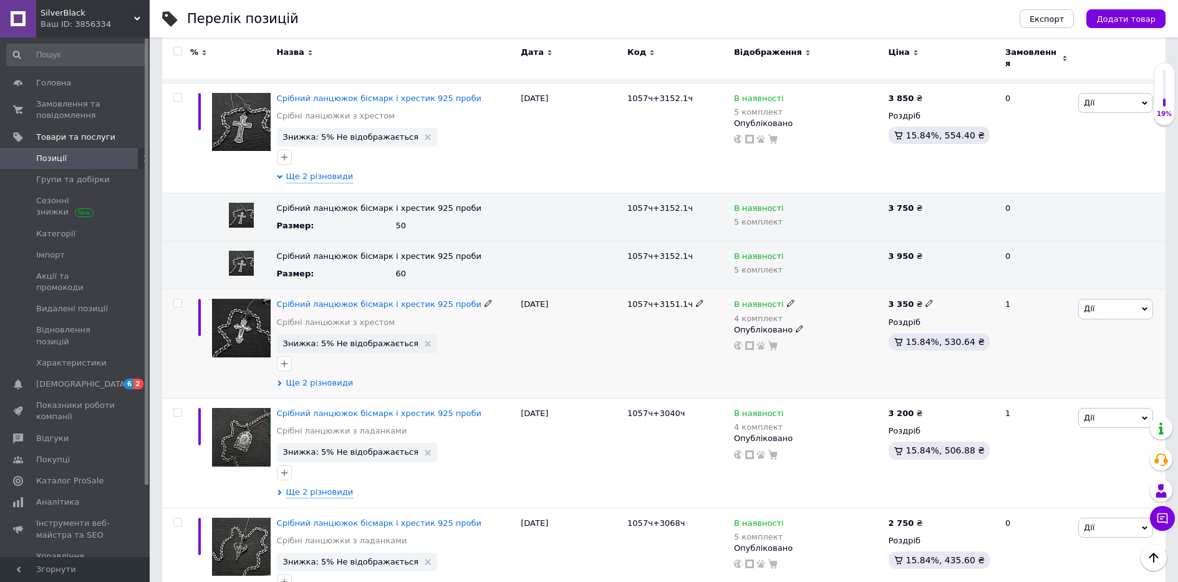
click at [344, 377] on span "Ще 2 різновиди" at bounding box center [319, 382] width 67 height 11
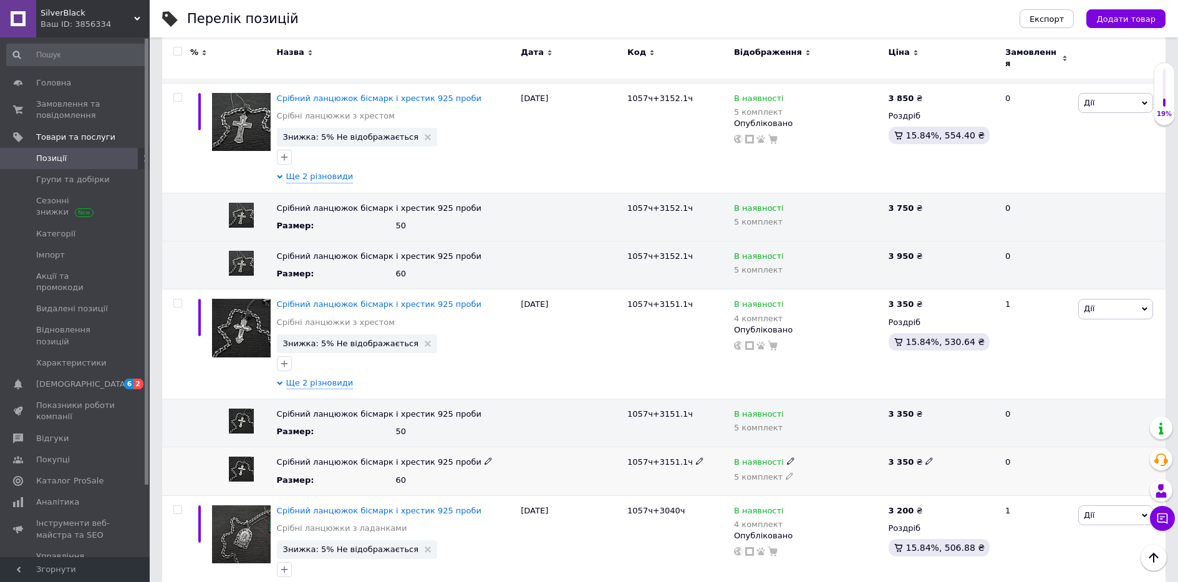
click at [925, 458] on use at bounding box center [928, 461] width 7 height 7
drag, startPoint x: 930, startPoint y: 443, endPoint x: 868, endPoint y: 456, distance: 63.2
click at [871, 455] on div "Срібний ланцюжок бісмарк і хрестик 925 проби Размер : 60 1057ч+3151.1ч В наявно…" at bounding box center [663, 471] width 1003 height 48
type input "3700"
click at [916, 299] on div "3 350 ₴" at bounding box center [911, 304] width 46 height 11
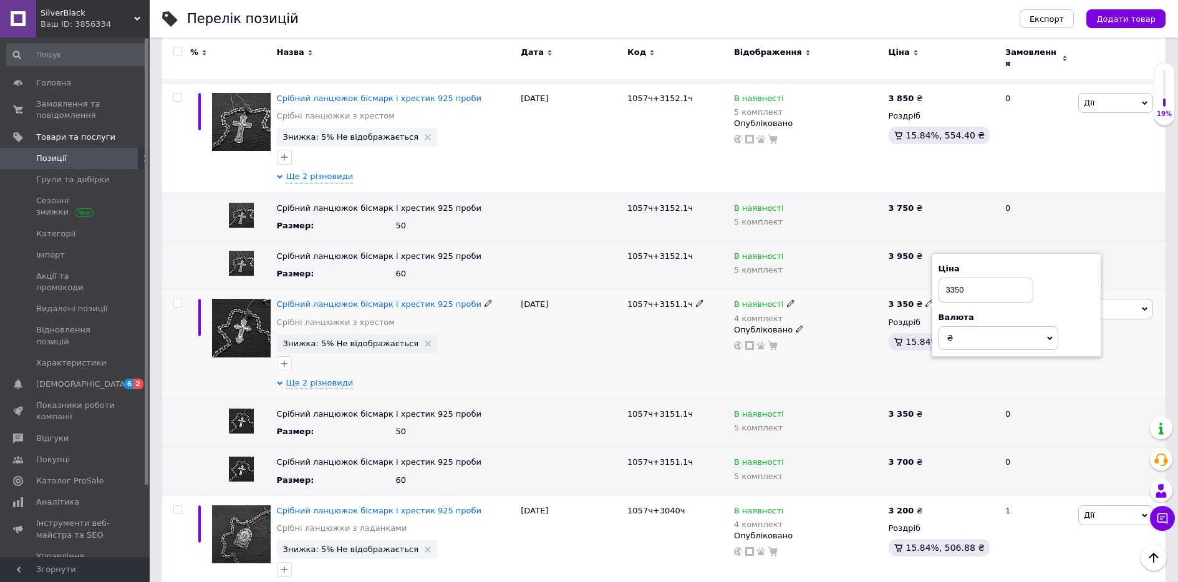
click at [925, 299] on icon at bounding box center [928, 302] width 7 height 7
drag, startPoint x: 969, startPoint y: 275, endPoint x: 845, endPoint y: 286, distance: 124.5
click at [852, 289] on div "Срібний ланцюжок бісмарк і хрестик 925 проби Срібні ланцюжки з хрестом Знижка: …" at bounding box center [663, 344] width 1003 height 110
type input "3600"
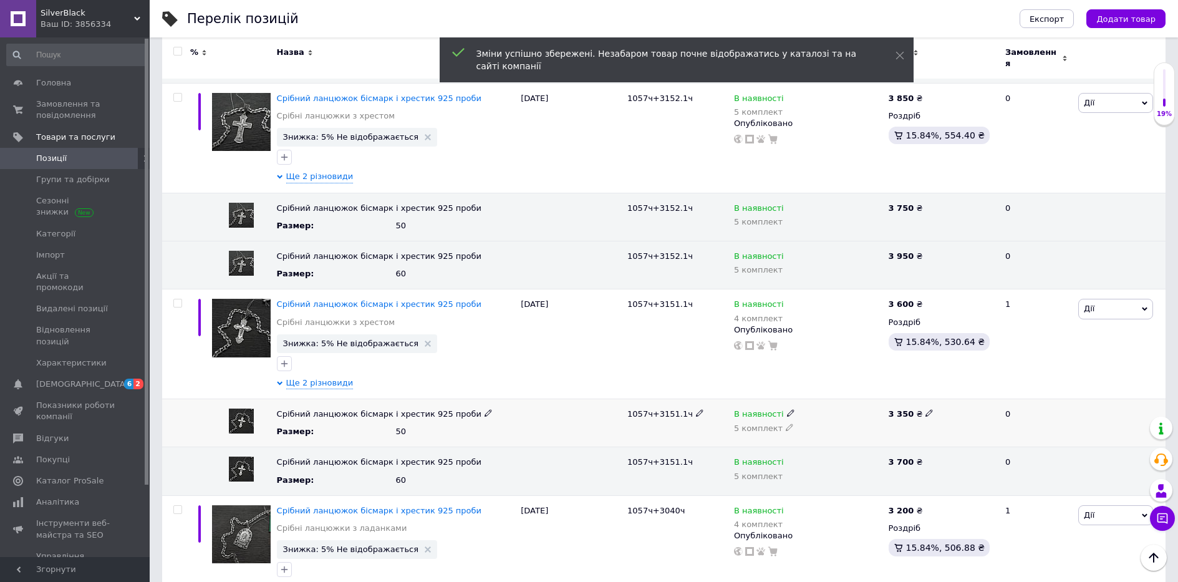
click at [925, 409] on icon at bounding box center [928, 412] width 7 height 7
drag, startPoint x: 934, startPoint y: 394, endPoint x: 830, endPoint y: 395, distance: 104.1
click at [831, 399] on div "Срібний ланцюжок бісмарк і хрестик 925 проби Размер : 50 1057ч+3151.1ч В наявно…" at bounding box center [663, 423] width 1003 height 48
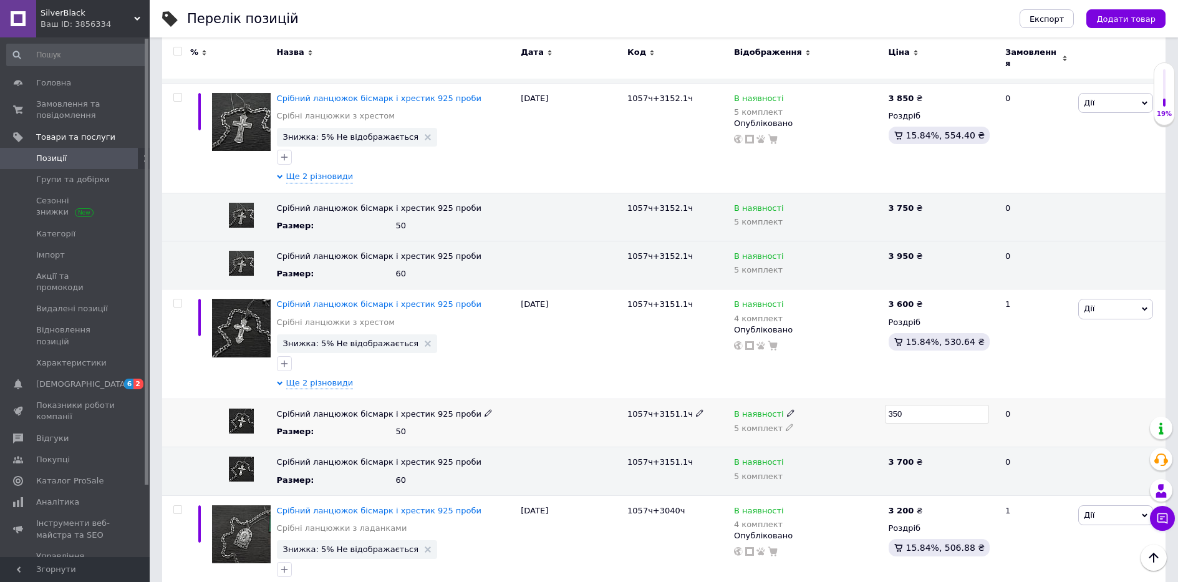
type input "3500"
click at [925, 457] on icon at bounding box center [928, 460] width 7 height 7
drag, startPoint x: 935, startPoint y: 444, endPoint x: 824, endPoint y: 448, distance: 111.1
click at [827, 448] on div "Срібний ланцюжок бісмарк і хрестик 925 проби Размер : 60 1057ч+3151.1ч В наявно…" at bounding box center [663, 471] width 1003 height 48
type input "3850"
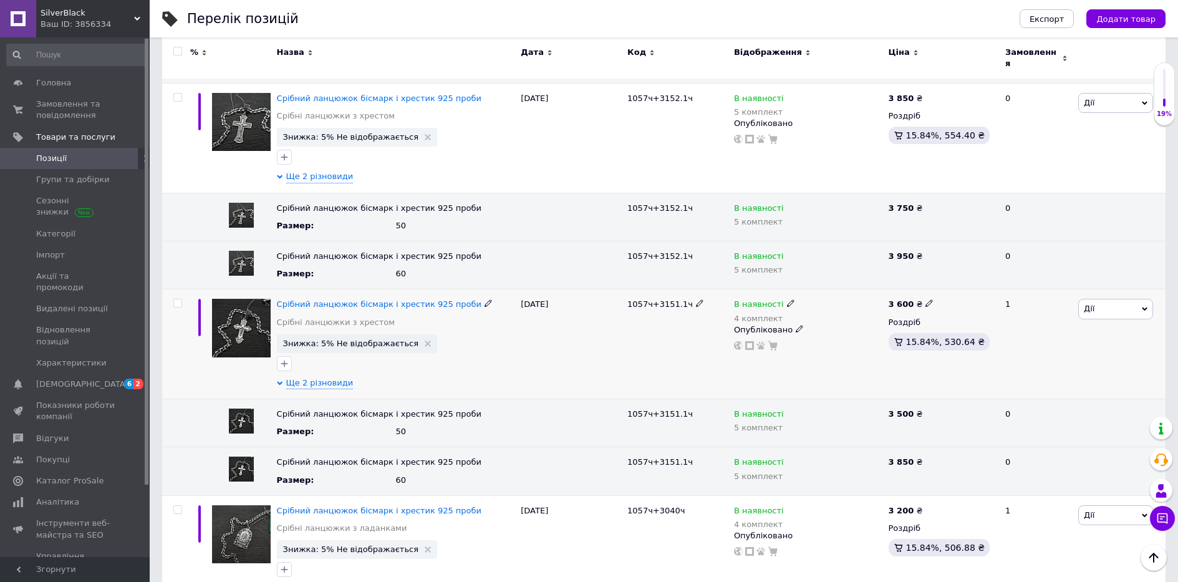
click at [925, 299] on icon at bounding box center [928, 302] width 7 height 7
drag, startPoint x: 976, startPoint y: 269, endPoint x: 902, endPoint y: 287, distance: 76.5
click at [904, 299] on span "3 600 ₴ Ціна 3600 Валюта ₴ $ EUR CHF GBP ¥ PLN ₸ MDL HUF KGS CNY TRY KRW lei" at bounding box center [911, 304] width 46 height 11
type input "3750"
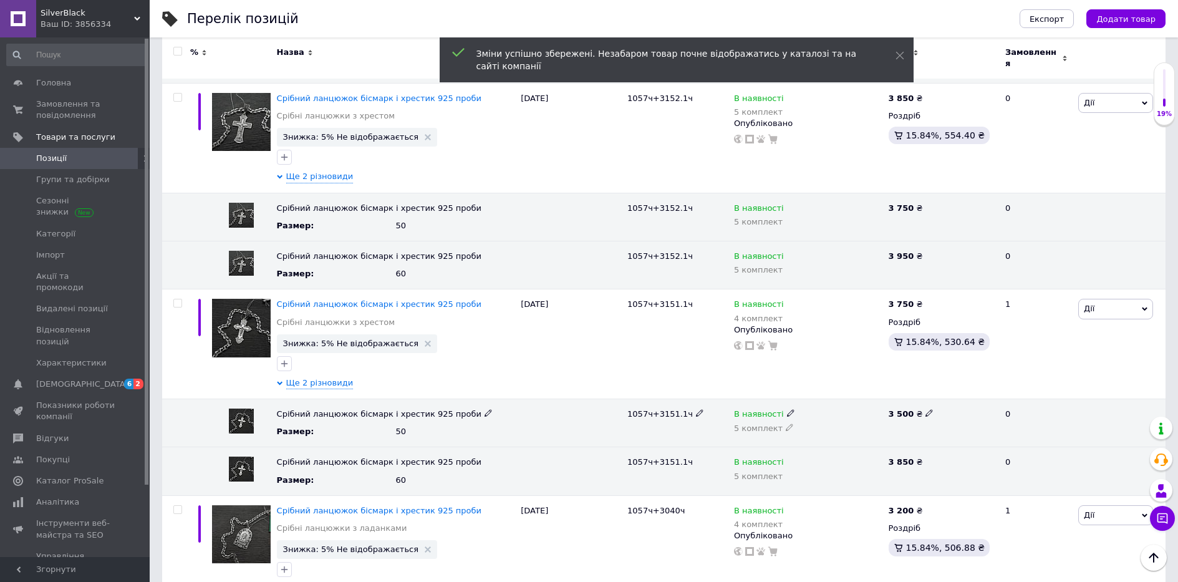
drag, startPoint x: 914, startPoint y: 394, endPoint x: 925, endPoint y: 396, distance: 11.4
click at [918, 408] on div "3 500 ₴" at bounding box center [941, 413] width 106 height 11
click at [926, 408] on span at bounding box center [929, 412] width 8 height 8
drag, startPoint x: 940, startPoint y: 395, endPoint x: 758, endPoint y: 395, distance: 182.1
click at [761, 399] on div "Срібний ланцюжок бісмарк і хрестик 925 проби Размер : 50 1057ч+3151.1ч В наявно…" at bounding box center [663, 423] width 1003 height 48
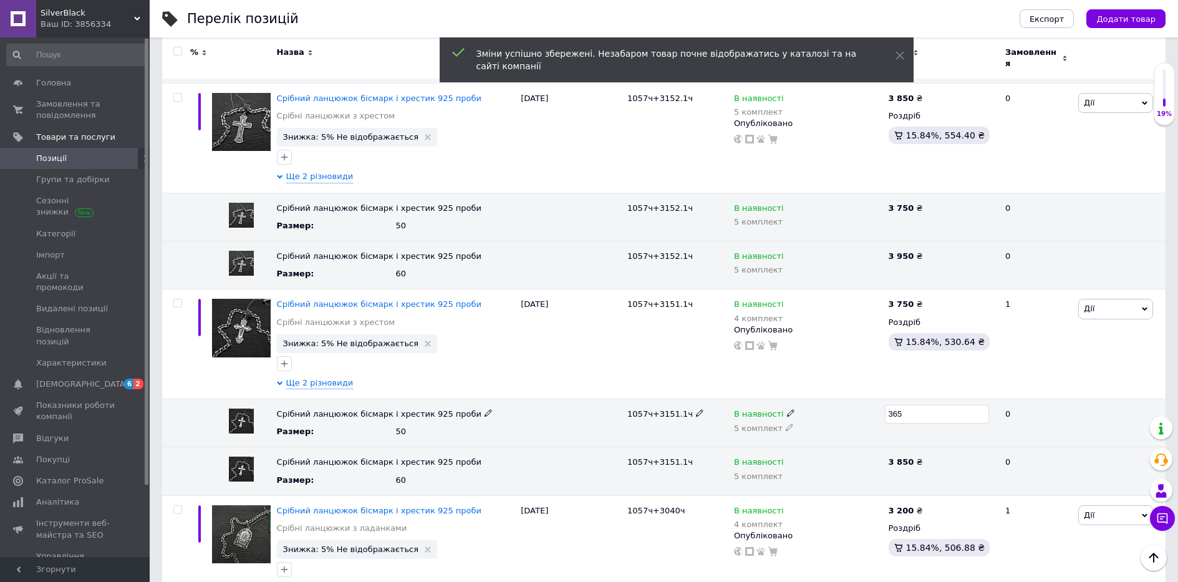
type input "3650"
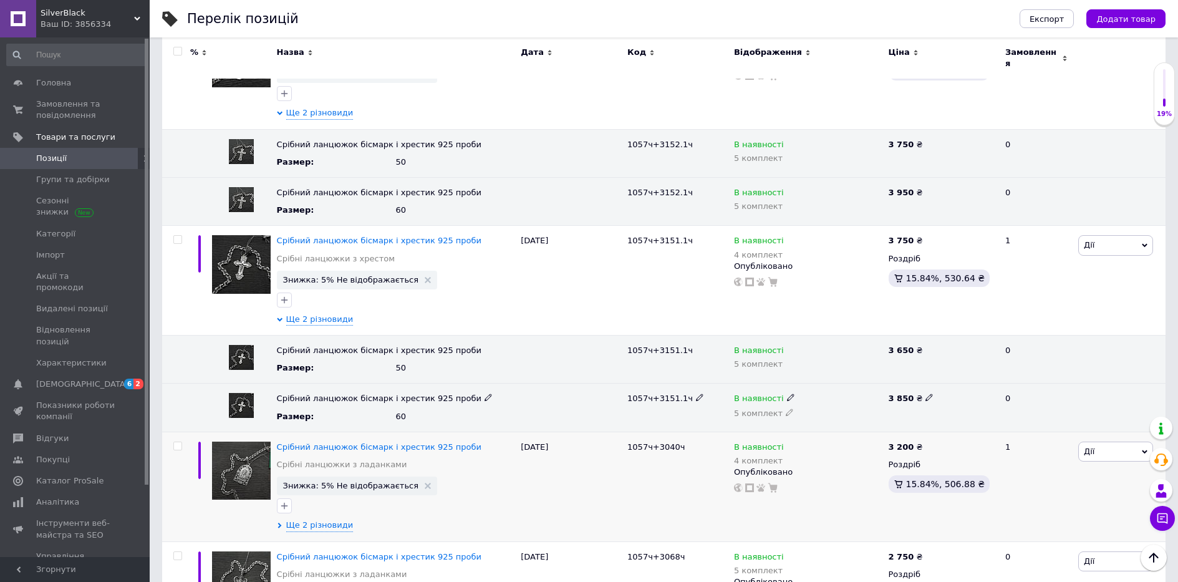
scroll to position [3144, 0]
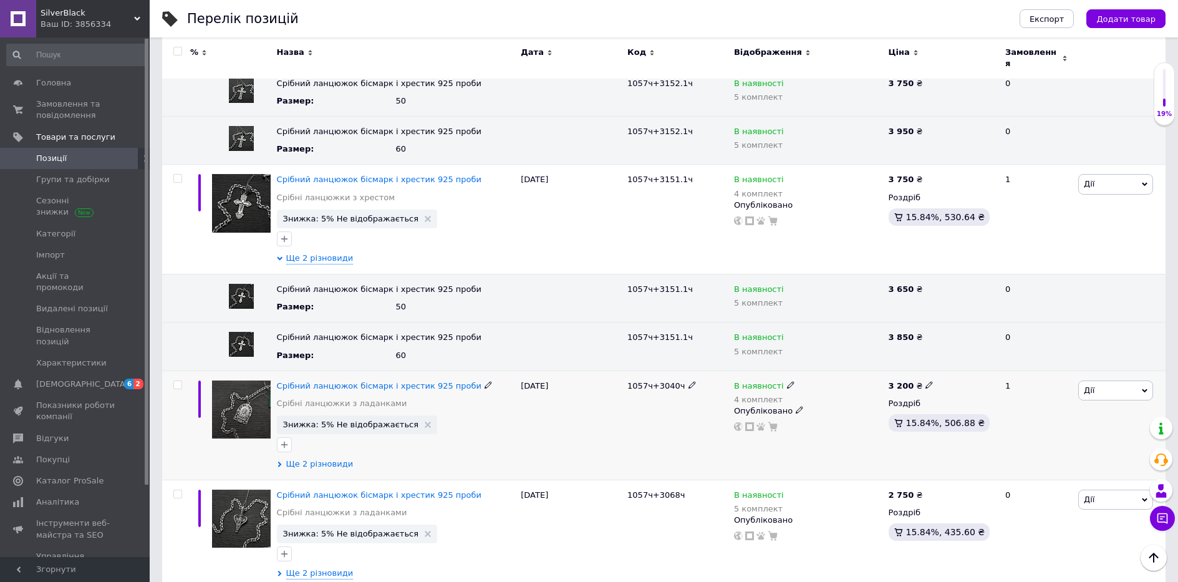
click at [302, 458] on span "Ще 2 різновиди" at bounding box center [319, 463] width 67 height 11
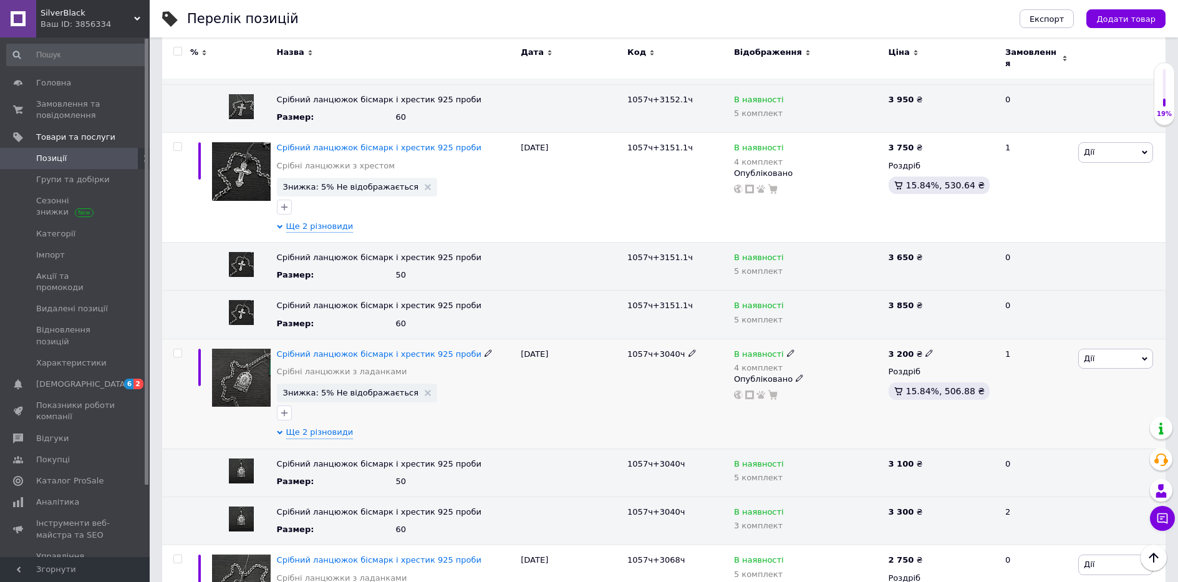
scroll to position [3206, 0]
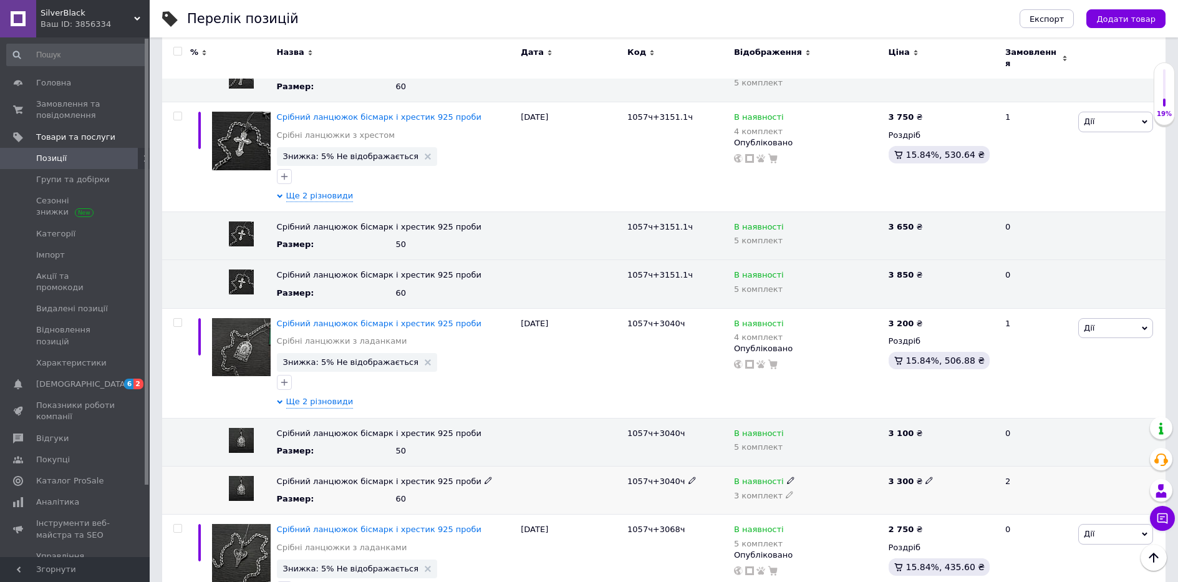
click at [927, 476] on div "3 300 ₴" at bounding box center [941, 481] width 106 height 11
click at [294, 396] on span "Ще 2 різновиди" at bounding box center [319, 401] width 67 height 11
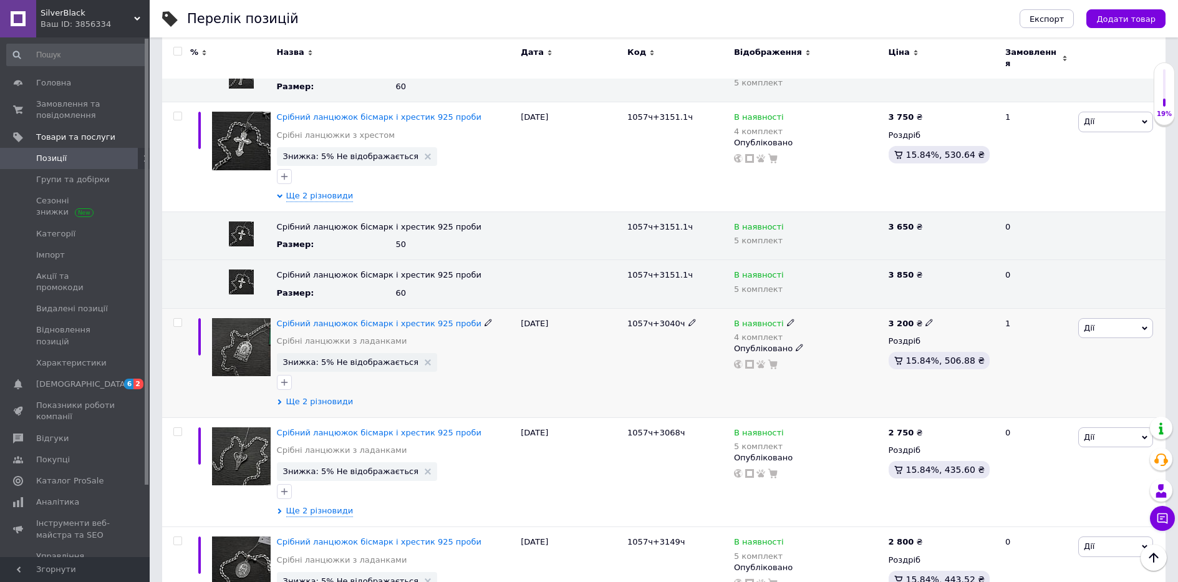
click at [294, 396] on span "Ще 2 різновиди" at bounding box center [319, 401] width 67 height 11
